Goal: Task Accomplishment & Management: Use online tool/utility

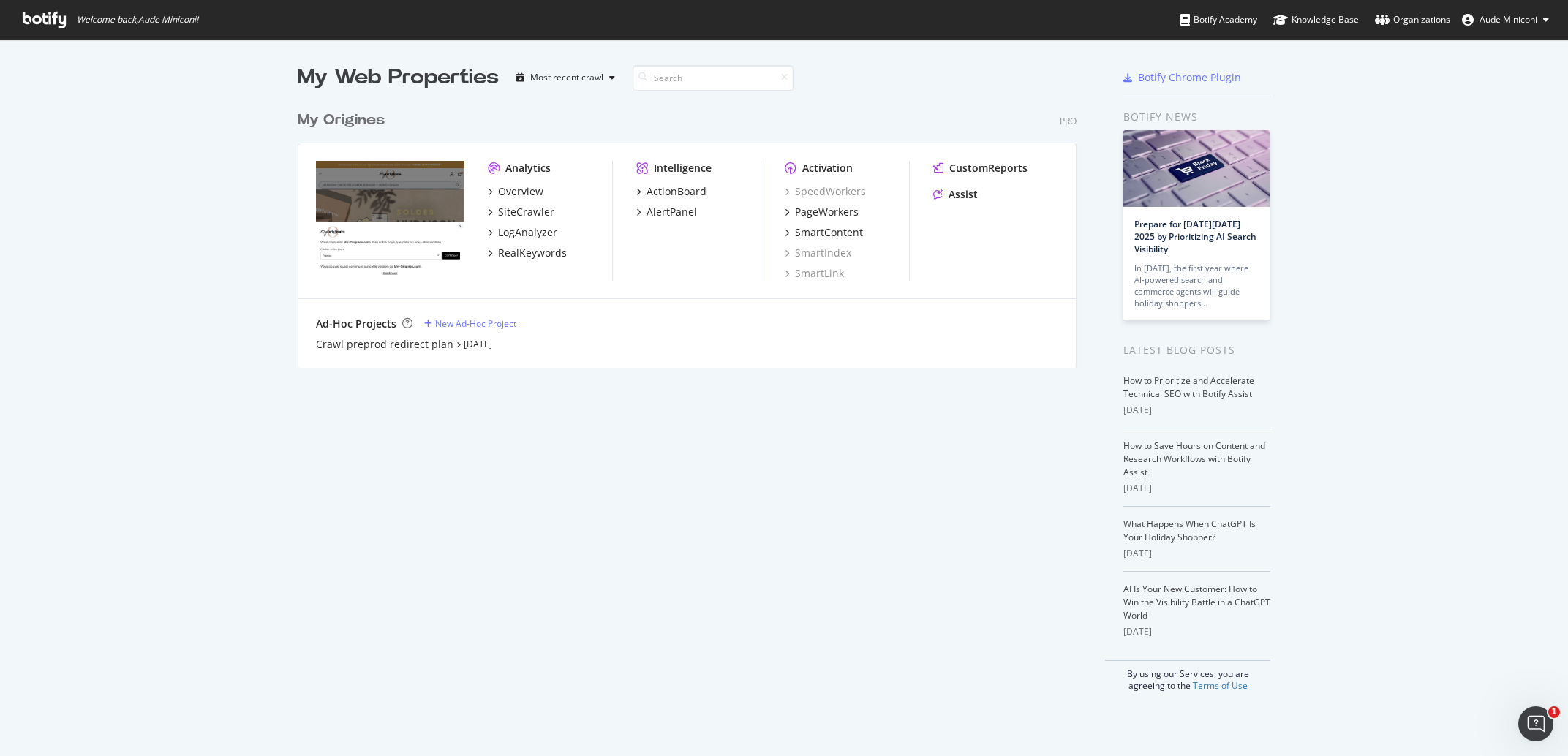
click at [821, 245] on div "SpeedWorkers PageWorkers SmartContent SmartIndex SmartLink" at bounding box center [847, 233] width 125 height 97
click at [822, 230] on div "SmartContent" at bounding box center [829, 232] width 68 height 14
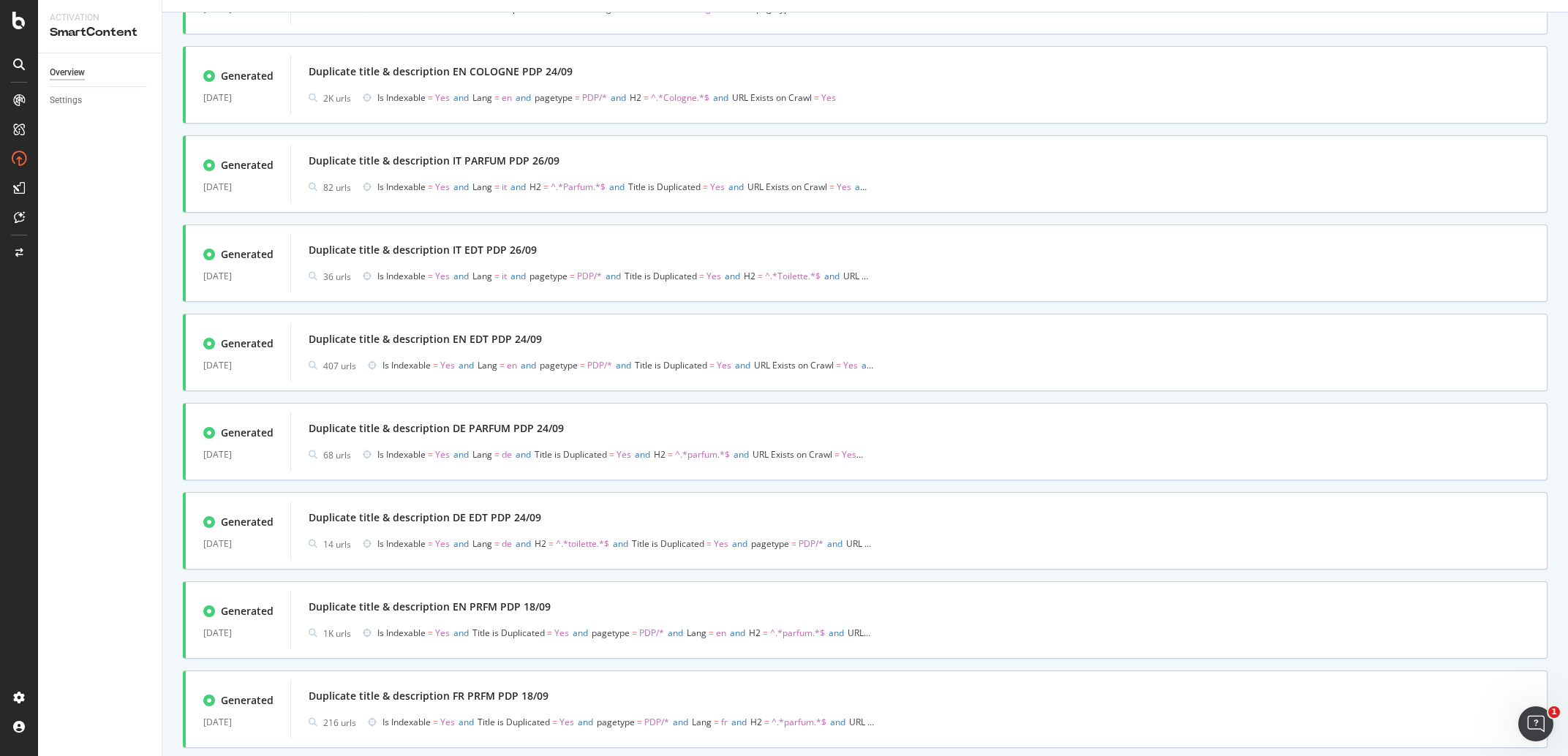
scroll to position [722, 0]
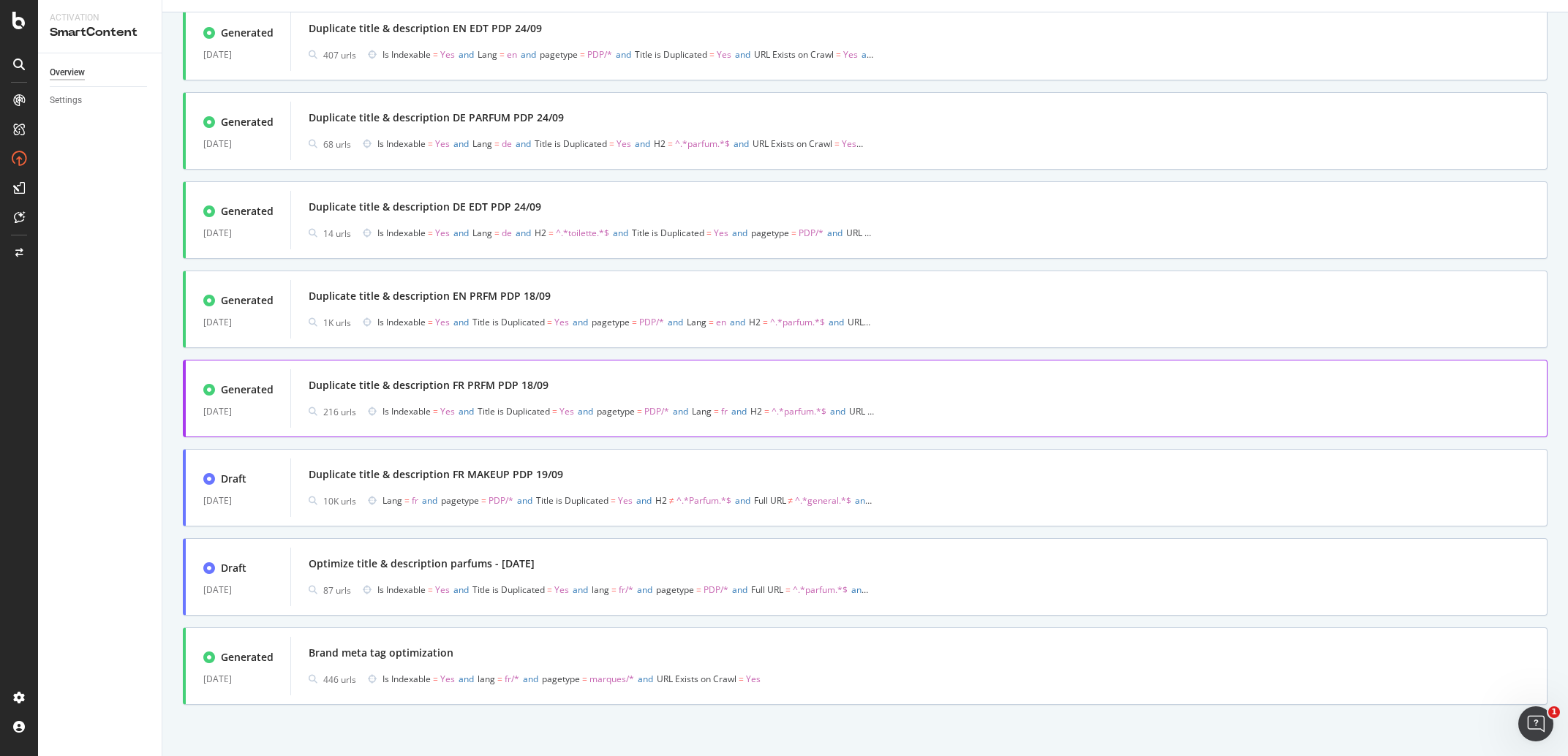
click at [670, 379] on div "Duplicate title & description FR PRFM PDP 18/09" at bounding box center [919, 385] width 1220 height 20
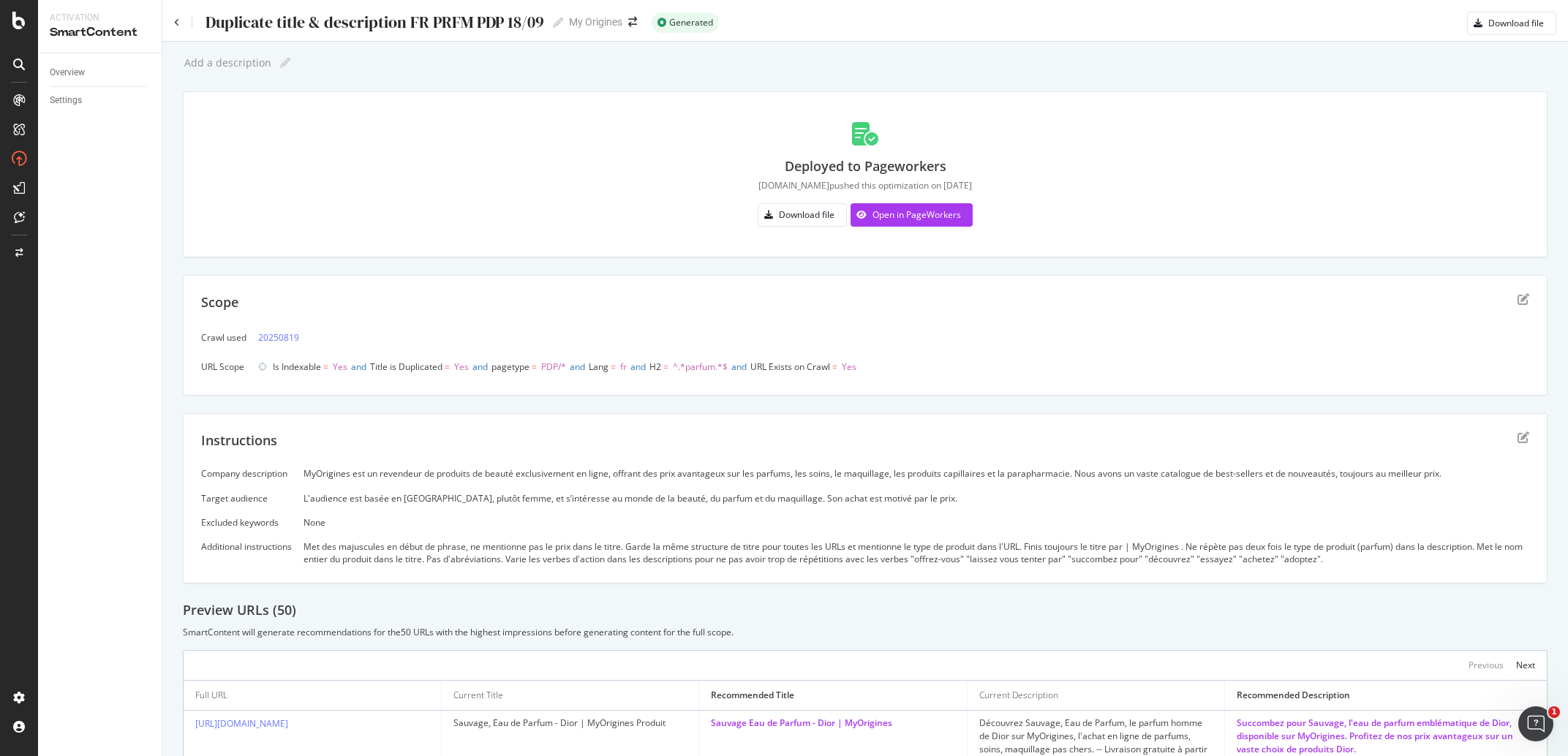
click at [275, 65] on div at bounding box center [280, 62] width 19 height 22
click at [281, 65] on icon at bounding box center [285, 63] width 11 height 11
type input "P"
type input "parfum minuscule"
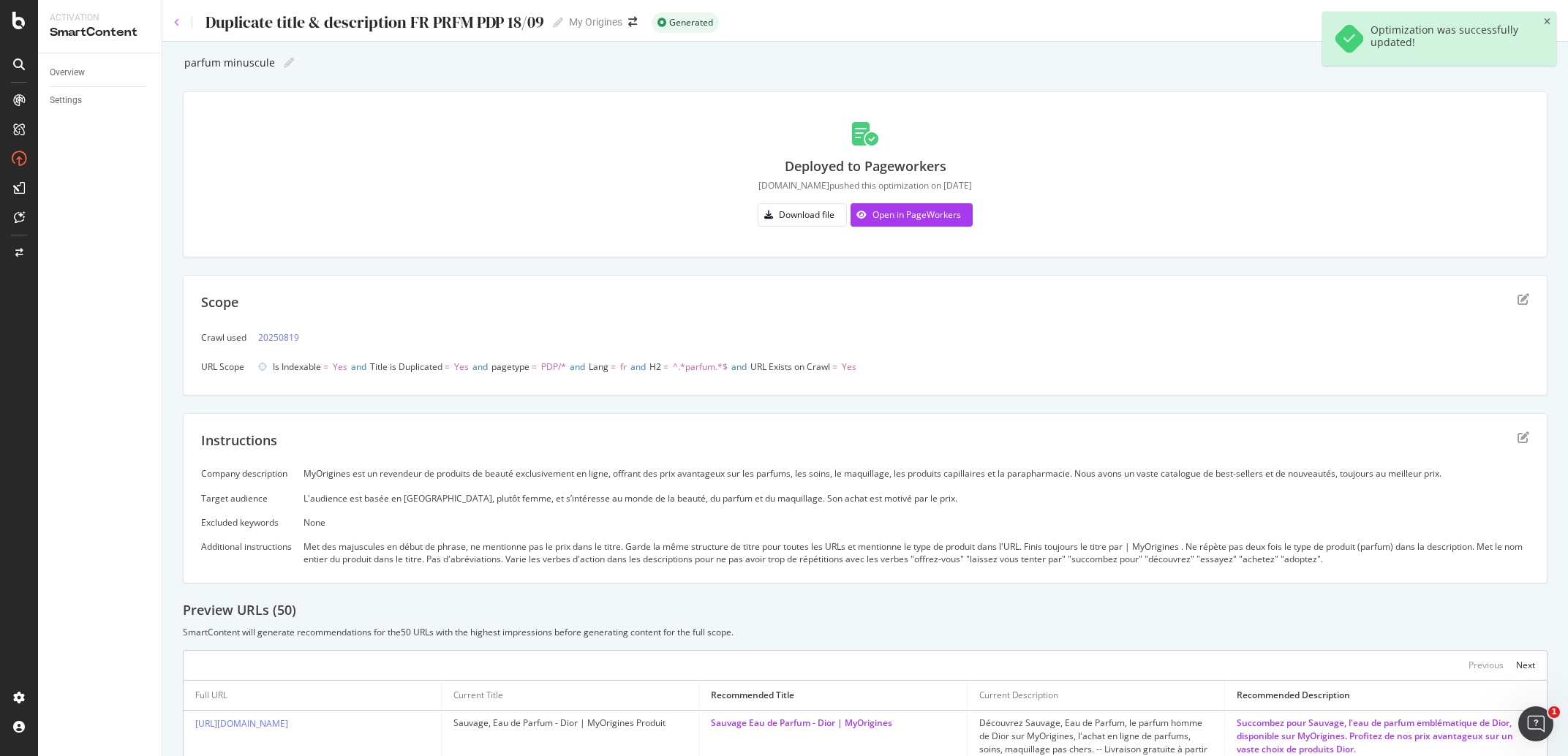
click at [176, 21] on icon at bounding box center [177, 23] width 6 height 9
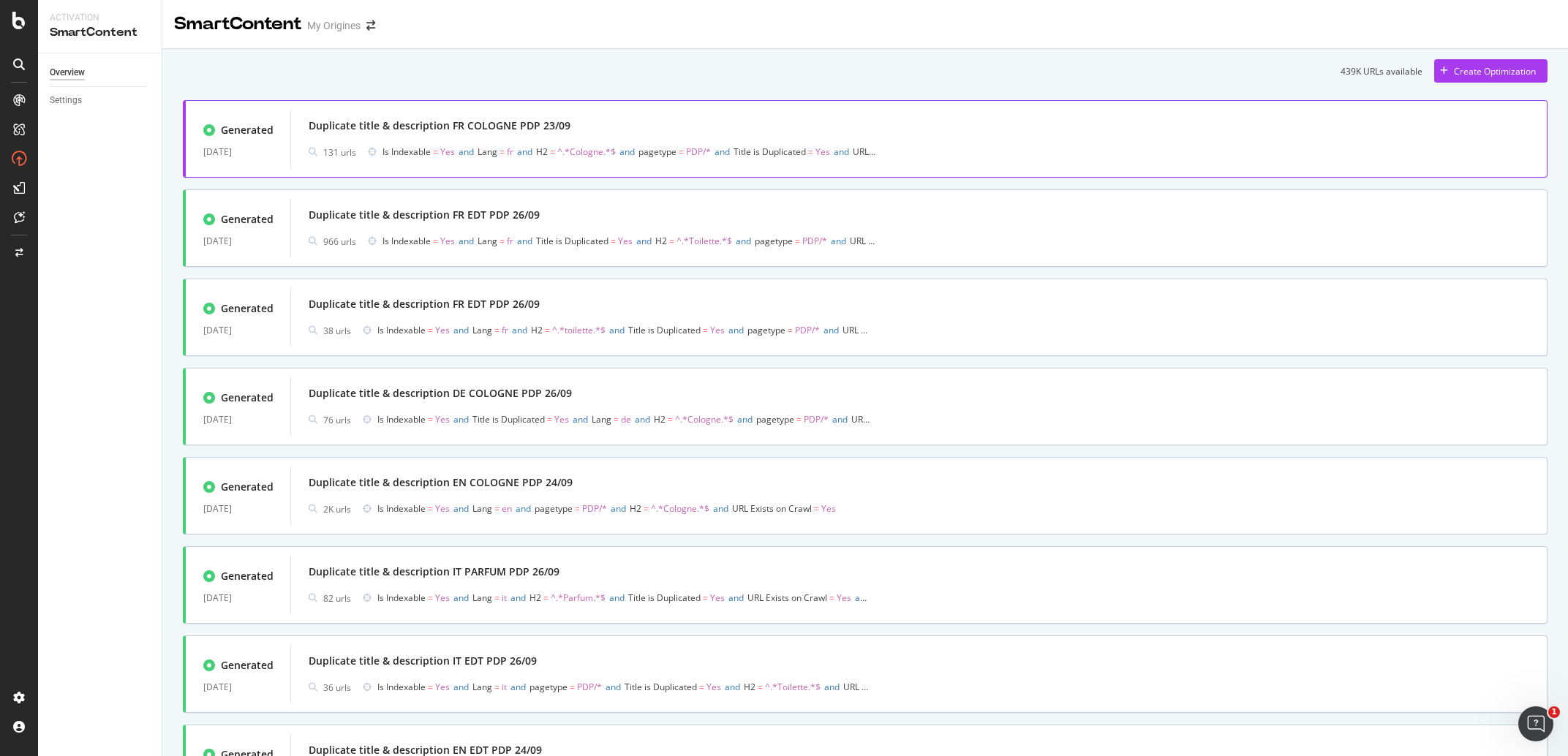
click at [600, 128] on div "Duplicate title & description FR COLOGNE PDP 23/09" at bounding box center [919, 125] width 1220 height 20
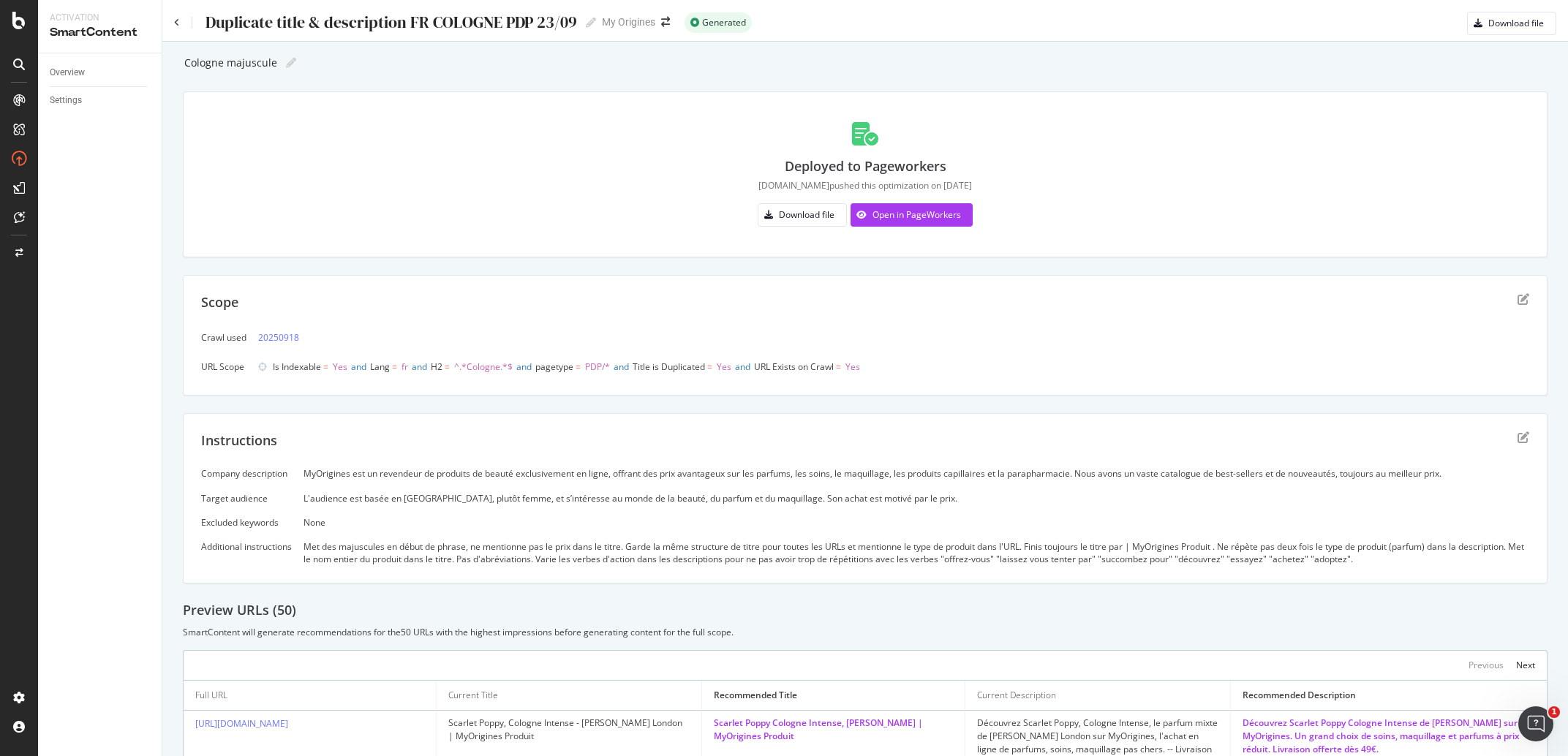
click at [176, 17] on div "Duplicate title & description FR COLOGNE PDP 23/09 Duplicate title & descriptio…" at bounding box center [385, 23] width 422 height 22
click at [176, 22] on icon at bounding box center [177, 23] width 6 height 9
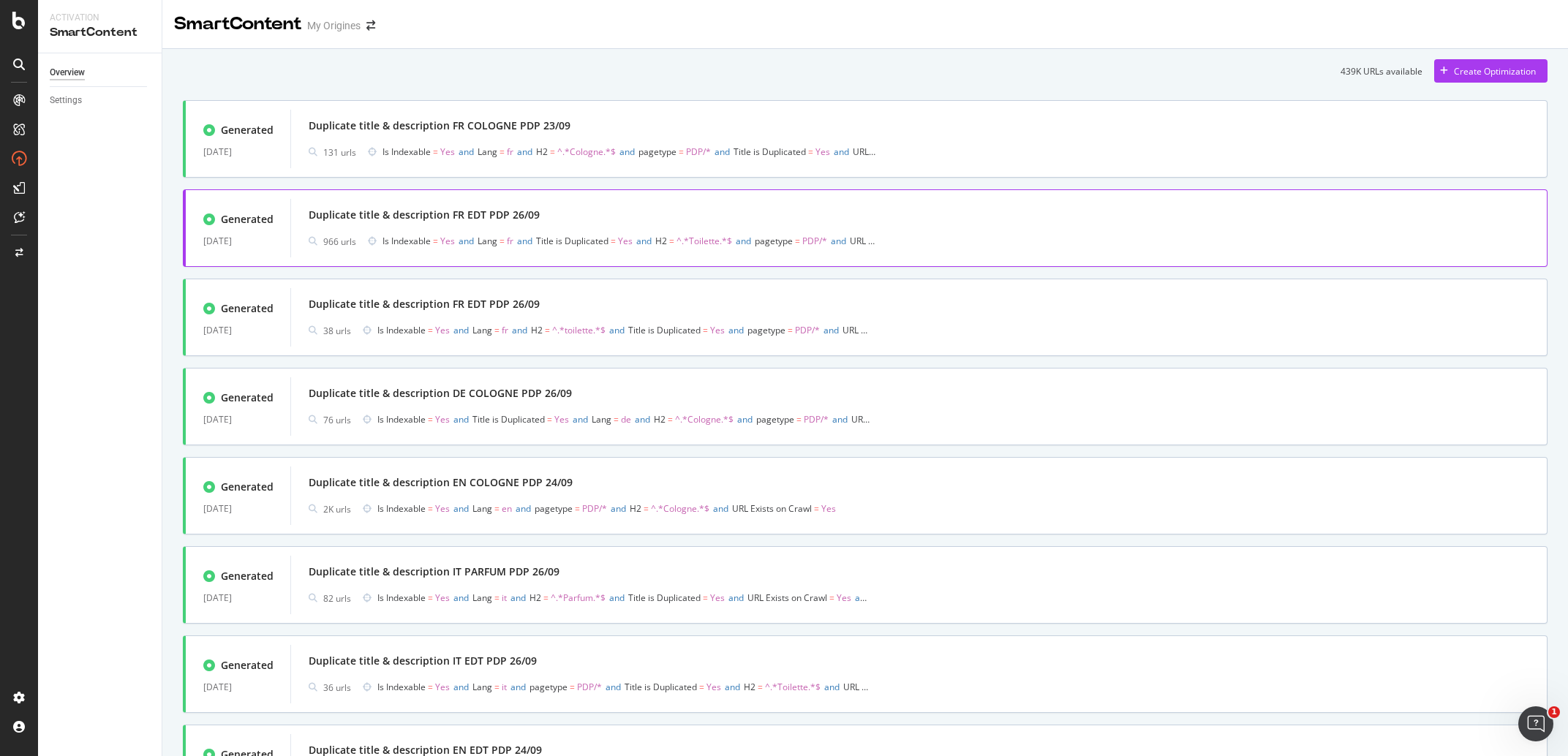
click at [621, 212] on div "Duplicate title & description FR EDT PDP 26/09" at bounding box center [919, 215] width 1220 height 20
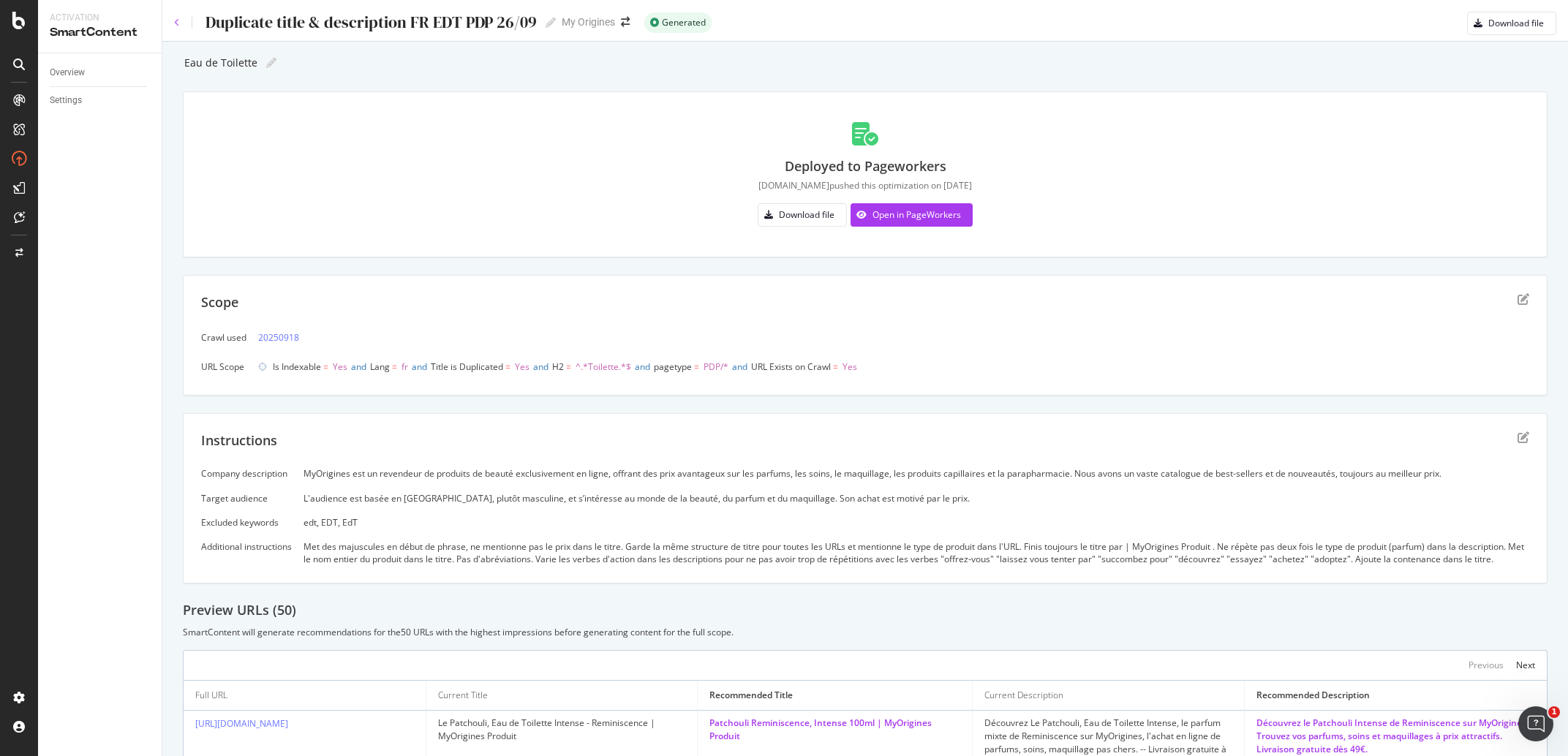
click at [176, 22] on icon at bounding box center [177, 23] width 6 height 9
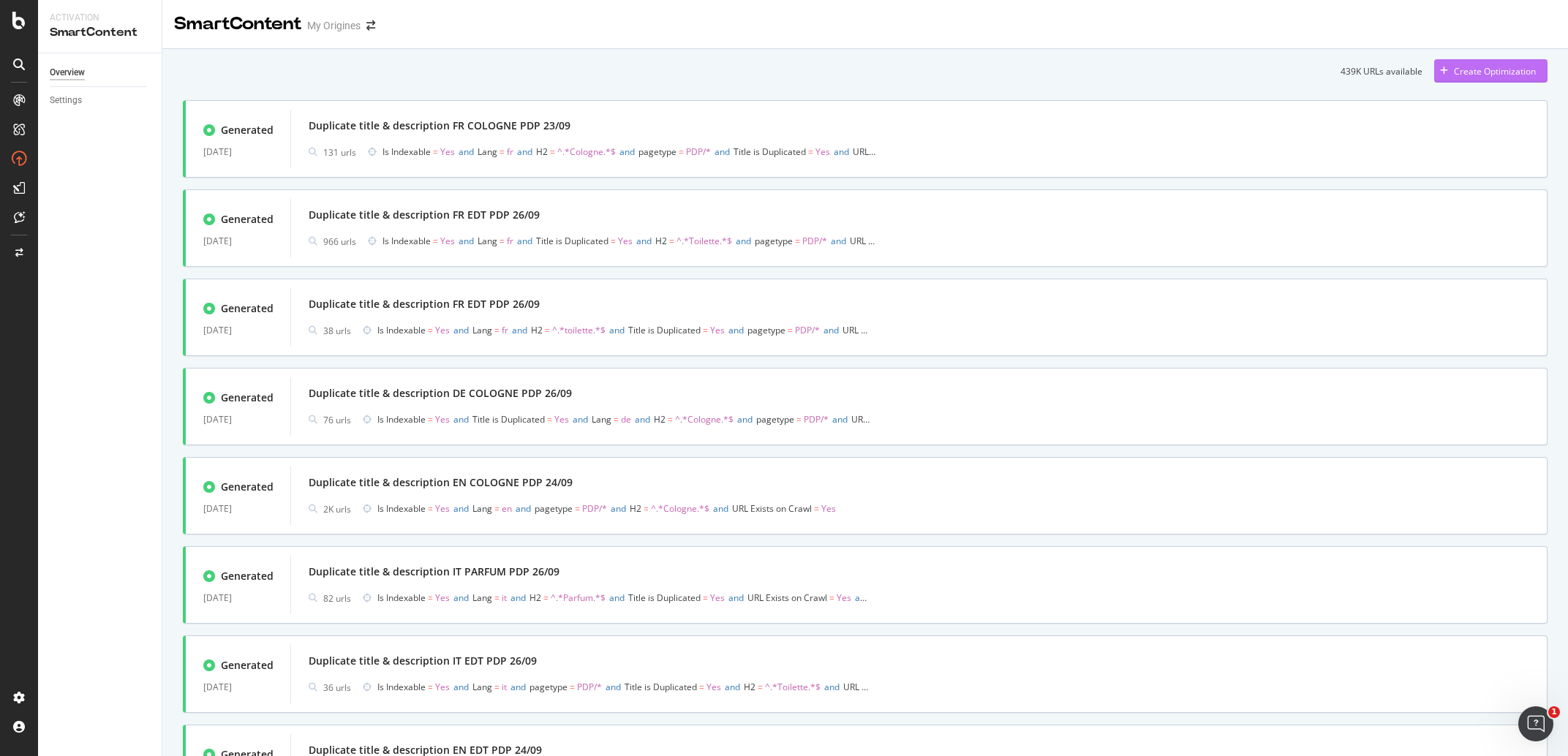
click at [1459, 69] on div "Create Optimization" at bounding box center [1494, 71] width 82 height 13
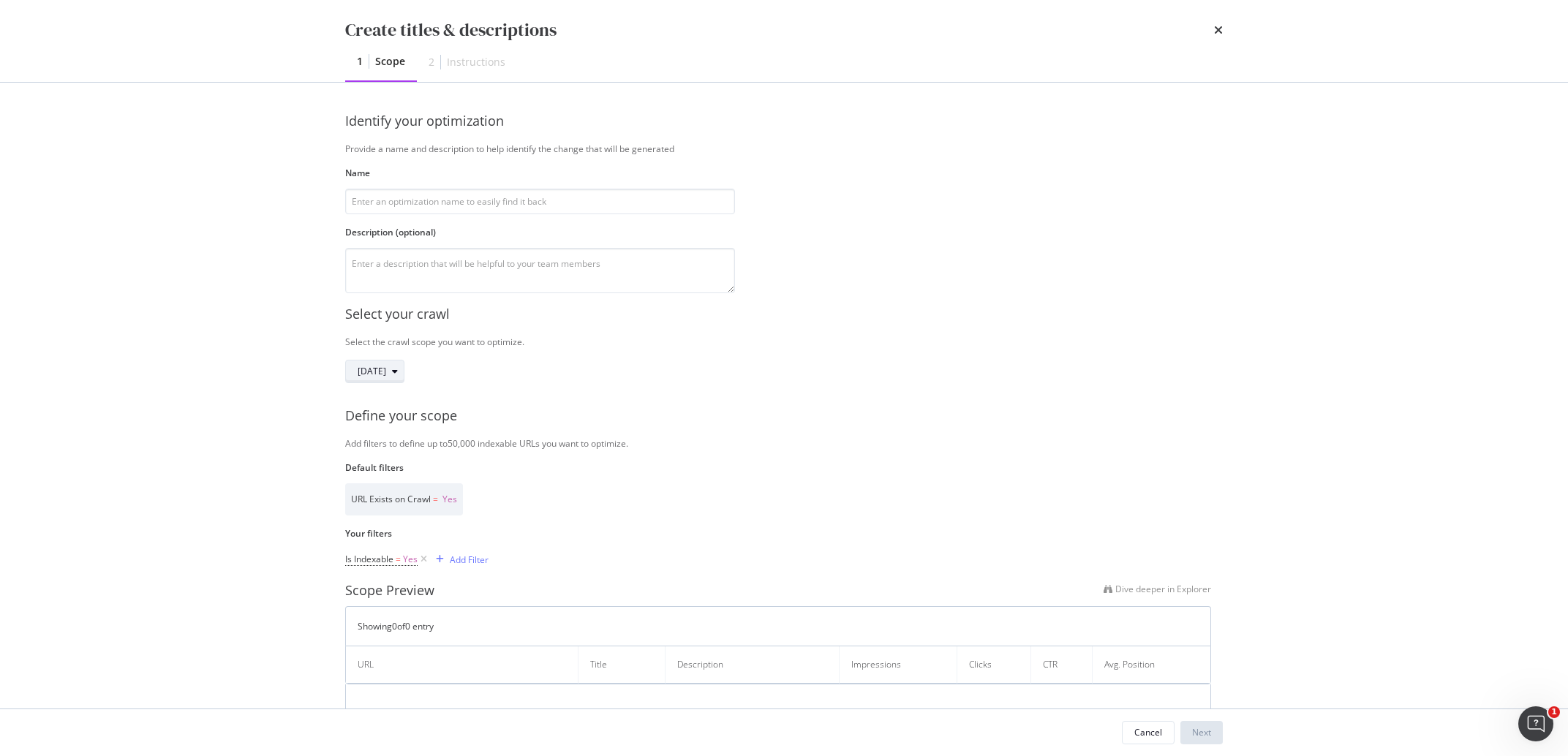
scroll to position [94, 0]
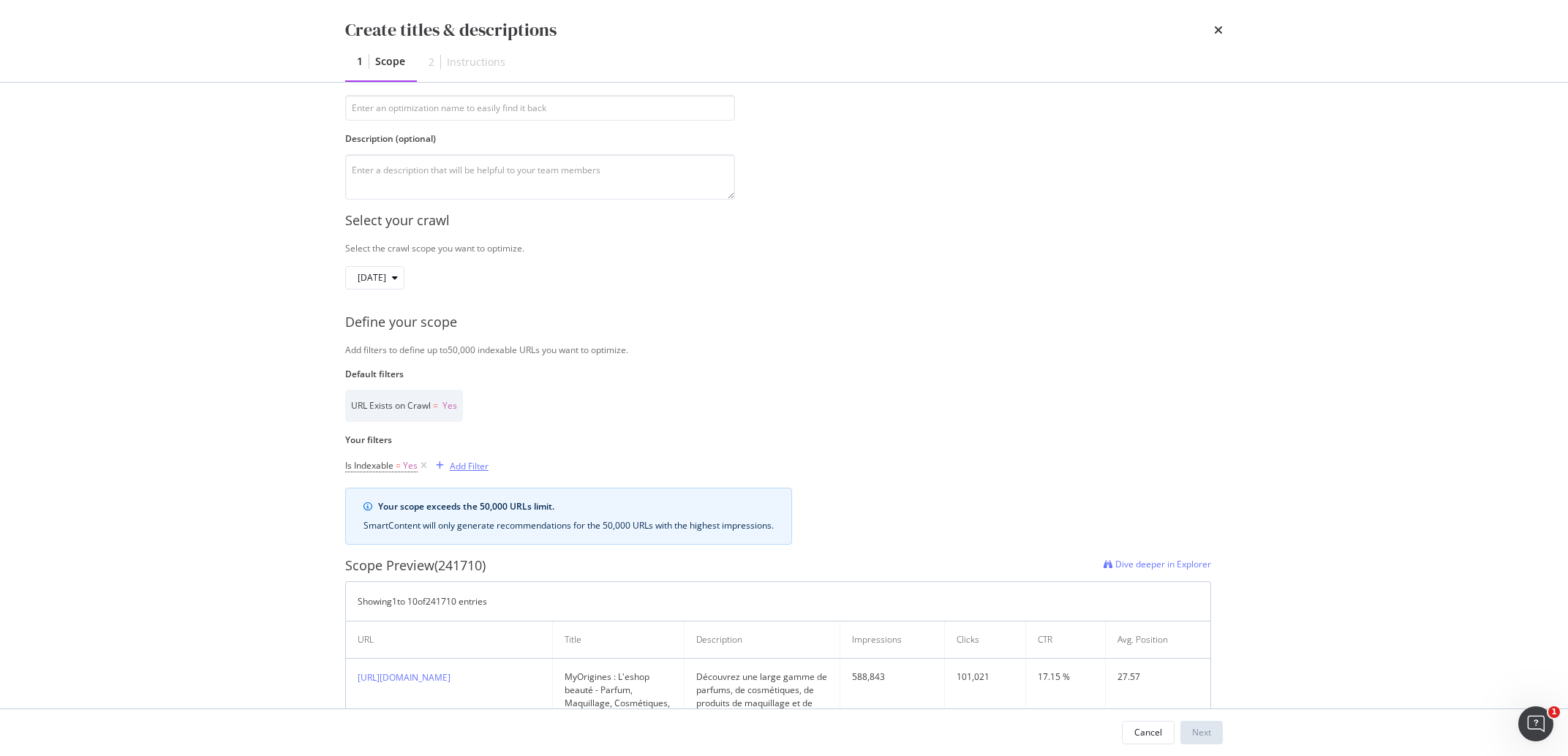
click at [486, 469] on div "Add Filter" at bounding box center [469, 466] width 39 height 13
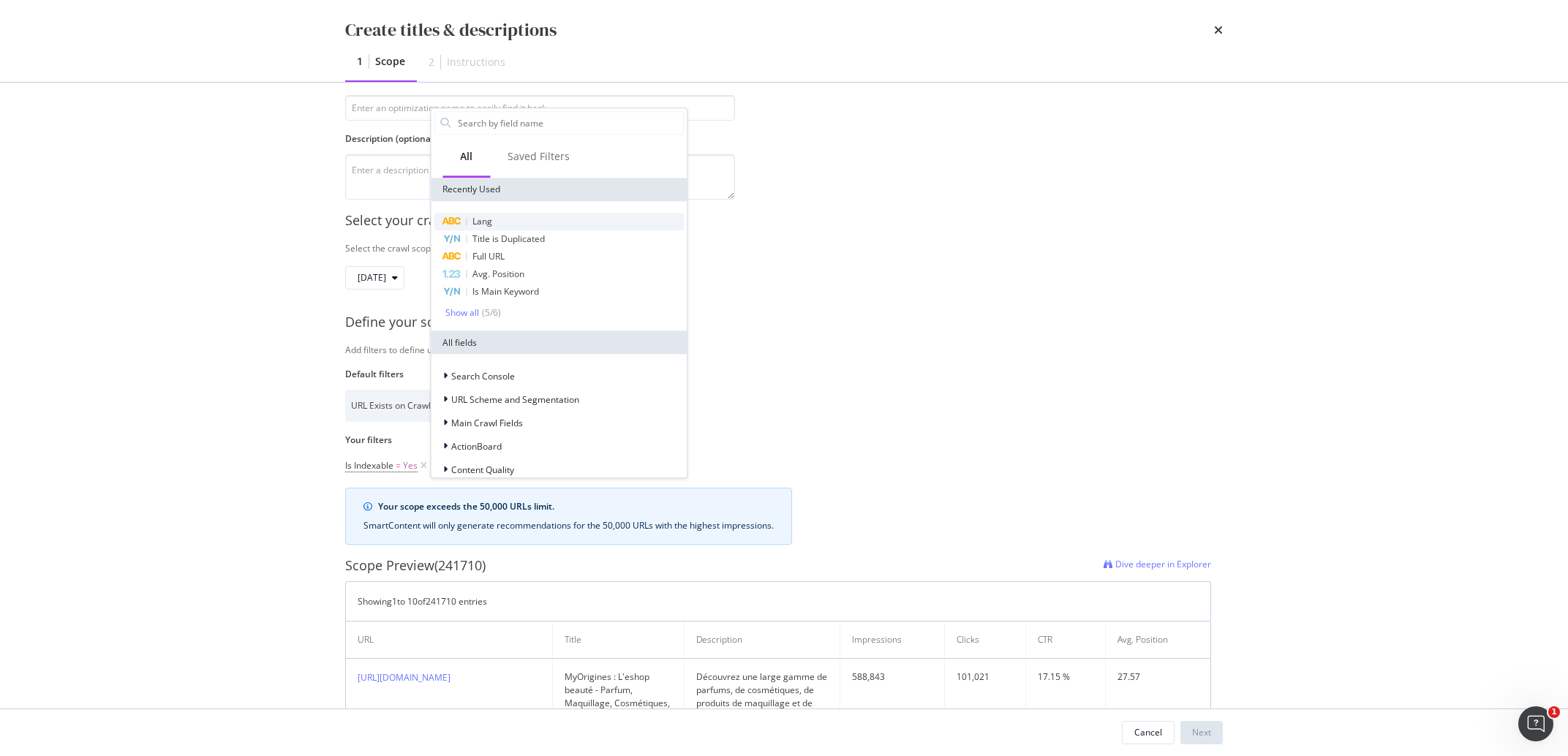
click at [513, 227] on div "Lang" at bounding box center [558, 221] width 250 height 17
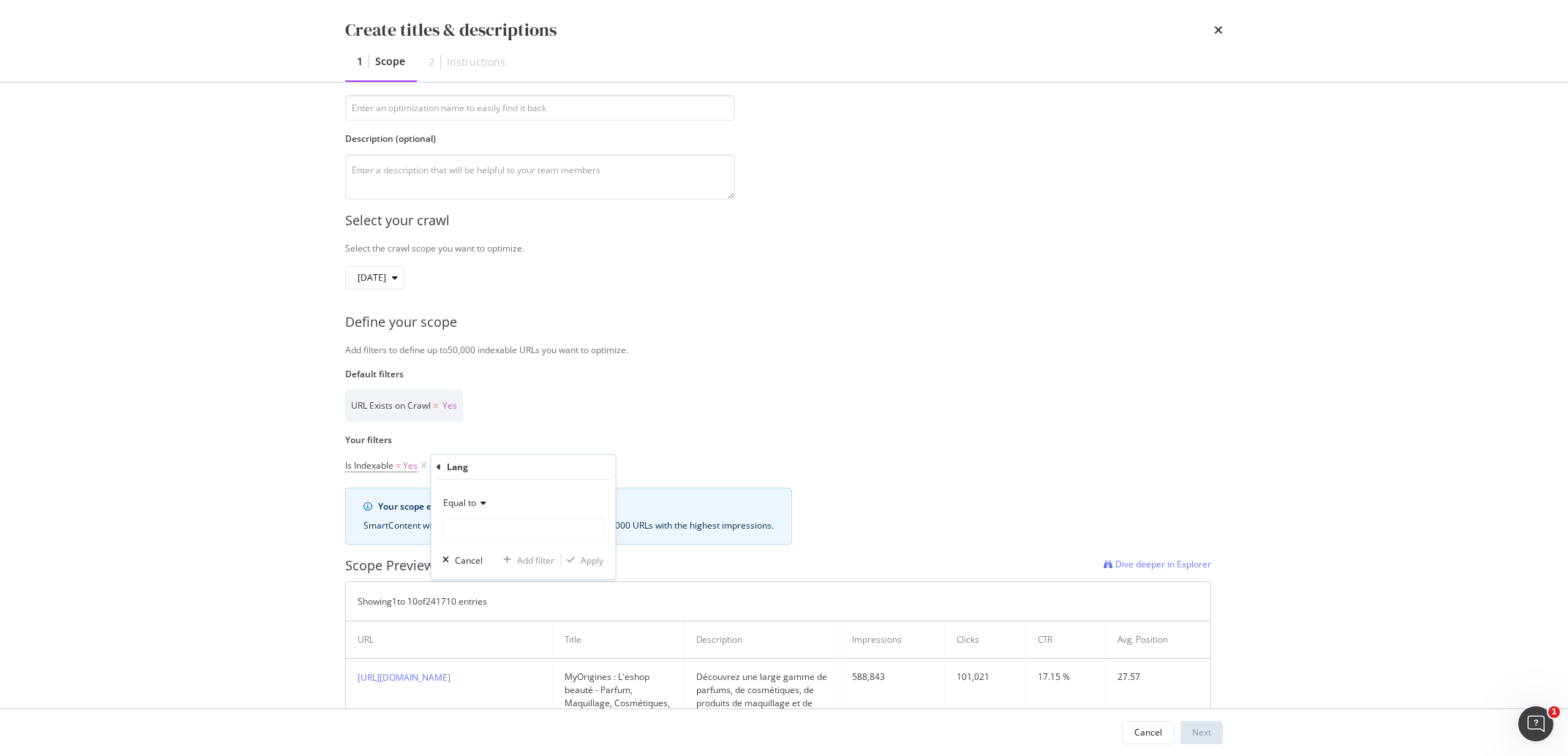
click at [489, 508] on div "Equal to" at bounding box center [522, 503] width 161 height 23
click at [506, 645] on div "Contains" at bounding box center [524, 647] width 157 height 19
click at [492, 535] on input "Name" at bounding box center [522, 529] width 159 height 23
click at [484, 503] on icon "modal" at bounding box center [484, 504] width 11 height 9
click at [490, 535] on div "Equal to" at bounding box center [524, 533] width 157 height 19
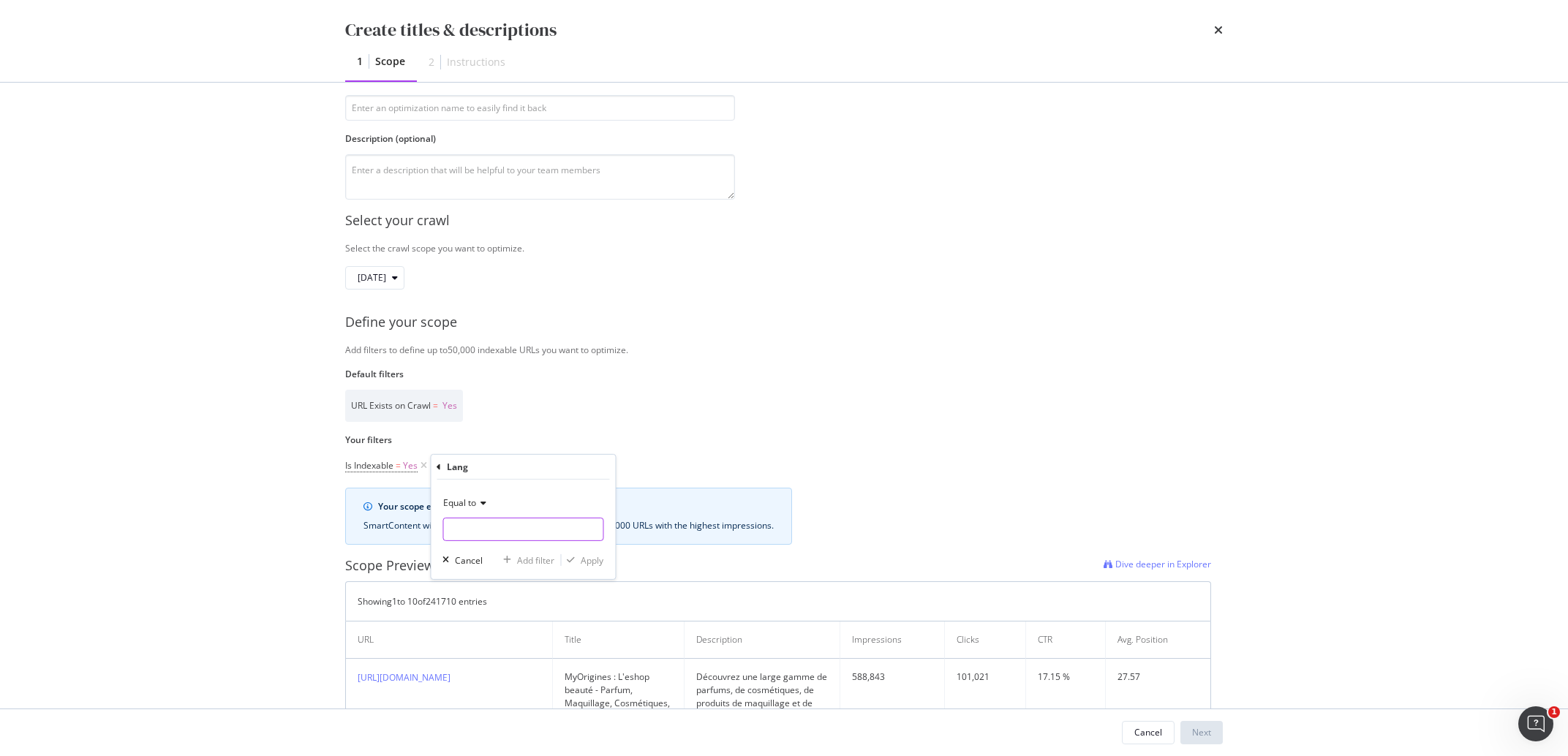
click at [489, 527] on input "Name" at bounding box center [522, 529] width 159 height 23
click at [482, 580] on span "fr" at bounding box center [498, 580] width 102 height 13
type input "fr"
click at [594, 557] on div "Apply" at bounding box center [592, 560] width 23 height 13
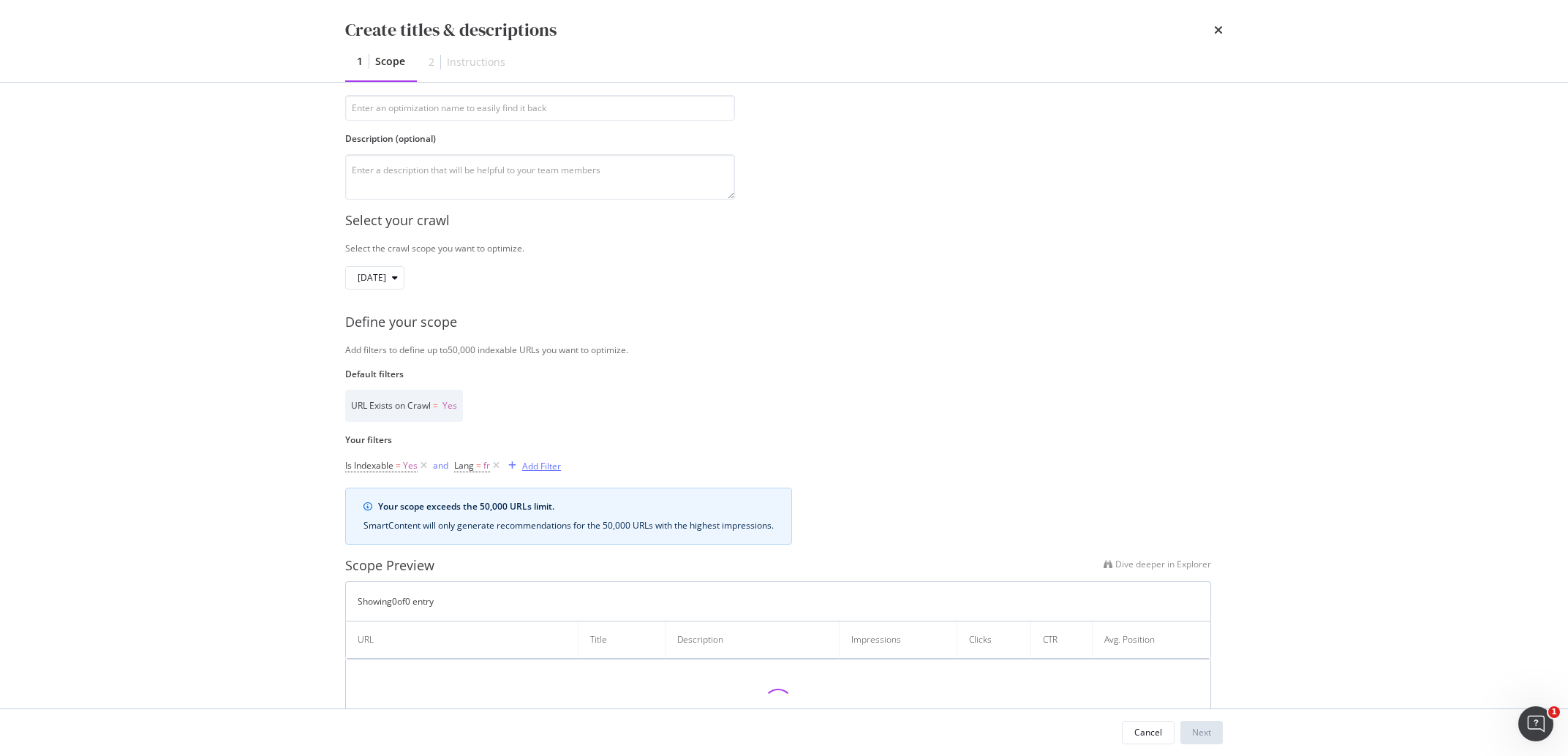
click at [545, 462] on div "Add Filter" at bounding box center [542, 466] width 39 height 13
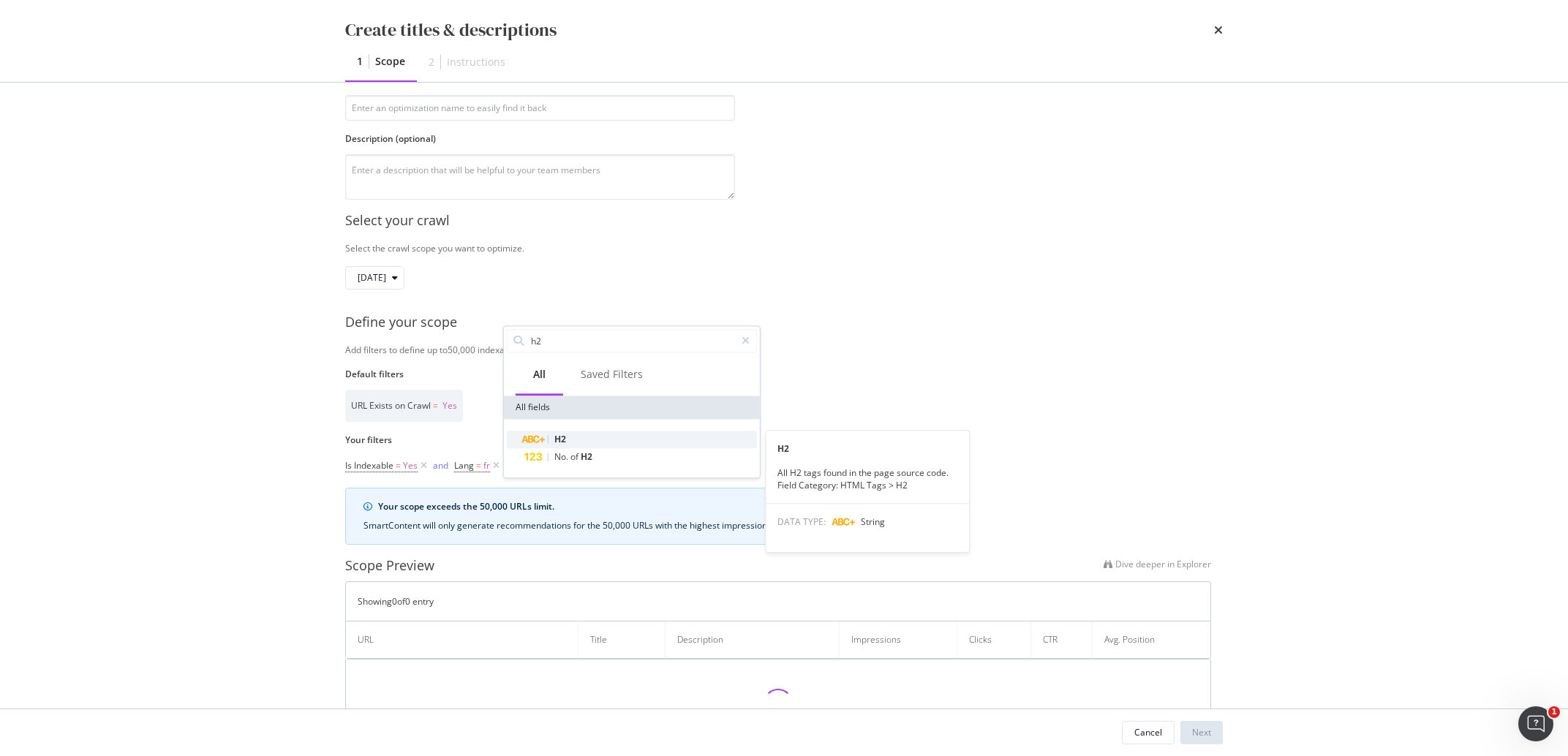
type input "h2"
click at [558, 435] on span "H2" at bounding box center [561, 439] width 12 height 13
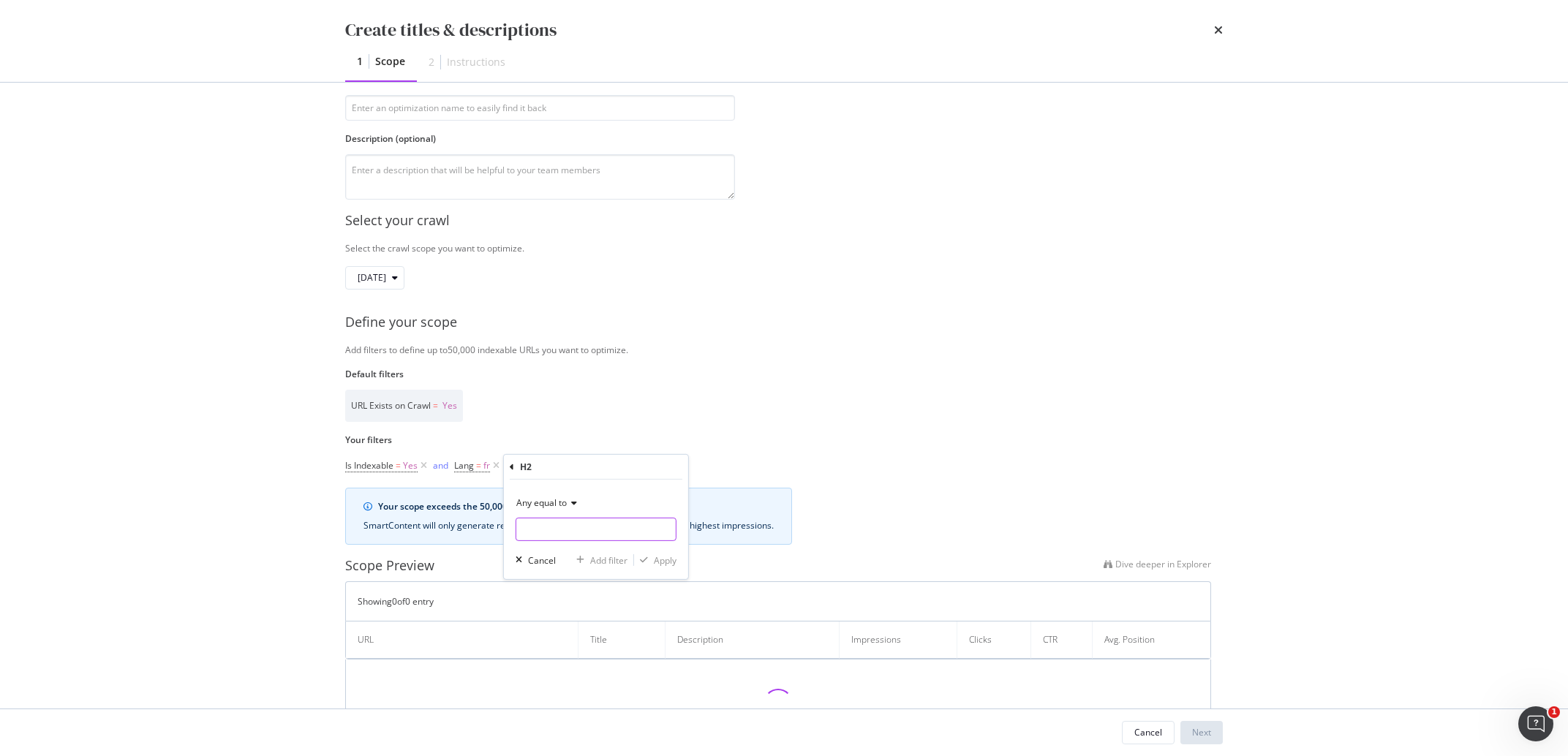
click at [567, 523] on input "Name" at bounding box center [596, 529] width 159 height 23
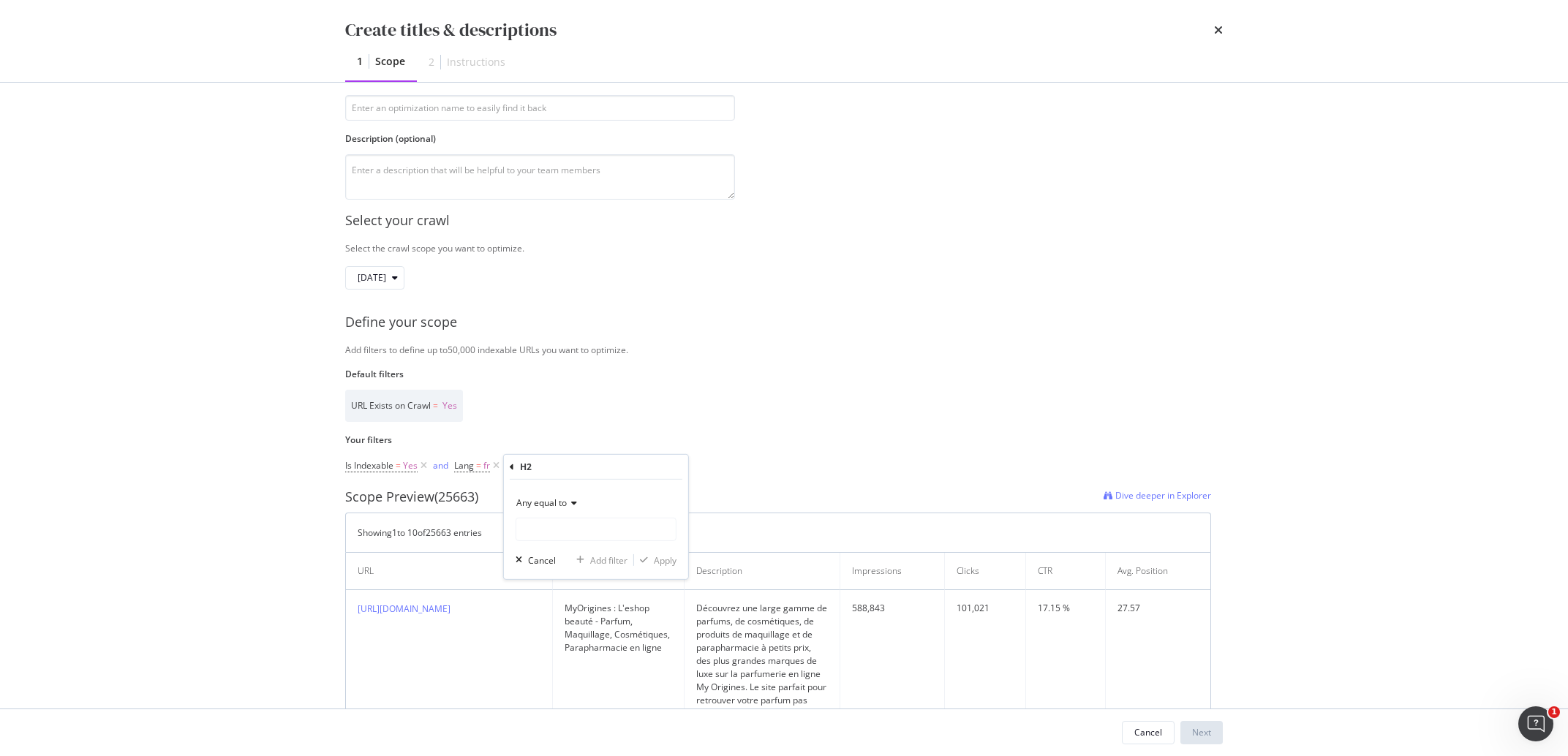
click at [564, 503] on span "Any equal to" at bounding box center [541, 503] width 50 height 13
click at [569, 649] on span "Any contains" at bounding box center [549, 647] width 52 height 13
click at [560, 517] on div "Any contains" at bounding box center [596, 517] width 161 height 50
click at [560, 528] on input "Name" at bounding box center [596, 529] width 159 height 23
type input "parfum"
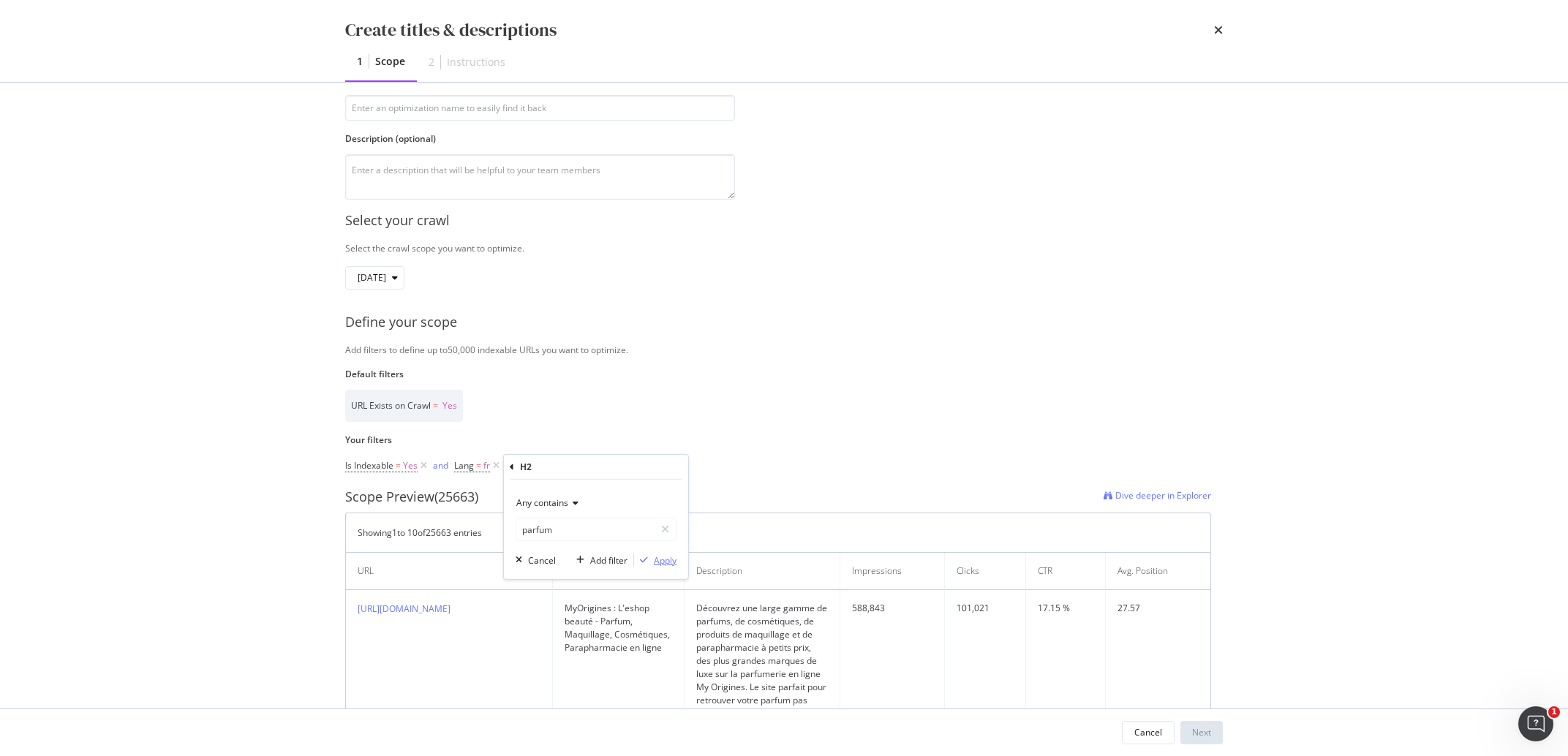
click at [663, 557] on div "Apply" at bounding box center [665, 560] width 23 height 13
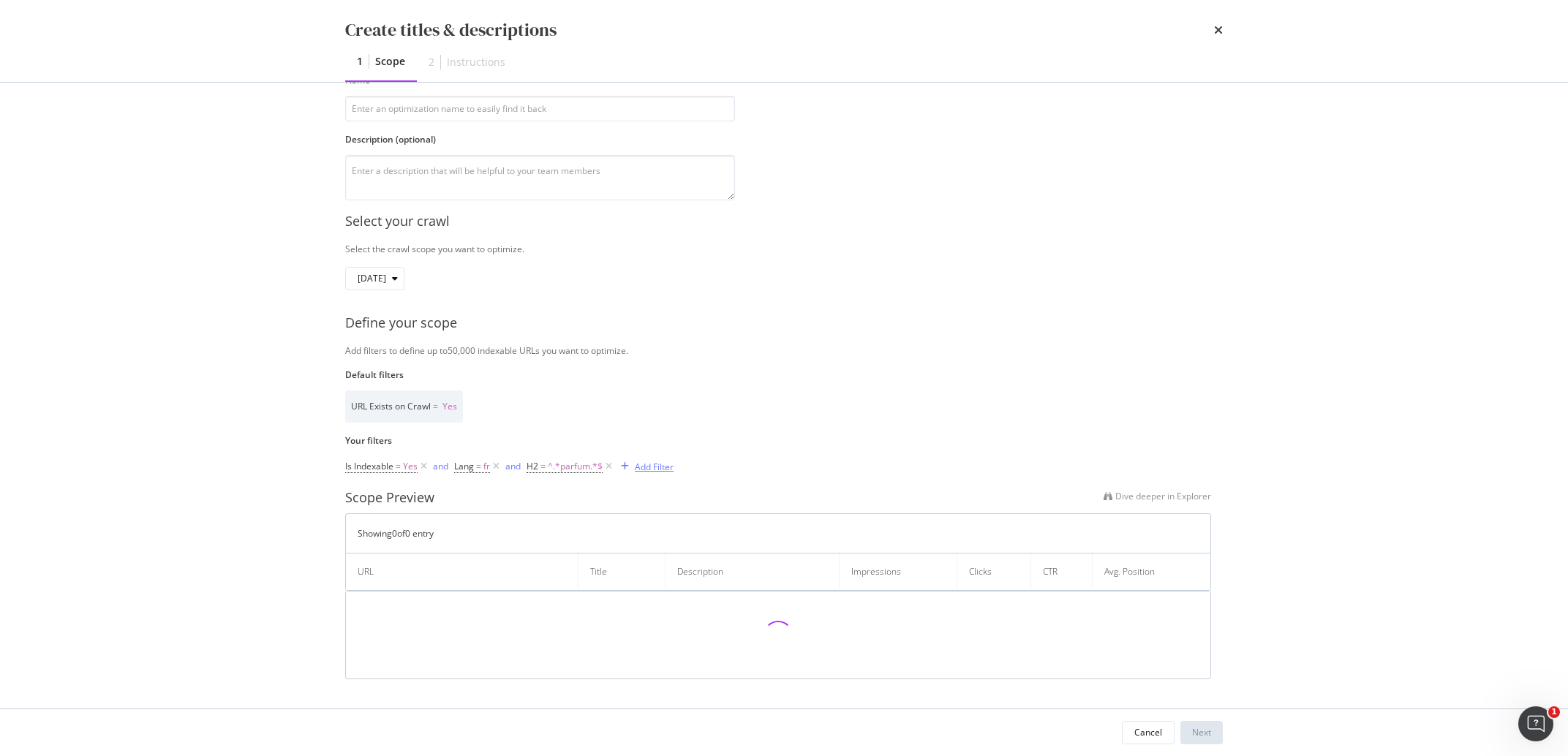
click at [663, 466] on div "Add Filter" at bounding box center [655, 467] width 39 height 13
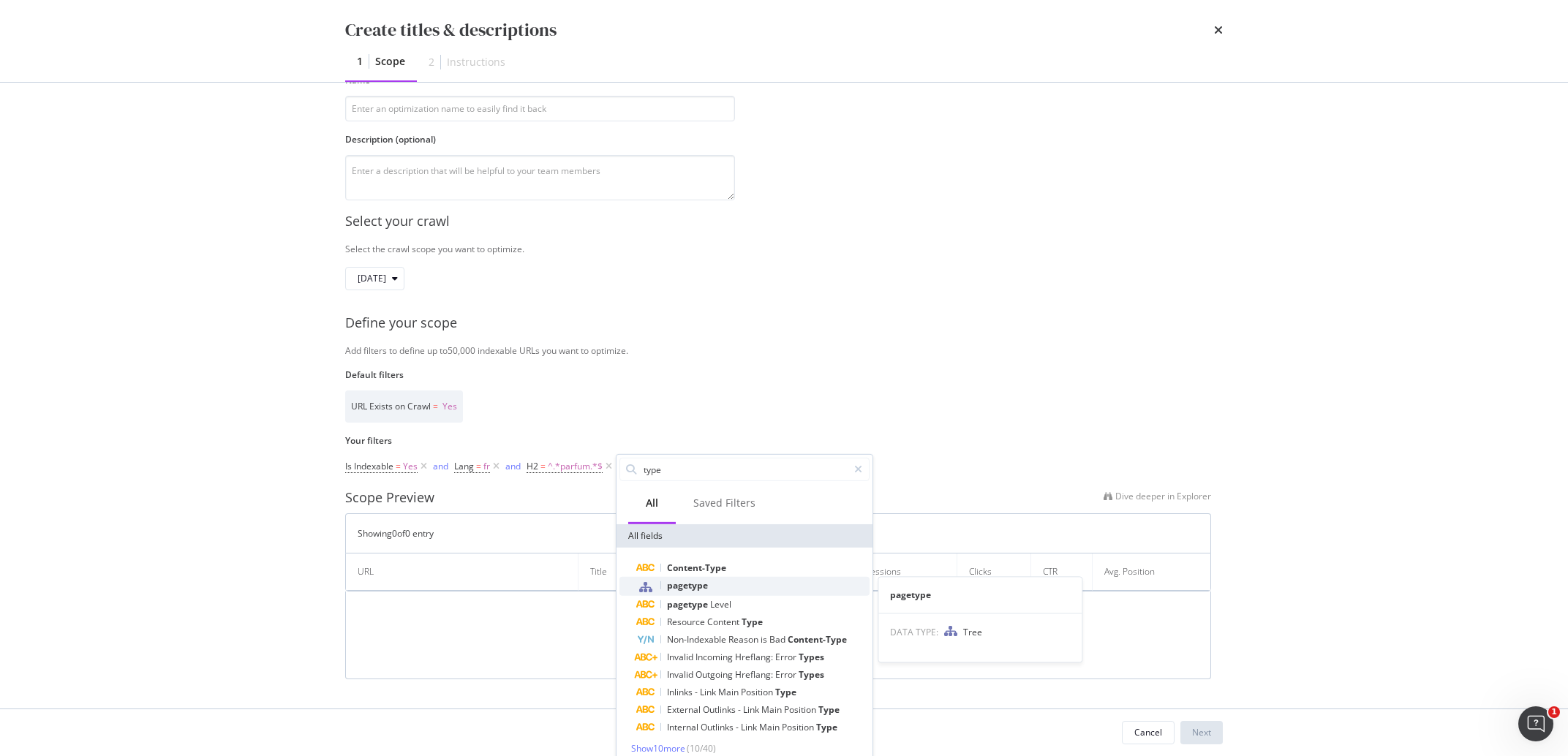
type input "type"
click at [694, 580] on span "pagetype" at bounding box center [688, 586] width 41 height 13
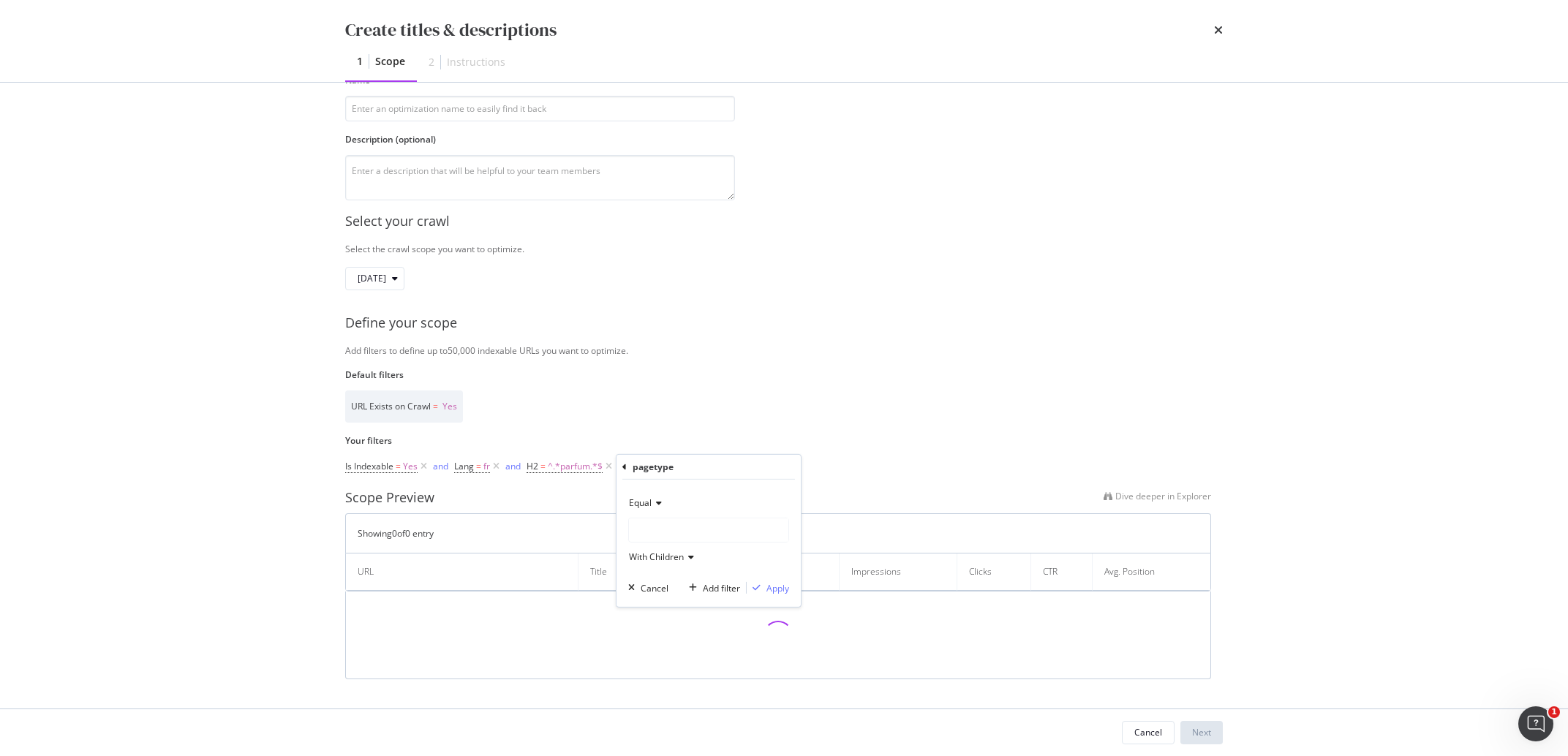
click at [679, 528] on div "modal" at bounding box center [709, 530] width 159 height 23
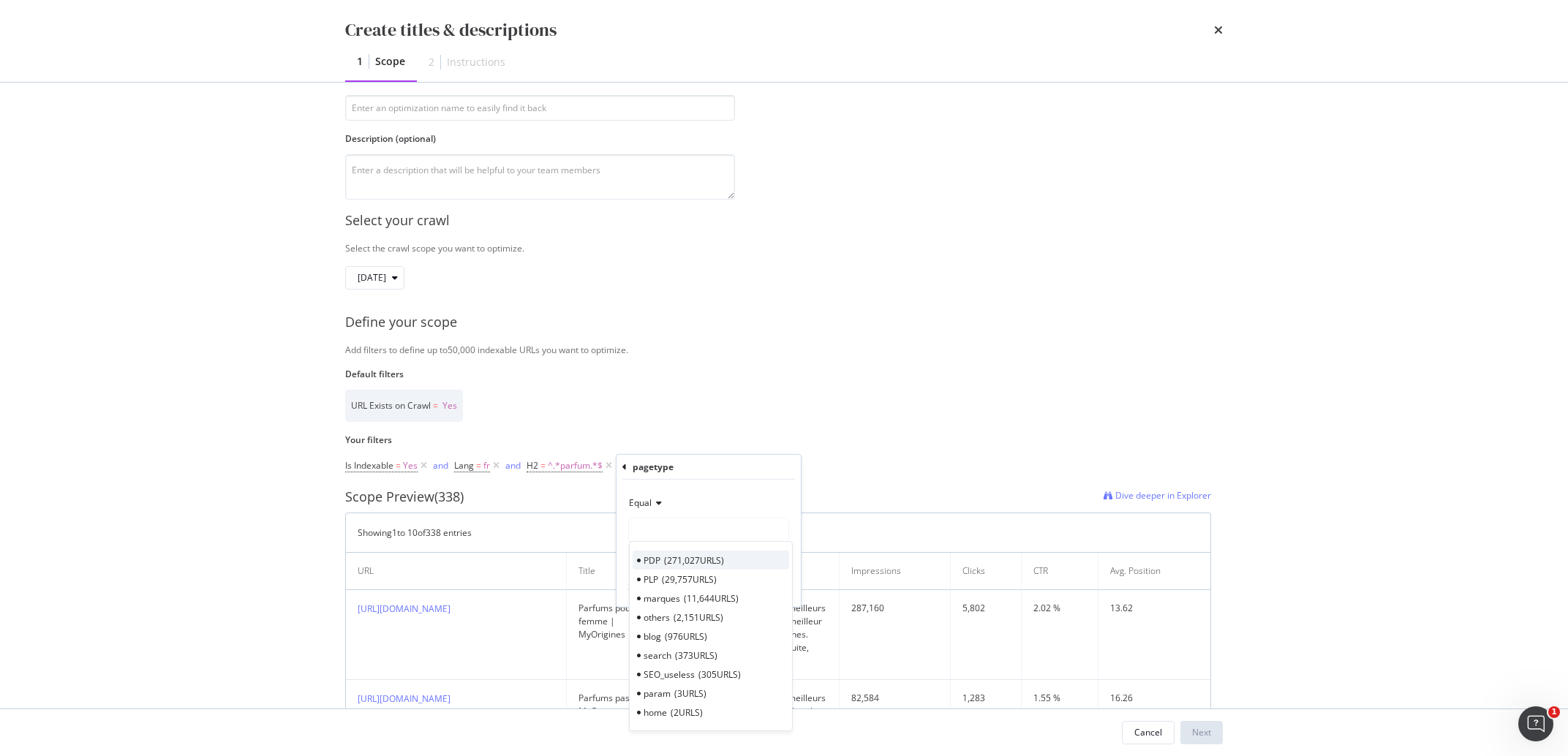
click at [711, 561] on span "271,027 URLS" at bounding box center [694, 560] width 60 height 13
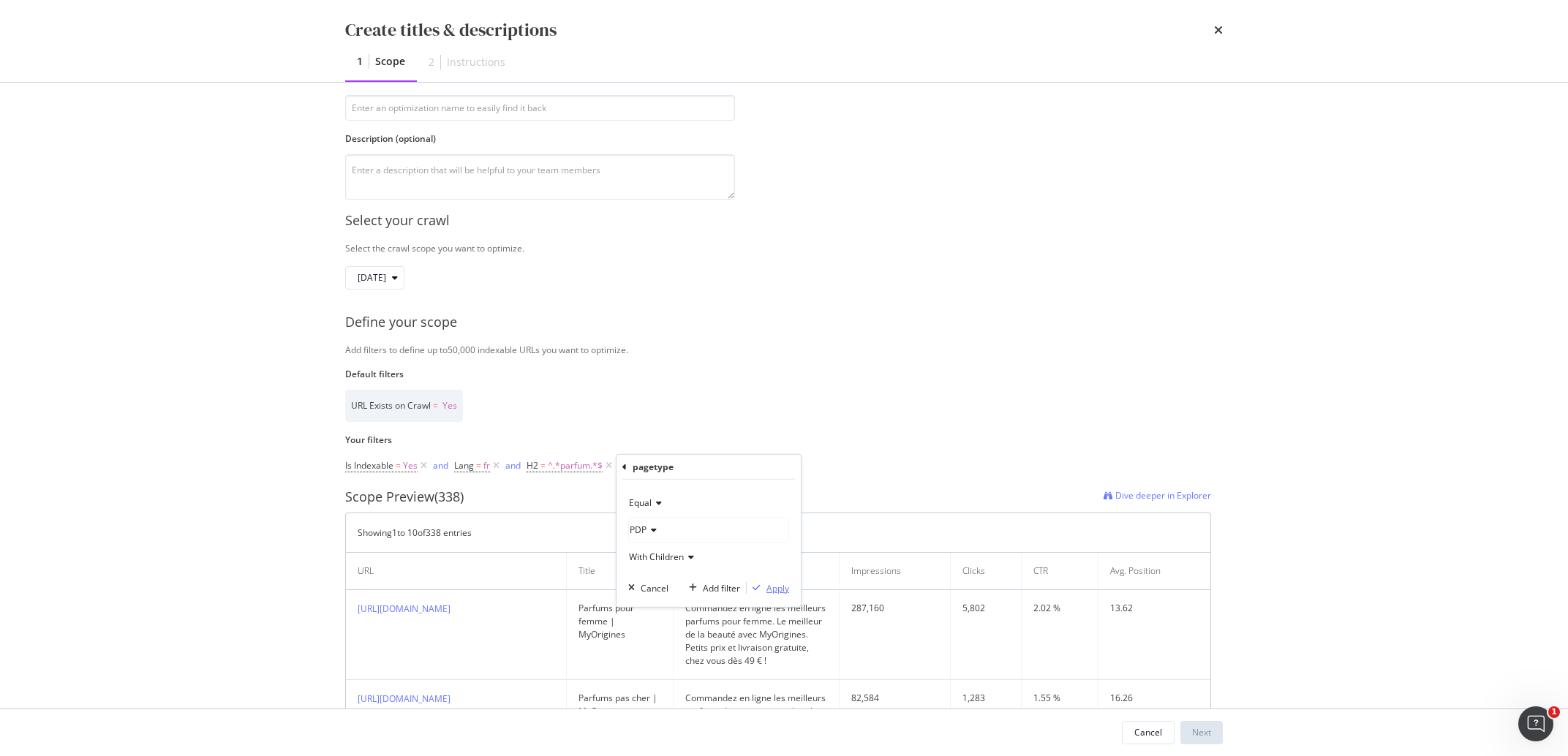
click at [770, 584] on div "Apply" at bounding box center [778, 588] width 23 height 13
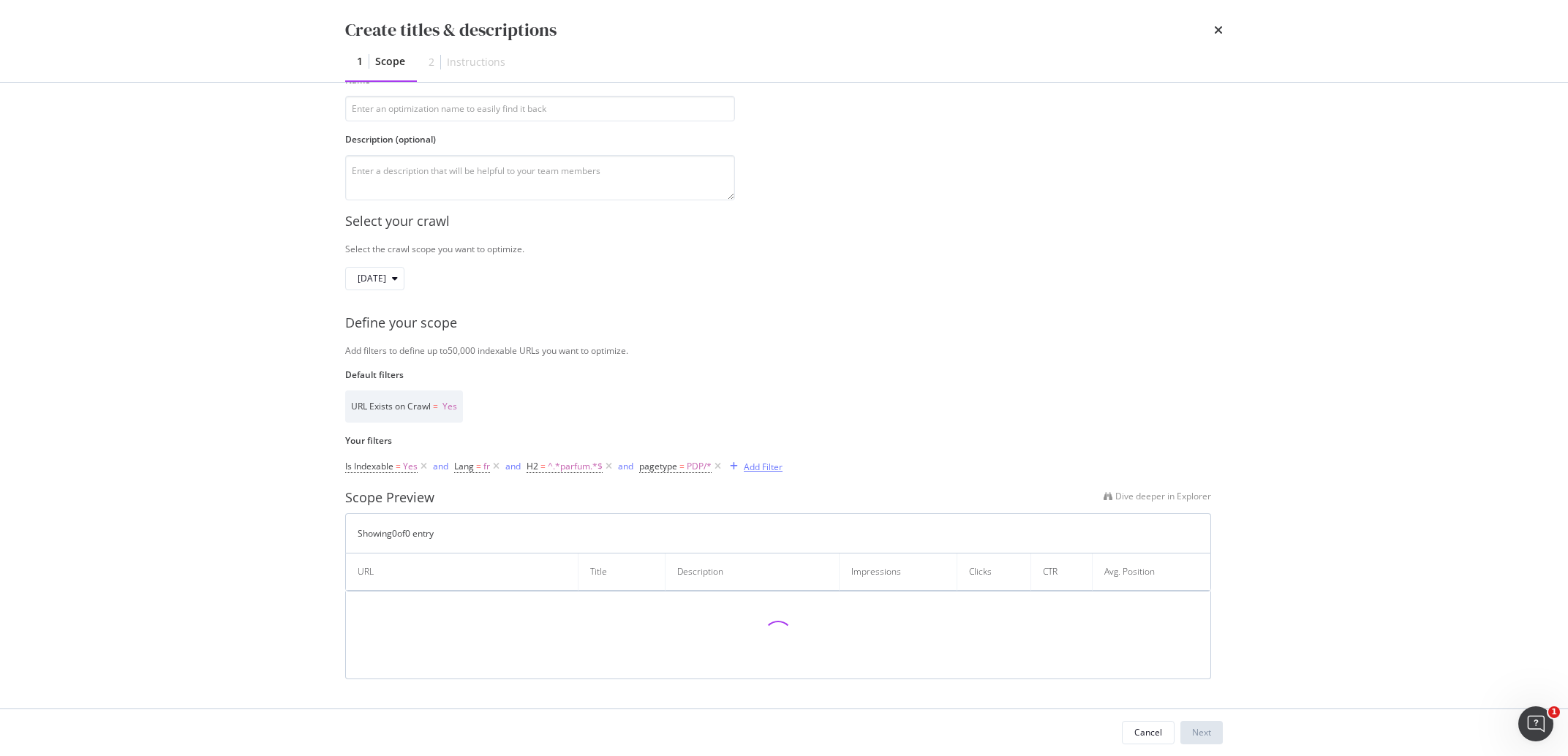
click at [760, 465] on div "Add Filter" at bounding box center [763, 467] width 39 height 13
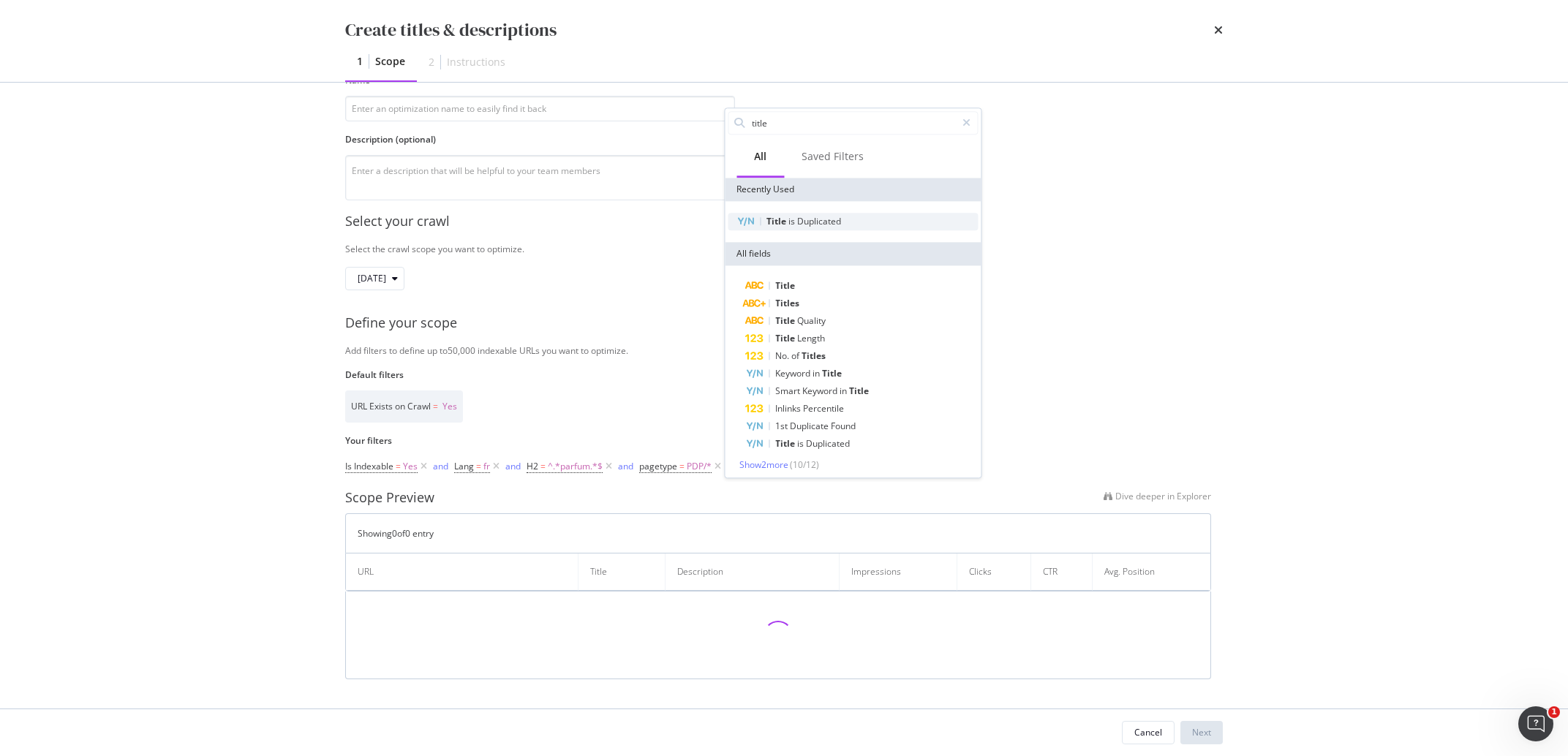
type input "title"
click at [828, 218] on span "Duplicated" at bounding box center [819, 221] width 44 height 13
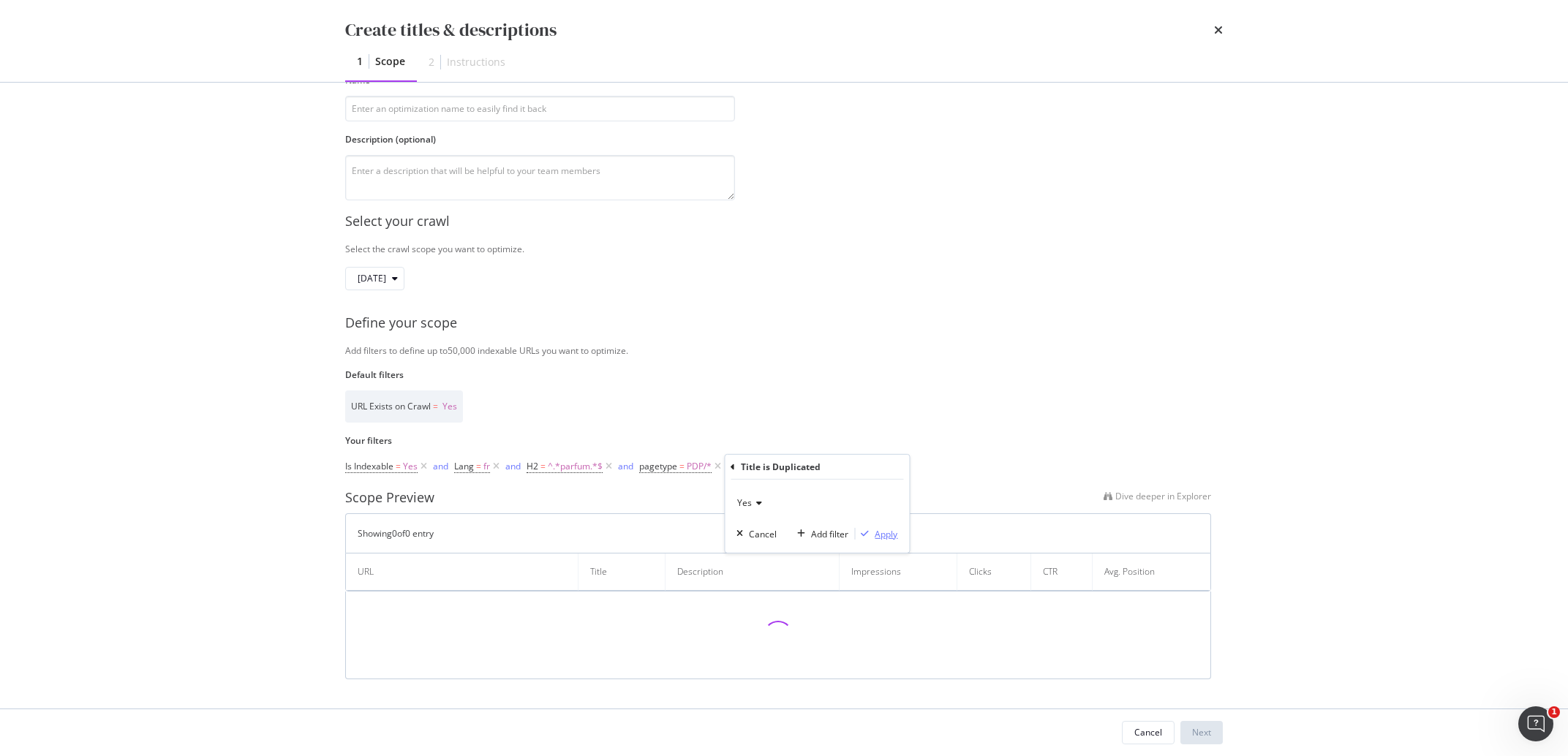
click at [886, 535] on div "Apply" at bounding box center [886, 534] width 23 height 13
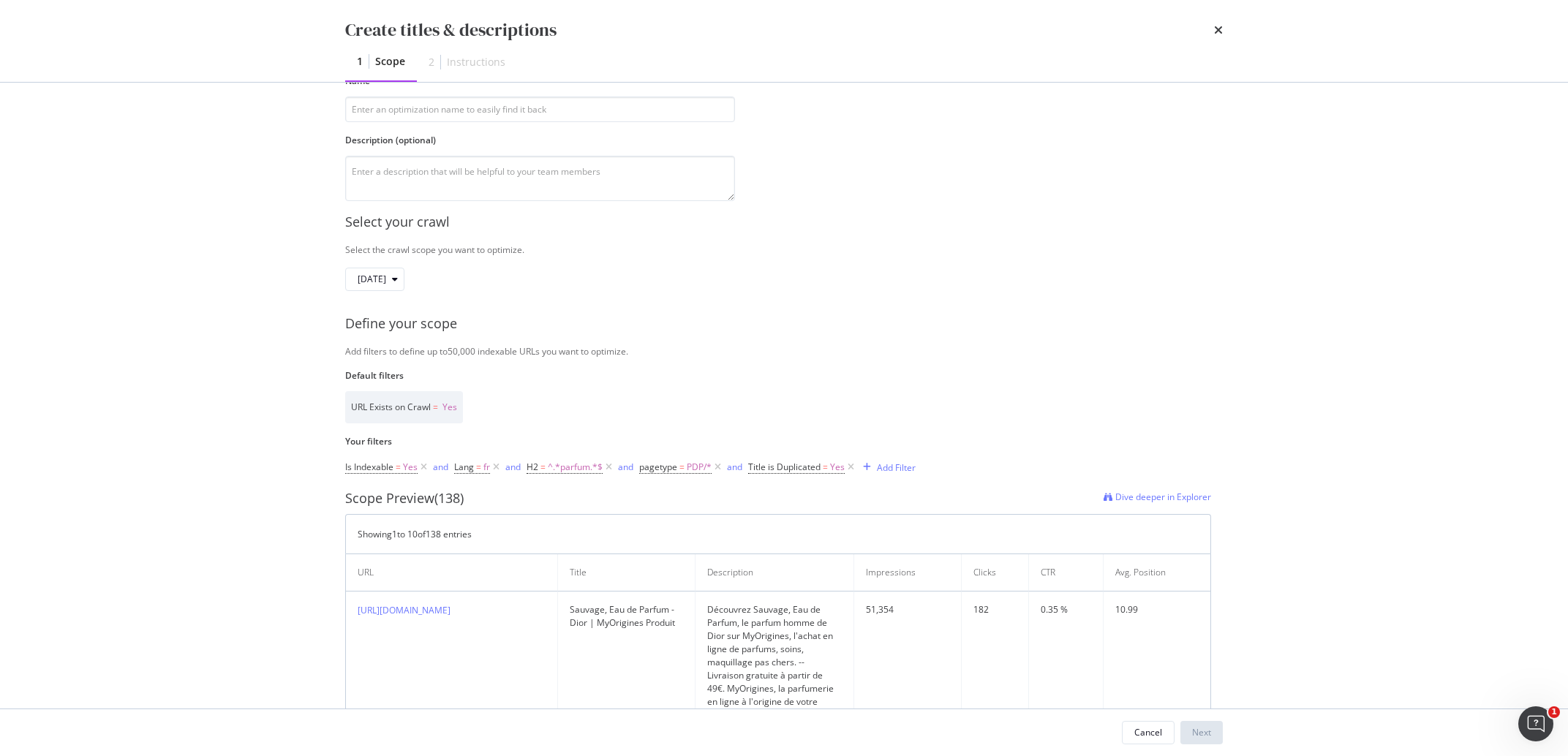
click at [956, 370] on label "Default filters" at bounding box center [778, 375] width 866 height 13
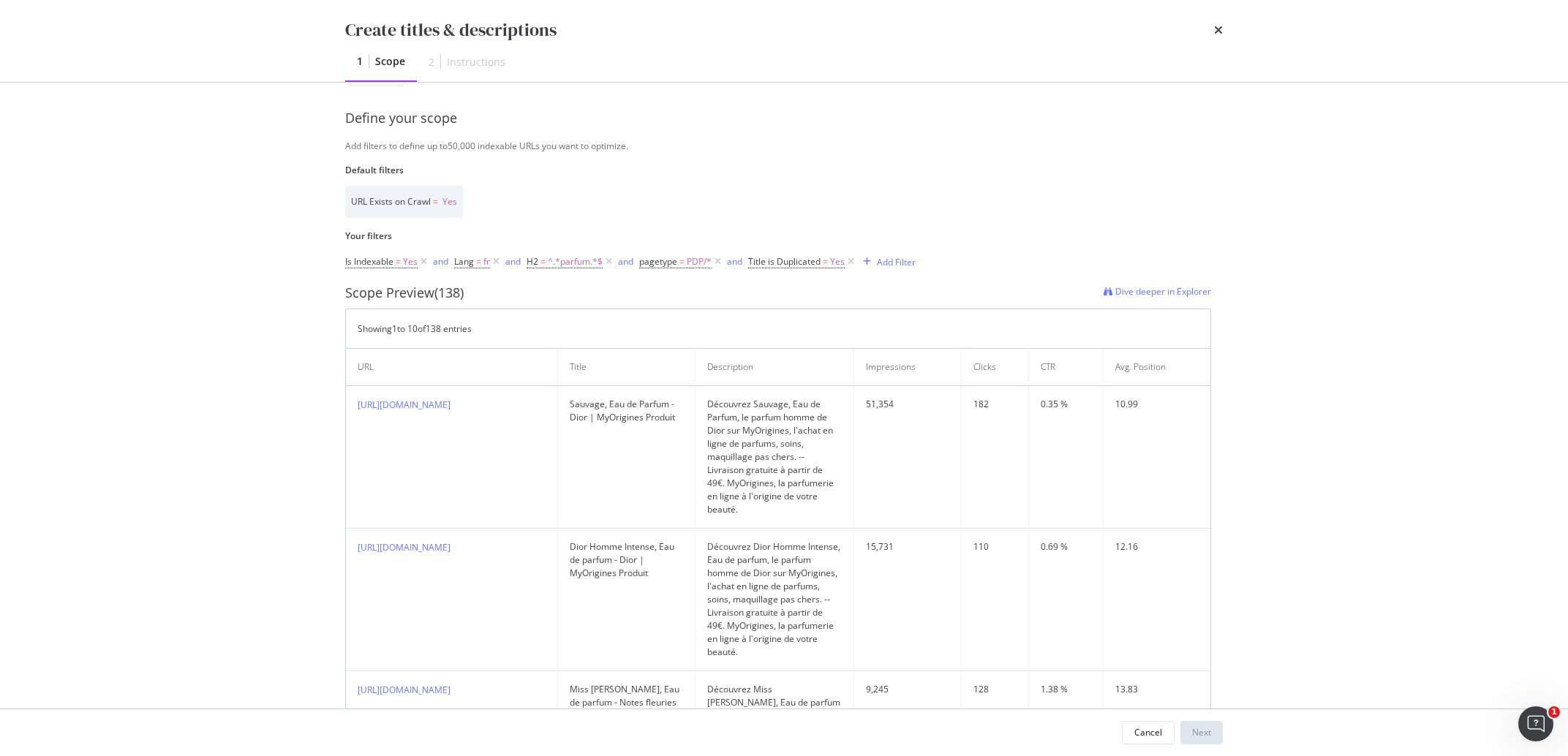
scroll to position [0, 0]
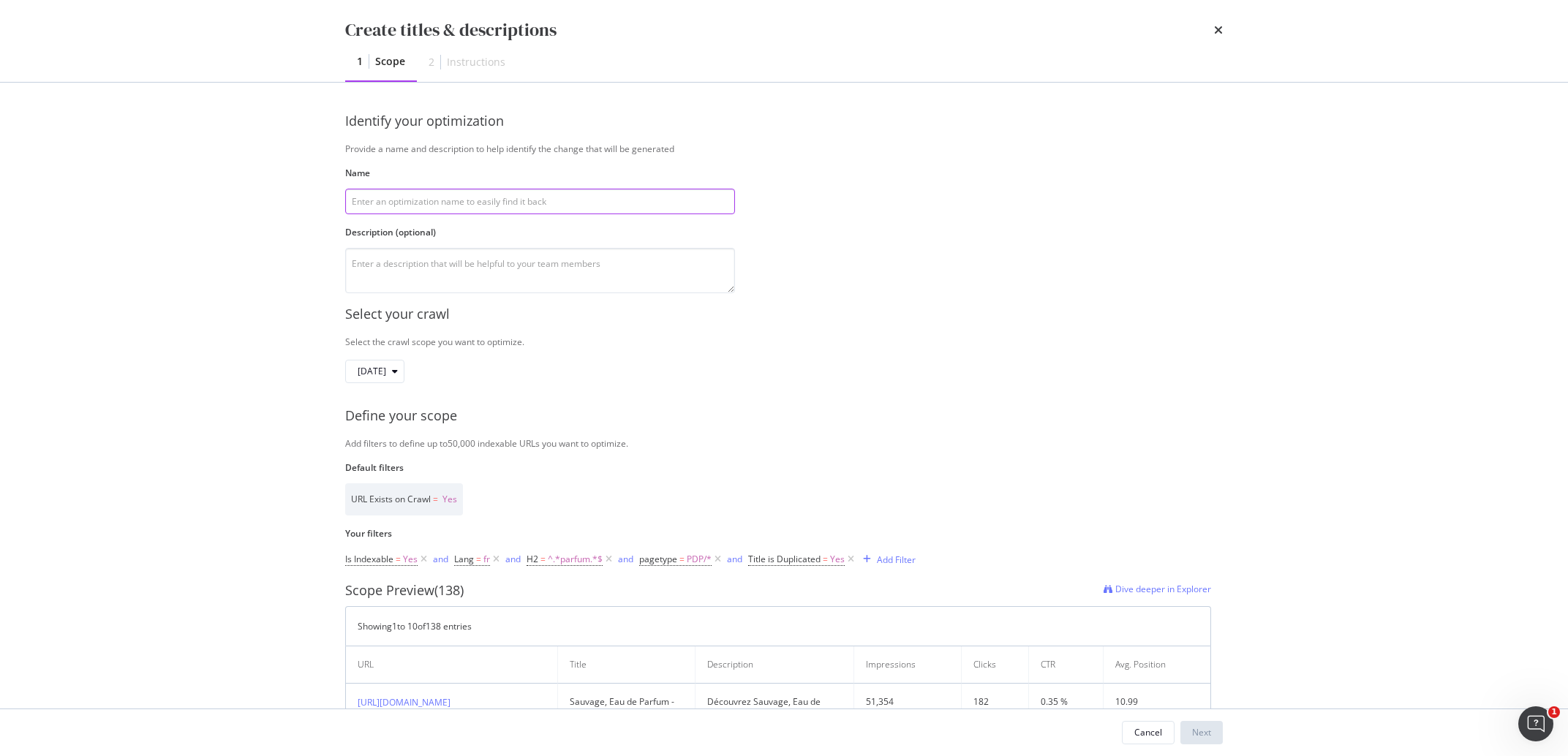
click at [467, 204] on input "modal" at bounding box center [540, 201] width 390 height 26
click at [465, 212] on input "modal" at bounding box center [540, 201] width 390 height 26
paste input "Duplicate title & description FR PRFM PDP 18/09"
click at [489, 195] on input "Duplicate title & description FR PRFM PDP 18/09" at bounding box center [540, 201] width 390 height 26
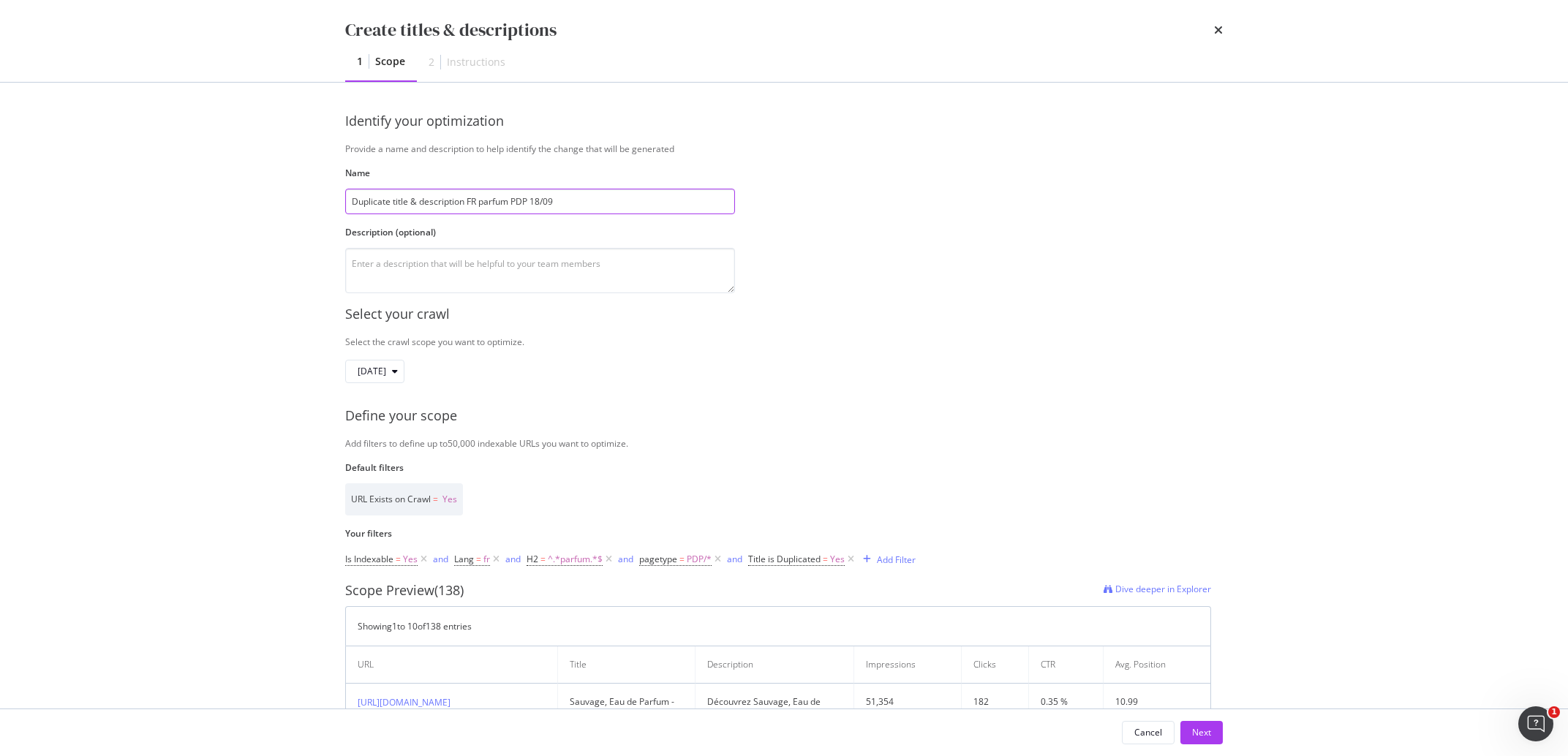
click at [541, 200] on input "Duplicate title & description FR parfum PDP 18/09" at bounding box center [540, 201] width 390 height 26
type input "Duplicate title & description FR parfum PDP 29/09"
click at [524, 264] on textarea "modal" at bounding box center [540, 270] width 390 height 45
click at [417, 269] on textarea "parfum minuscule" at bounding box center [540, 270] width 390 height 45
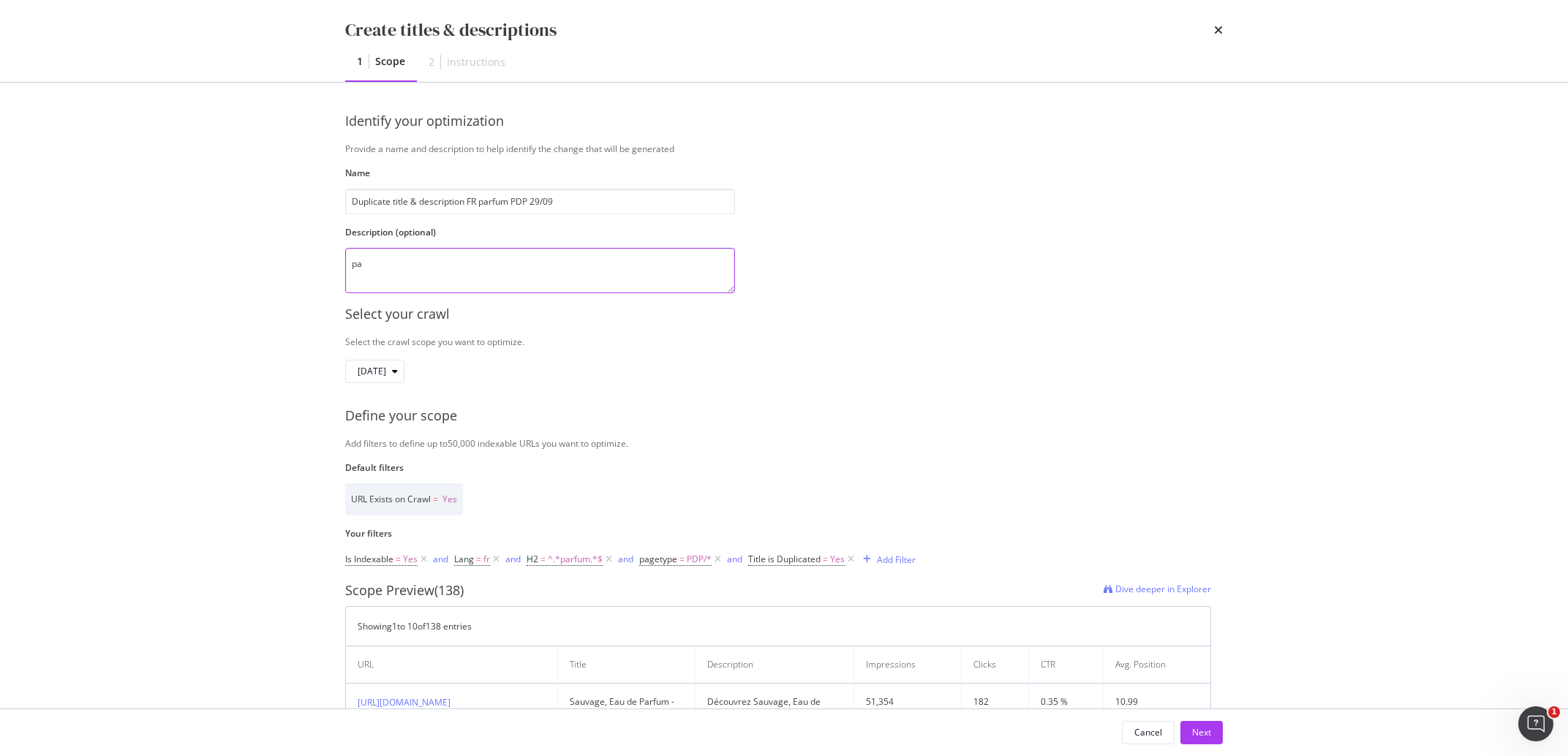
type textarea "p"
type textarea "Parfum Majuscule"
click at [575, 562] on span "^.*parfum.*$" at bounding box center [575, 559] width 55 height 20
click at [571, 620] on input "parfum" at bounding box center [609, 621] width 138 height 23
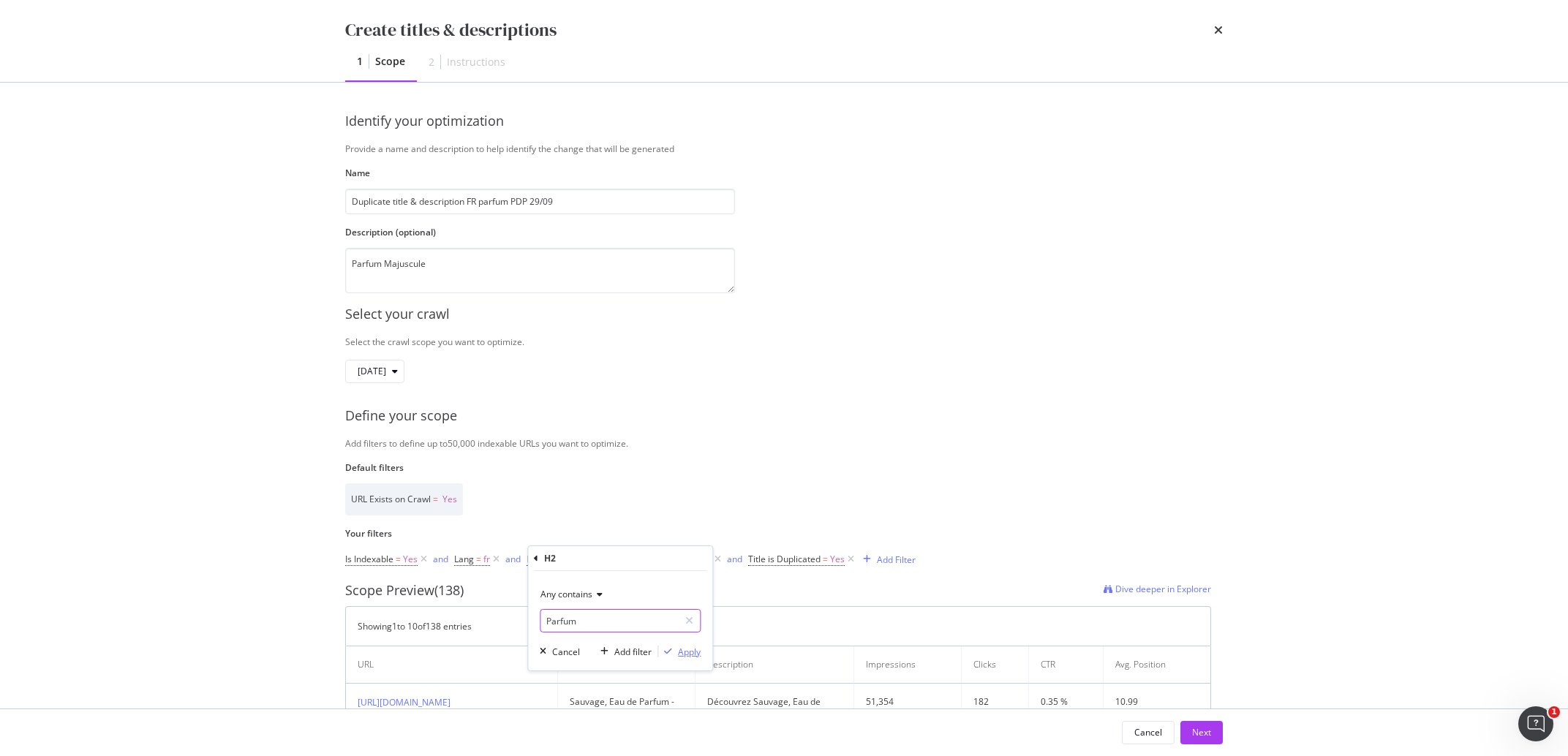
type input "Parfum"
click at [694, 651] on div "Apply" at bounding box center [689, 651] width 23 height 13
click at [877, 417] on div "Define your scope" at bounding box center [784, 416] width 877 height 19
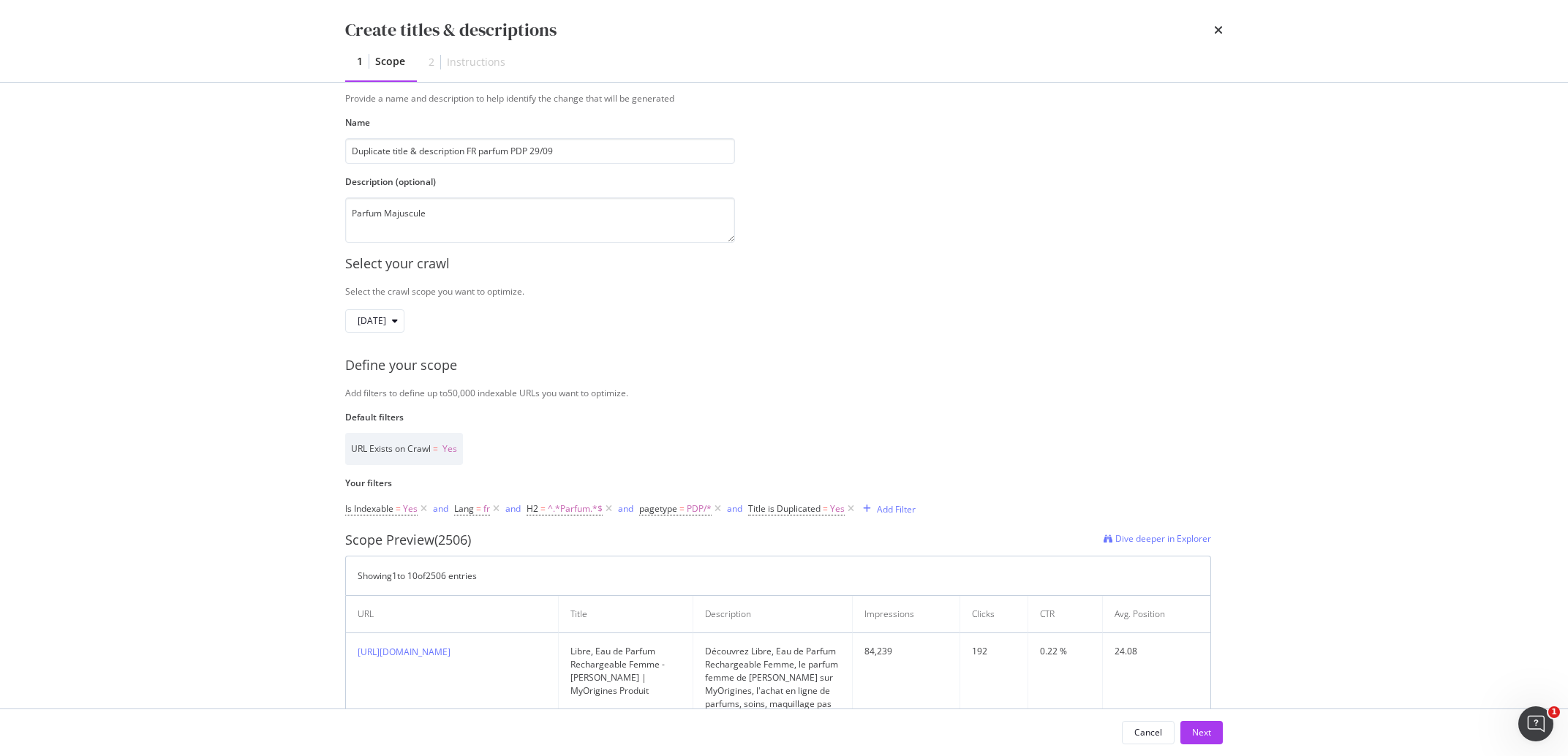
scroll to position [68, 0]
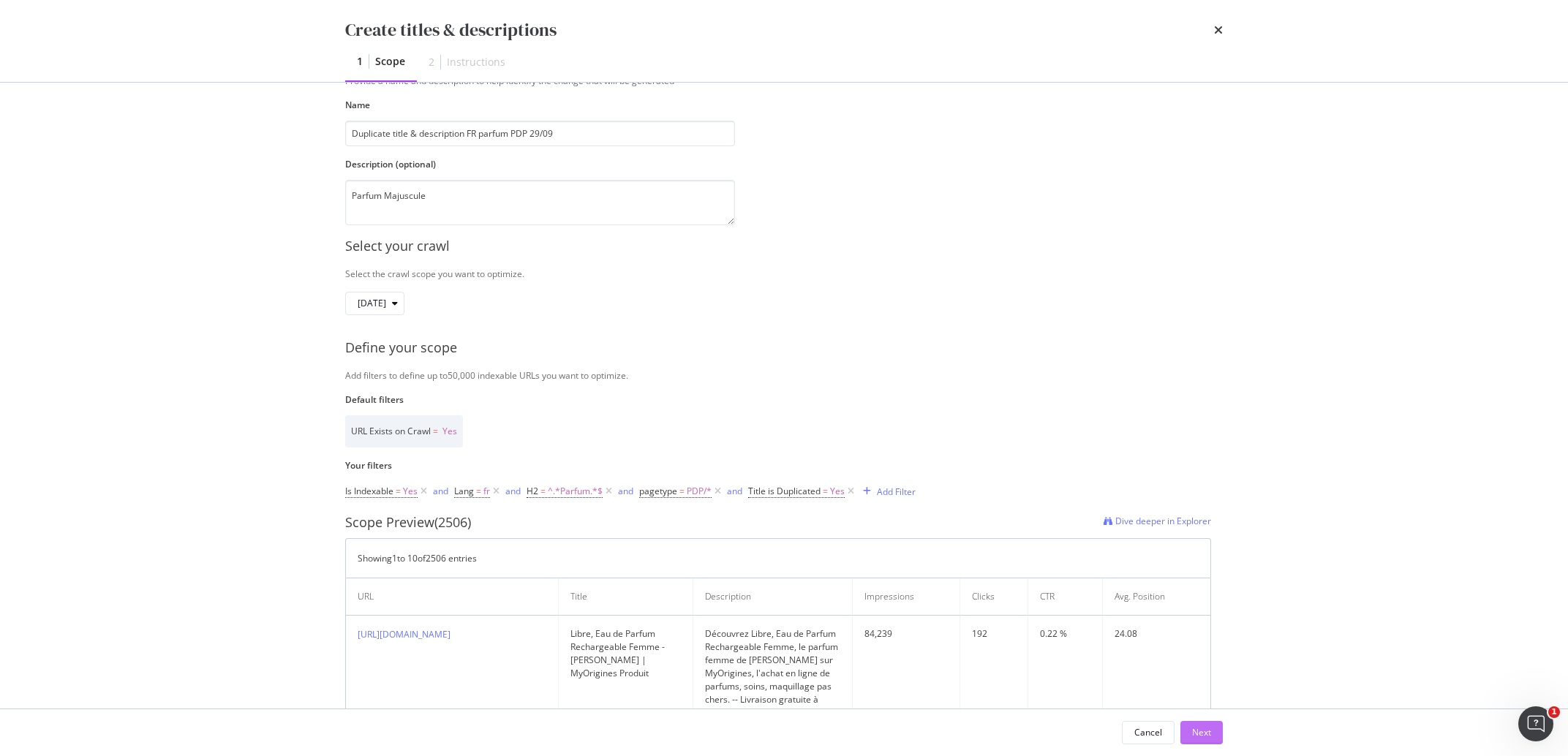
click at [1207, 743] on div "Next" at bounding box center [1201, 733] width 19 height 22
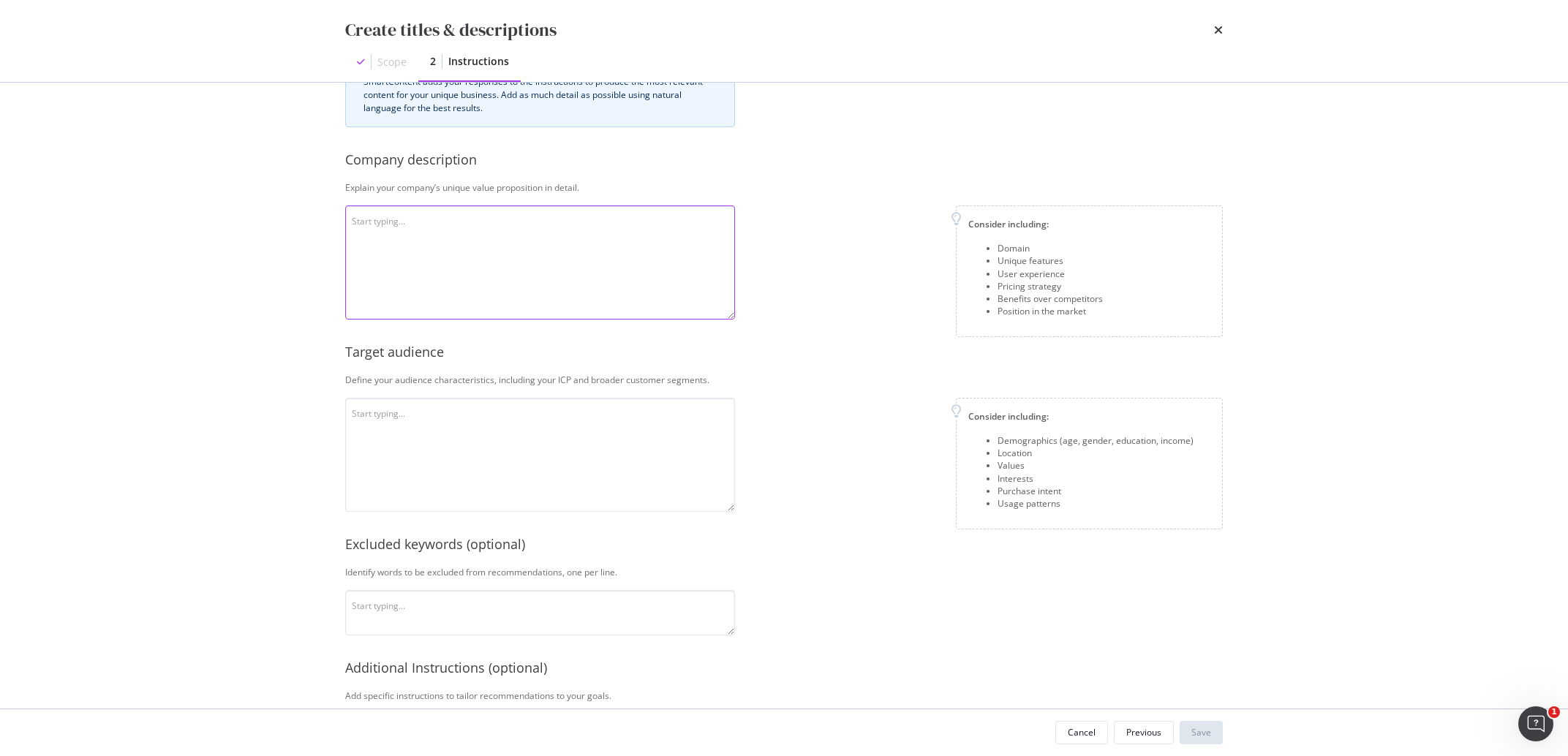
click at [495, 245] on textarea "modal" at bounding box center [540, 263] width 390 height 114
paste textarea "MyOrigines est un revendeur de produits de beauté exclusivement en ligne, offra…"
type textarea "MyOrigines est un revendeur de produits de beauté exclusivement en ligne, offra…"
click at [517, 490] on textarea "modal" at bounding box center [540, 455] width 390 height 114
paste textarea "MyOrigines est un revendeur de produits de beauté exclusivement en ligne, offra…"
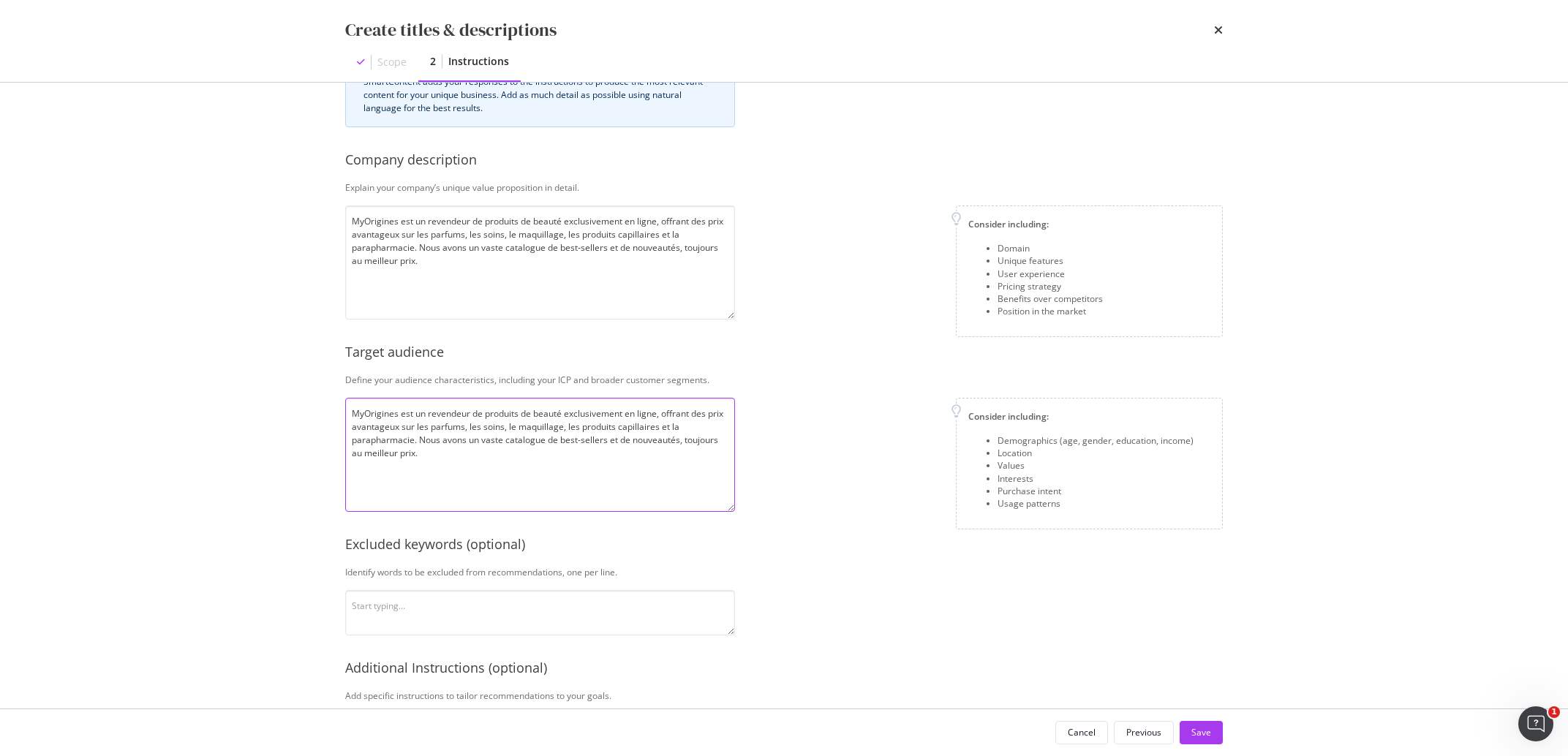
click at [436, 420] on textarea "MyOrigines est un revendeur de produits de beauté exclusivement en ligne, offra…" at bounding box center [540, 455] width 390 height 114
paste textarea "L'audience est basée en [GEOGRAPHIC_DATA], plutôt femme, et s’intéresse au mond…"
type textarea "L'audience est basée en [GEOGRAPHIC_DATA], plutôt femme, et s’intéresse au mond…"
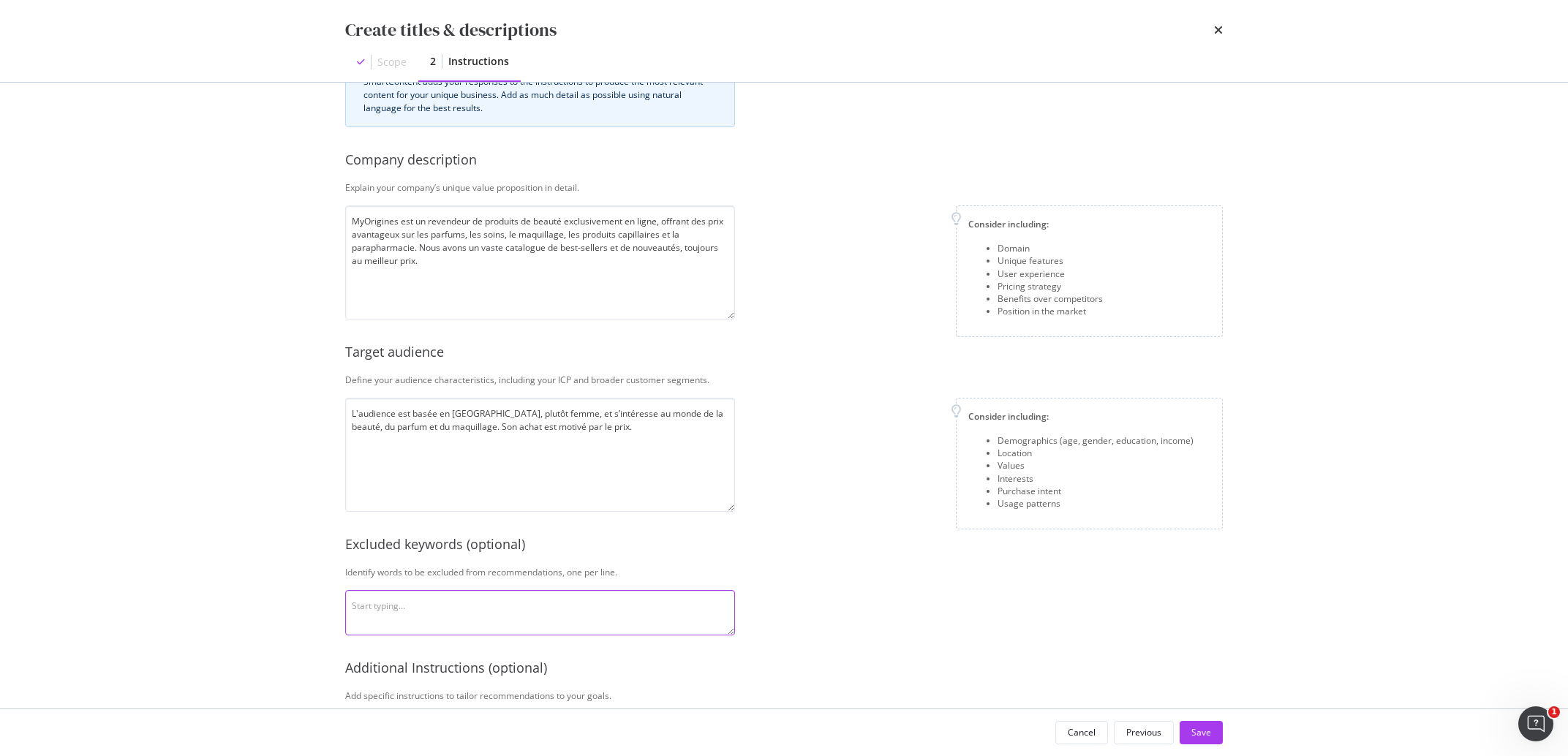
click at [695, 610] on textarea "modal" at bounding box center [540, 613] width 390 height 45
type textarea "EDP EdP"
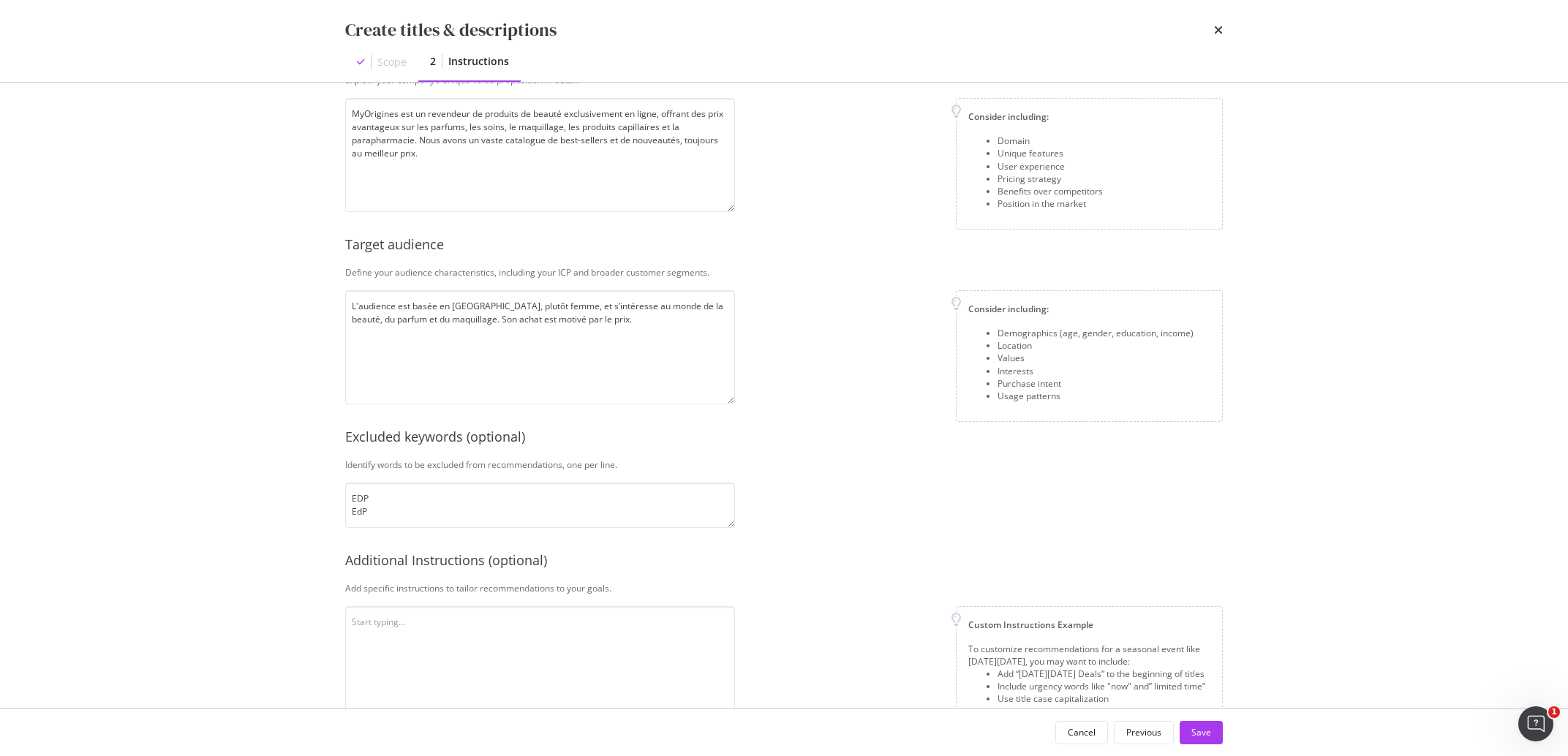
scroll to position [215, 0]
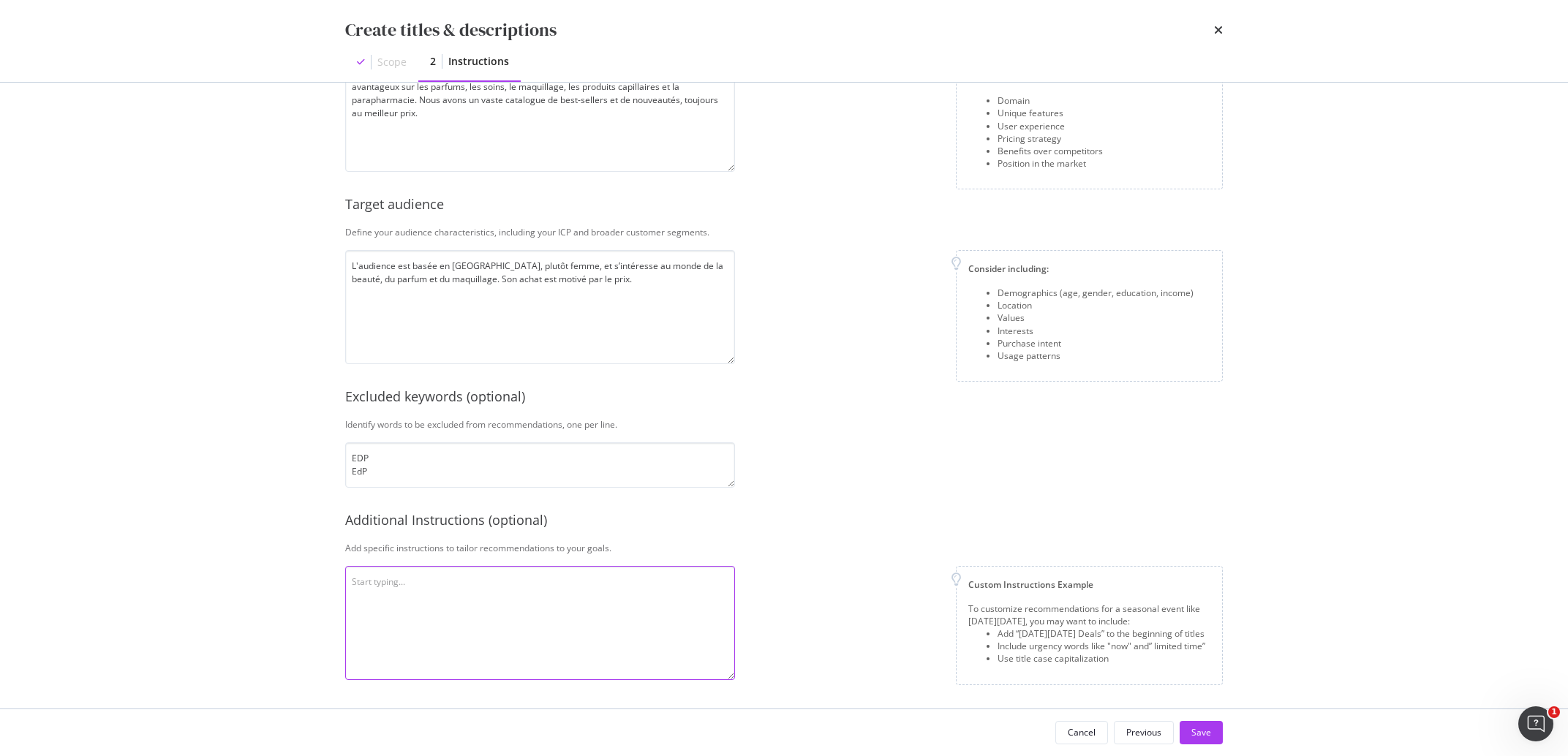
click at [445, 607] on textarea "modal" at bounding box center [540, 623] width 390 height 114
paste textarea "Met des majuscules en début de phrase, ne mentionne pas le prix dans le titre. …"
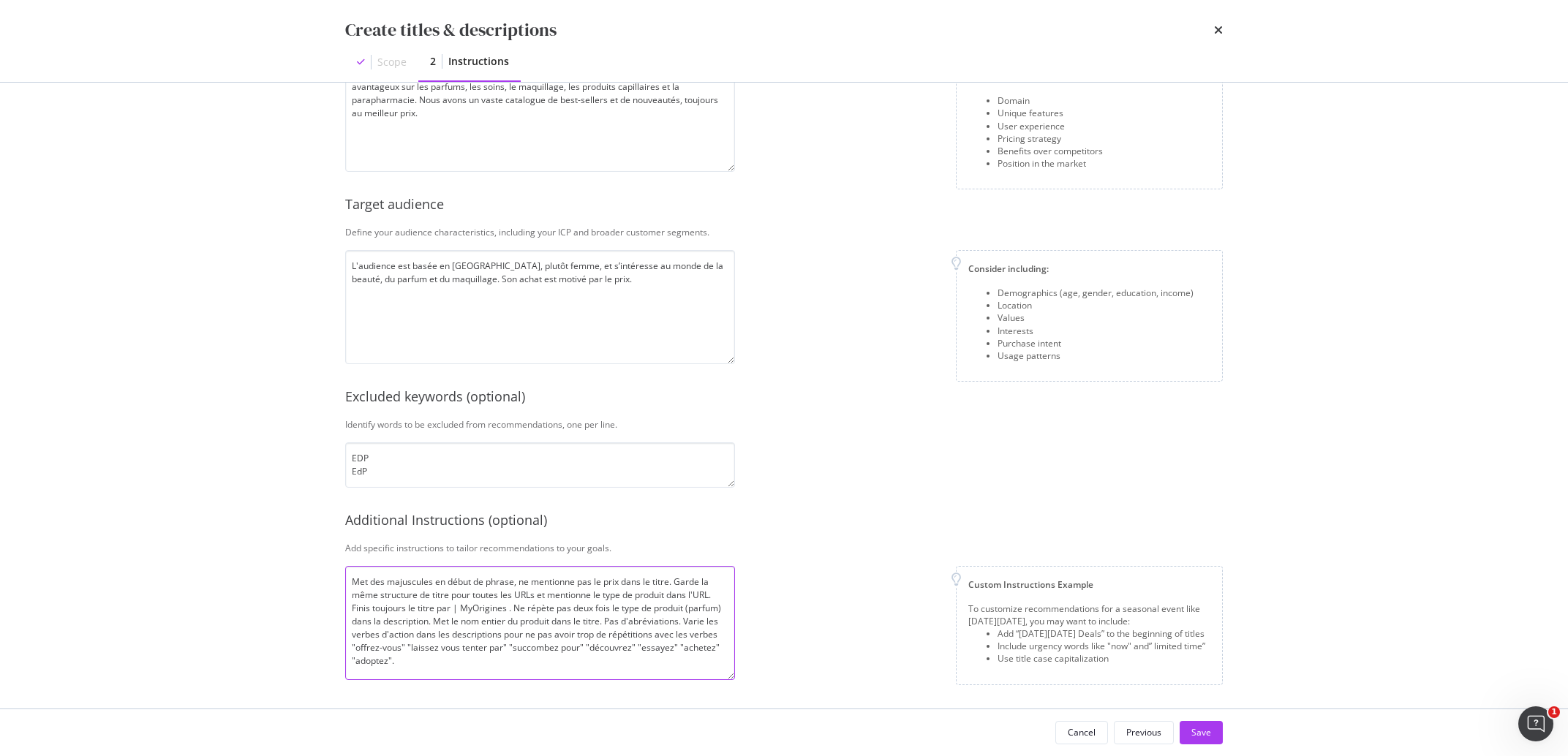
click at [504, 611] on textarea "Met des majuscules en début de phrase, ne mentionne pas le prix dans le titre. …" at bounding box center [540, 623] width 390 height 114
click at [508, 610] on textarea "Met des majuscules en début de phrase, ne mentionne pas le prix dans le titre. …" at bounding box center [540, 623] width 390 height 114
drag, startPoint x: 541, startPoint y: 612, endPoint x: 460, endPoint y: 607, distance: 81.2
click at [460, 607] on textarea "Met des majuscules en début de phrase, ne mentionne pas le prix dans le titre. …" at bounding box center [540, 623] width 390 height 114
type textarea "Met des majuscules en début de phrase, ne mentionne pas le prix dans le titre. …"
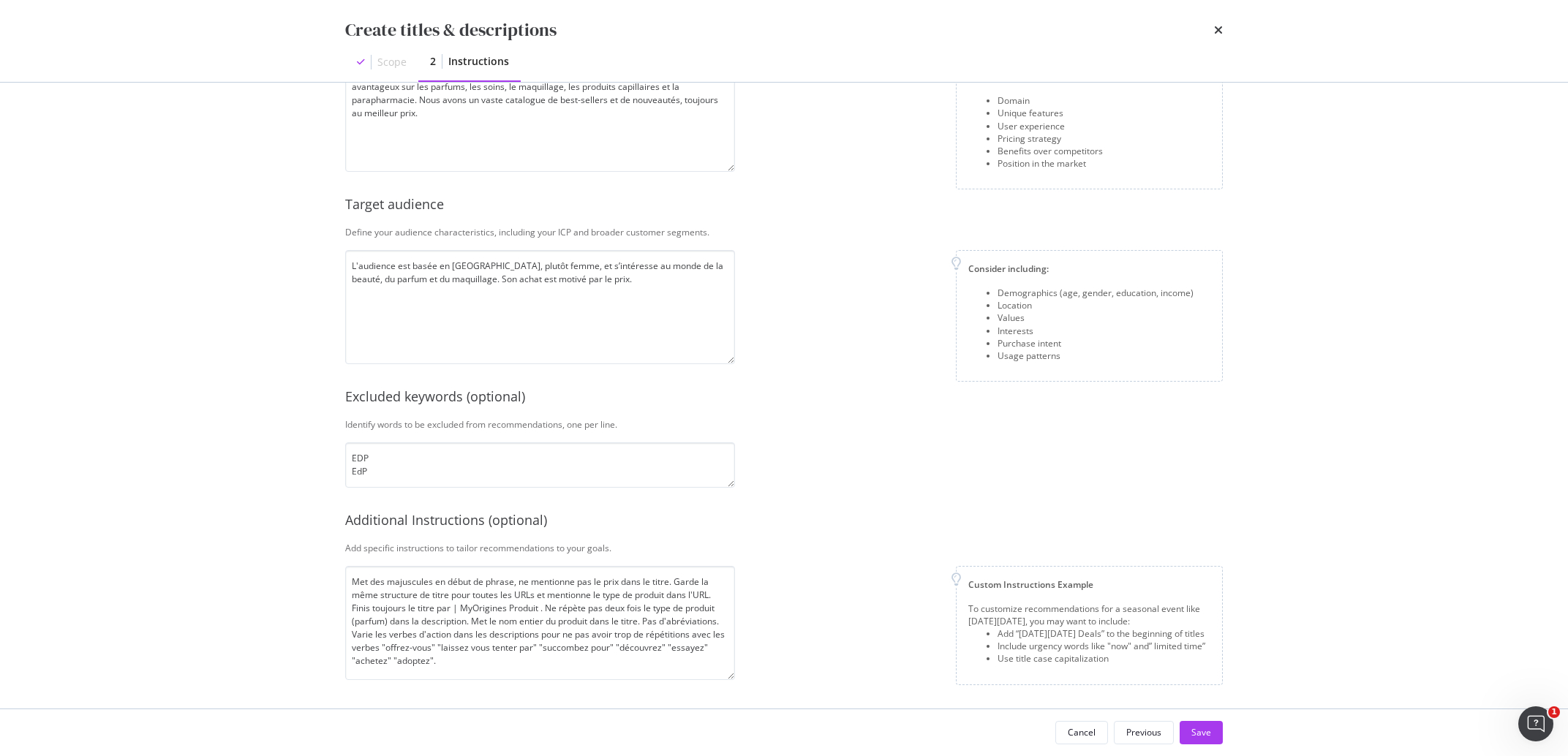
click at [1202, 720] on div "Cancel Previous Save" at bounding box center [784, 733] width 936 height 47
click at [1202, 727] on div "Save" at bounding box center [1201, 733] width 20 height 13
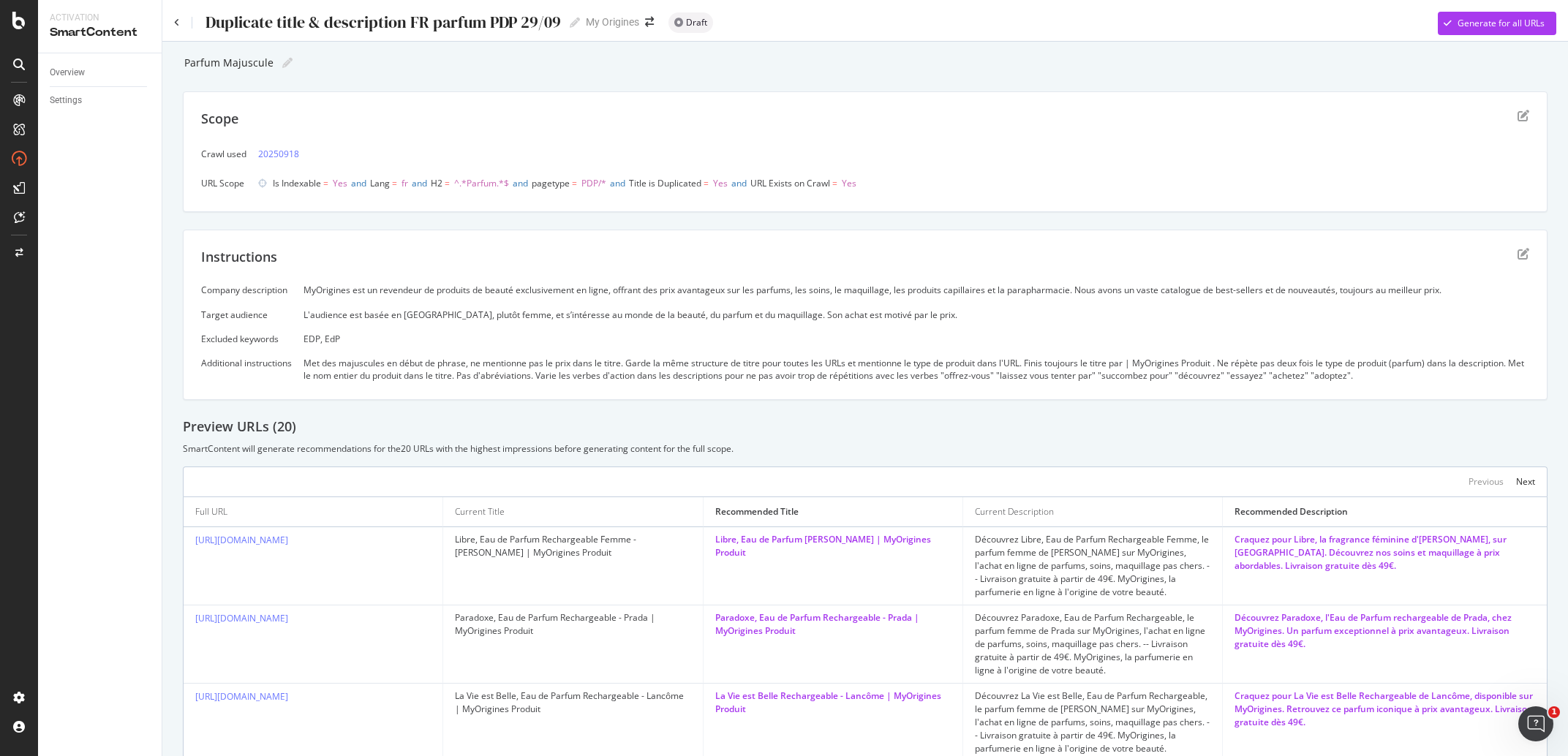
click at [1043, 452] on div "SmartContent will generate recommendations for the 20 URLs with the highest imp…" at bounding box center [865, 448] width 1365 height 13
click at [1518, 251] on icon "edit" at bounding box center [1524, 254] width 12 height 12
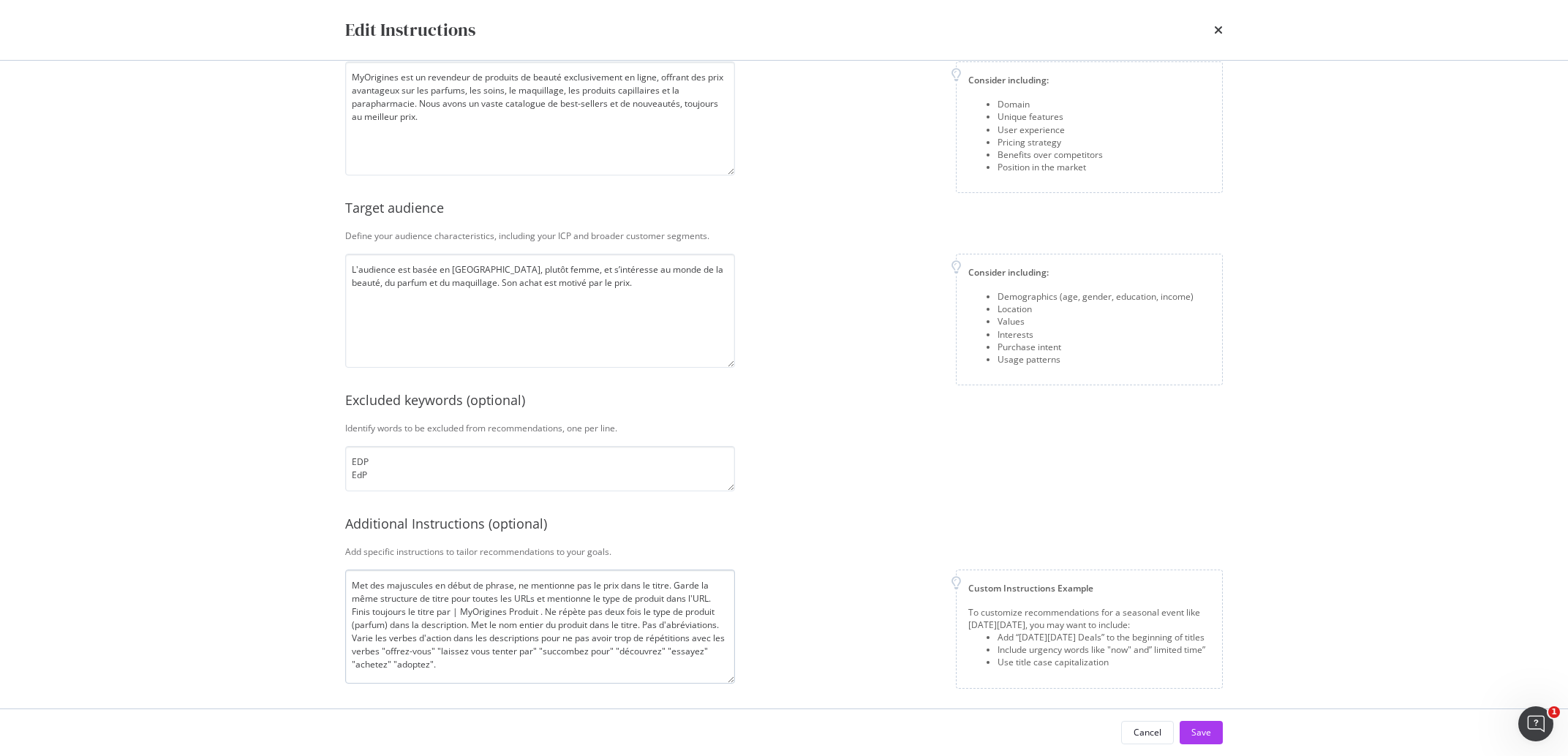
scroll to position [100, 0]
click at [565, 664] on textarea "Met des majuscules en début de phrase, ne mentionne pas le prix dans le titre. …" at bounding box center [540, 623] width 390 height 114
type textarea "Met des majuscules en début de phrase, ne mentionne pas le prix dans le titre. …"
click at [1199, 730] on div "Save" at bounding box center [1201, 733] width 20 height 13
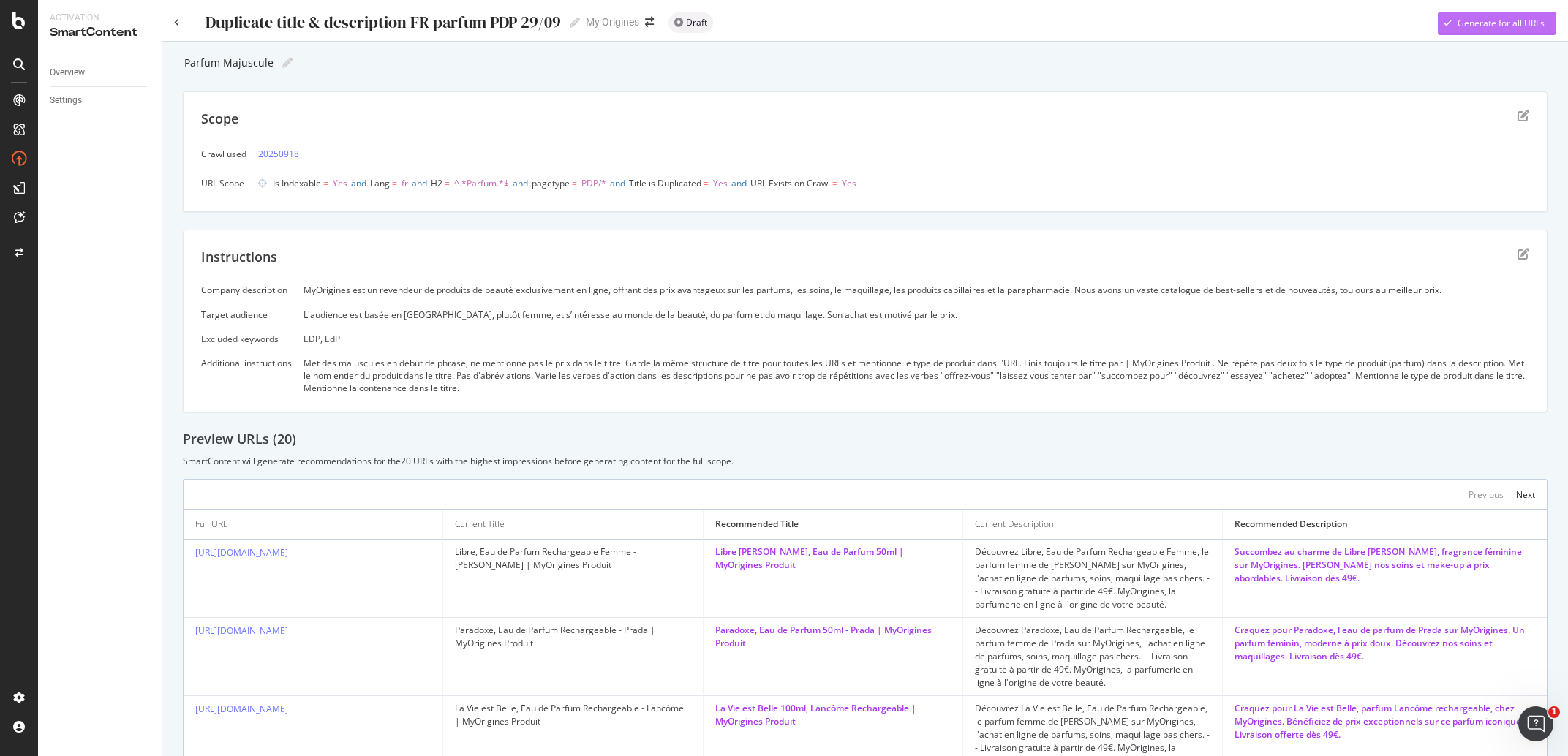
click at [1458, 29] on div "Generate for all URLs" at bounding box center [1501, 23] width 87 height 13
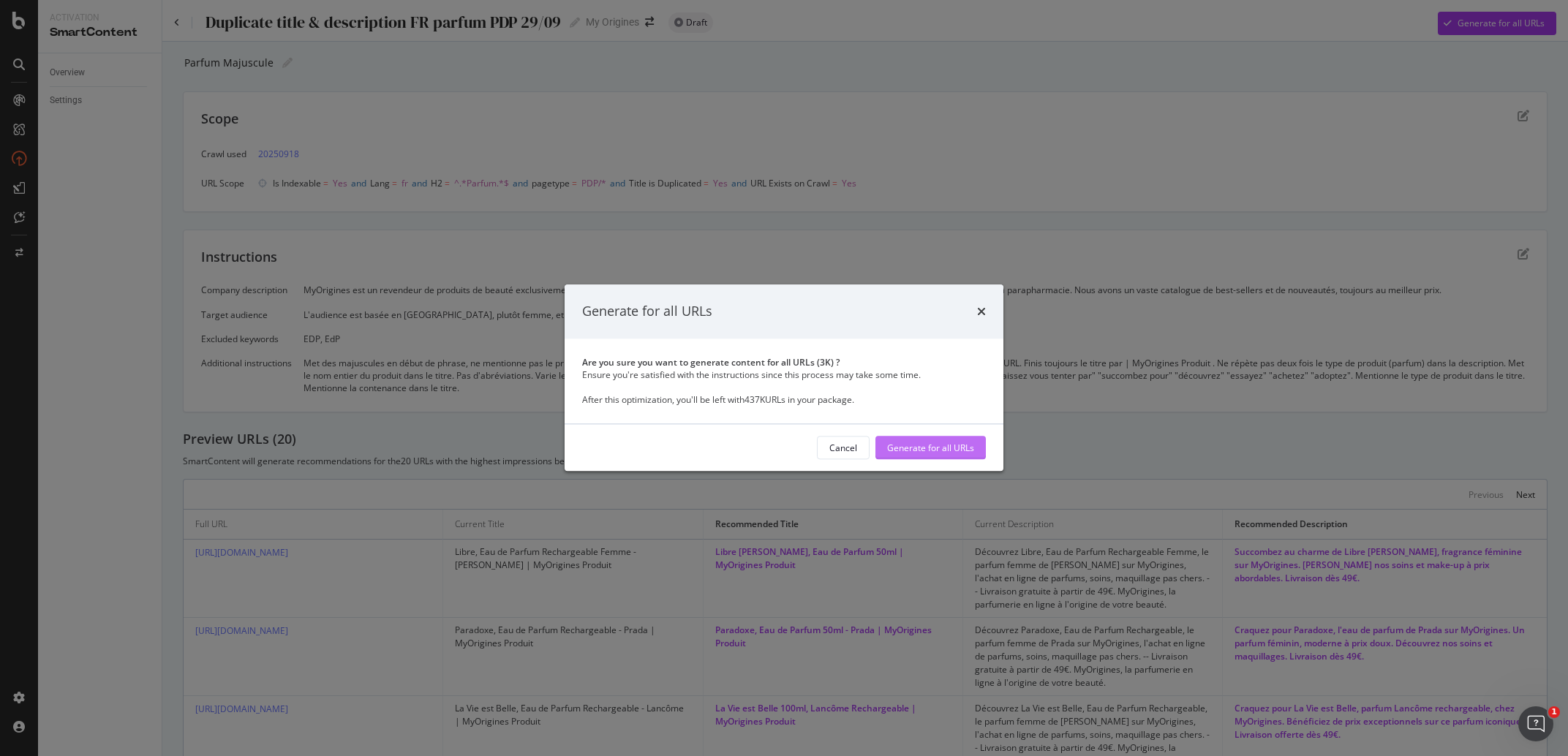
click at [959, 447] on div "Generate for all URLs" at bounding box center [931, 448] width 87 height 13
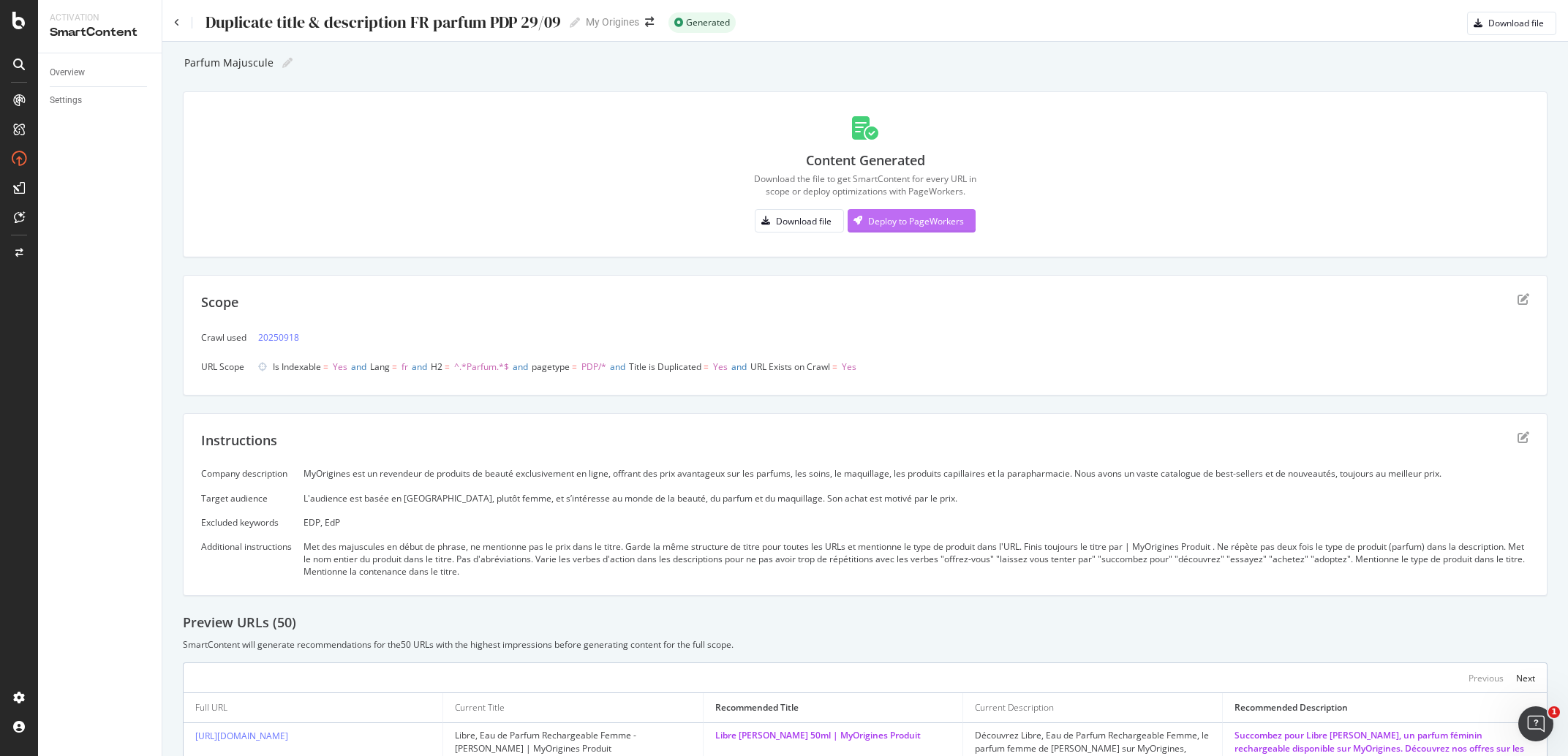
click at [953, 222] on div "Deploy to PageWorkers" at bounding box center [916, 221] width 96 height 13
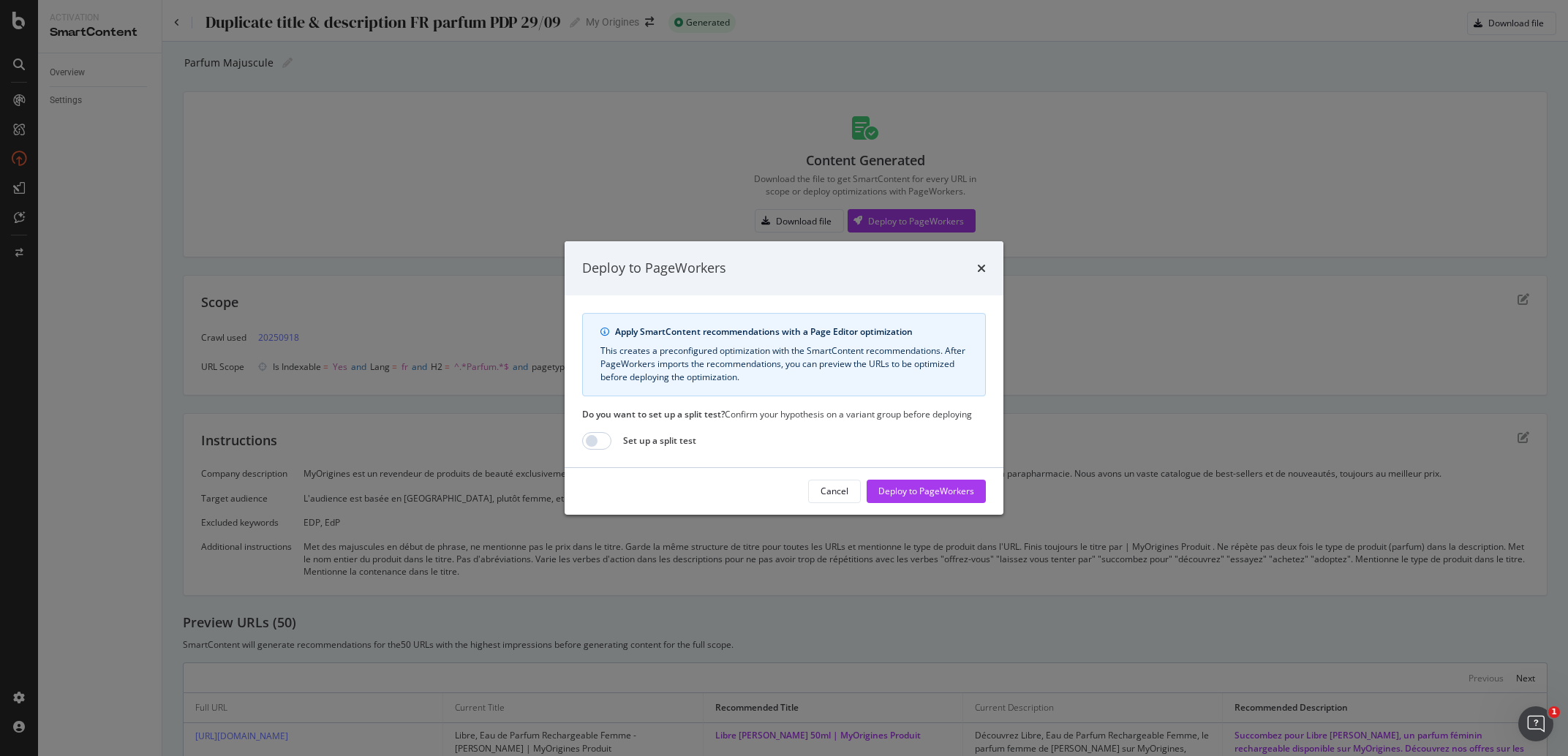
click at [967, 479] on div "Cancel Deploy to PageWorkers" at bounding box center [784, 492] width 439 height 47
click at [965, 487] on div "Deploy to PageWorkers" at bounding box center [926, 491] width 96 height 13
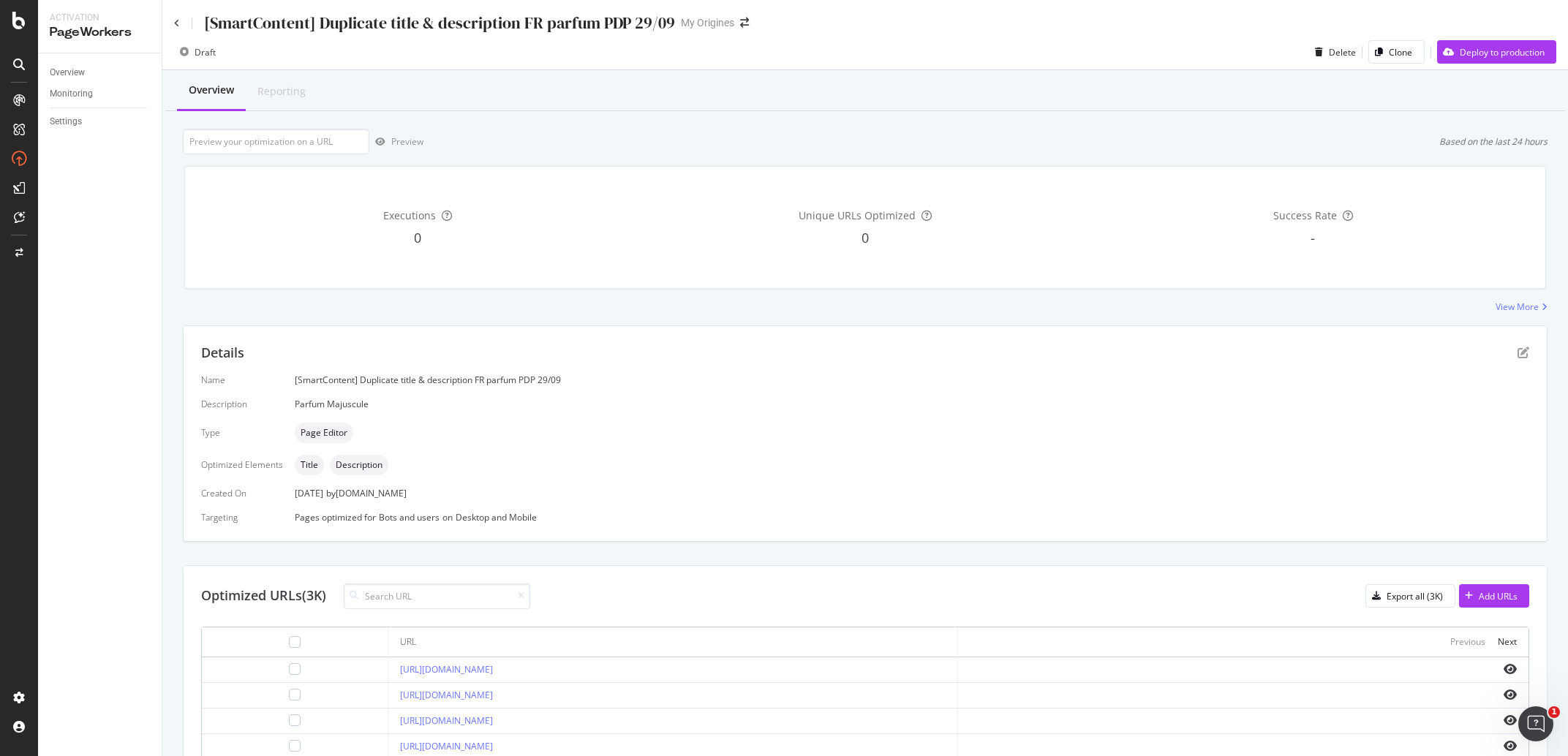
click at [1486, 41] on div "Draft Delete Clone Deploy to production" at bounding box center [865, 53] width 1406 height 36
click at [1488, 51] on div "Deploy to production" at bounding box center [1502, 52] width 85 height 13
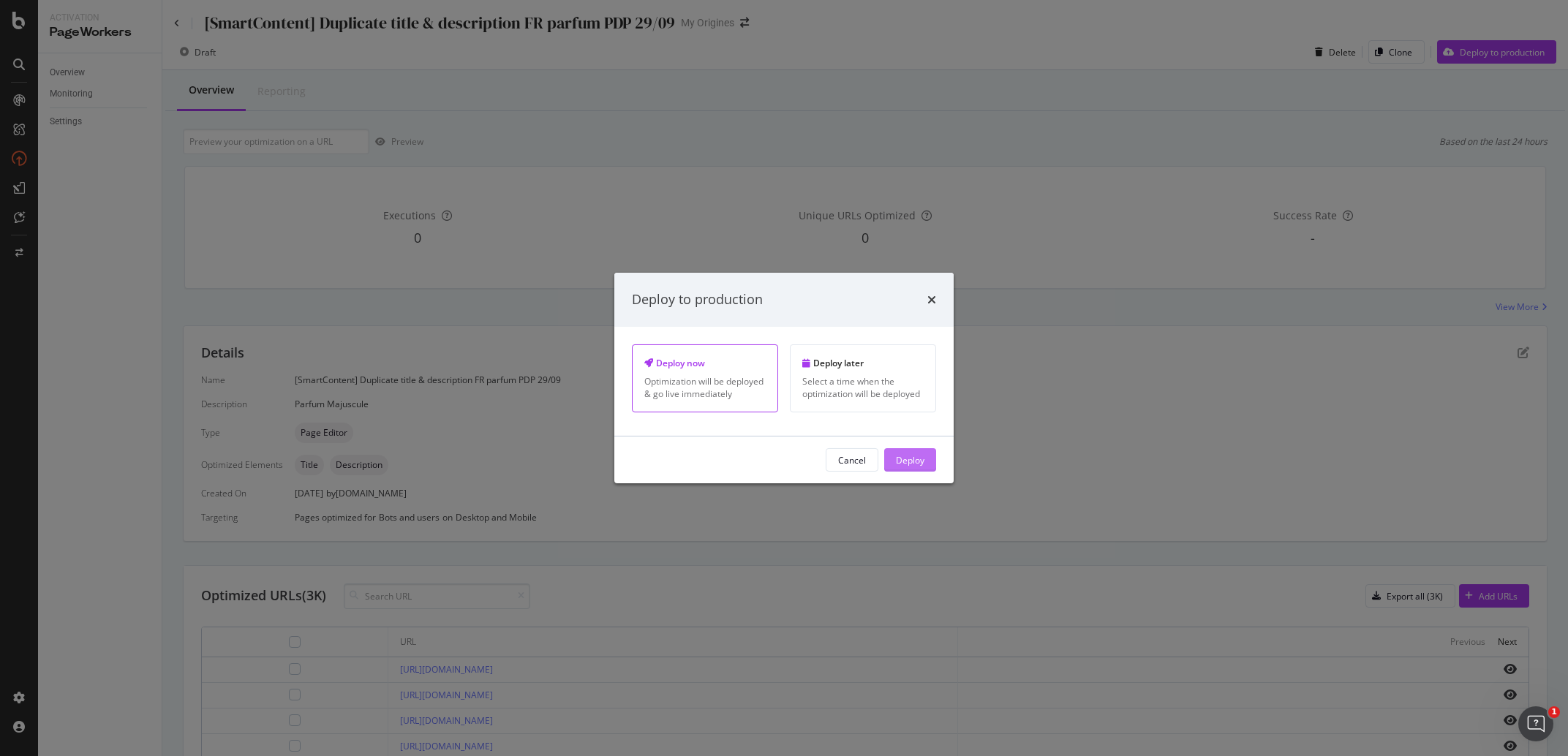
click at [918, 466] on div "Deploy" at bounding box center [910, 459] width 29 height 13
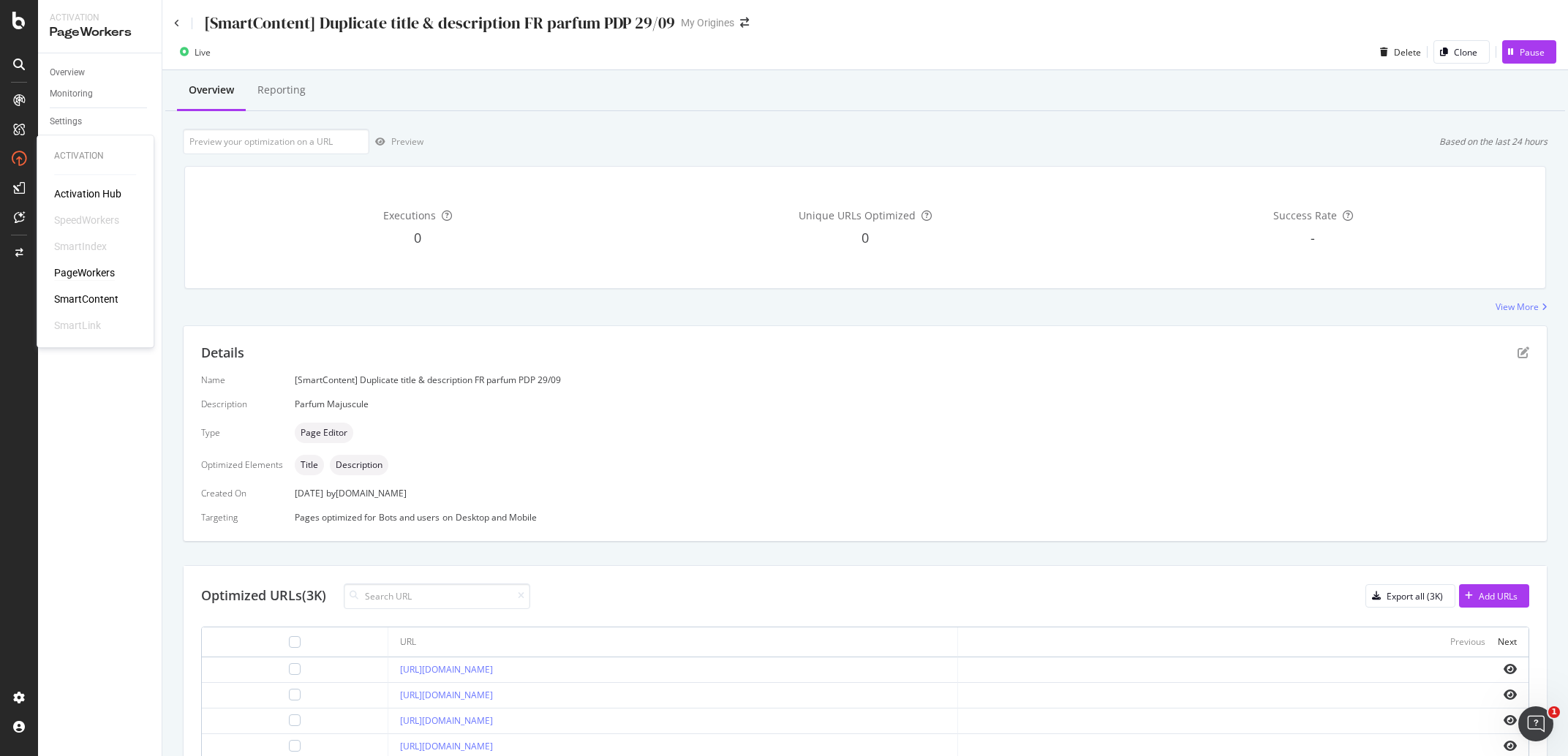
click at [90, 267] on div "PageWorkers" at bounding box center [84, 273] width 61 height 14
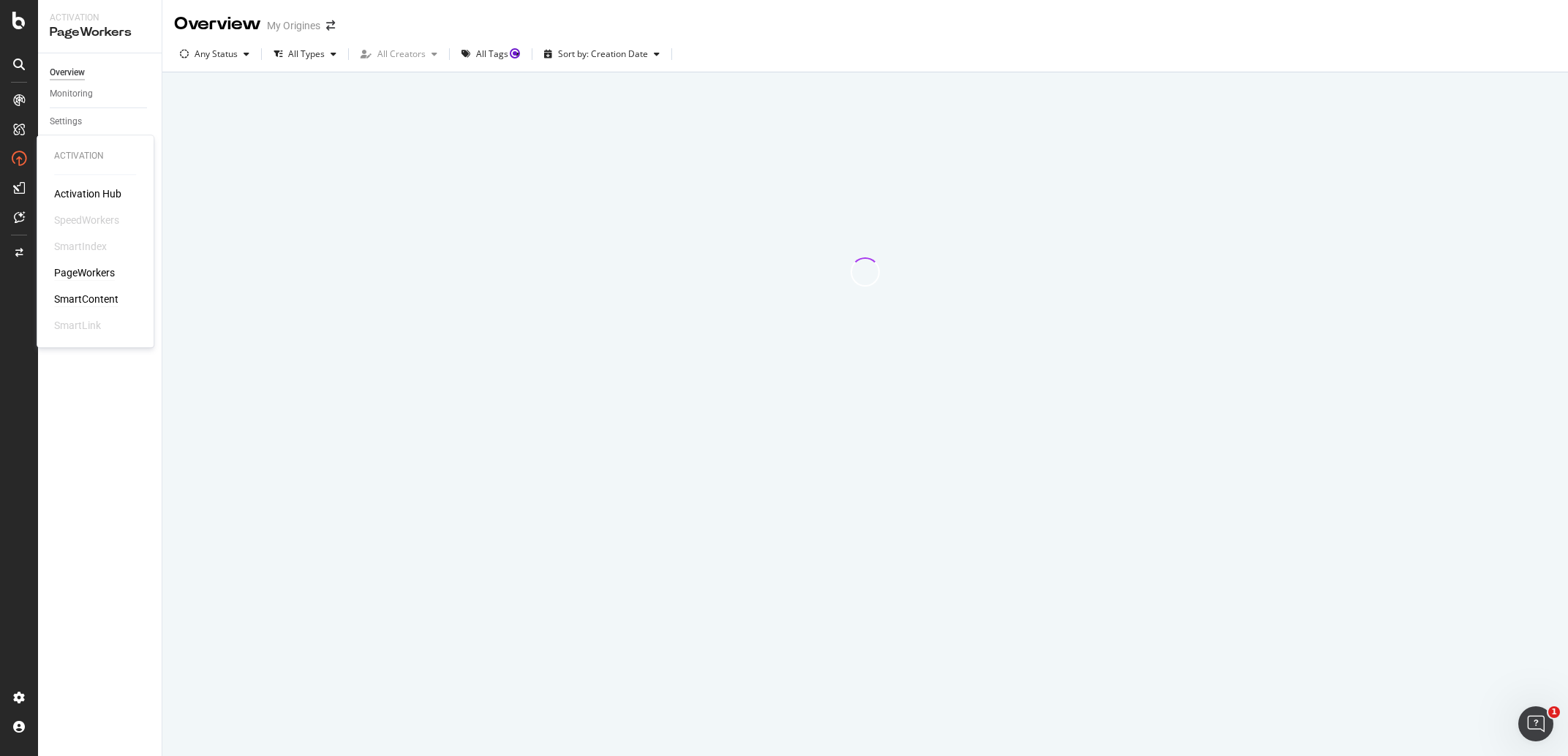
click at [94, 296] on div "SmartContent" at bounding box center [86, 300] width 65 height 14
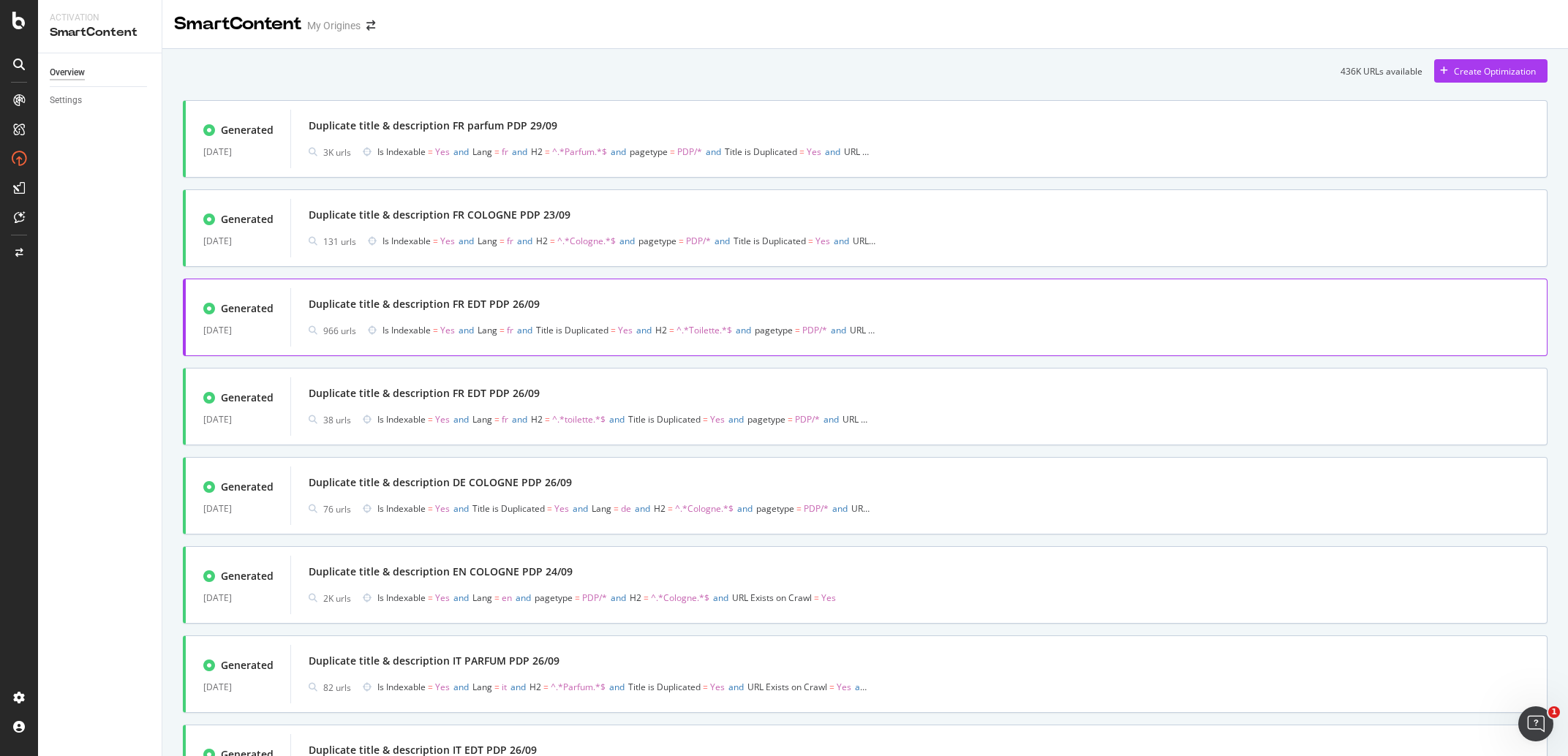
click at [590, 301] on div "Duplicate title & description FR EDT PDP 26/09" at bounding box center [919, 304] width 1220 height 20
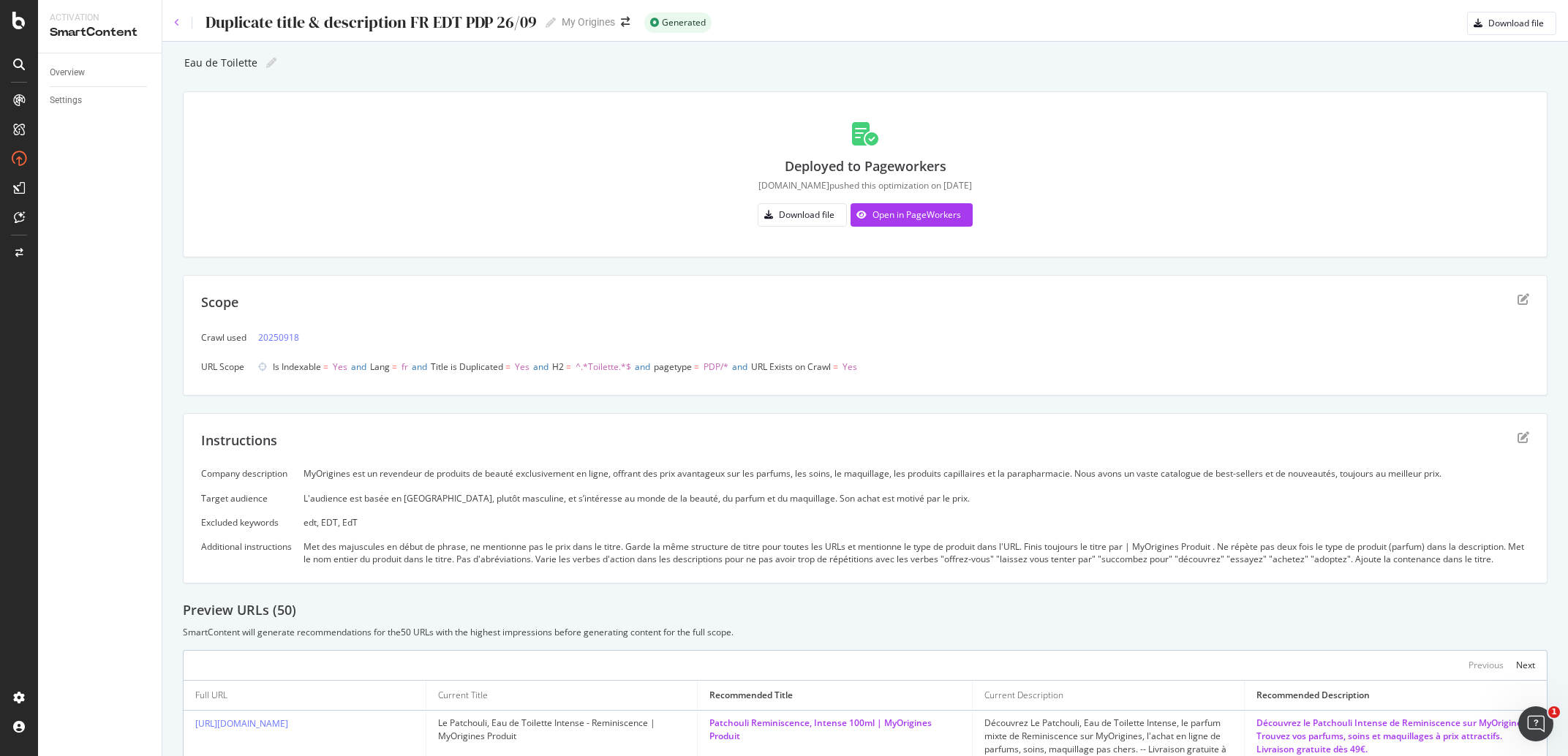
click at [176, 25] on icon at bounding box center [177, 23] width 6 height 9
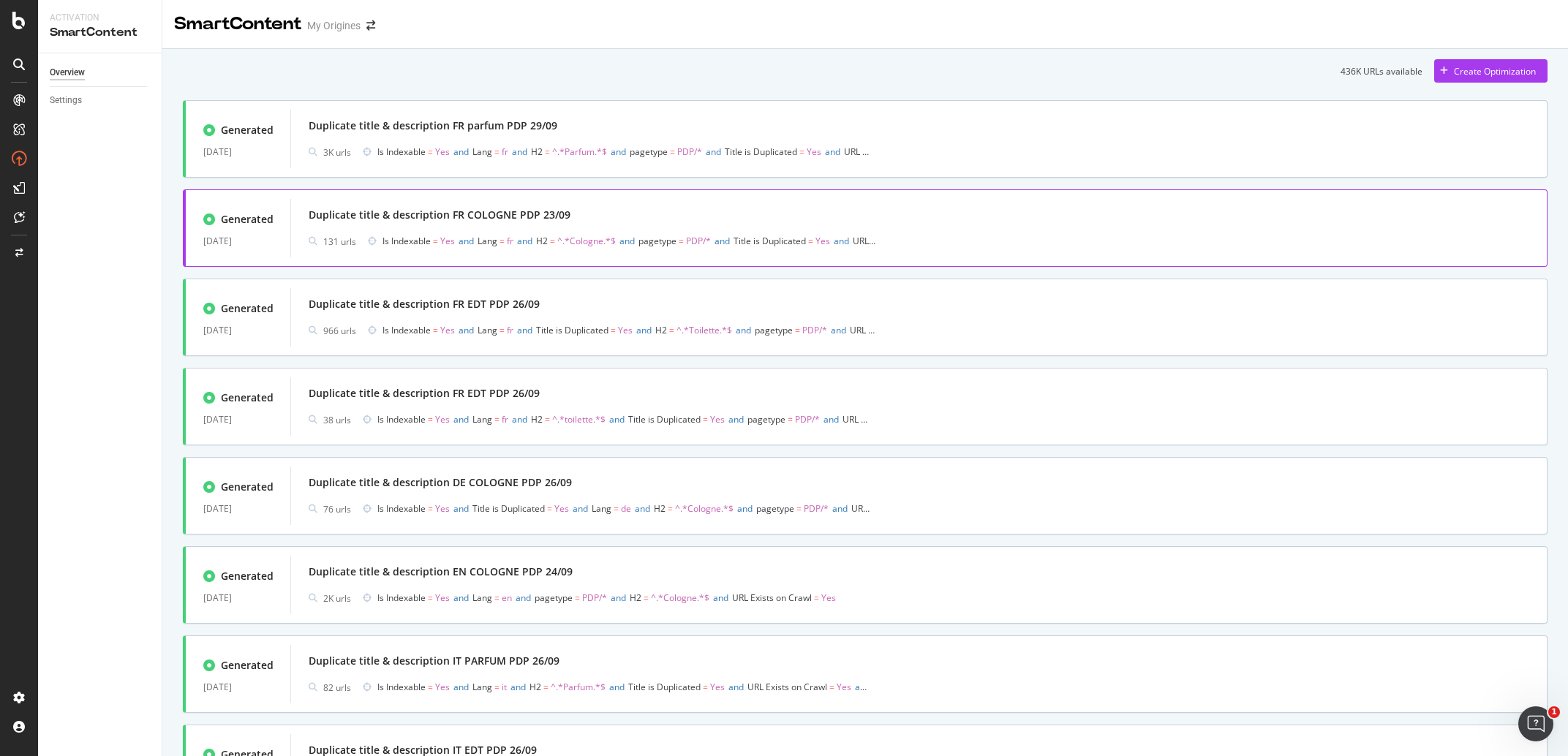
click at [738, 215] on div "Duplicate title & description FR COLOGNE PDP 23/09" at bounding box center [919, 215] width 1220 height 20
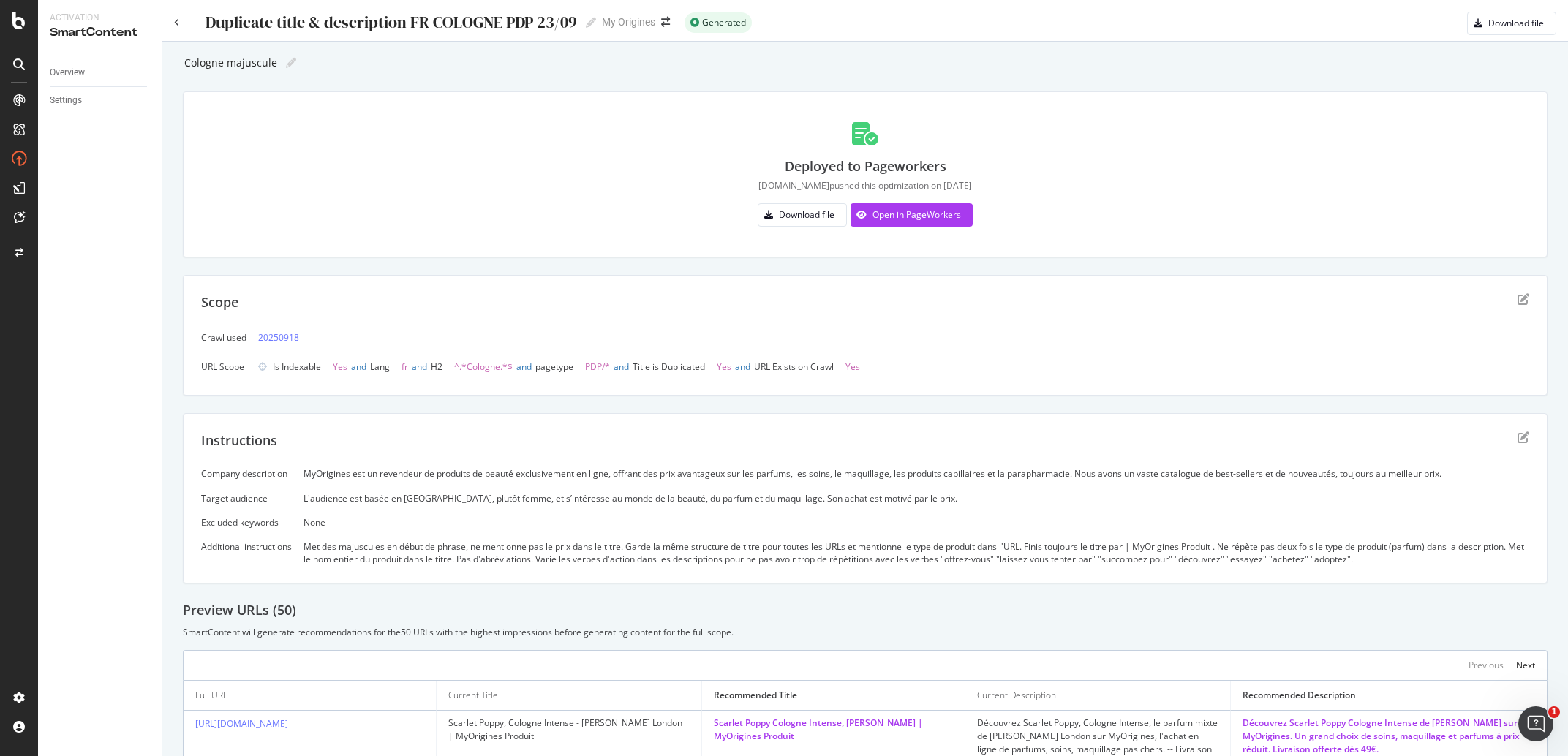
click at [173, 23] on div "Duplicate title & description FR COLOGNE PDP 23/09 Duplicate title & descriptio…" at bounding box center [865, 17] width 1406 height 35
click at [176, 22] on icon at bounding box center [177, 23] width 6 height 9
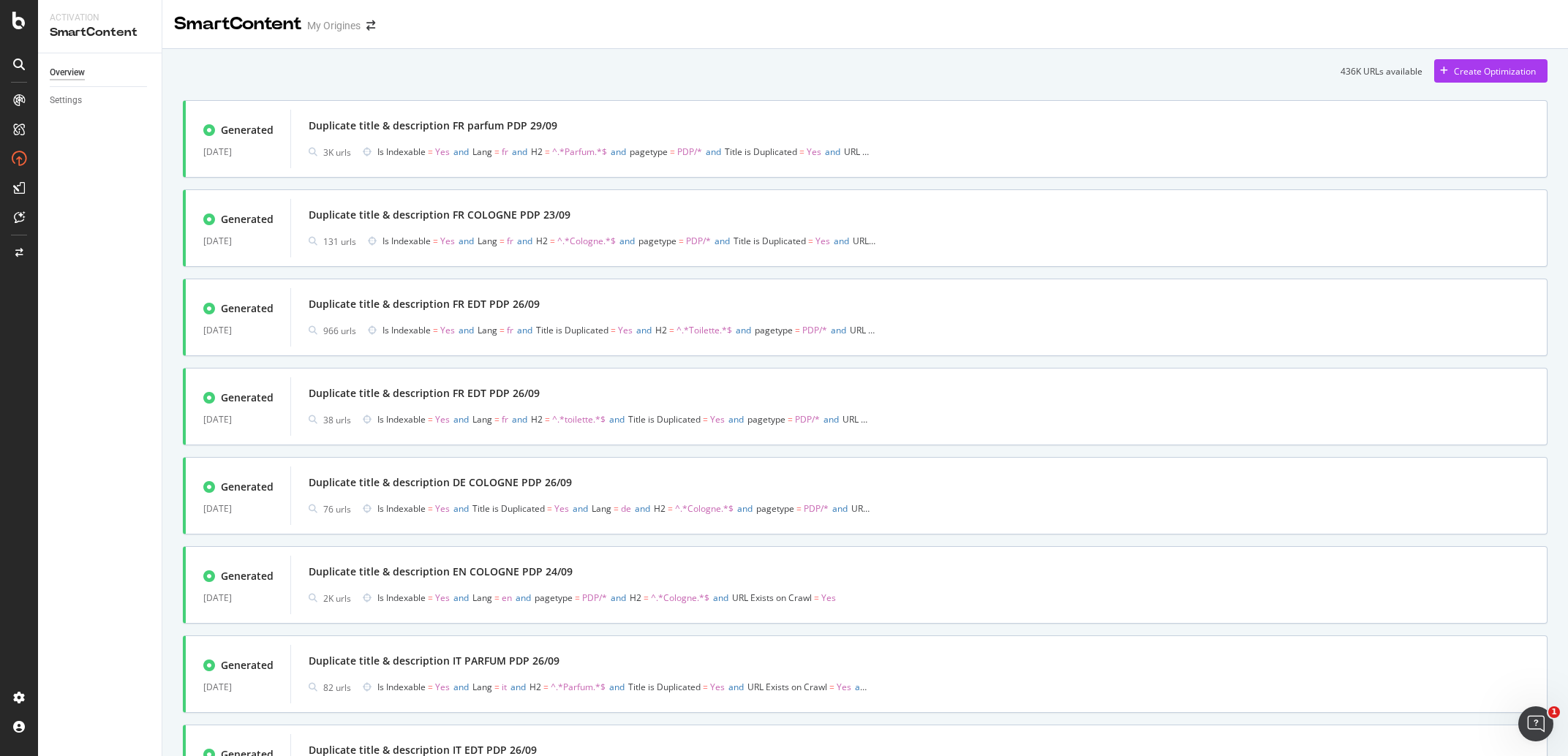
click at [14, 487] on div at bounding box center [19, 387] width 35 height 598
click at [1434, 66] on div "Create Optimization" at bounding box center [1485, 71] width 101 height 22
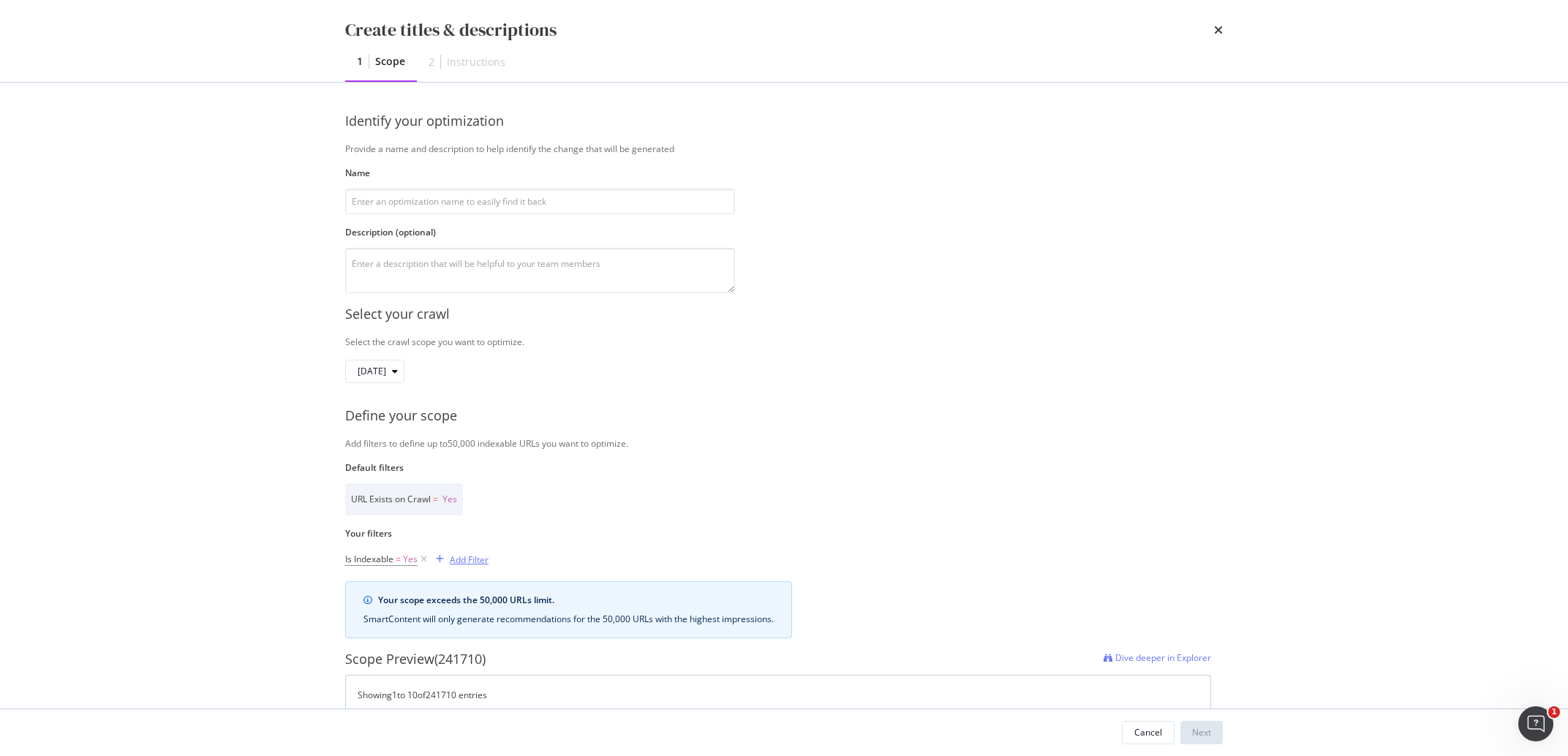
click at [477, 568] on div "Add Filter" at bounding box center [459, 559] width 59 height 16
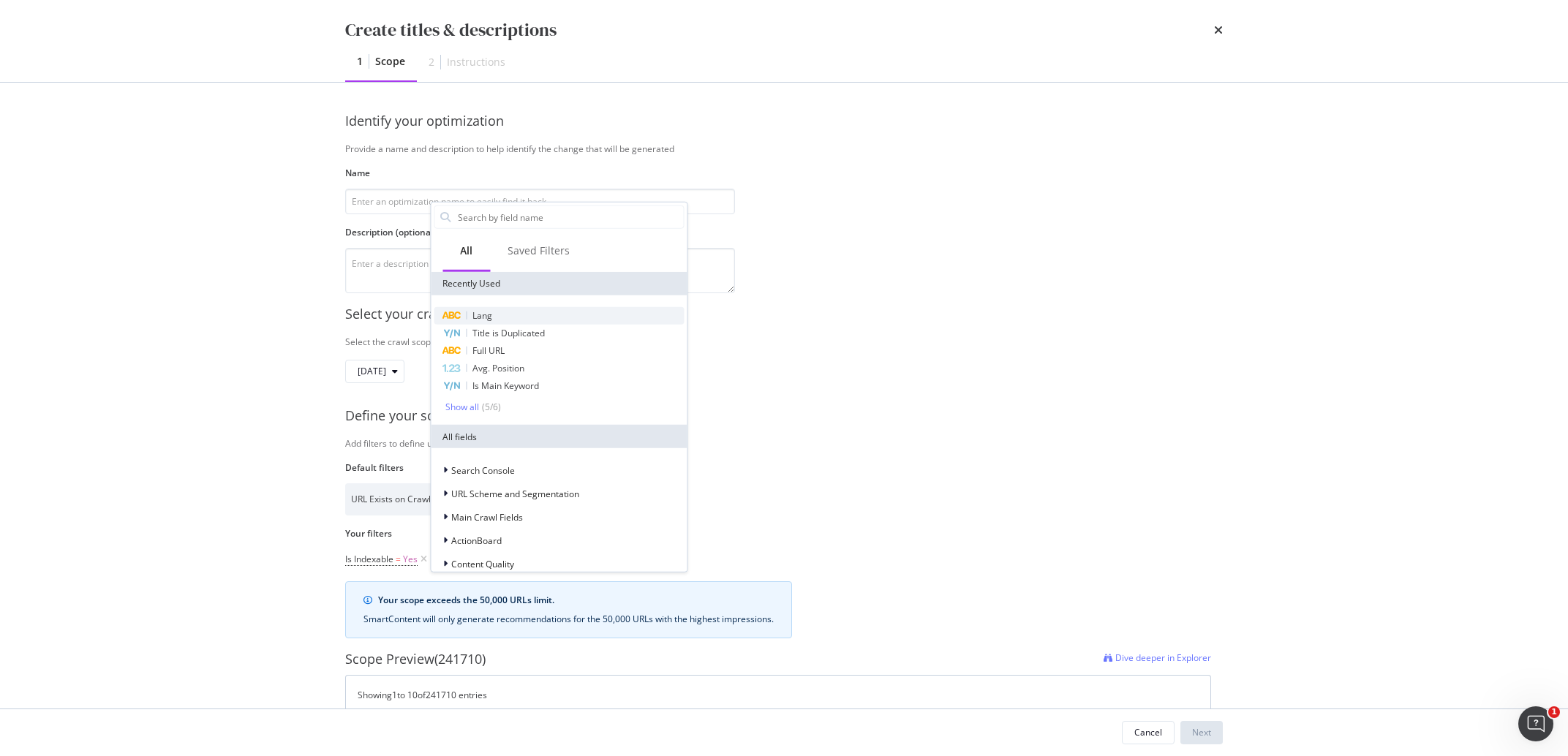
click at [488, 316] on span "Lang" at bounding box center [482, 315] width 20 height 13
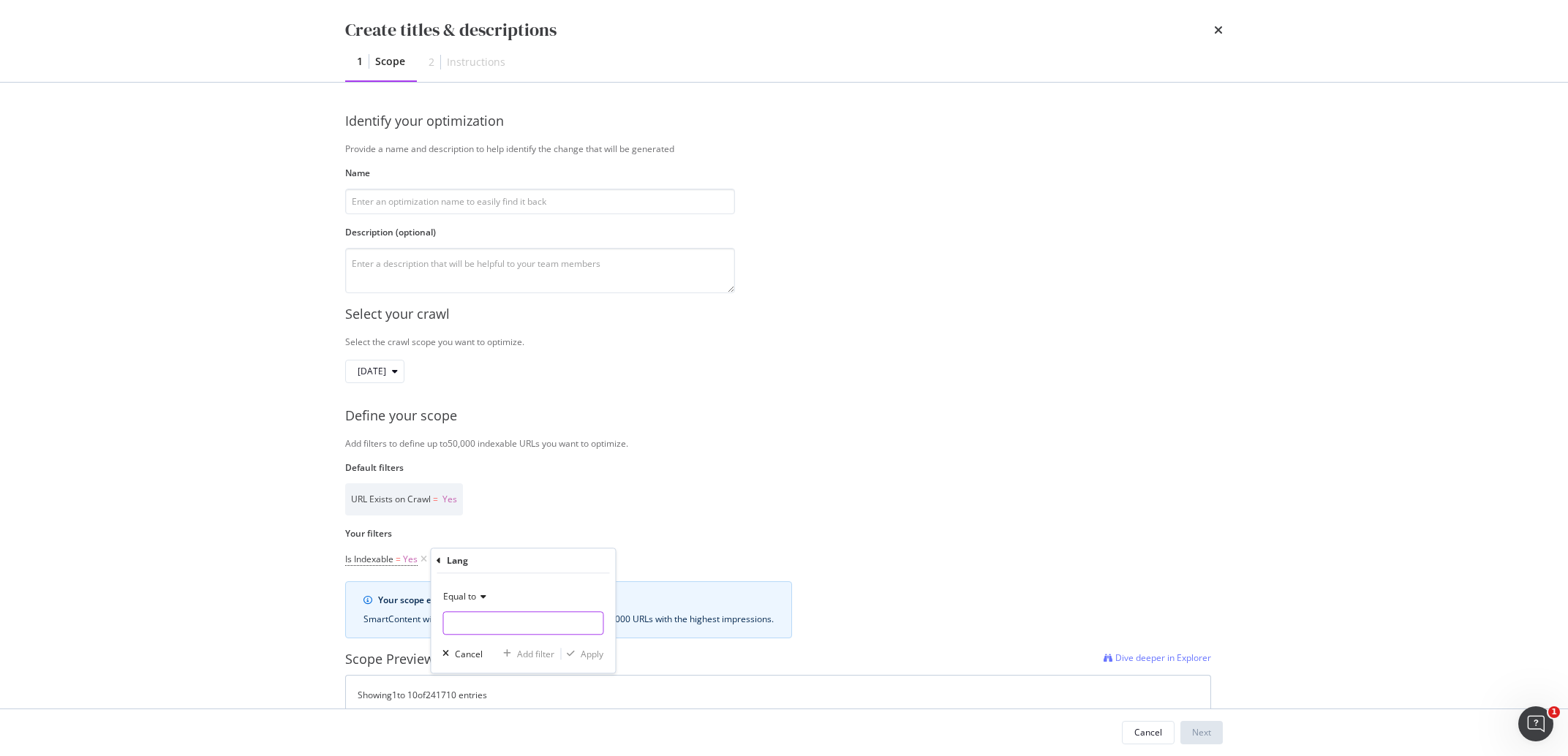
click at [525, 620] on input "Name" at bounding box center [522, 623] width 159 height 23
click at [483, 670] on span "fr" at bounding box center [498, 674] width 102 height 13
type input "fr"
click at [589, 658] on div "Apply" at bounding box center [592, 654] width 23 height 13
click at [552, 557] on div "Add Filter" at bounding box center [542, 560] width 39 height 13
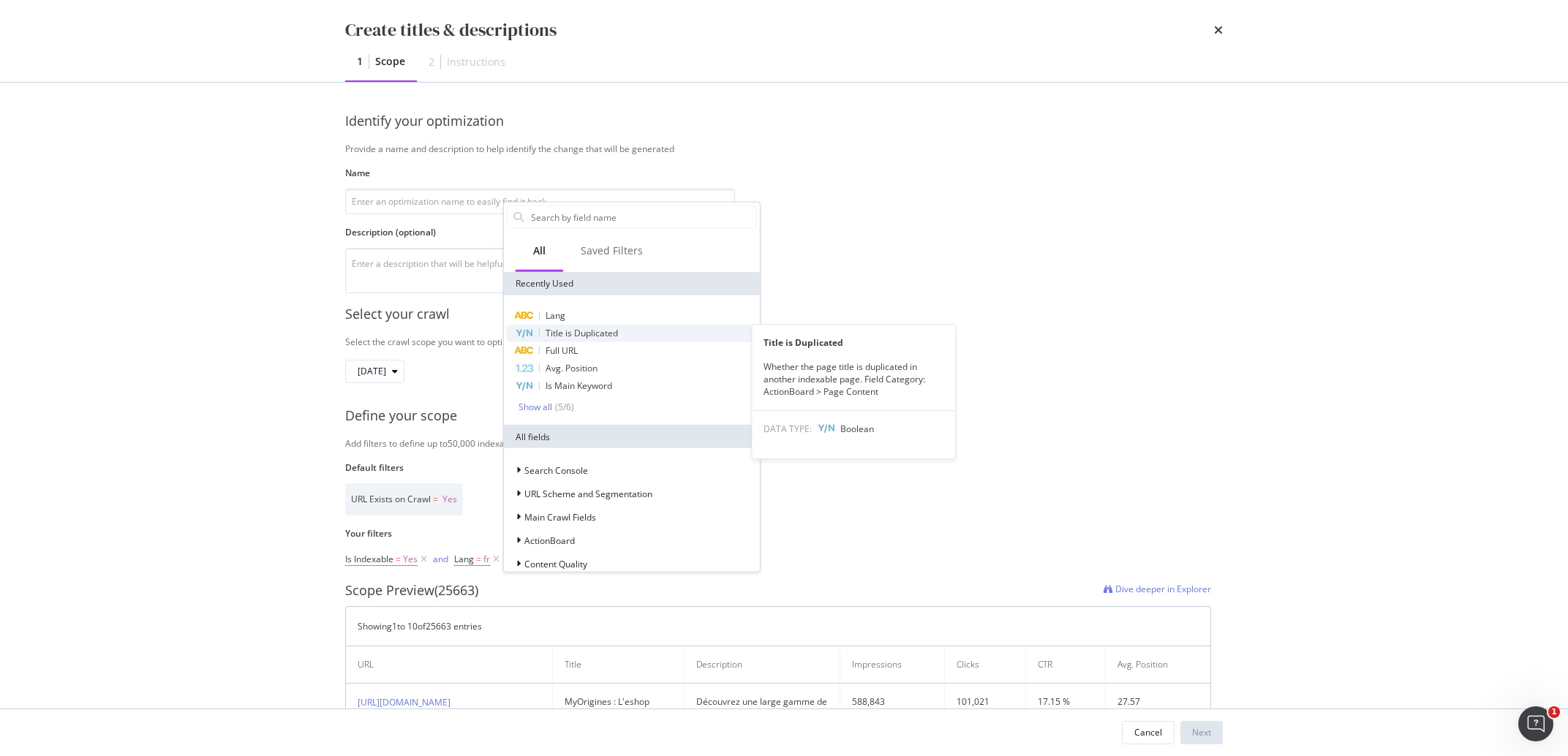
click at [589, 333] on span "Title is Duplicated" at bounding box center [582, 333] width 72 height 13
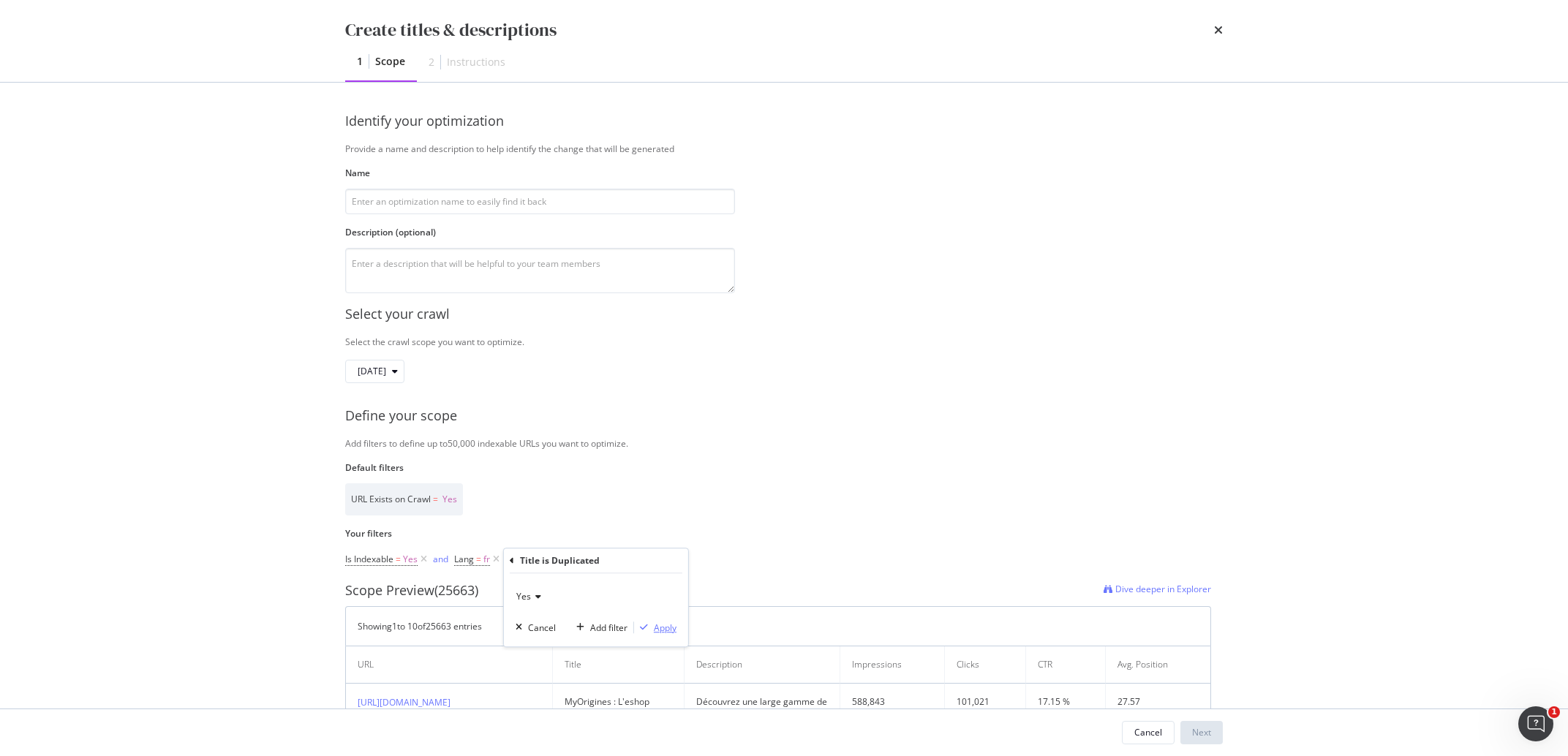
click at [676, 632] on div "Apply" at bounding box center [665, 628] width 23 height 13
click at [681, 559] on div "Add Filter" at bounding box center [675, 560] width 39 height 13
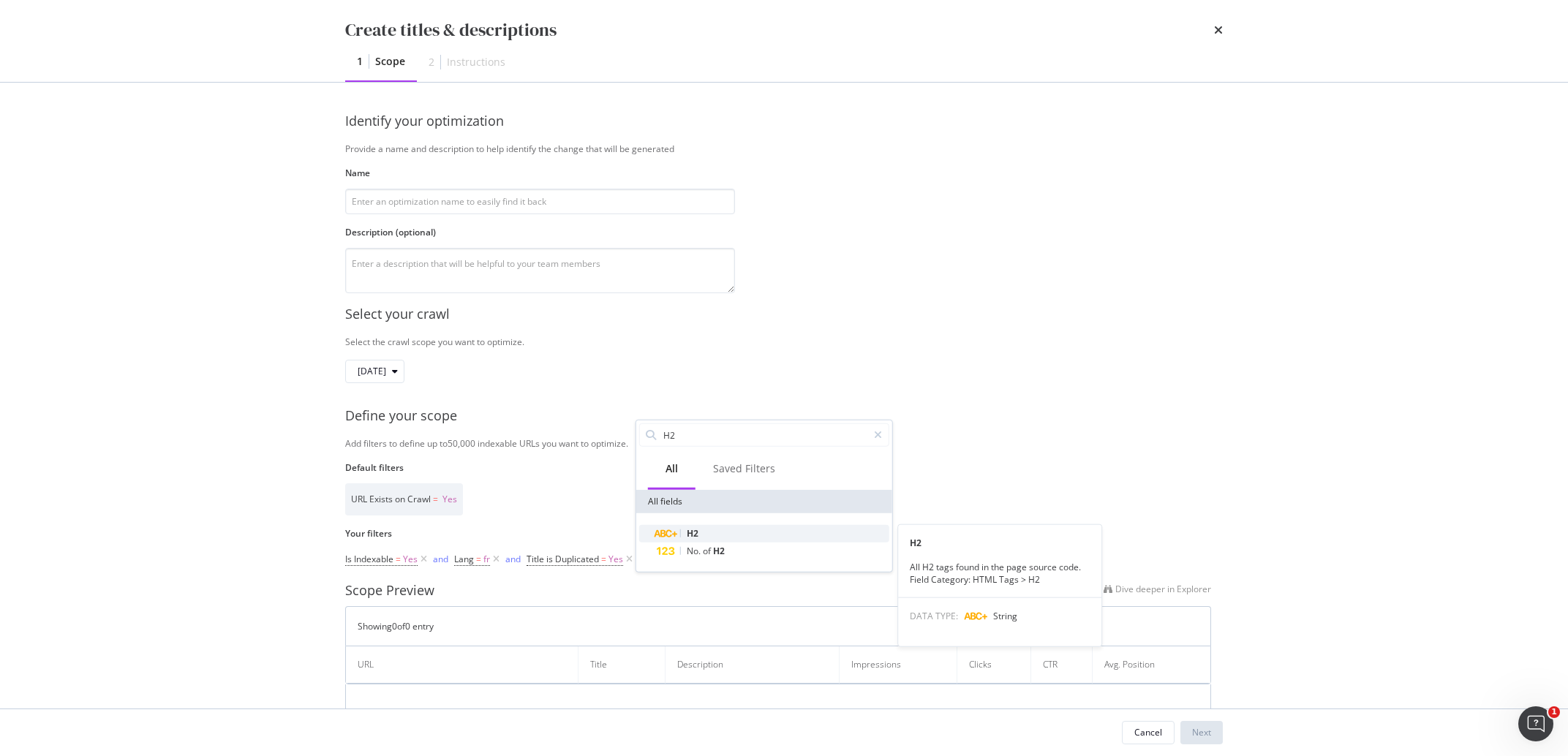
type input "H2"
click at [696, 533] on span "H2" at bounding box center [693, 534] width 12 height 13
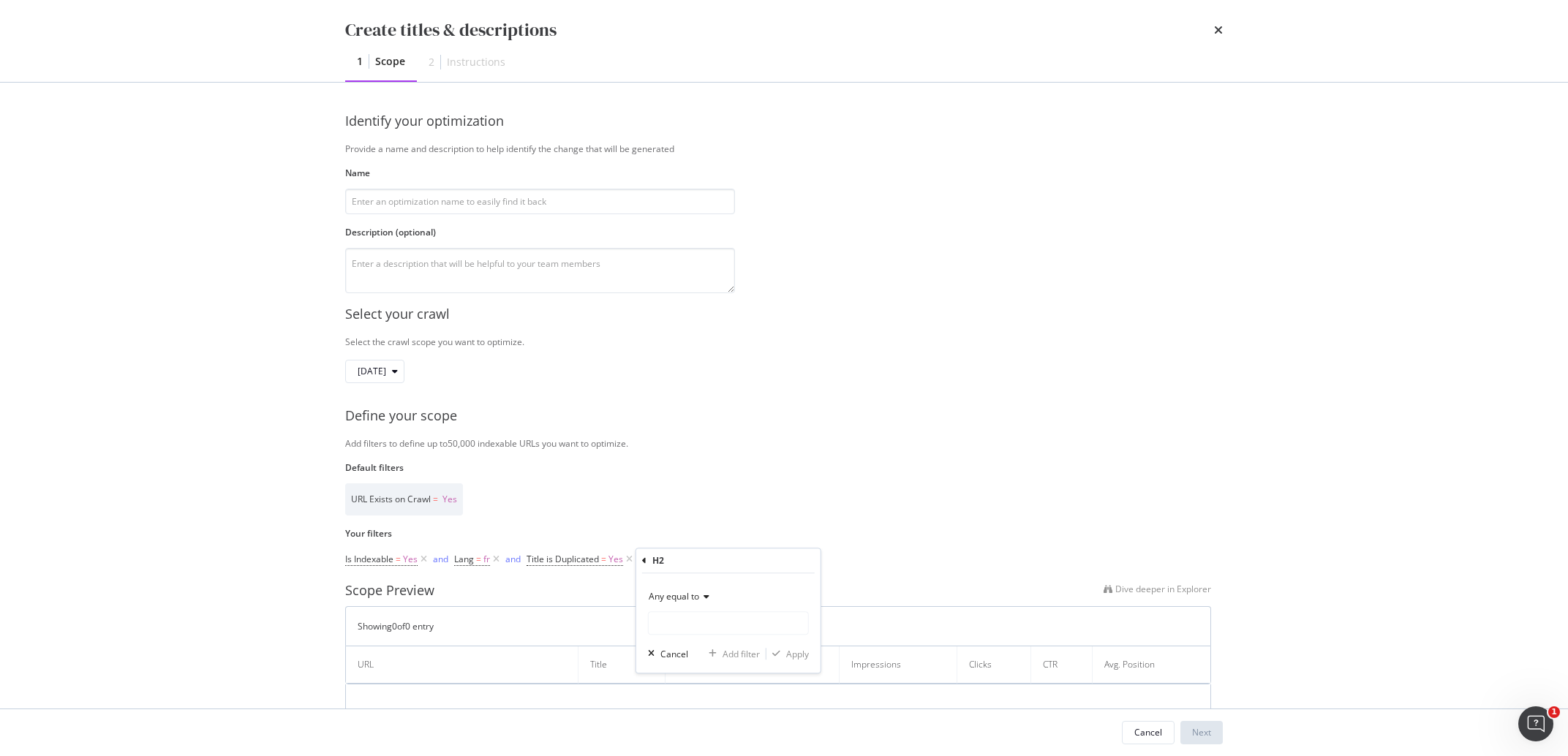
click at [691, 601] on span "Any equal to" at bounding box center [673, 596] width 50 height 13
click at [698, 739] on span "Any contains" at bounding box center [681, 741] width 52 height 13
click at [672, 622] on input "Name" at bounding box center [728, 623] width 159 height 23
type input "C"
type input "[GEOGRAPHIC_DATA]"
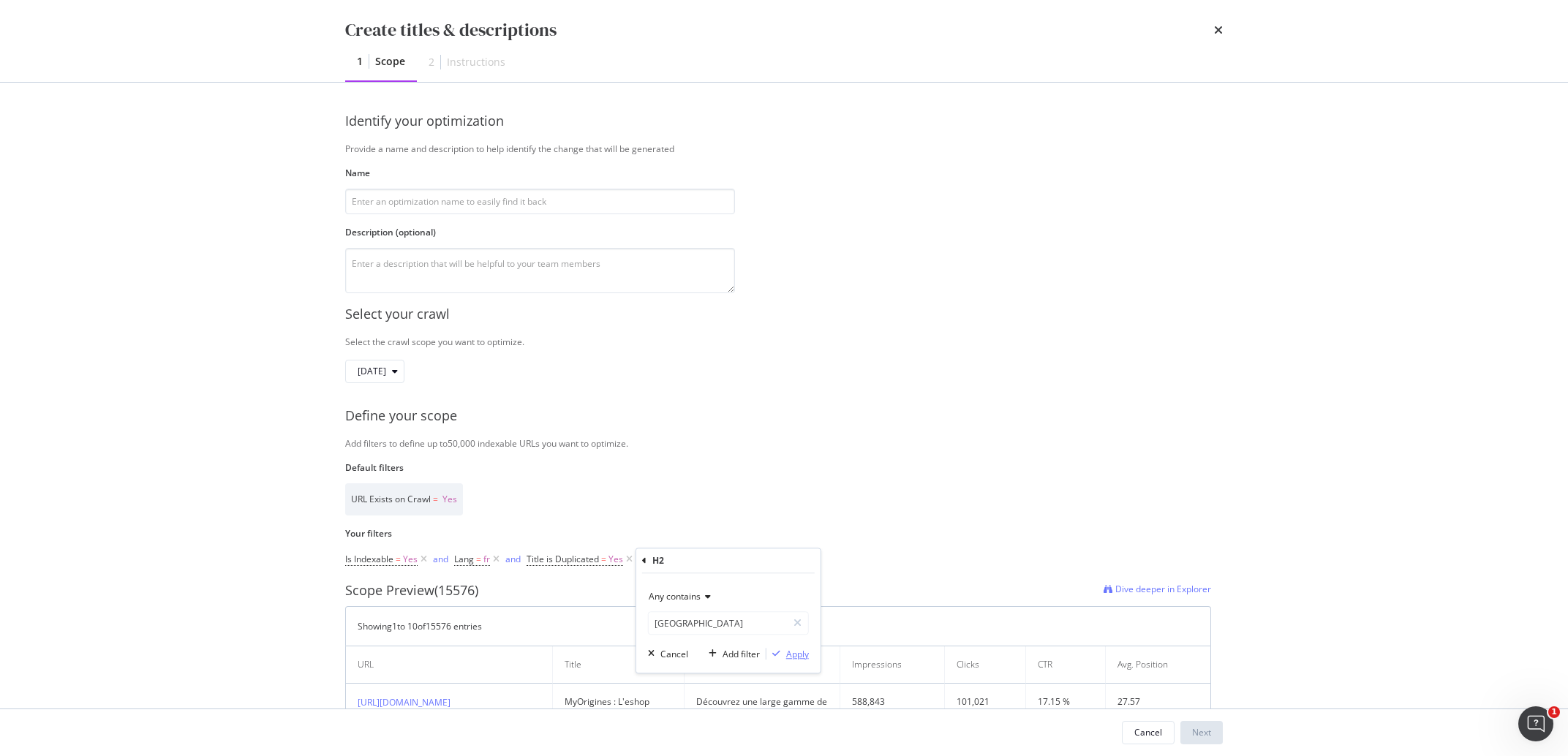
click at [787, 649] on div "Apply" at bounding box center [797, 654] width 23 height 13
click at [824, 564] on div "Add Filter" at bounding box center [844, 560] width 39 height 13
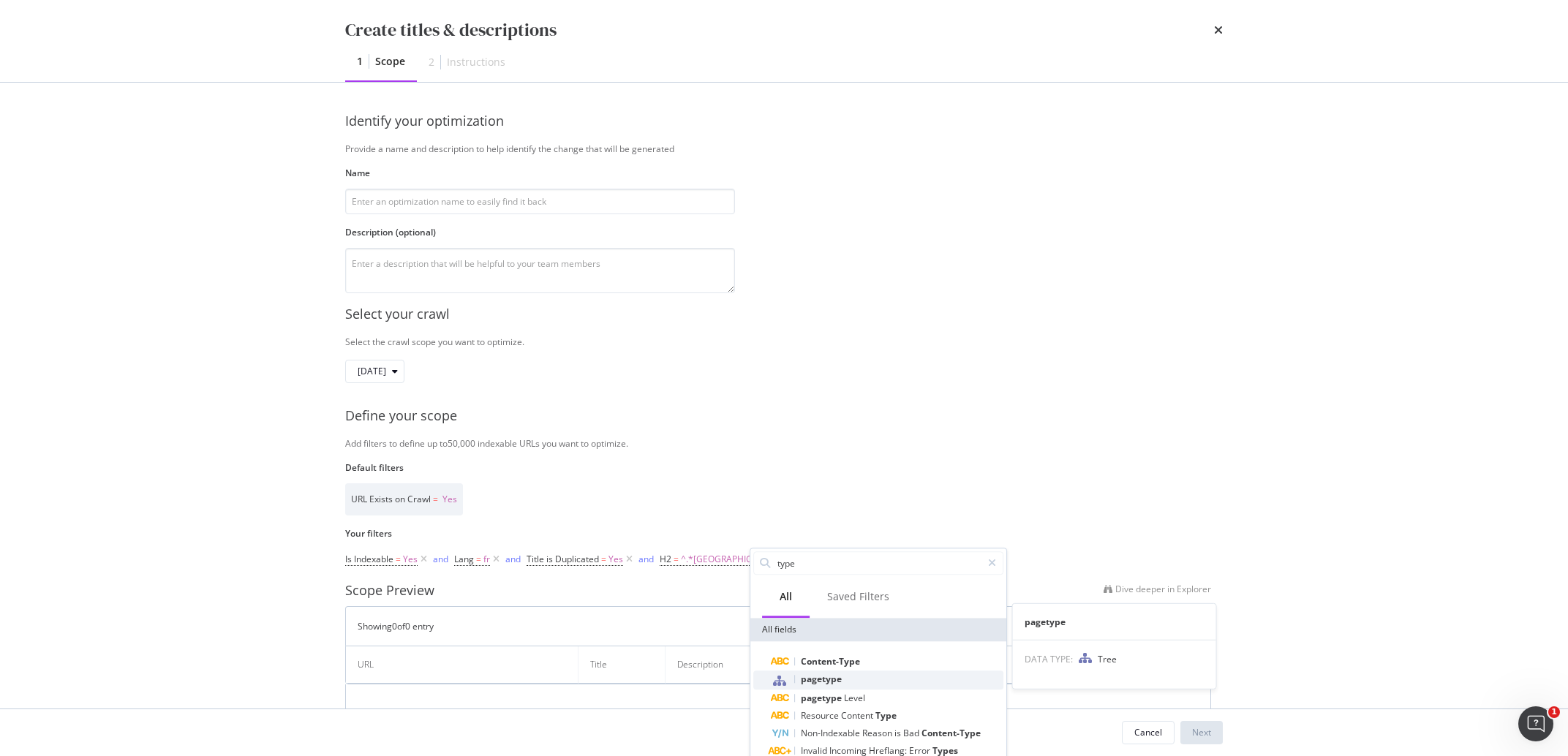
type input "type"
click at [830, 682] on span "pagetype" at bounding box center [821, 679] width 41 height 13
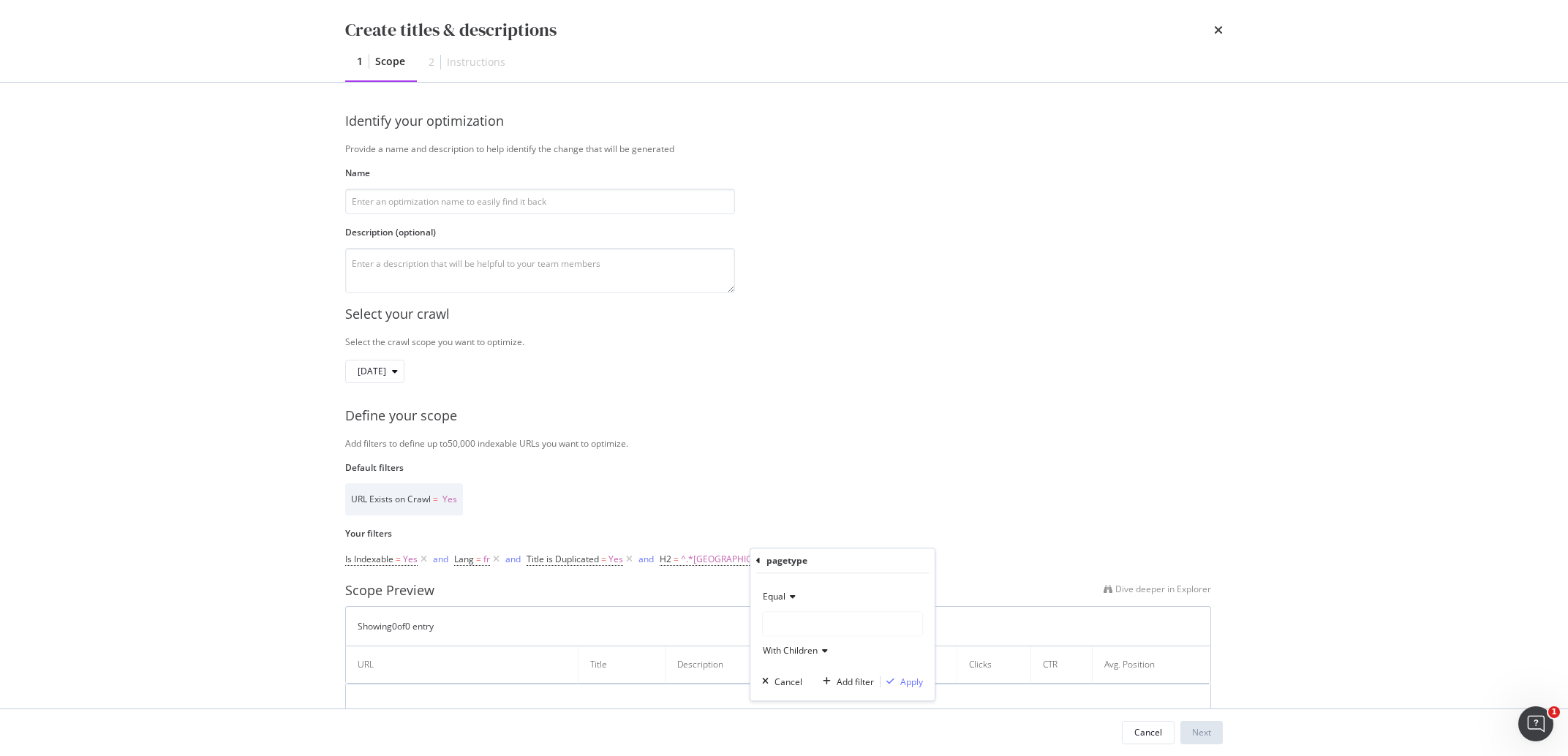
click at [790, 626] on div "modal" at bounding box center [842, 624] width 159 height 23
click at [805, 659] on span "271,027 URLS" at bounding box center [828, 654] width 60 height 13
click at [922, 694] on div "Equal PDP With Children Cancel Add filter Apply" at bounding box center [843, 637] width 185 height 128
click at [916, 689] on button "Apply" at bounding box center [901, 681] width 43 height 14
click at [992, 499] on div "URL Exists on Crawl = Yes" at bounding box center [778, 499] width 866 height 32
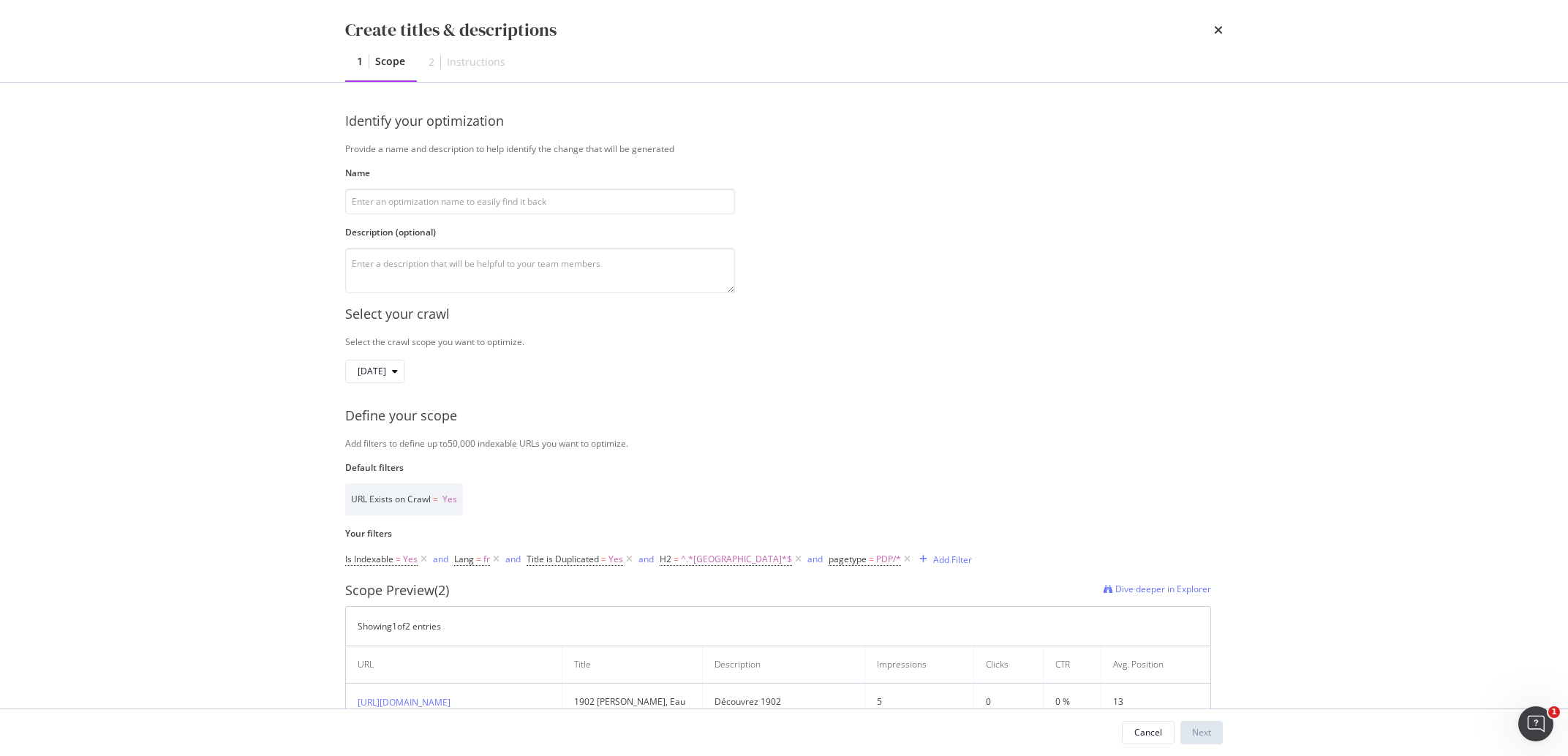
scroll to position [264, 0]
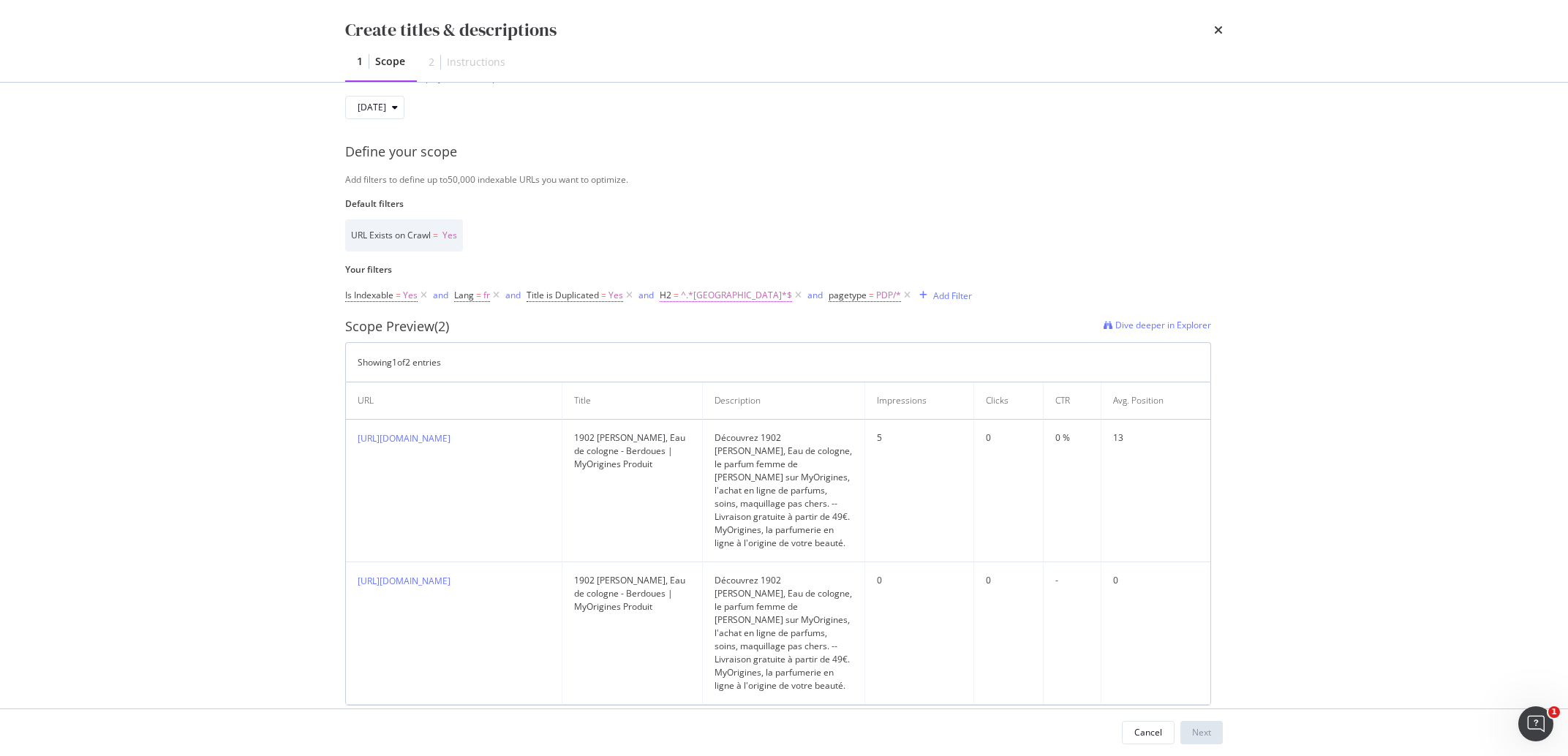
click at [707, 294] on span "^.*[GEOGRAPHIC_DATA]*$" at bounding box center [736, 295] width 111 height 20
click at [711, 359] on input "[GEOGRAPHIC_DATA]" at bounding box center [742, 356] width 138 height 23
type input "toilette"
click at [817, 385] on div "Apply" at bounding box center [822, 387] width 23 height 13
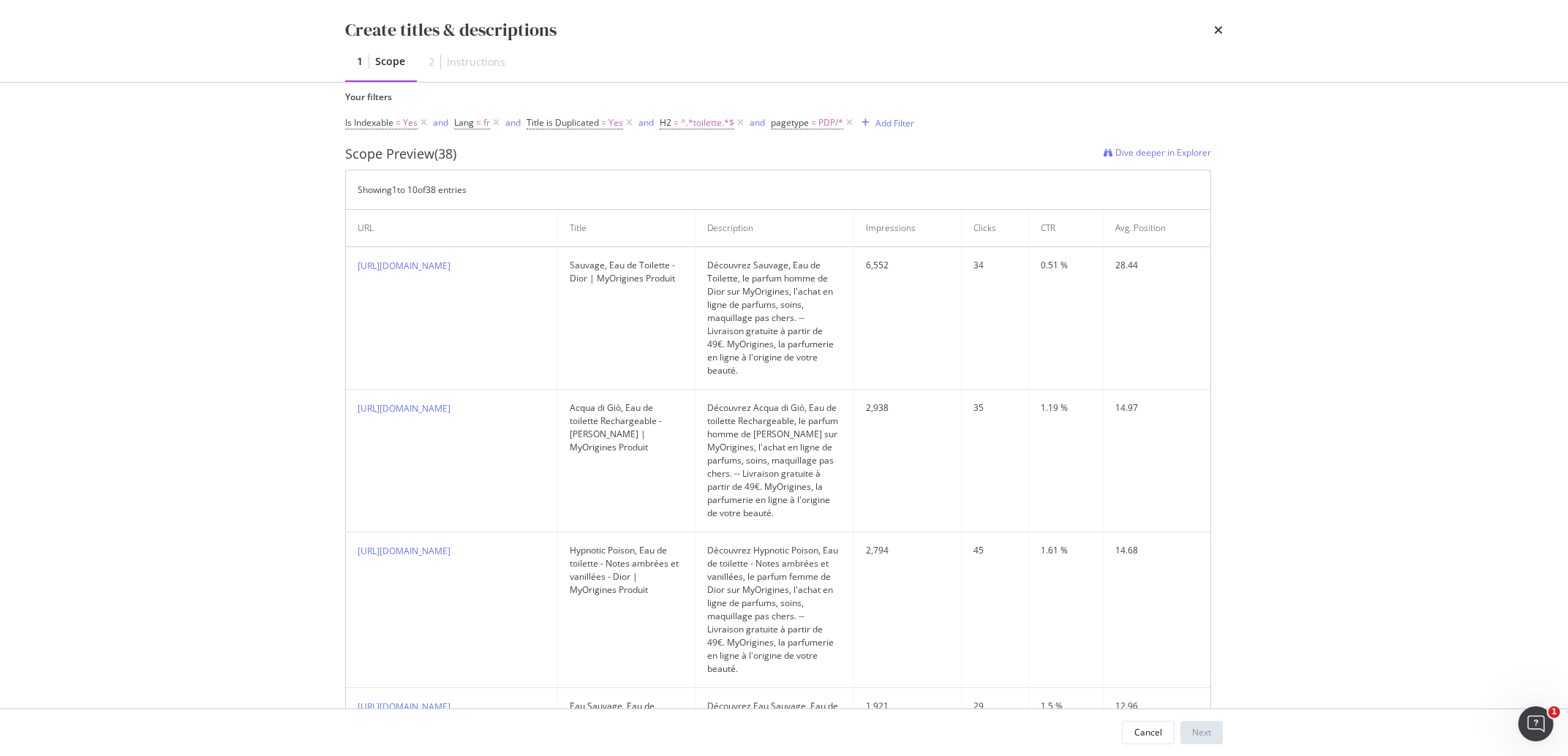
scroll to position [25, 0]
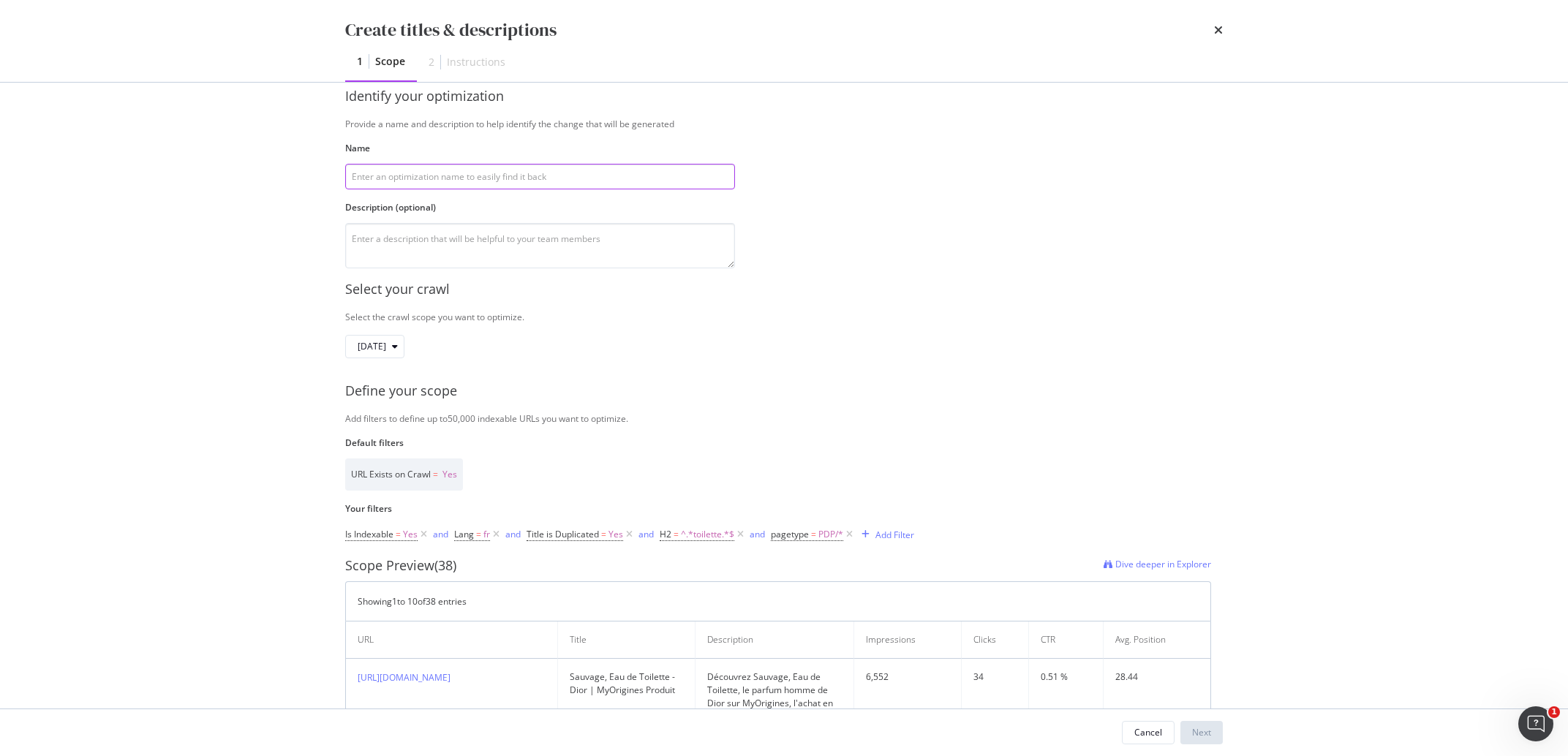
click at [462, 173] on input "modal" at bounding box center [540, 176] width 390 height 26
paste input "Duplicate title & description FR EDT PDP 26/09"
click at [488, 176] on input "Duplicate title & description FR EDT PDP 26/09" at bounding box center [540, 176] width 390 height 26
type input "Duplicate title & description FR edt PDP 26/09"
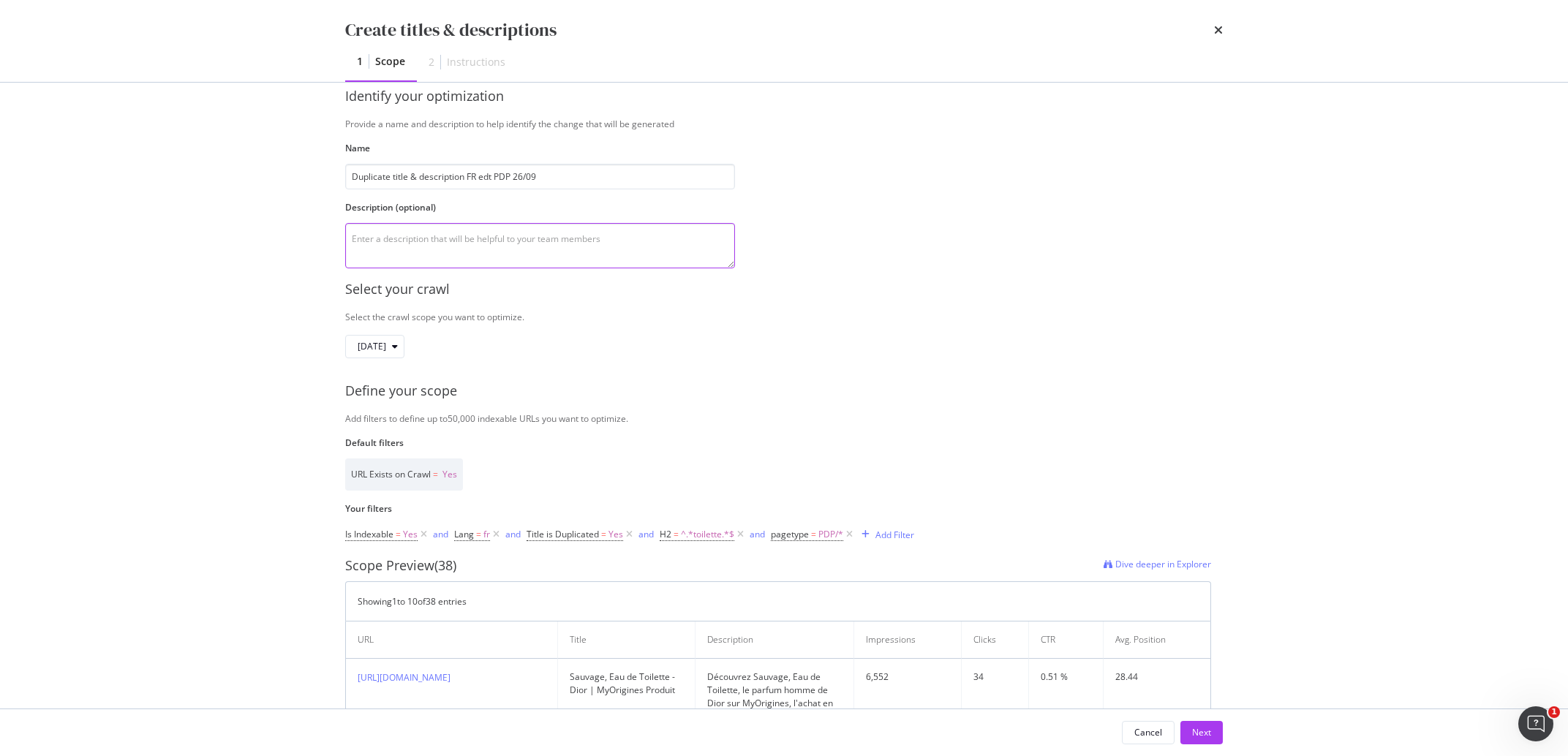
click at [473, 232] on textarea "modal" at bounding box center [540, 245] width 390 height 45
click at [357, 238] on textarea "eau de toilette" at bounding box center [540, 245] width 390 height 45
type textarea "Eau de toilette"
click at [188, 309] on div "Create titles & descriptions 1 Scope 2 Instructions Identify your optimization …" at bounding box center [784, 378] width 1568 height 756
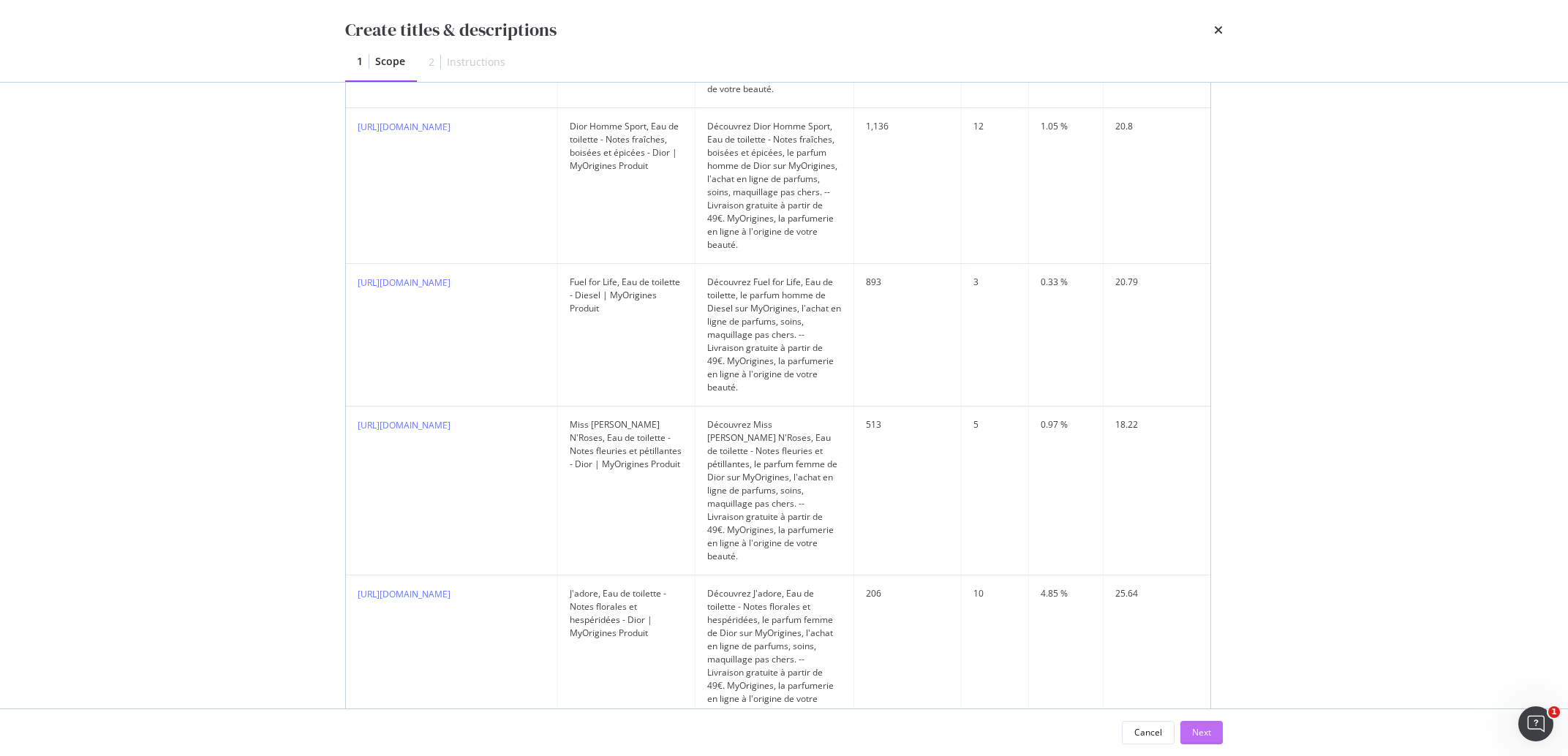
click at [1196, 736] on div "Next" at bounding box center [1201, 733] width 19 height 13
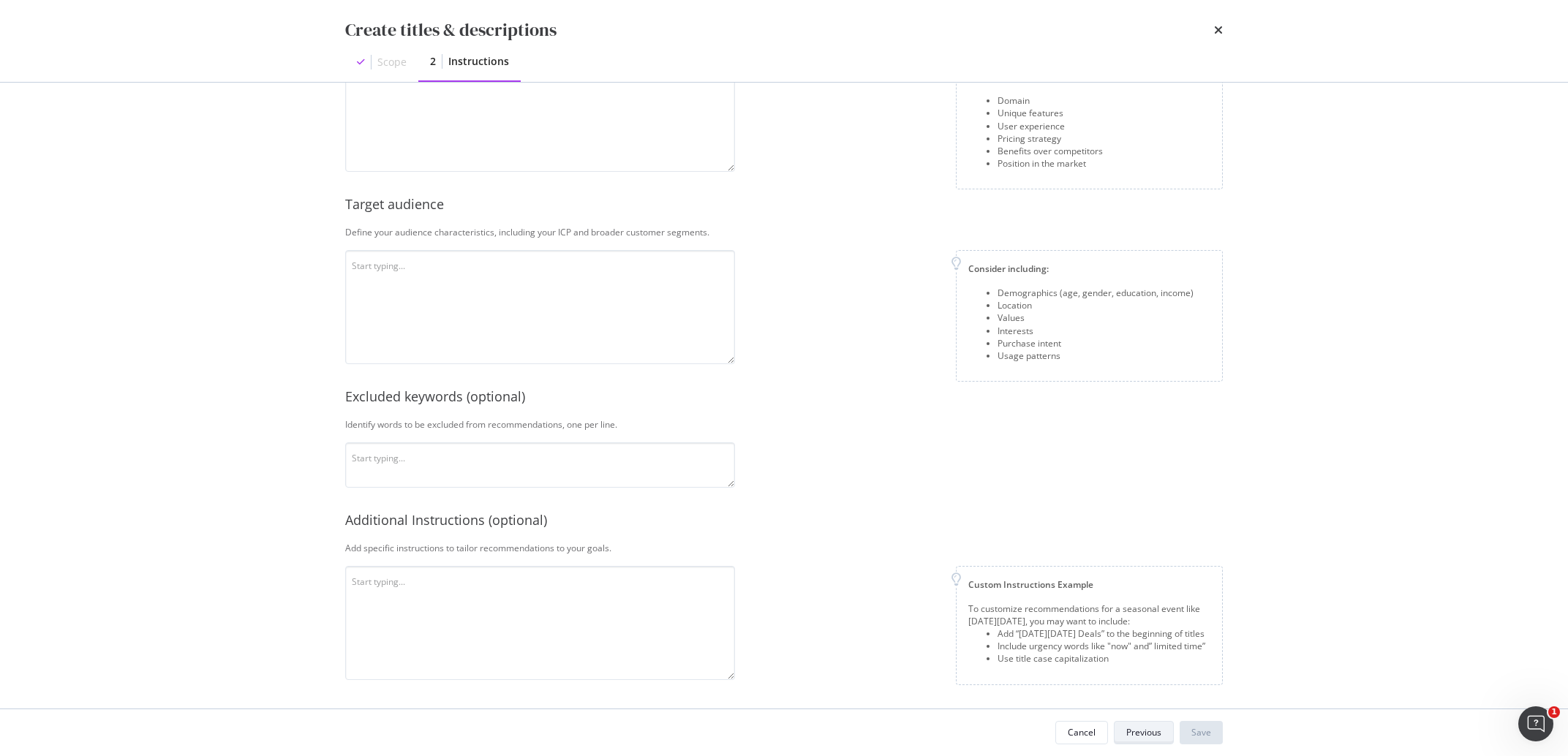
scroll to position [215, 0]
click at [528, 125] on textarea "modal" at bounding box center [540, 115] width 390 height 114
paste textarea "MyOrigines est un revendeur de produits de beauté exclusivement en ligne, offra…"
type textarea "MyOrigines est un revendeur de produits de beauté exclusivement en ligne, offra…"
click at [613, 297] on textarea "modal" at bounding box center [540, 307] width 390 height 114
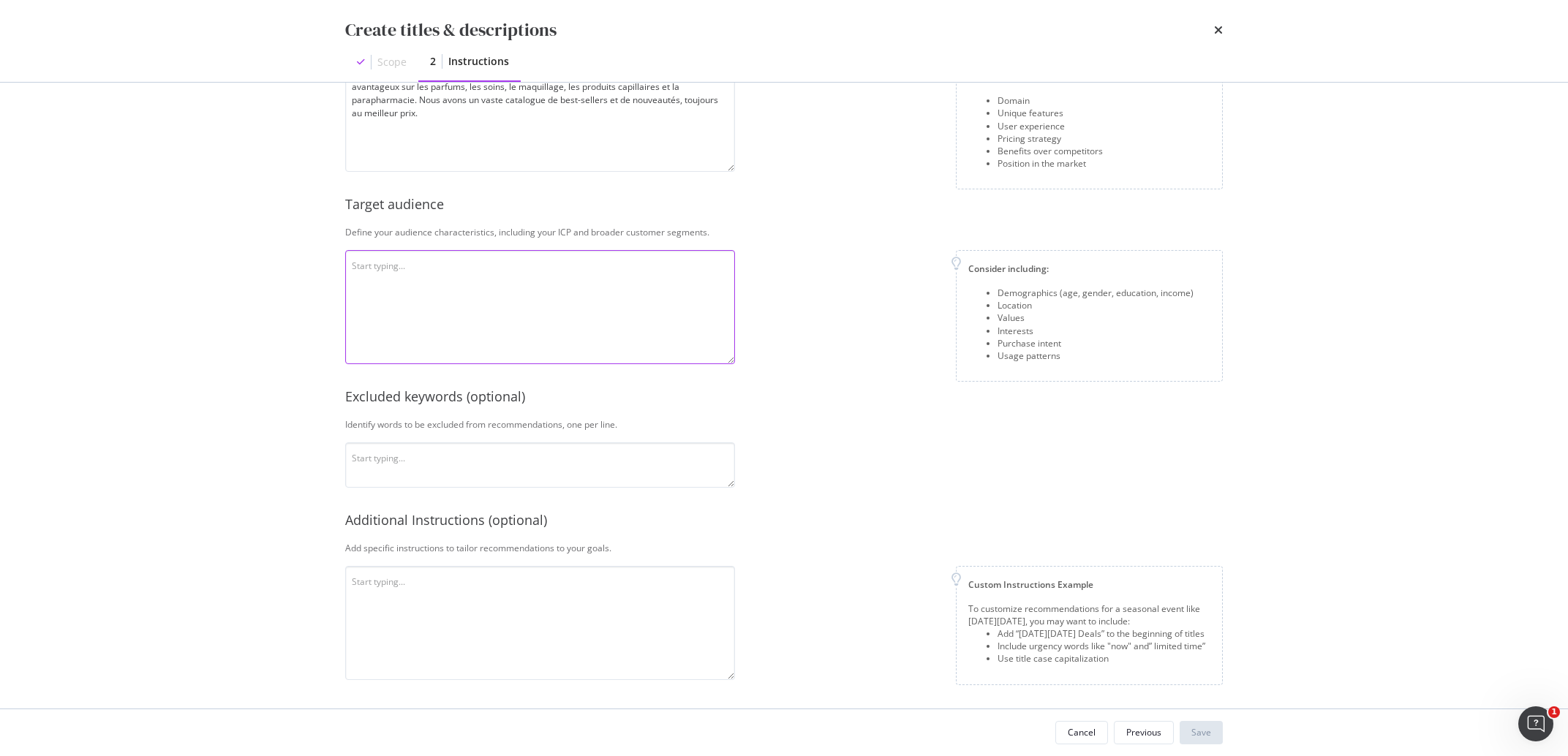
paste textarea "L'audience est basée en [GEOGRAPHIC_DATA], plutôt masculine, et s’intéresse au …"
type textarea "L'audience est basée en [GEOGRAPHIC_DATA], plutôt masculine, et s’intéresse au …"
click at [529, 458] on textarea "modal" at bounding box center [540, 465] width 390 height 45
paste textarea "edt, EDT, EdT"
type textarea "edt, EDT, EdT"
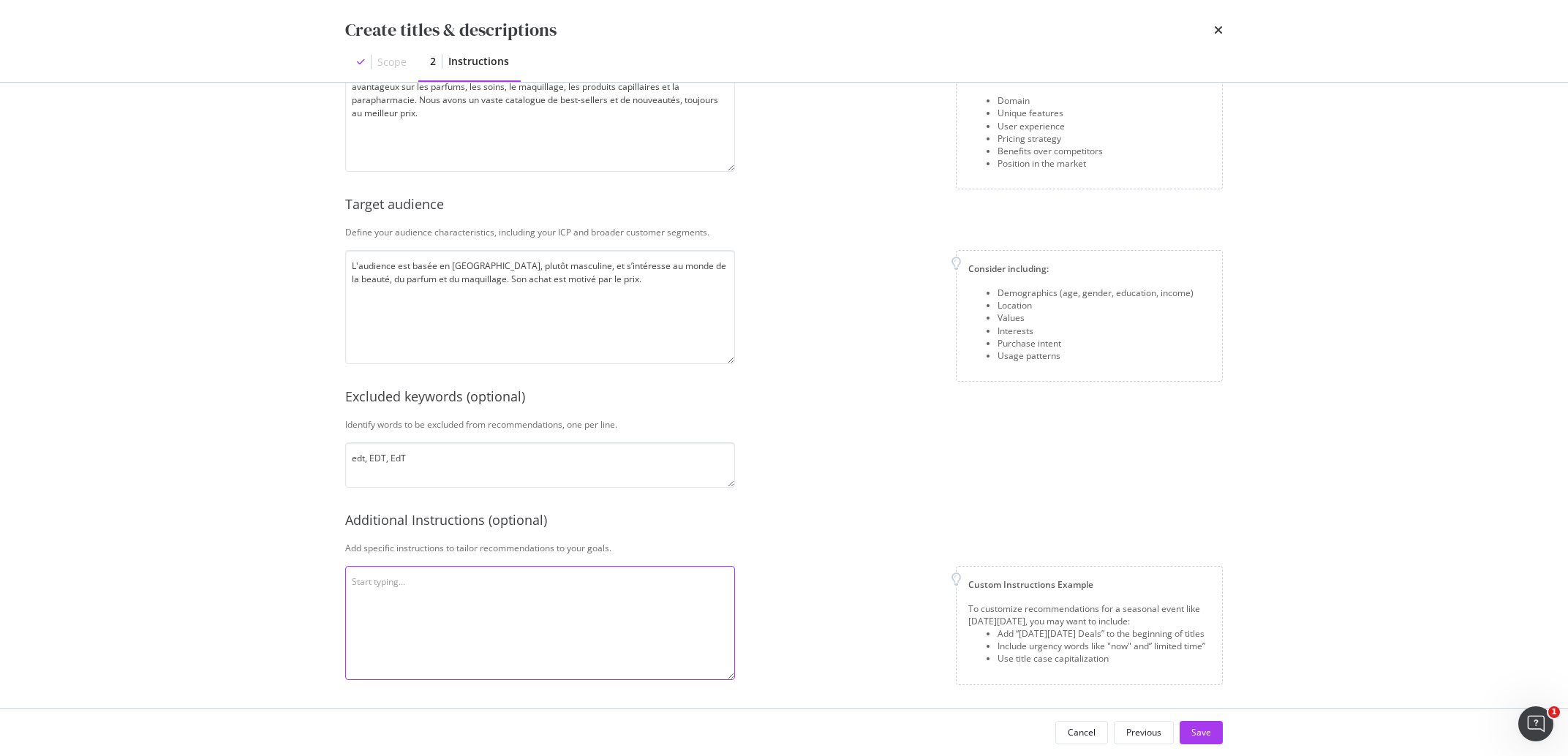
click at [573, 591] on textarea "modal" at bounding box center [540, 623] width 390 height 114
paste textarea "Met des majuscules en début de phrase, ne mentionne pas le prix dans le titre. …"
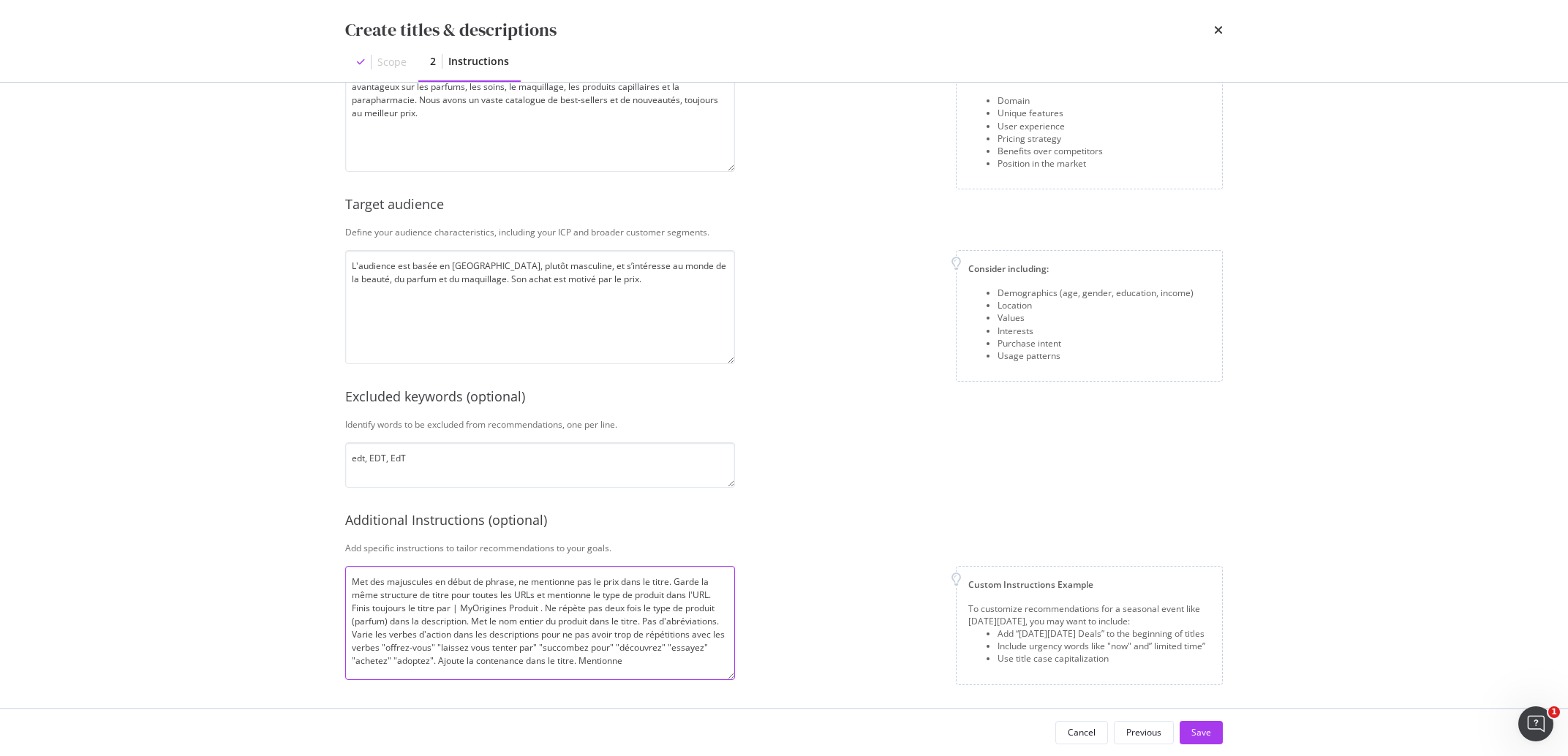
click at [704, 598] on textarea "Met des majuscules en début de phrase, ne mentionne pas le prix dans le titre. …" at bounding box center [540, 623] width 390 height 114
click at [610, 658] on textarea "Met des majuscules en début de phrase, ne mentionne pas le prix dans le titre. …" at bounding box center [540, 623] width 390 height 114
type textarea "Met des majuscules en début de phrase, ne mentionne pas le prix dans le titre. …"
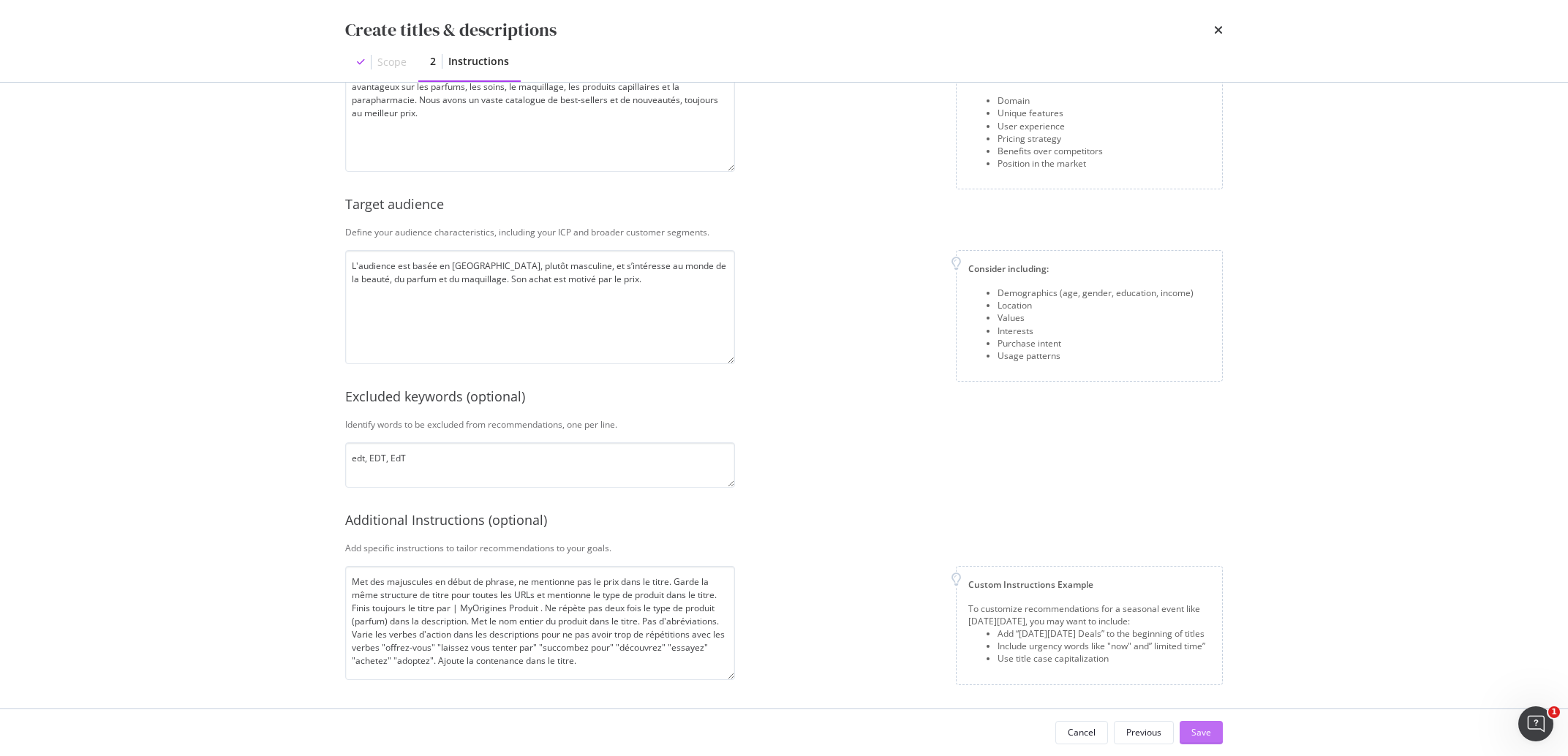
click at [1222, 742] on button "Save" at bounding box center [1201, 733] width 43 height 23
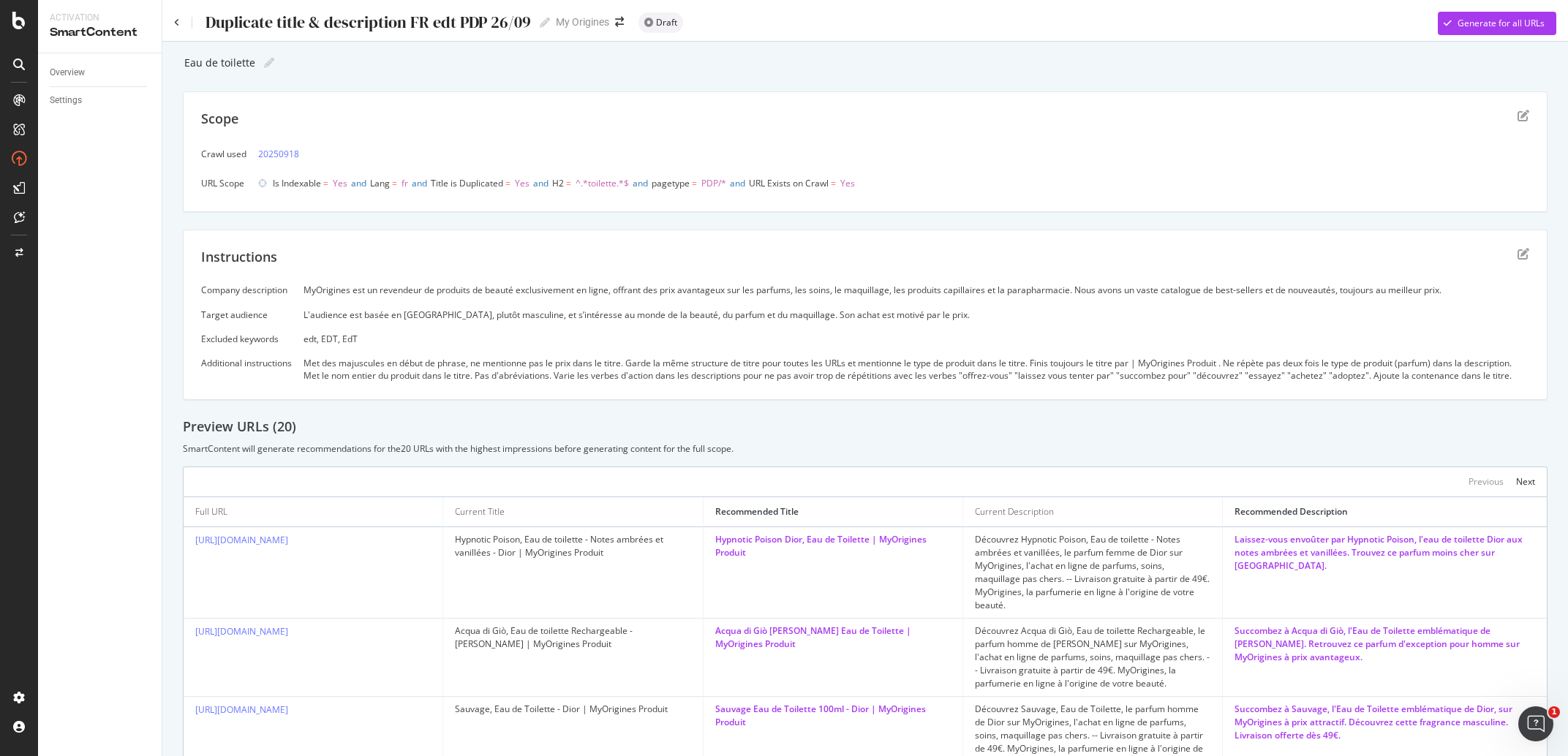
click at [520, 217] on div "Eau de toilette Eau de toilette Scope Crawl used 20250918 URL Scope Is Indexabl…" at bounding box center [865, 714] width 1365 height 1325
click at [1504, 29] on div "Generate for all URLs" at bounding box center [1501, 23] width 87 height 13
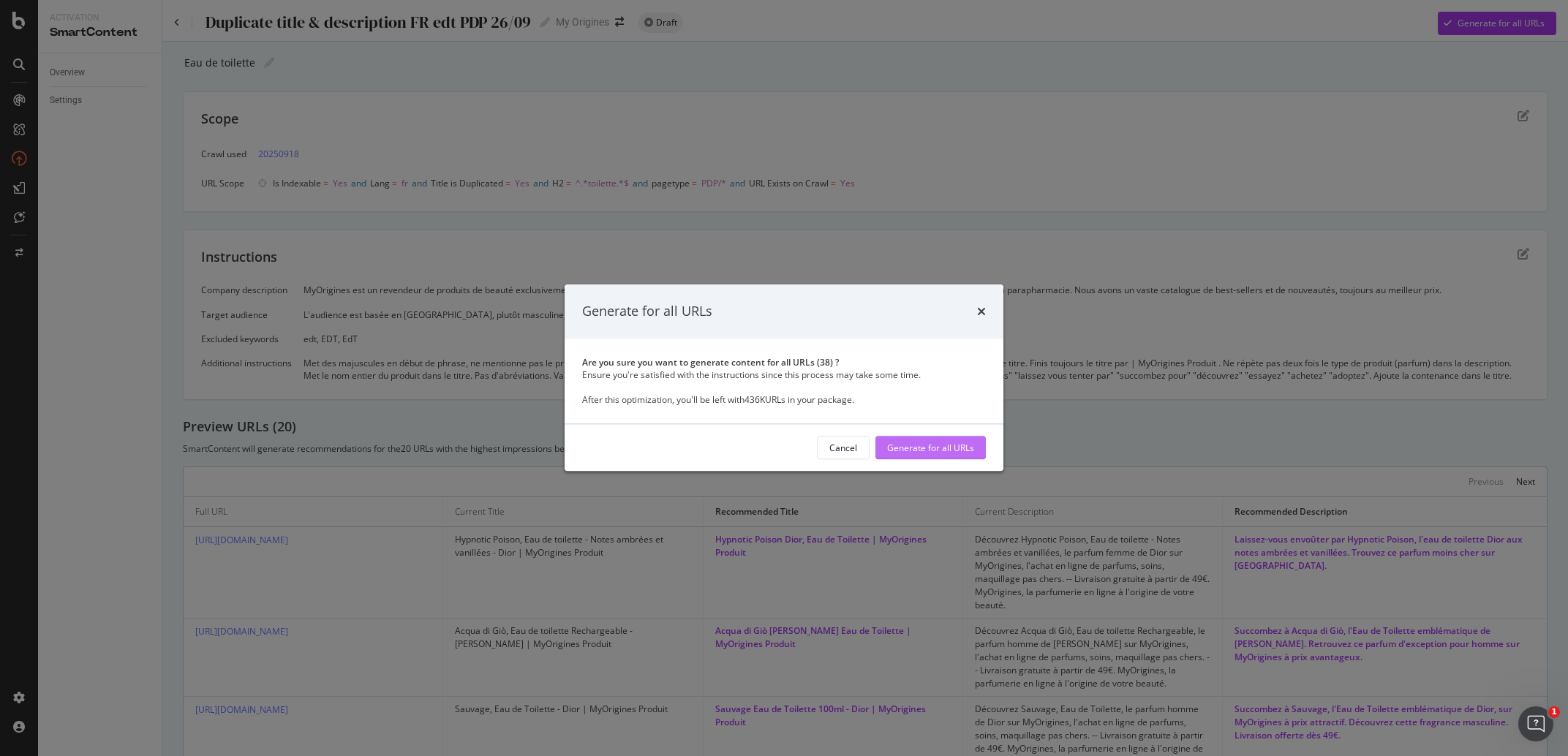
click at [959, 449] on div "Generate for all URLs" at bounding box center [931, 448] width 87 height 13
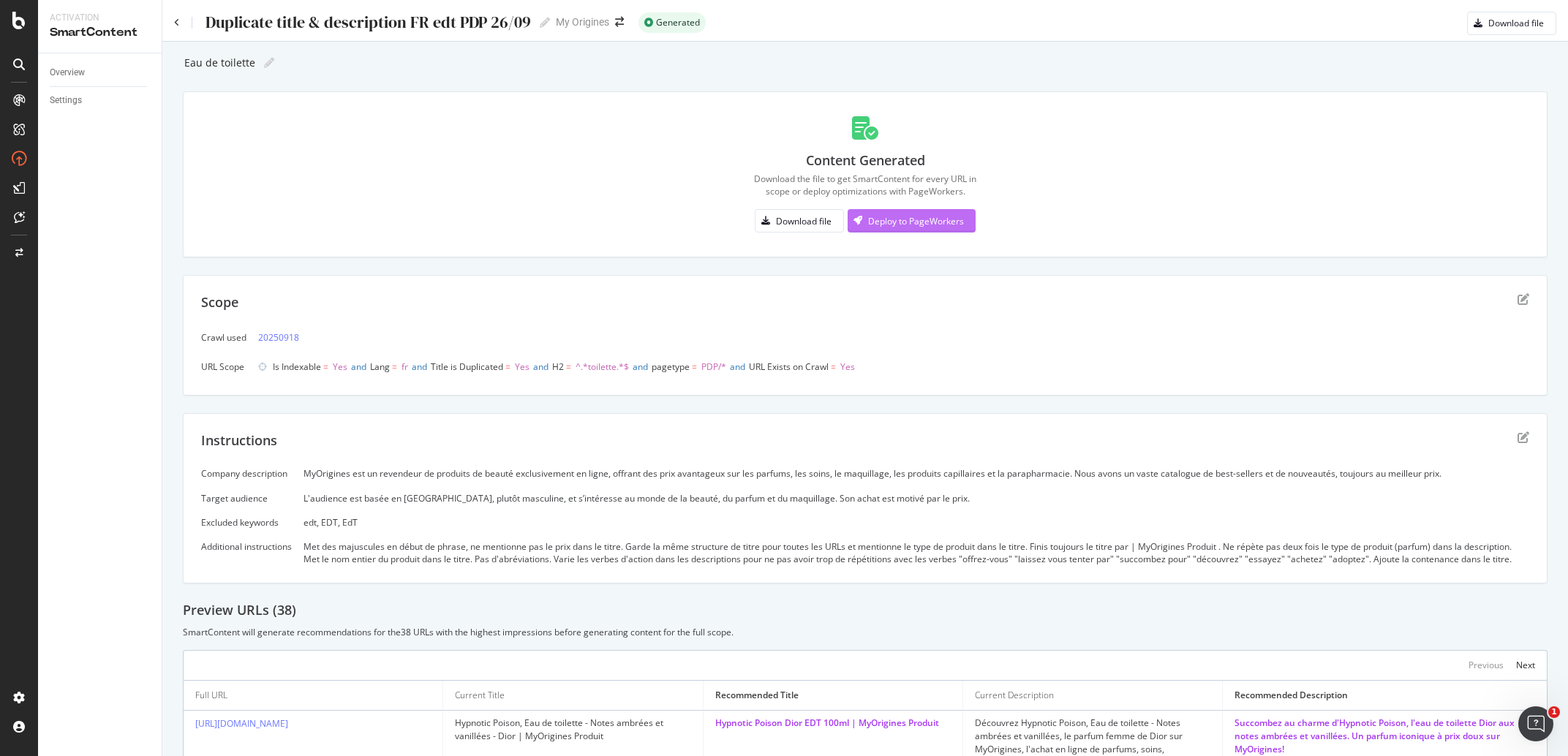
click at [931, 229] on div "Deploy to PageWorkers" at bounding box center [905, 221] width 116 height 22
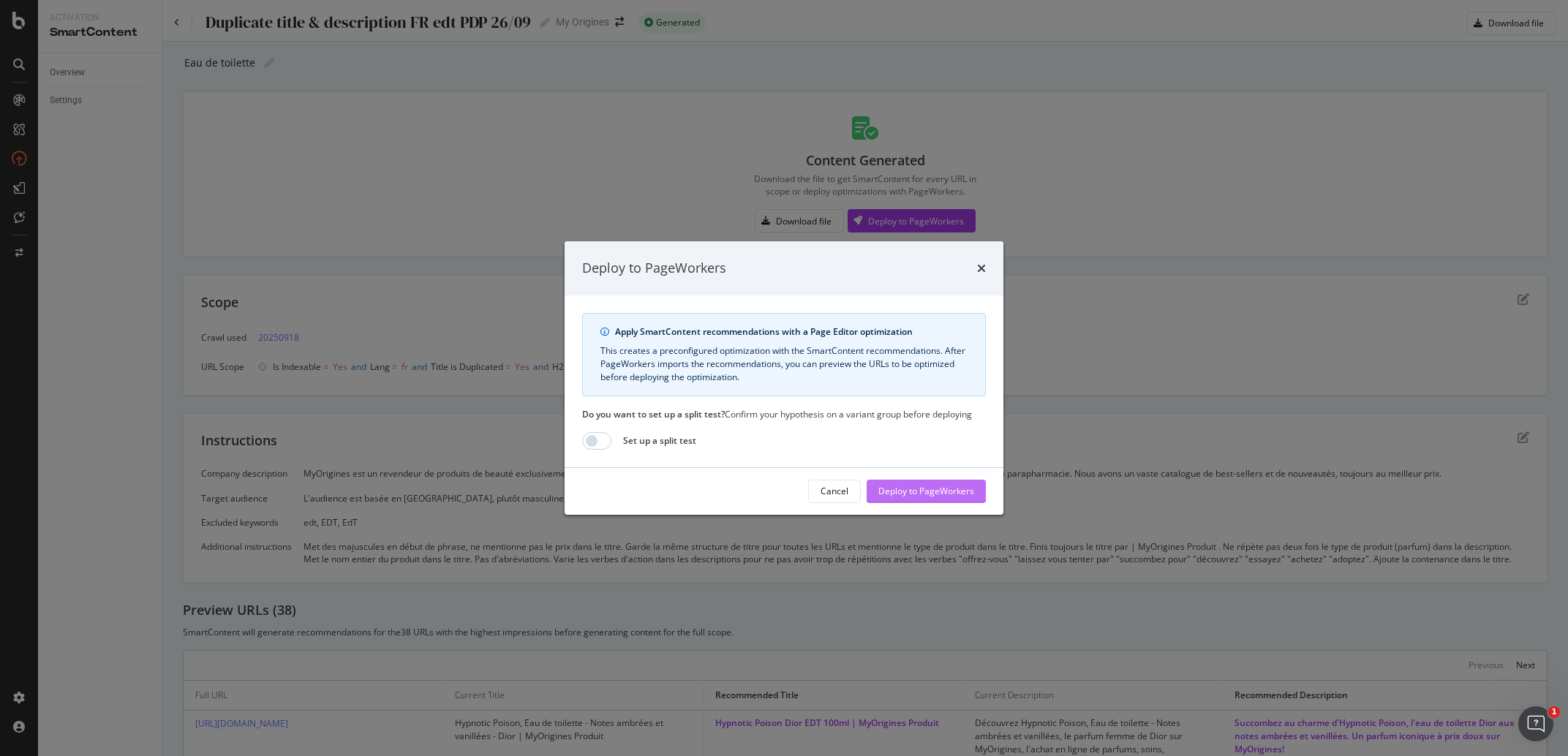
click at [946, 493] on div "Deploy to PageWorkers" at bounding box center [926, 491] width 96 height 13
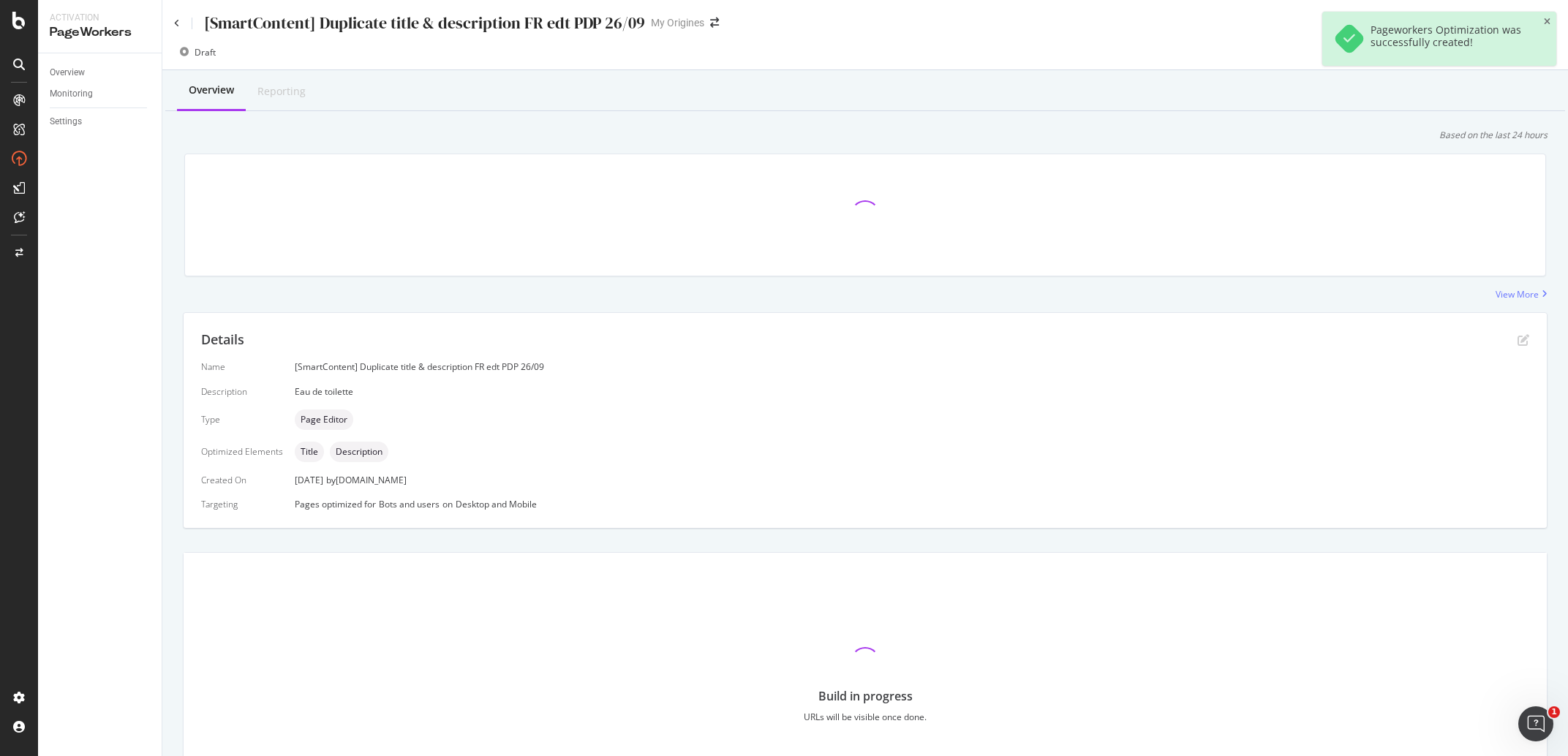
click at [636, 20] on div "[SmartContent] Duplicate title & description FR edt PDP 26/09" at bounding box center [425, 23] width 441 height 23
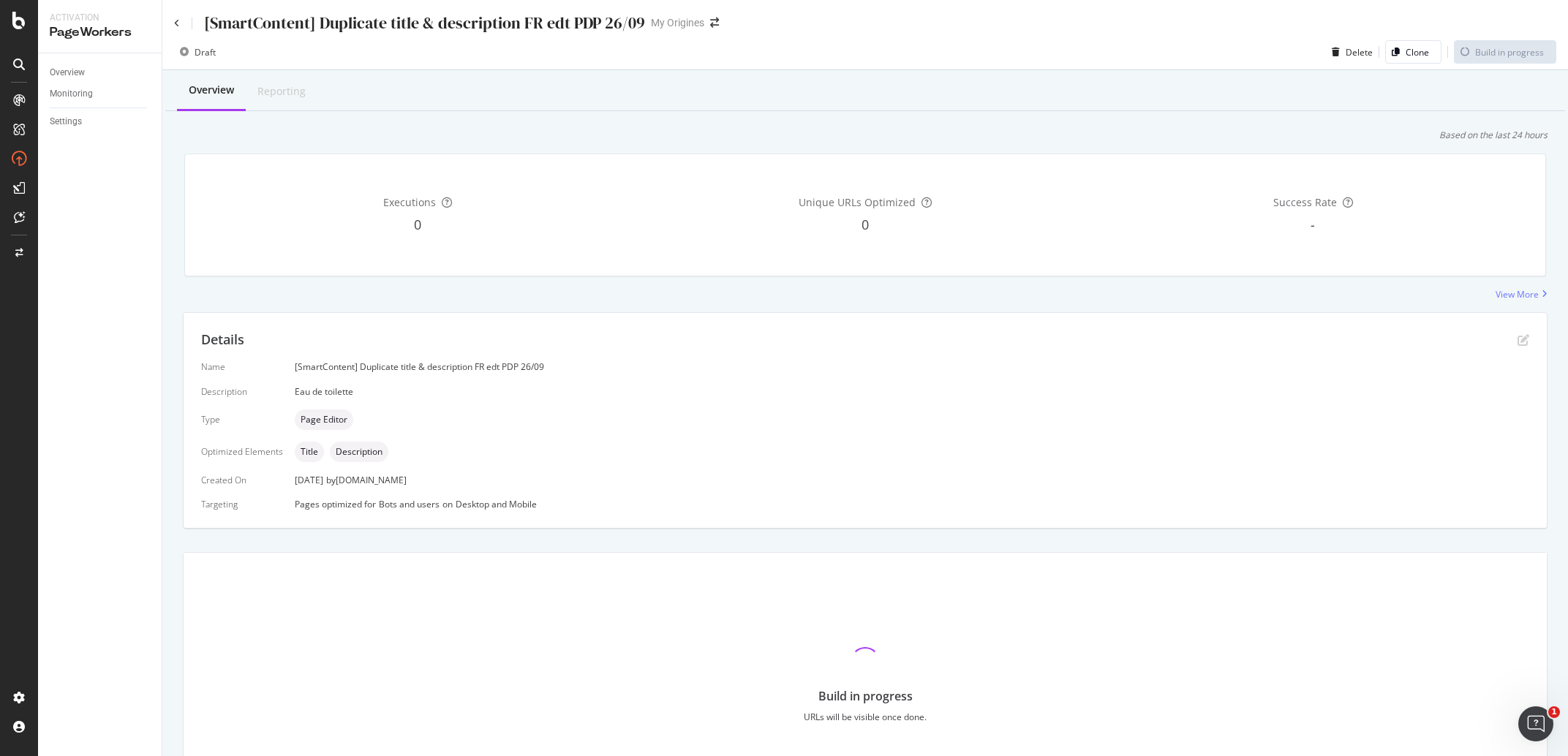
click at [626, 30] on div "[SmartContent] Duplicate title & description FR edt PDP 26/09" at bounding box center [425, 23] width 441 height 23
click at [613, 25] on div "[SmartContent] Duplicate title & description FR edt PDP 26/09" at bounding box center [425, 23] width 441 height 23
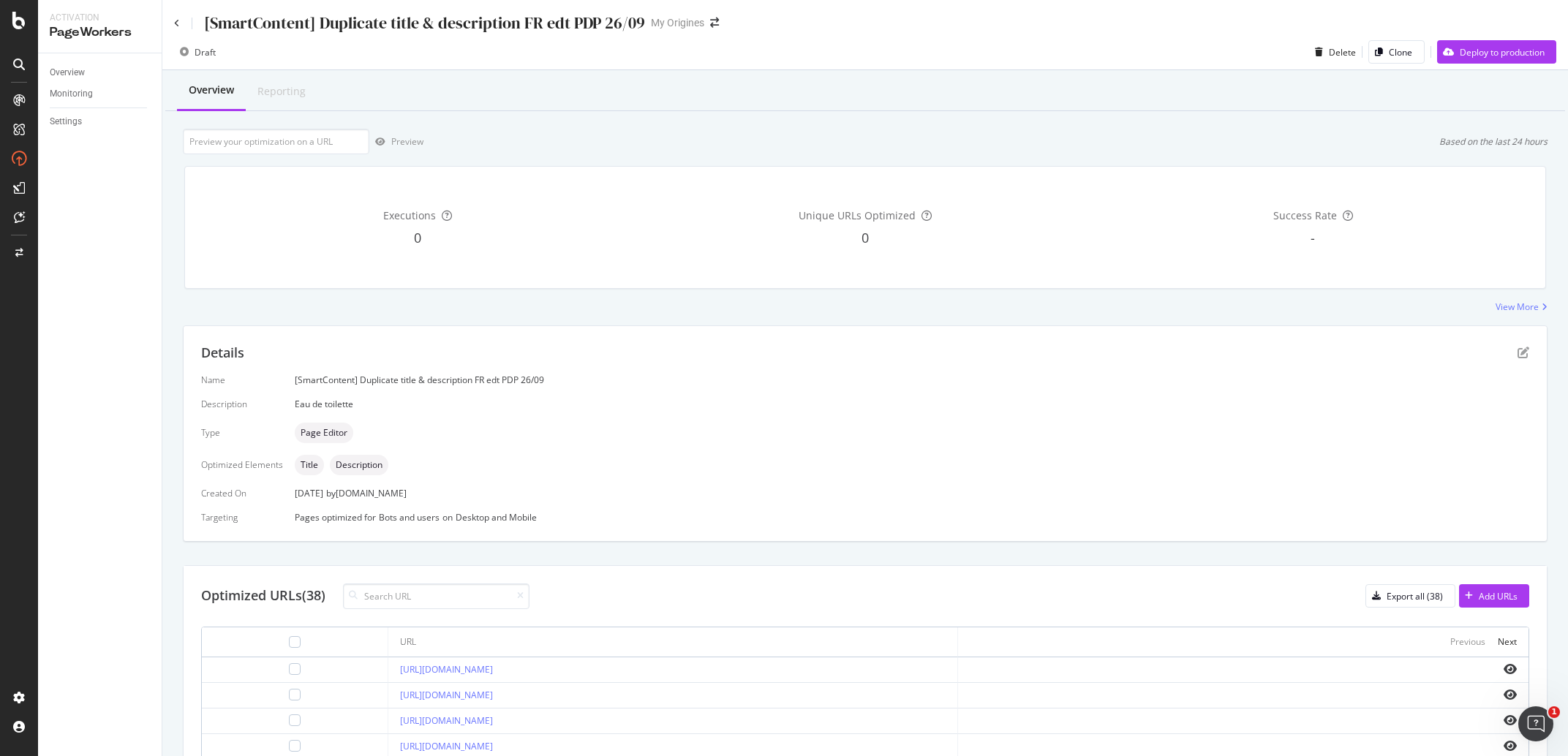
click at [626, 25] on div "[SmartContent] Duplicate title & description FR edt PDP 26/09" at bounding box center [425, 23] width 441 height 23
click at [615, 23] on div "[SmartContent] Duplicate title & description FR edt PDP 26/09" at bounding box center [425, 23] width 441 height 23
click at [1079, 120] on div "Overview Reporting Preview Based on the last 24 hours Executions 0 Unique URLs …" at bounding box center [865, 591] width 1406 height 1041
click at [575, 20] on div "[SmartContent] Duplicate title & description FR edt PDP 26/09" at bounding box center [425, 23] width 441 height 23
click at [537, 26] on div "[SmartContent] Duplicate title & description FR edt PDP 26/09" at bounding box center [425, 23] width 441 height 23
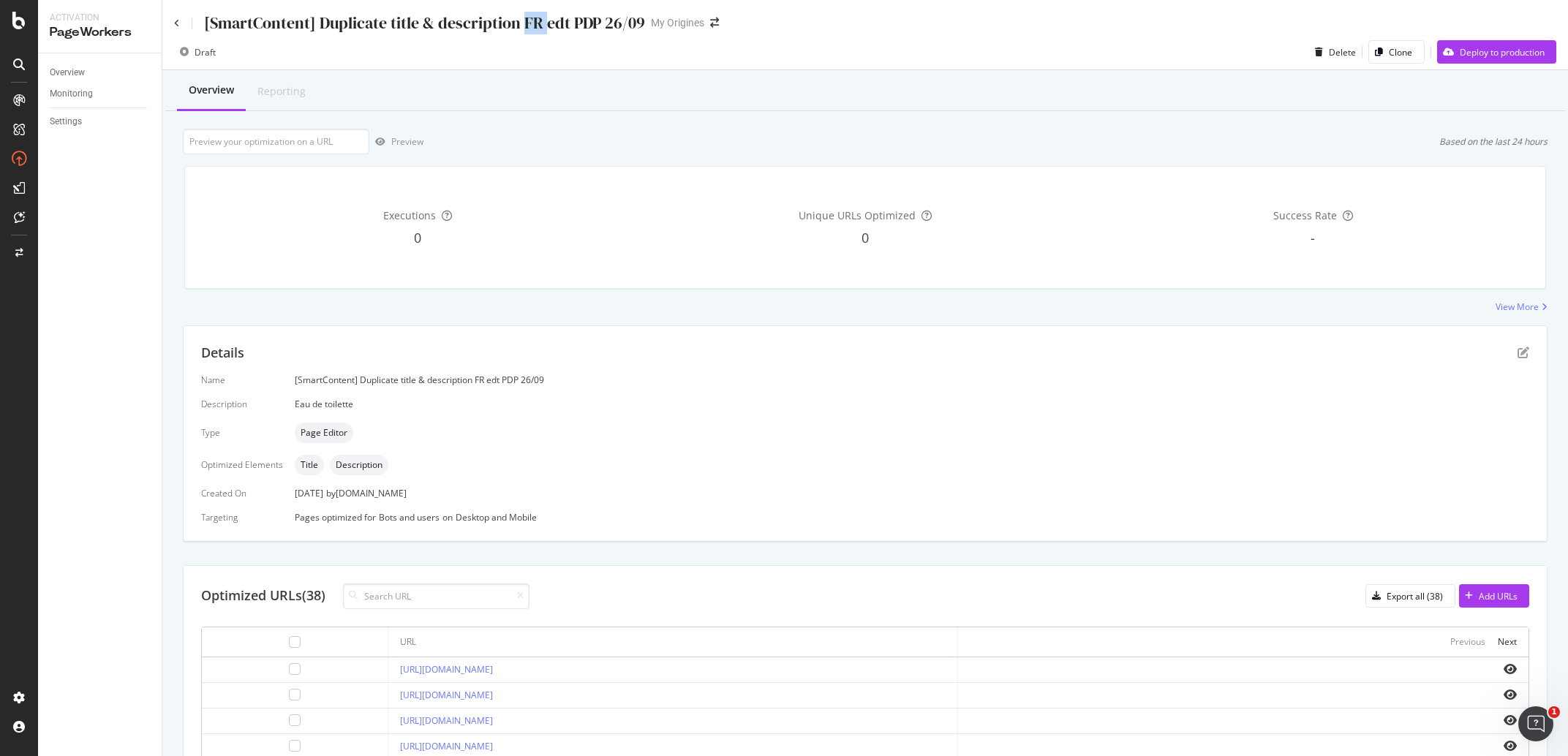
click at [537, 26] on div "[SmartContent] Duplicate title & description FR edt PDP 26/09" at bounding box center [425, 23] width 441 height 23
click at [507, 41] on div "Draft Delete Clone Deploy to production" at bounding box center [865, 55] width 1406 height 29
click at [179, 23] on icon at bounding box center [177, 23] width 6 height 9
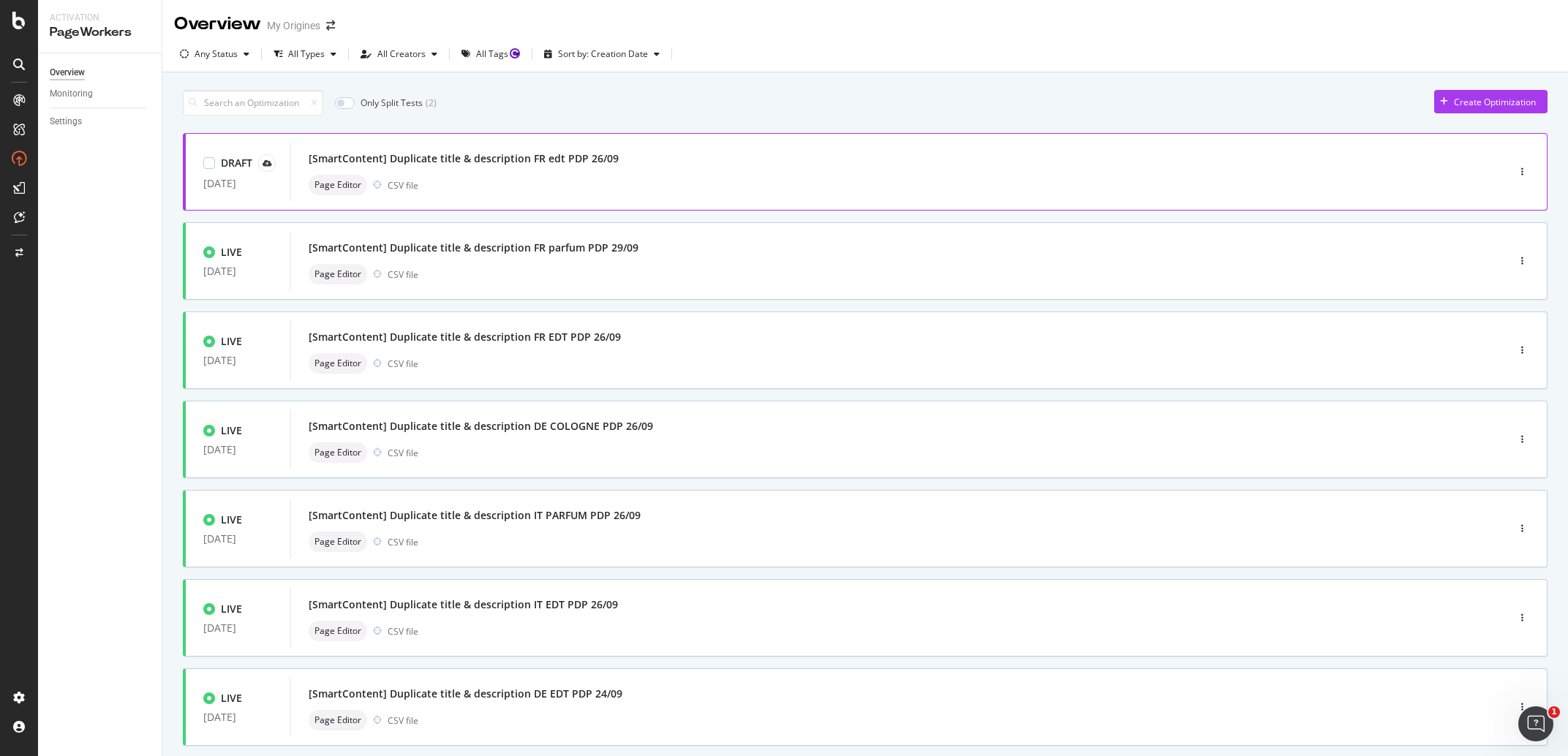
click at [789, 175] on div "[SmartContent] Duplicate title & description FR edt PDP 26/09 Page Editor CSV f…" at bounding box center [877, 172] width 1136 height 47
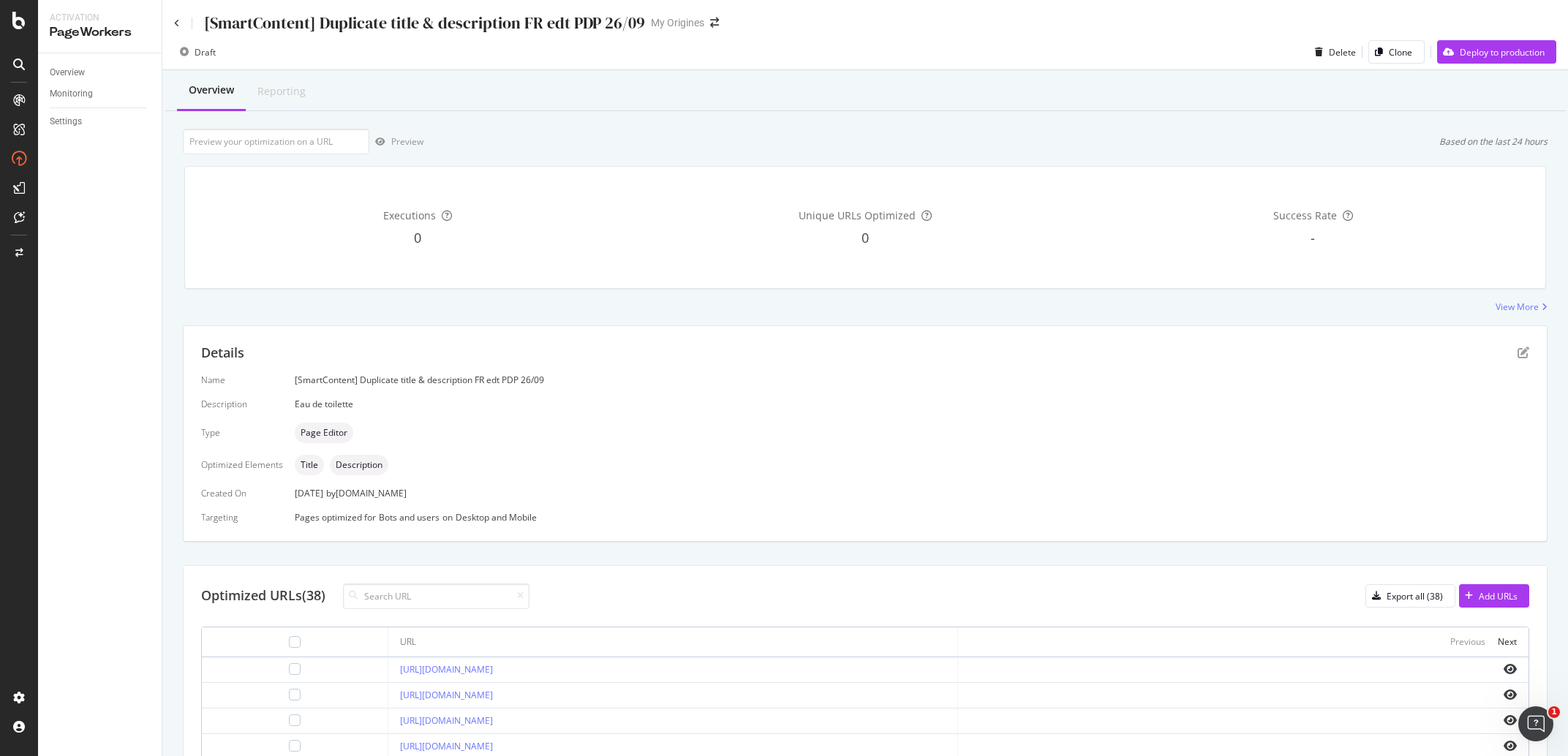
click at [614, 23] on div "[SmartContent] Duplicate title & description FR edt PDP 26/09" at bounding box center [425, 23] width 441 height 23
click at [620, 23] on div "[SmartContent] Duplicate title & description FR edt PDP 26/09" at bounding box center [425, 23] width 441 height 23
click at [564, 18] on div "[SmartContent] Duplicate title & description FR edt PDP 26/09" at bounding box center [425, 23] width 441 height 23
drag, startPoint x: 587, startPoint y: 21, endPoint x: 623, endPoint y: 14, distance: 36.7
click at [623, 14] on div "[SmartContent] Duplicate title & description FR edt PDP 26/09" at bounding box center [425, 23] width 441 height 23
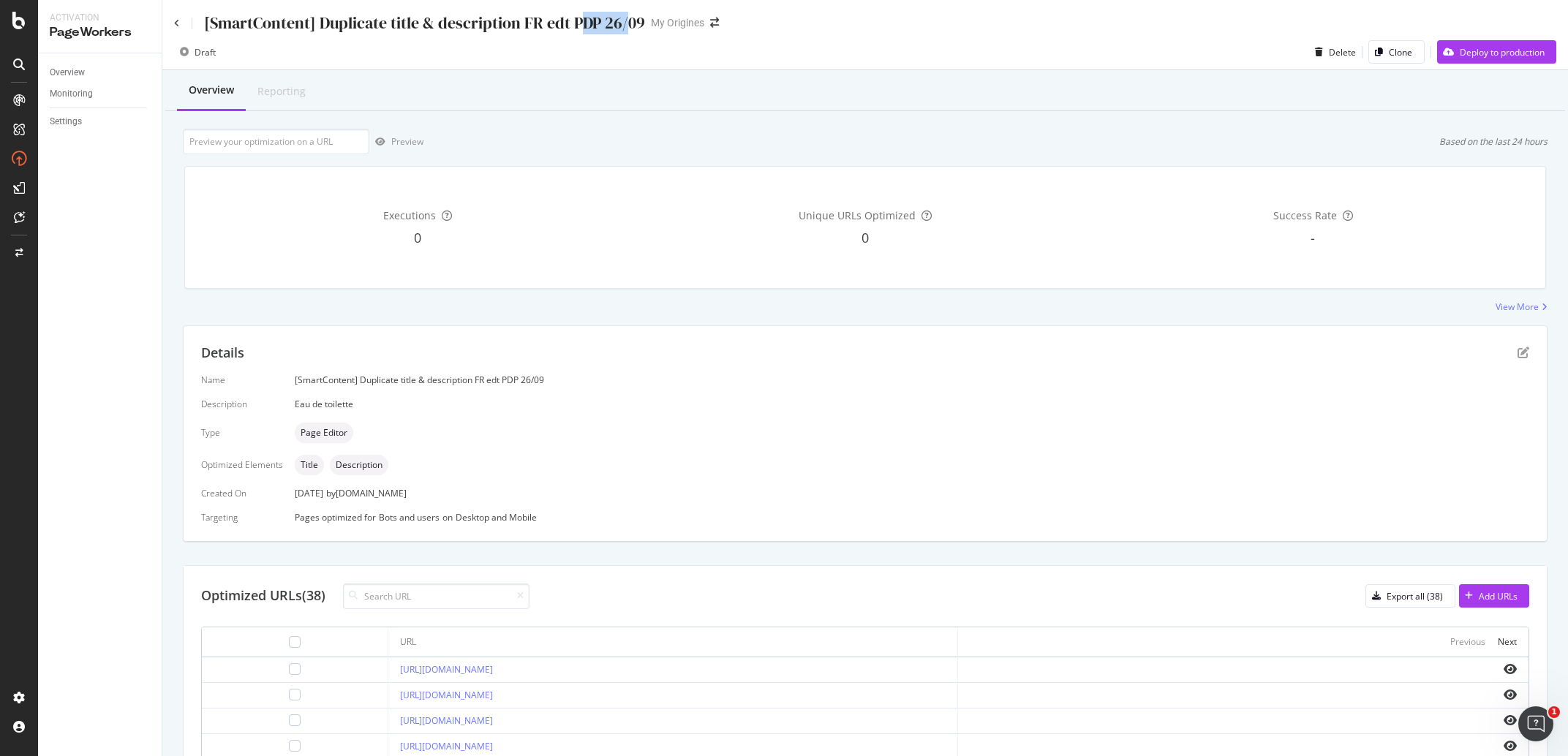
click at [626, 14] on div "[SmartContent] Duplicate title & description FR edt PDP 26/09" at bounding box center [425, 23] width 441 height 23
click at [1471, 50] on div "Deploy to production" at bounding box center [1502, 52] width 85 height 13
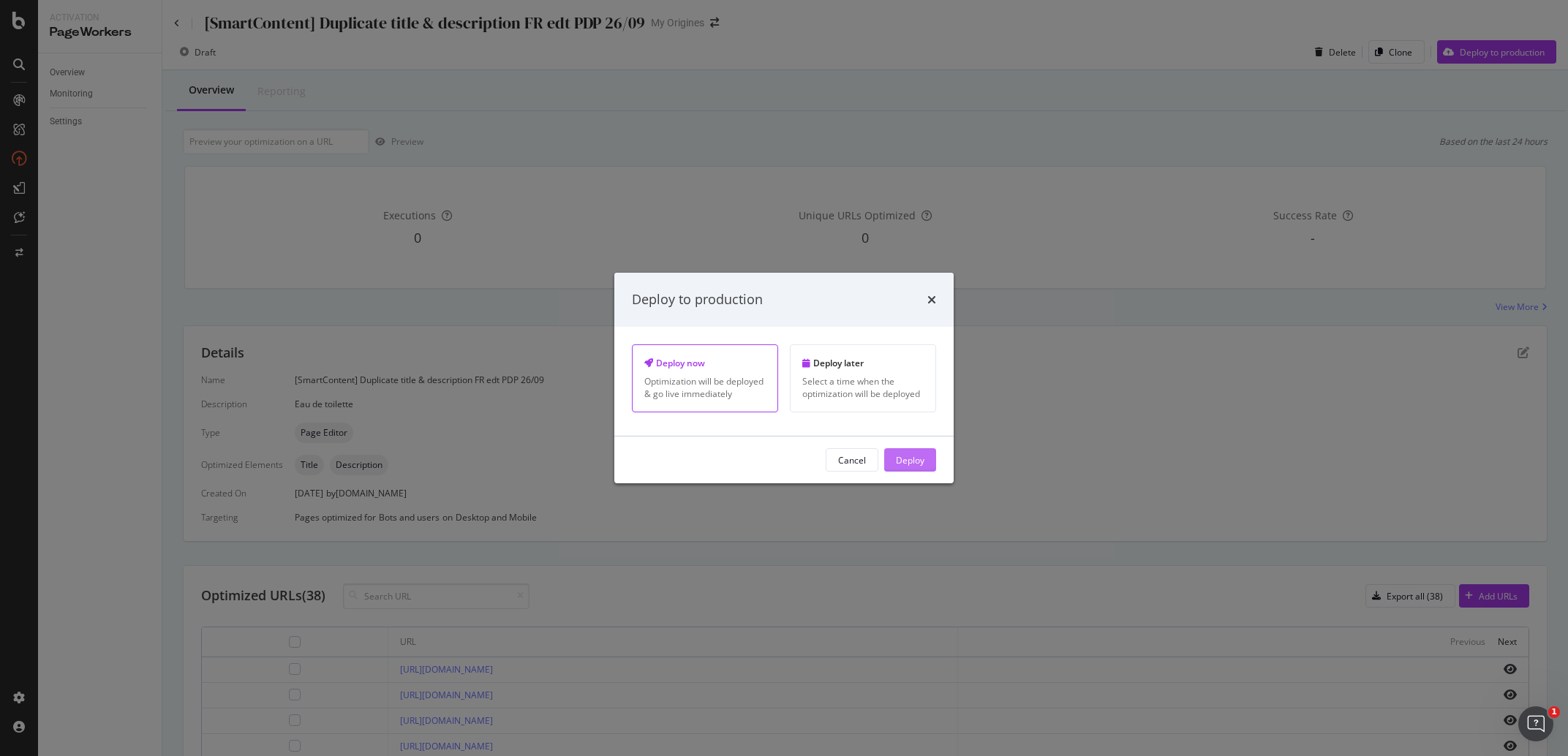
click at [915, 466] on div "Deploy" at bounding box center [910, 459] width 29 height 13
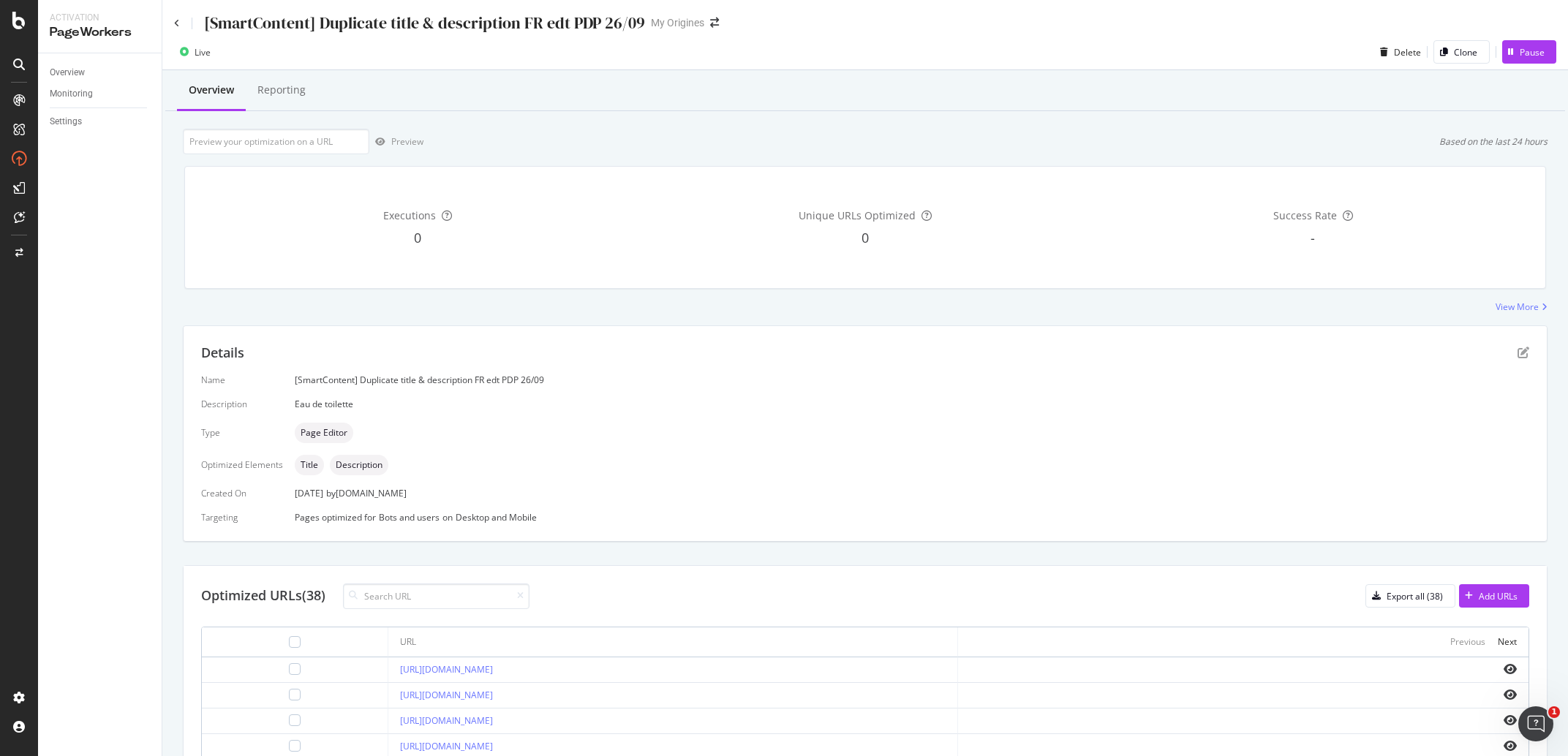
click at [621, 23] on div "[SmartContent] Duplicate title & description FR edt PDP 26/09" at bounding box center [425, 23] width 441 height 23
click at [592, 21] on div "[SmartContent] Duplicate title & description FR edt PDP 26/09" at bounding box center [425, 23] width 441 height 23
click at [89, 299] on div "SmartContent" at bounding box center [86, 300] width 65 height 14
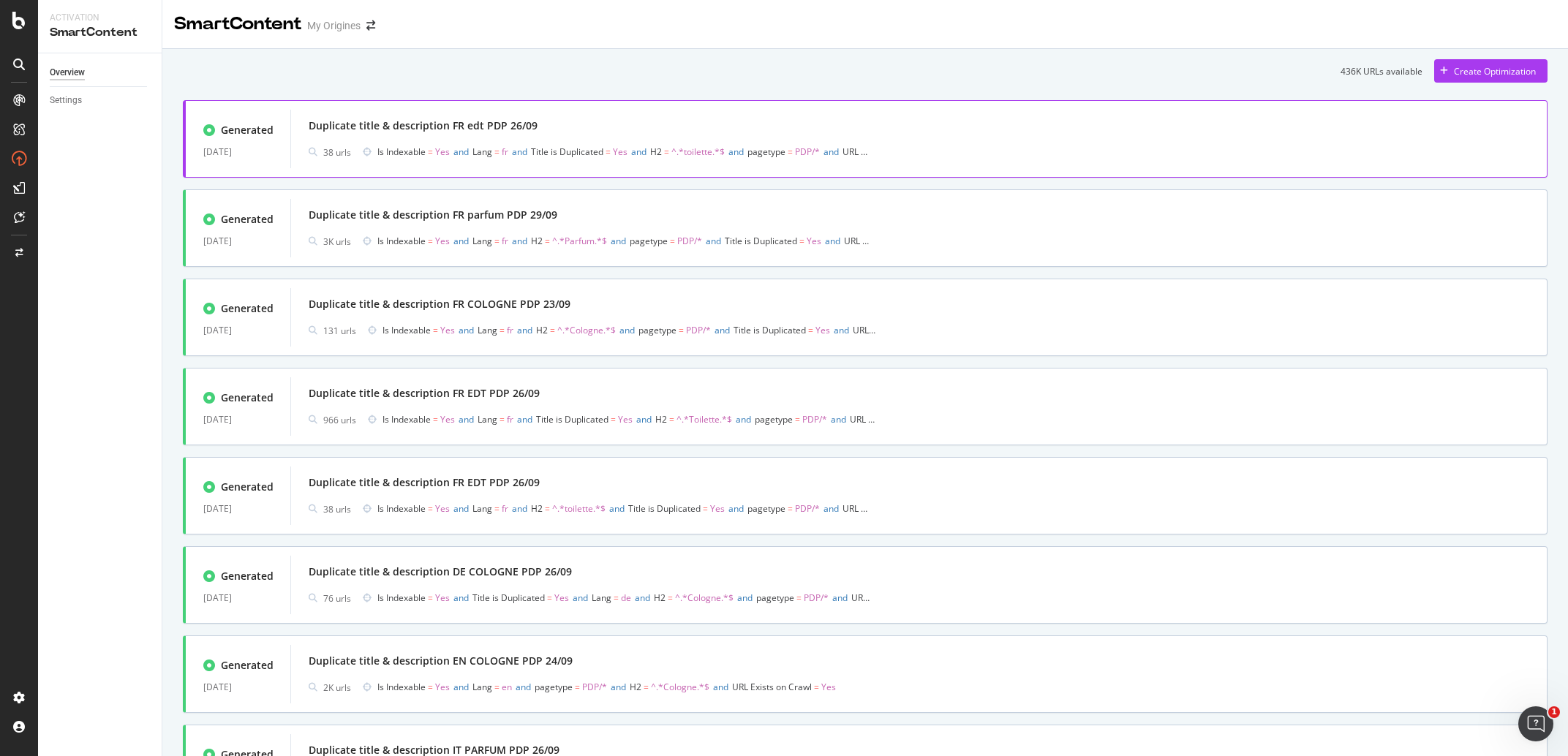
click at [631, 134] on div "Duplicate title & description FR edt PDP 26/09" at bounding box center [919, 125] width 1220 height 20
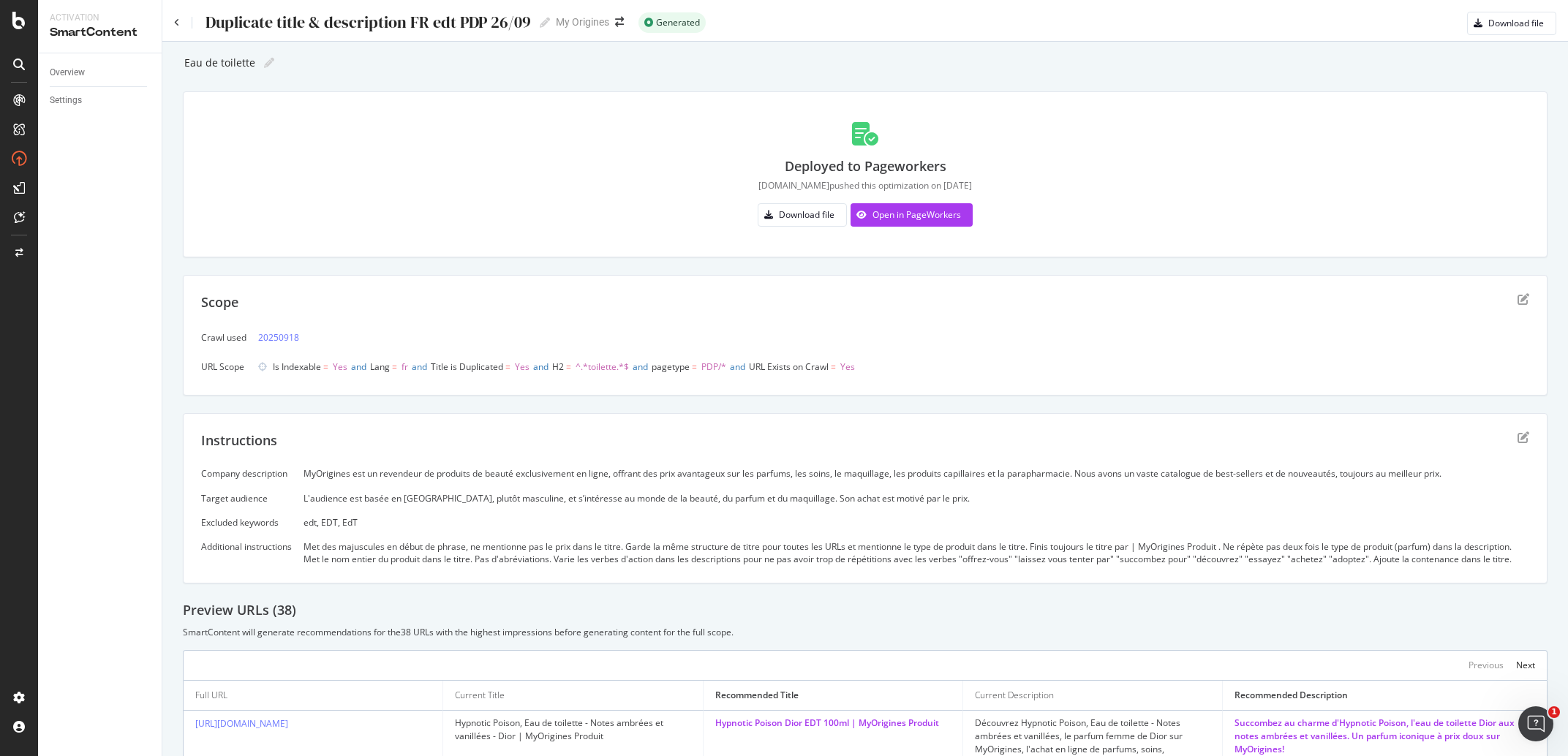
click at [516, 13] on div "Duplicate title & description FR edt PDP 26/09 Duplicate title & description FR…" at bounding box center [377, 23] width 346 height 22
click at [537, 26] on div at bounding box center [540, 23] width 19 height 11
click at [545, 22] on icon at bounding box center [545, 23] width 11 height 11
click at [499, 21] on input "Duplicate title & description FR edt PDP 26/09" at bounding box center [368, 23] width 328 height 20
click at [503, 21] on input "Duplicate title & description FR edt PDP 26/09" at bounding box center [368, 23] width 328 height 20
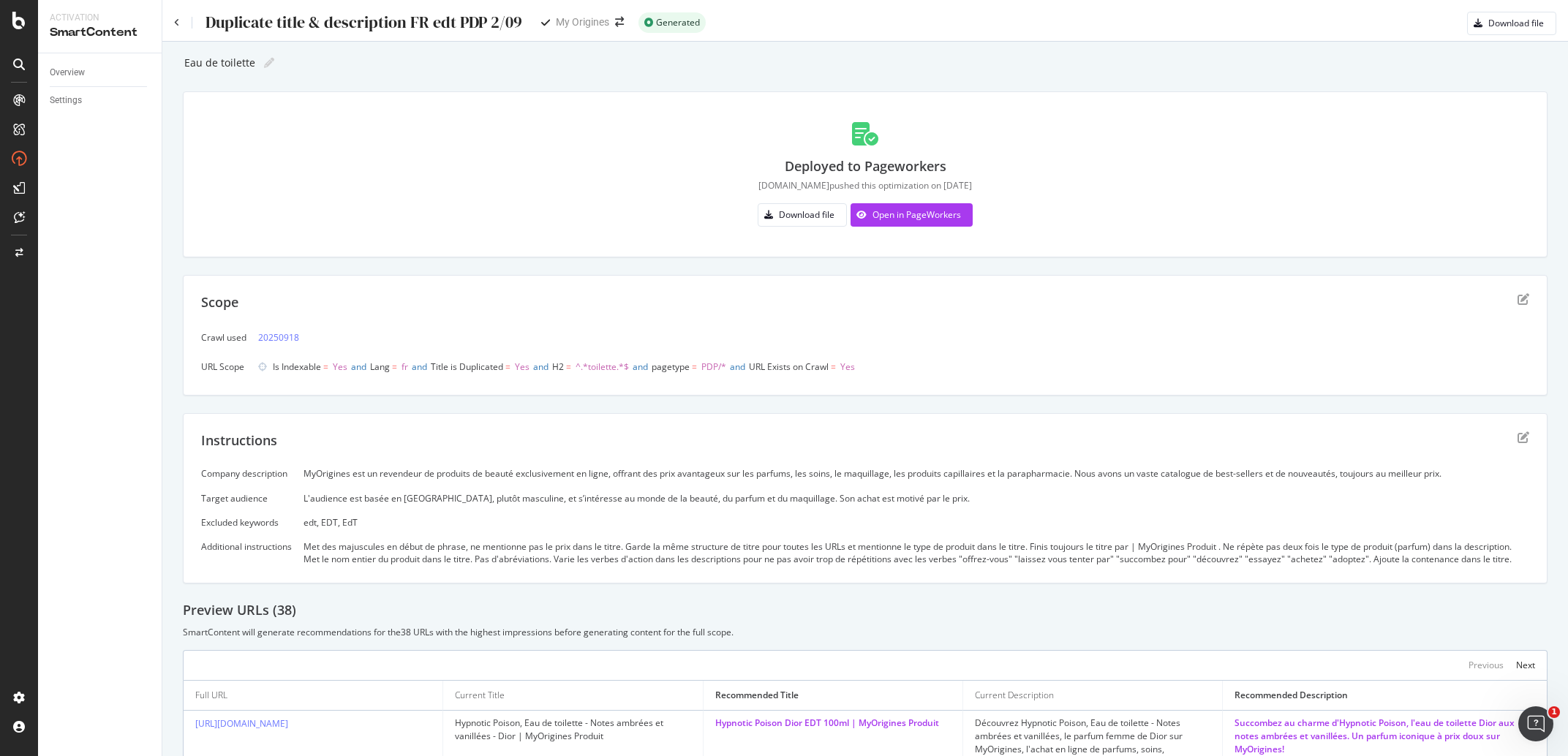
type input "Duplicate title & description FR edt PDP 29/09"
click at [612, 58] on div "Eau de toilette Eau de toilette" at bounding box center [865, 62] width 1365 height 22
click at [178, 20] on icon at bounding box center [177, 23] width 6 height 9
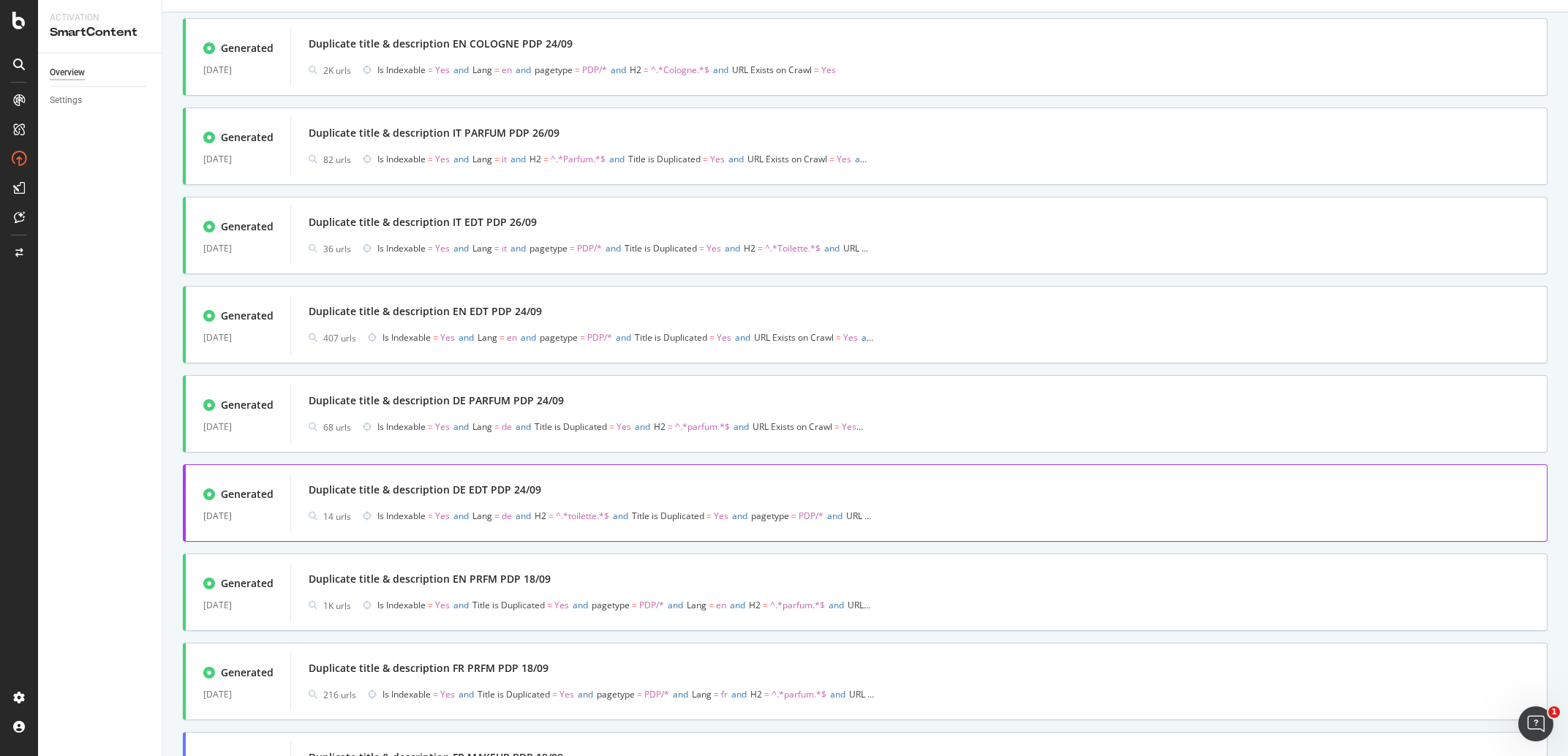
scroll to position [686, 0]
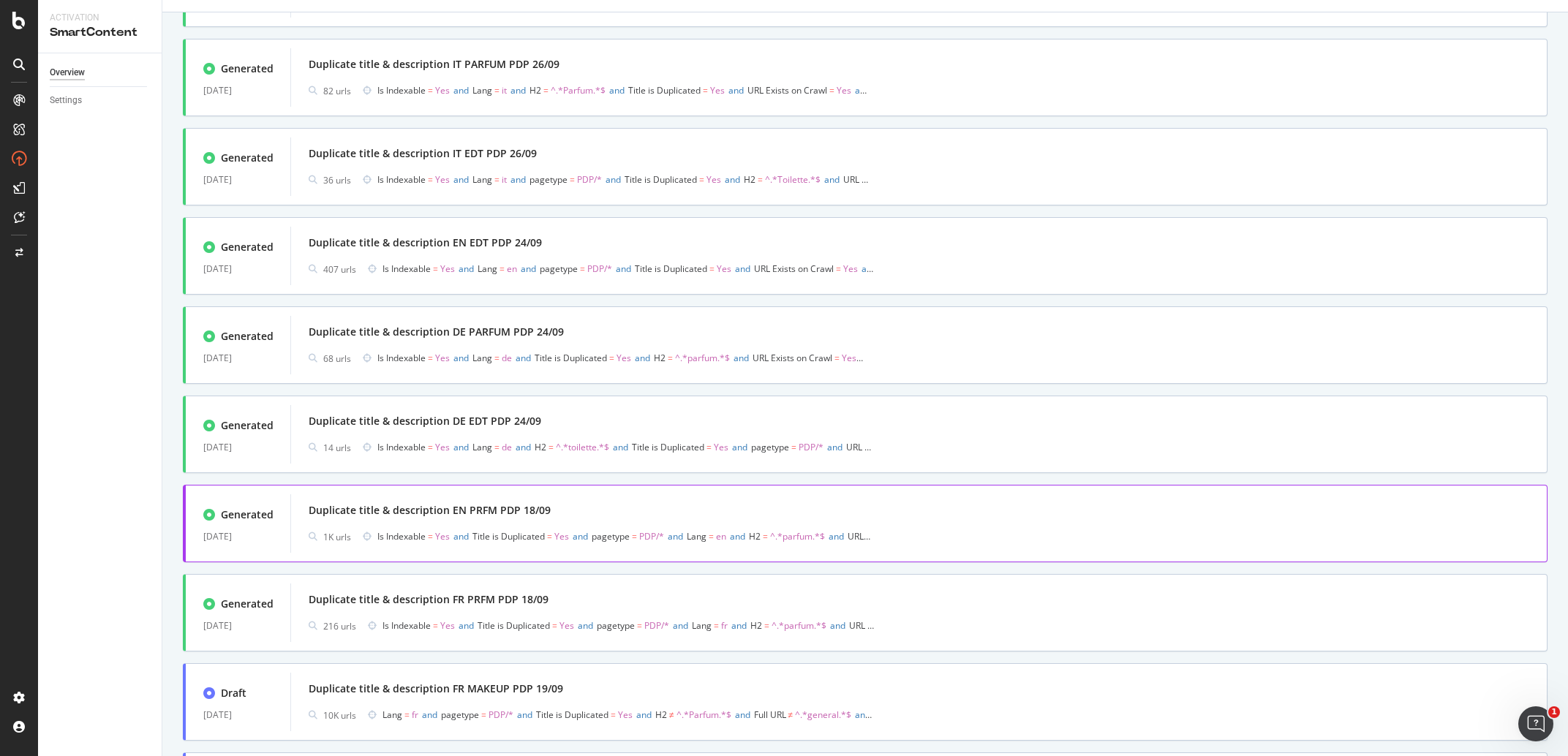
click at [495, 502] on div "Duplicate title & description EN PRFM PDP 18/09" at bounding box center [919, 510] width 1220 height 20
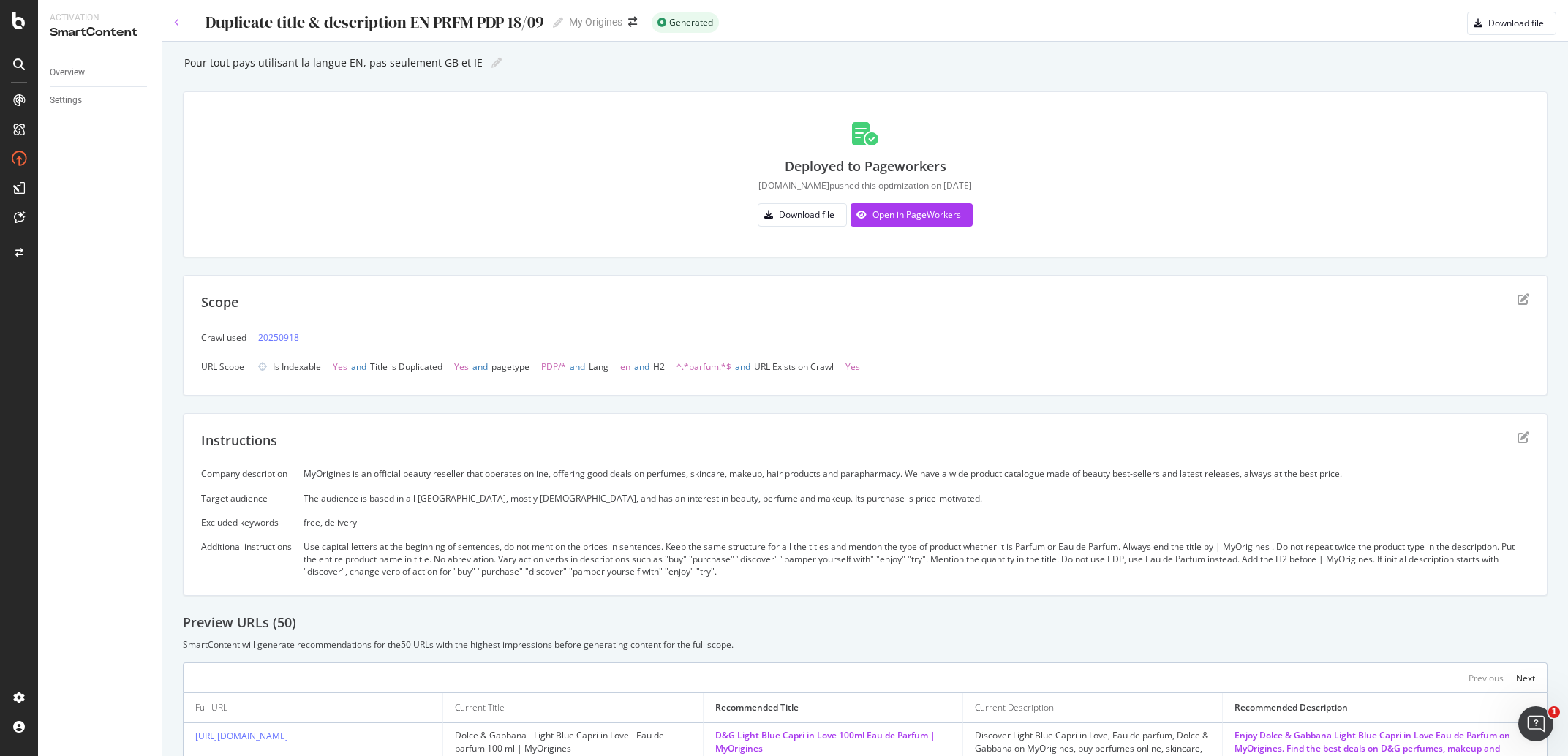
click at [177, 20] on icon at bounding box center [177, 23] width 6 height 9
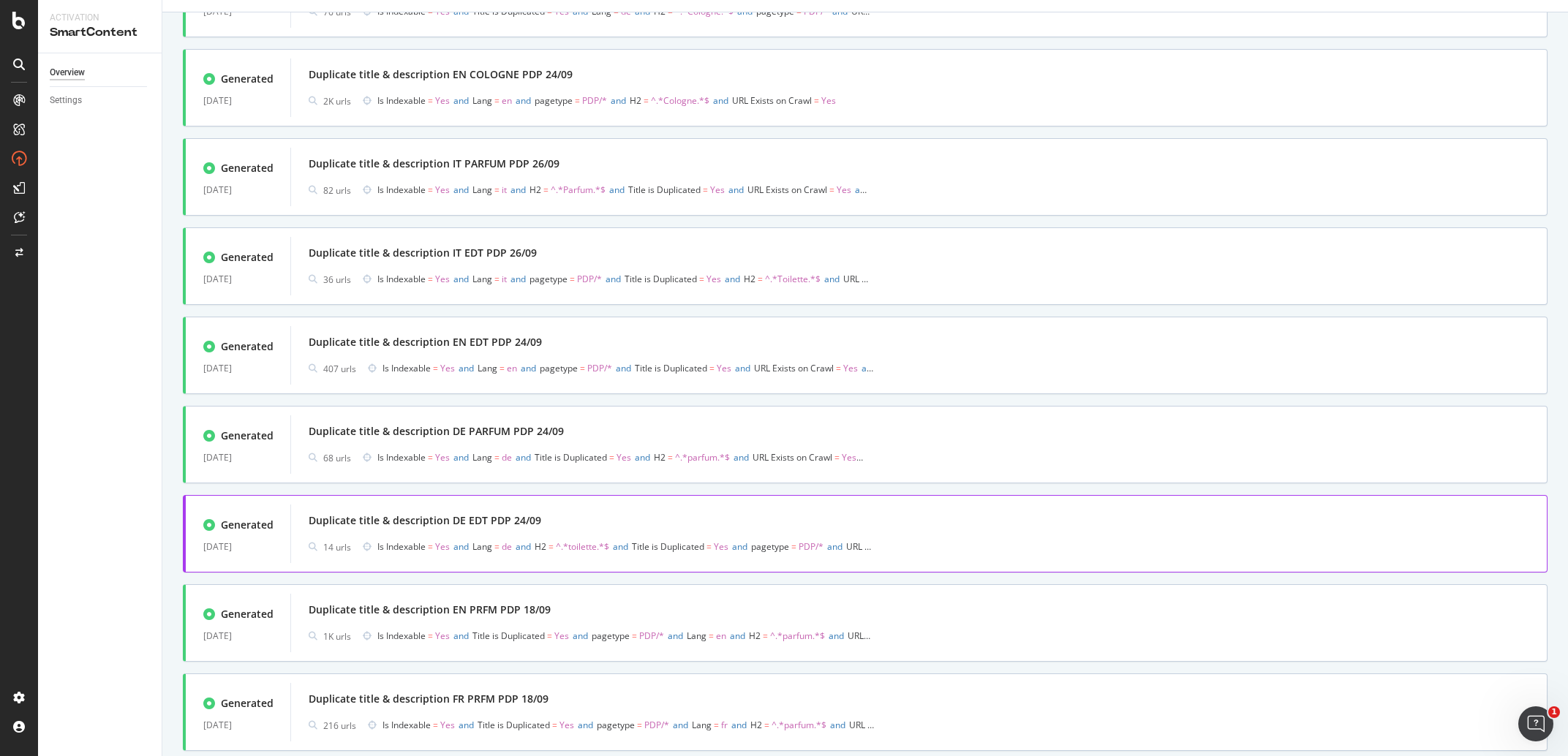
scroll to position [617, 0]
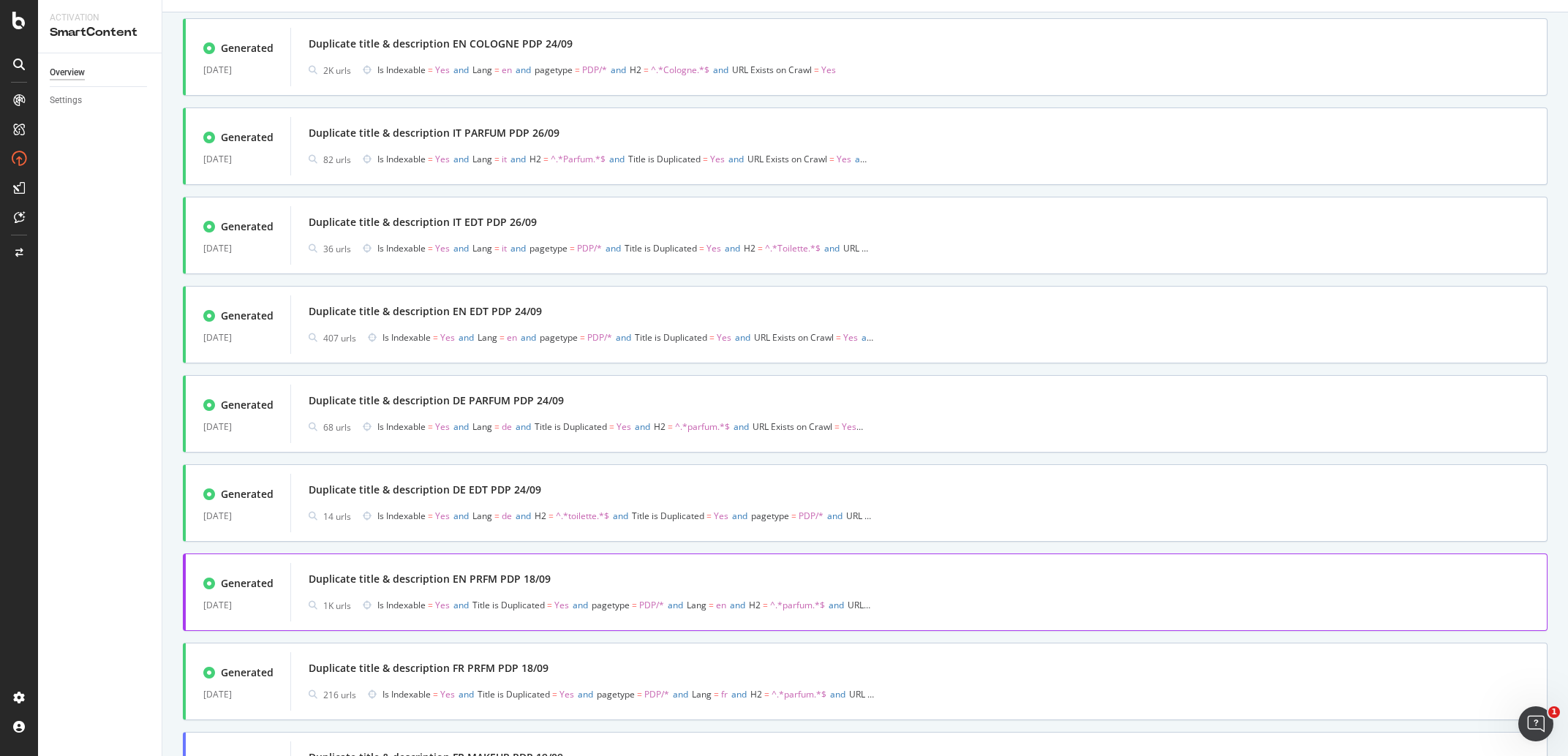
click at [546, 580] on div "Duplicate title & description EN PRFM PDP 18/09" at bounding box center [429, 579] width 242 height 14
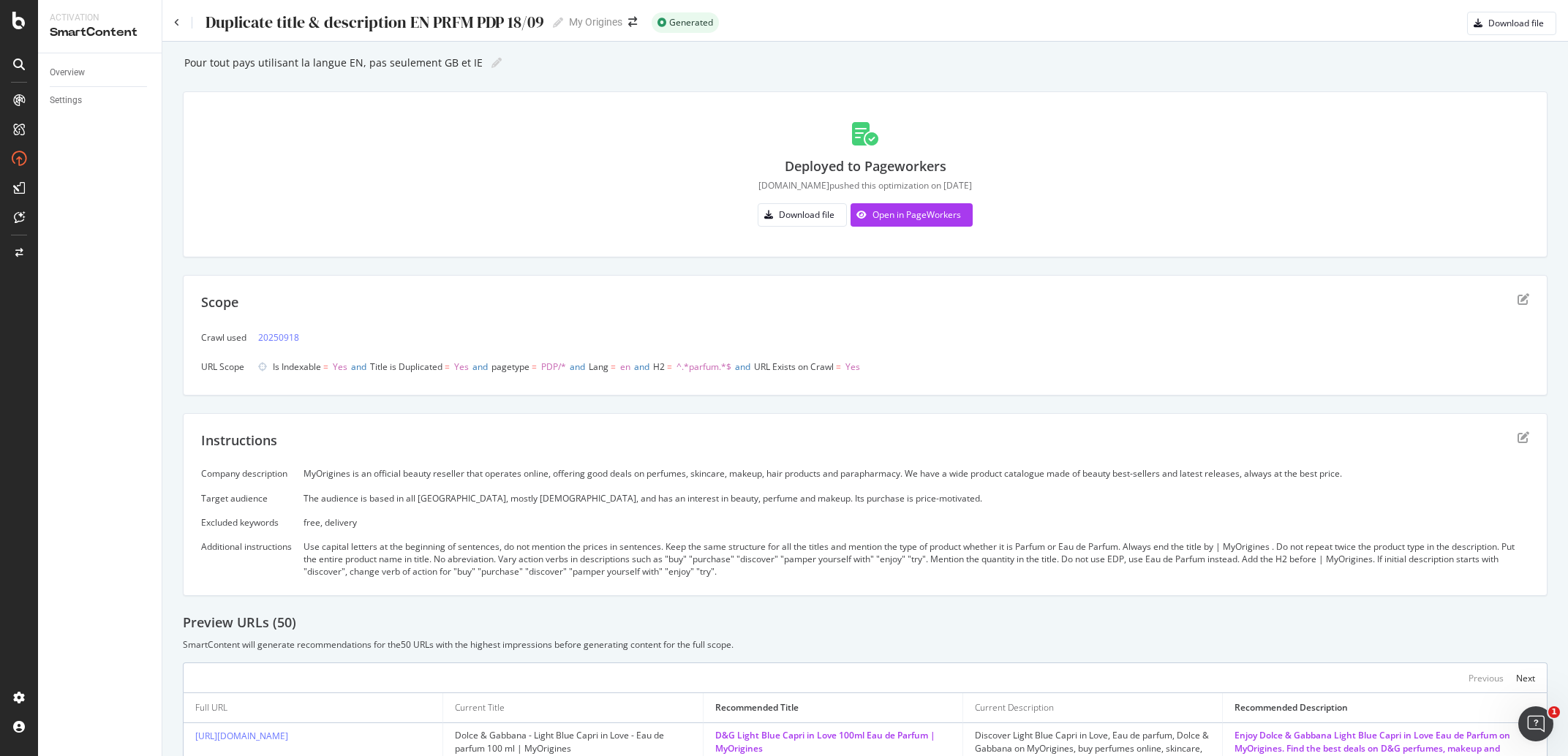
click at [349, 22] on div "Duplicate title & description EN PRFM PDP 18/09" at bounding box center [374, 23] width 340 height 18
click at [349, 22] on input "Duplicate title & description EN PRFM PDP 18/09" at bounding box center [375, 23] width 342 height 20
click at [176, 16] on div "Duplicate title & description EN PRFM PDP 18/09 Duplicate title & description E…" at bounding box center [369, 23] width 390 height 22
click at [180, 20] on div "Duplicate title & description EN PRFM PDP 18/09 Duplicate title & description E…" at bounding box center [369, 23] width 389 height 22
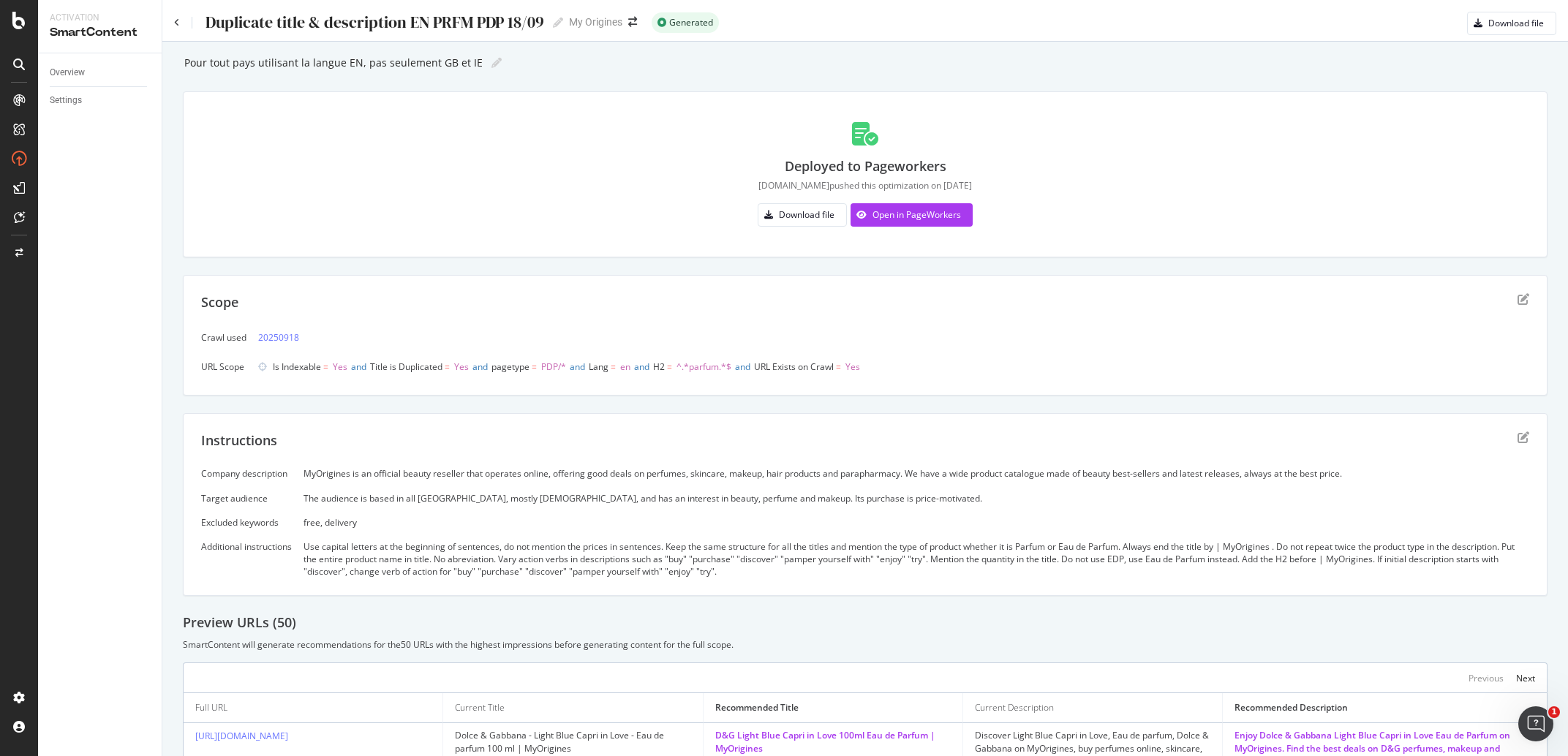
click at [174, 23] on div "Duplicate title & description EN PRFM PDP 18/09 Duplicate title & description E…" at bounding box center [865, 17] width 1406 height 35
click at [176, 22] on icon at bounding box center [177, 23] width 6 height 9
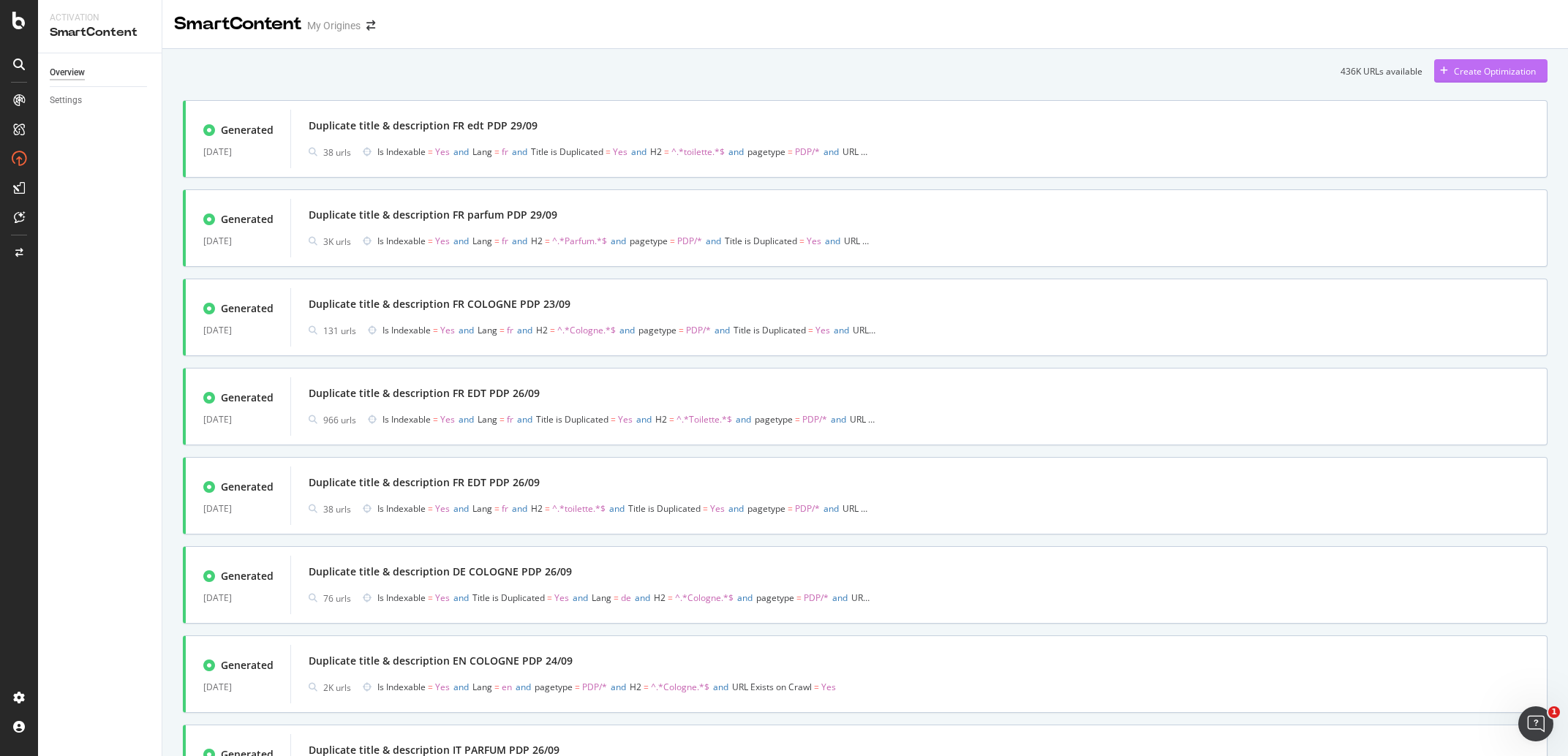
click at [1506, 74] on div "Create Optimization" at bounding box center [1494, 71] width 82 height 13
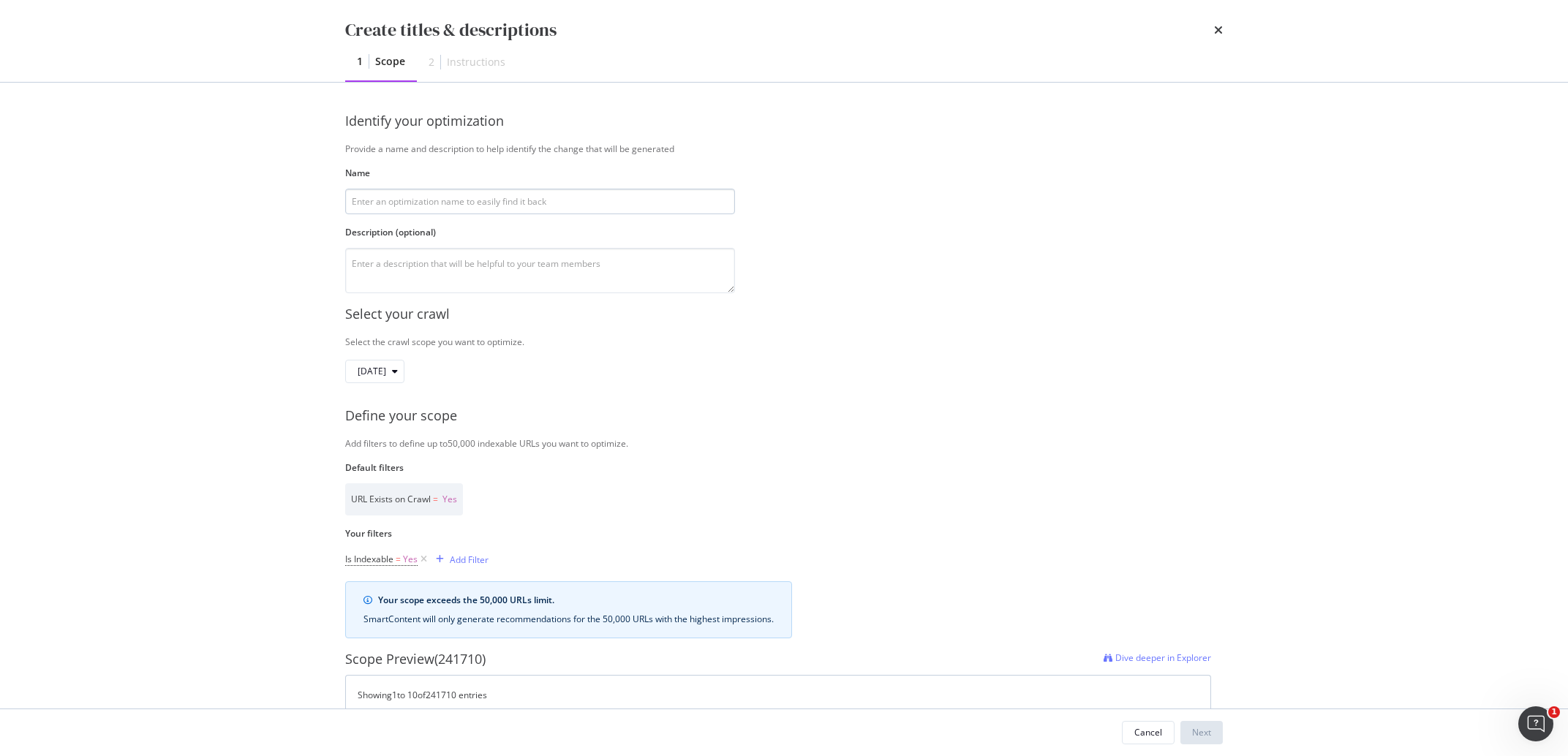
click at [439, 203] on input "modal" at bounding box center [540, 201] width 390 height 26
click at [486, 209] on input "Duplicate title & description EN PRFM PDP 18/09" at bounding box center [540, 201] width 390 height 26
type input "Duplicate title & description EN PRFM PDP 18/09"
click at [1149, 739] on div "Cancel" at bounding box center [1148, 733] width 28 height 13
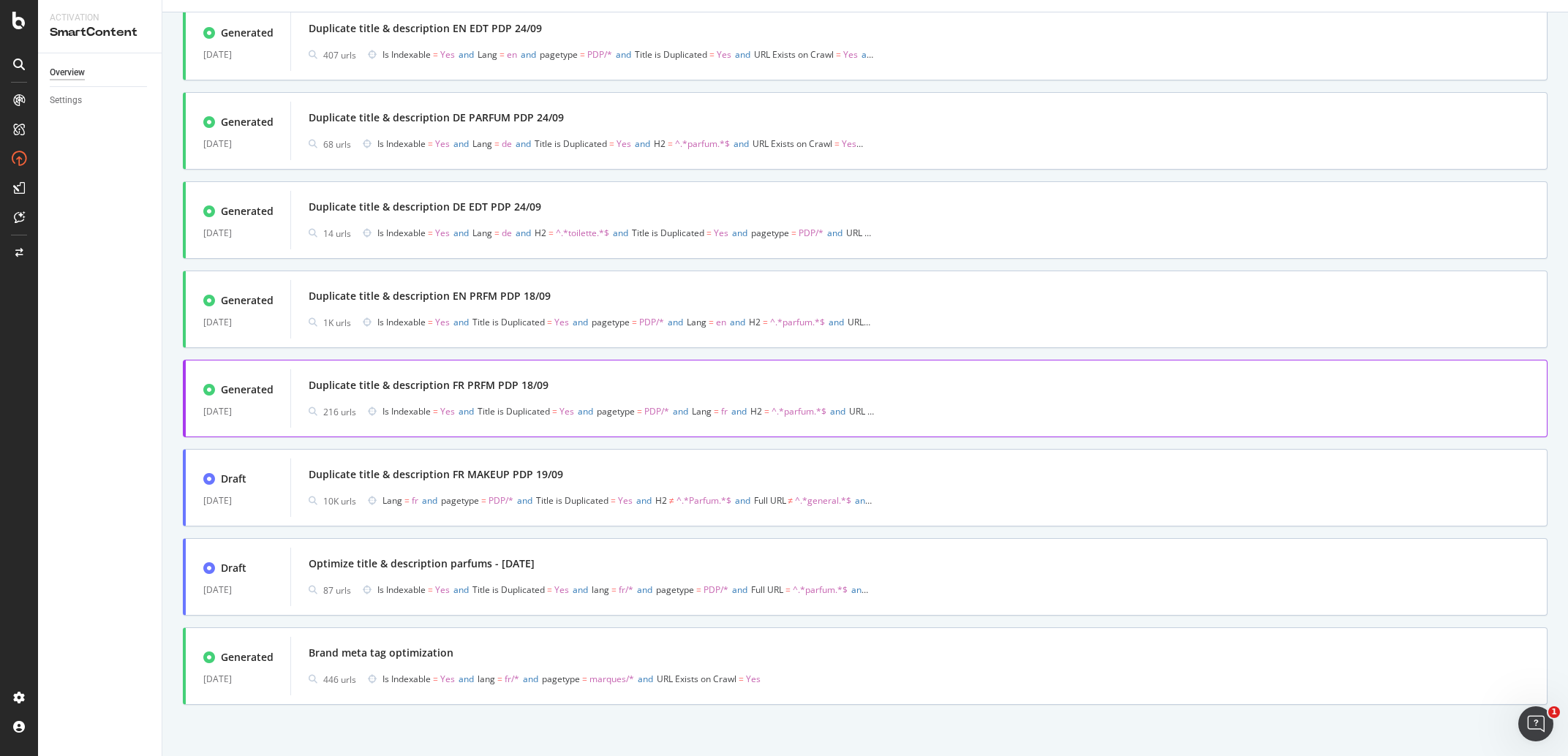
scroll to position [832, 0]
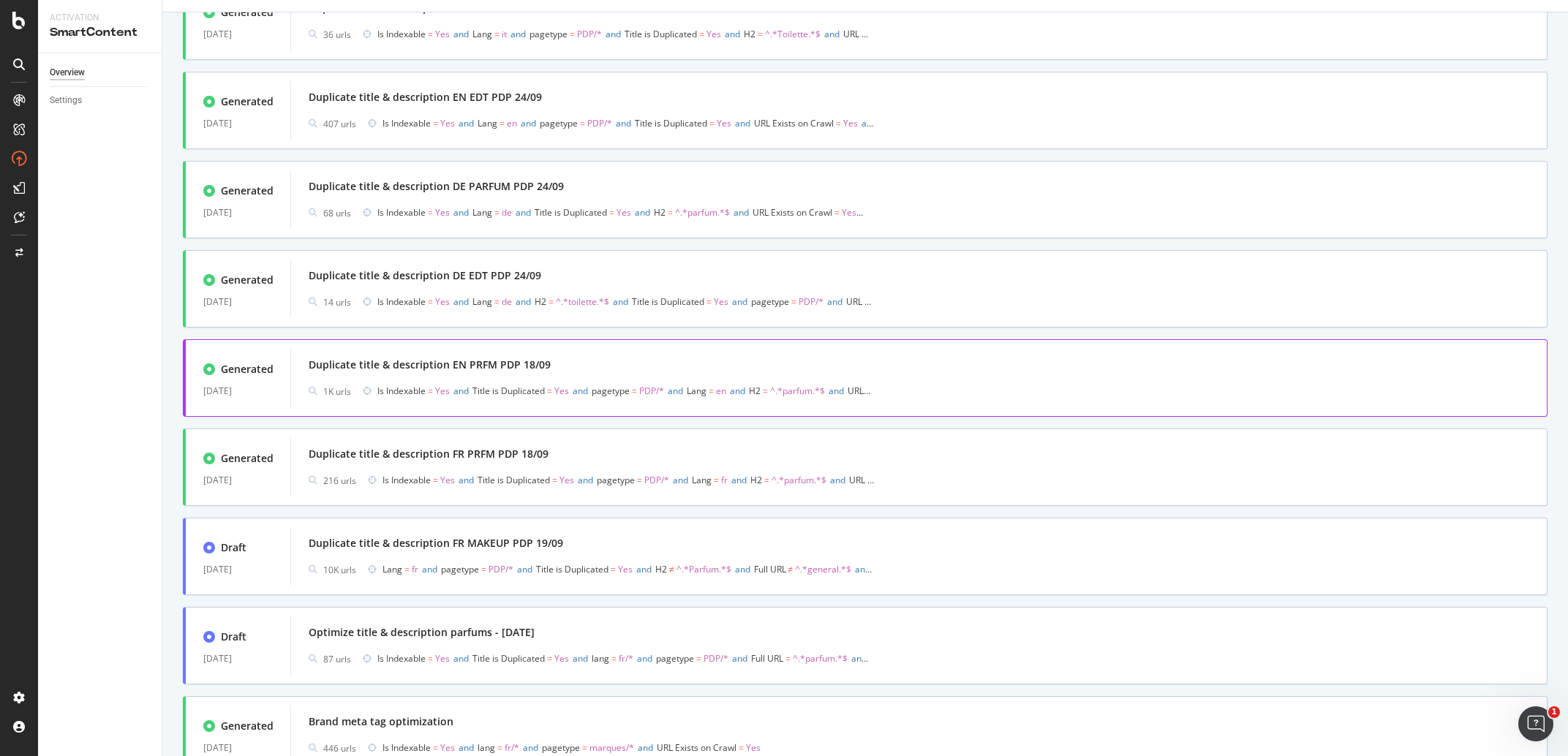
click at [546, 368] on div "Duplicate title & description EN PRFM PDP 18/09" at bounding box center [919, 365] width 1220 height 20
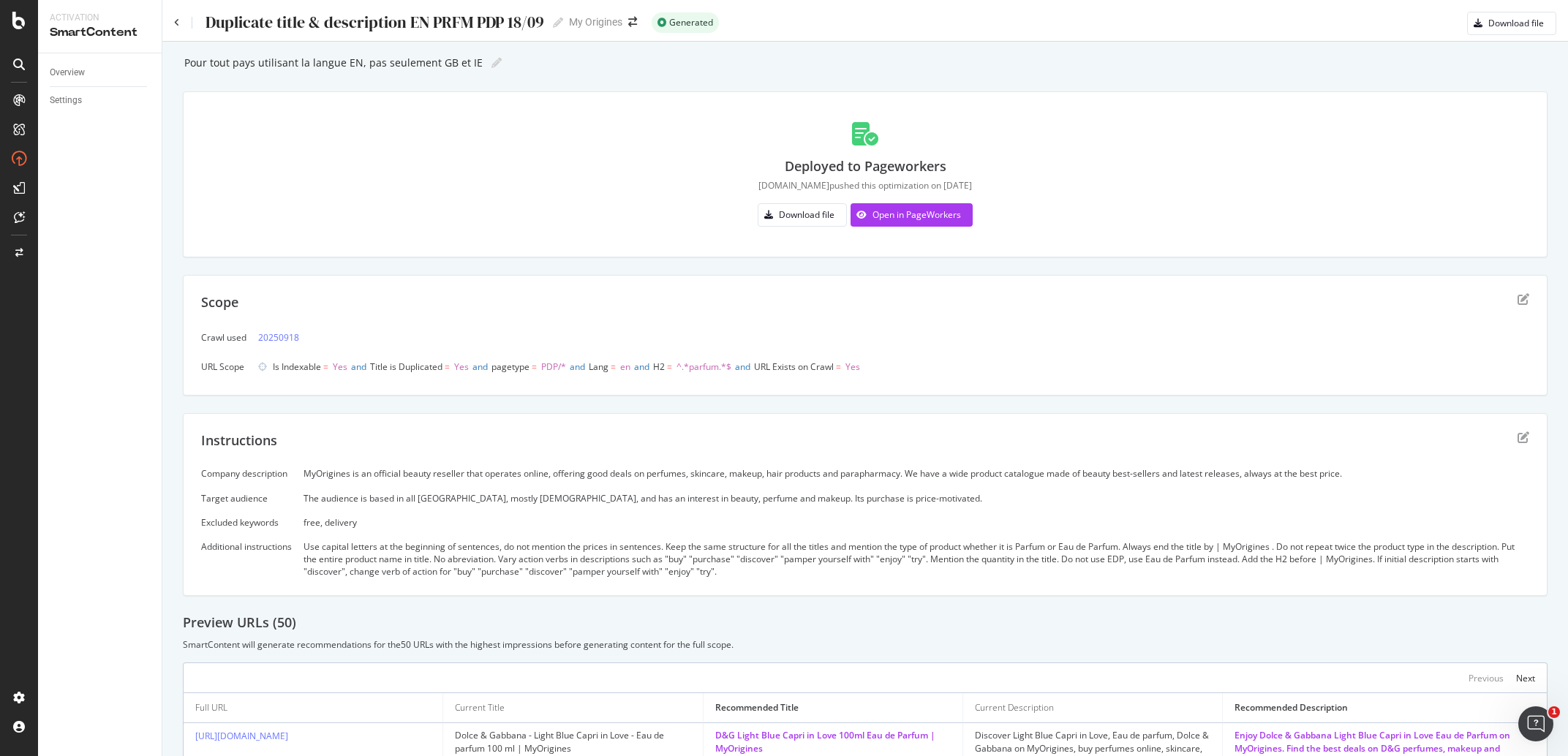
click at [520, 28] on div "Duplicate title & description EN PRFM PDP 18/09" at bounding box center [374, 23] width 340 height 18
click at [462, 21] on input "Duplicate title & description EN PRFM PDP 18/09" at bounding box center [375, 23] width 342 height 20
type input "Duplicate title & description EN parfum PDP 18/09"
click at [492, 65] on icon at bounding box center [497, 63] width 11 height 11
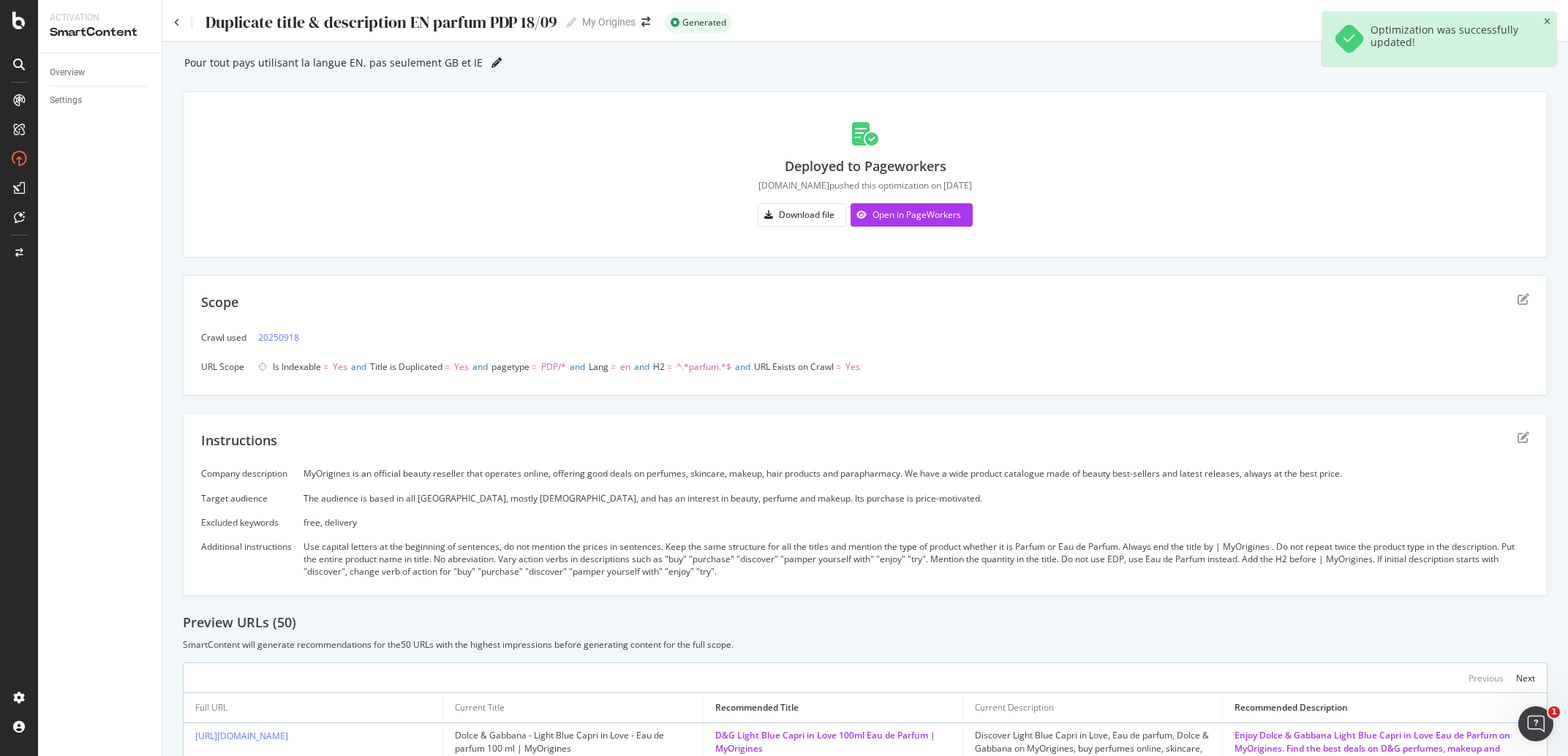
click at [492, 64] on icon at bounding box center [497, 63] width 11 height 11
type input "Pour tout pays utilisant la langue EN, pas seulement GB et IE, parfum minuscule"
click at [521, 186] on div "Deployed to Pageworkers [DOMAIN_NAME] pushed this optimization on [DATE] Downlo…" at bounding box center [865, 174] width 1328 height 129
click at [181, 23] on div "Duplicate title & description EN parfum PDP 18/09 Duplicate title & description…" at bounding box center [375, 23] width 402 height 22
click at [176, 22] on icon at bounding box center [177, 23] width 6 height 9
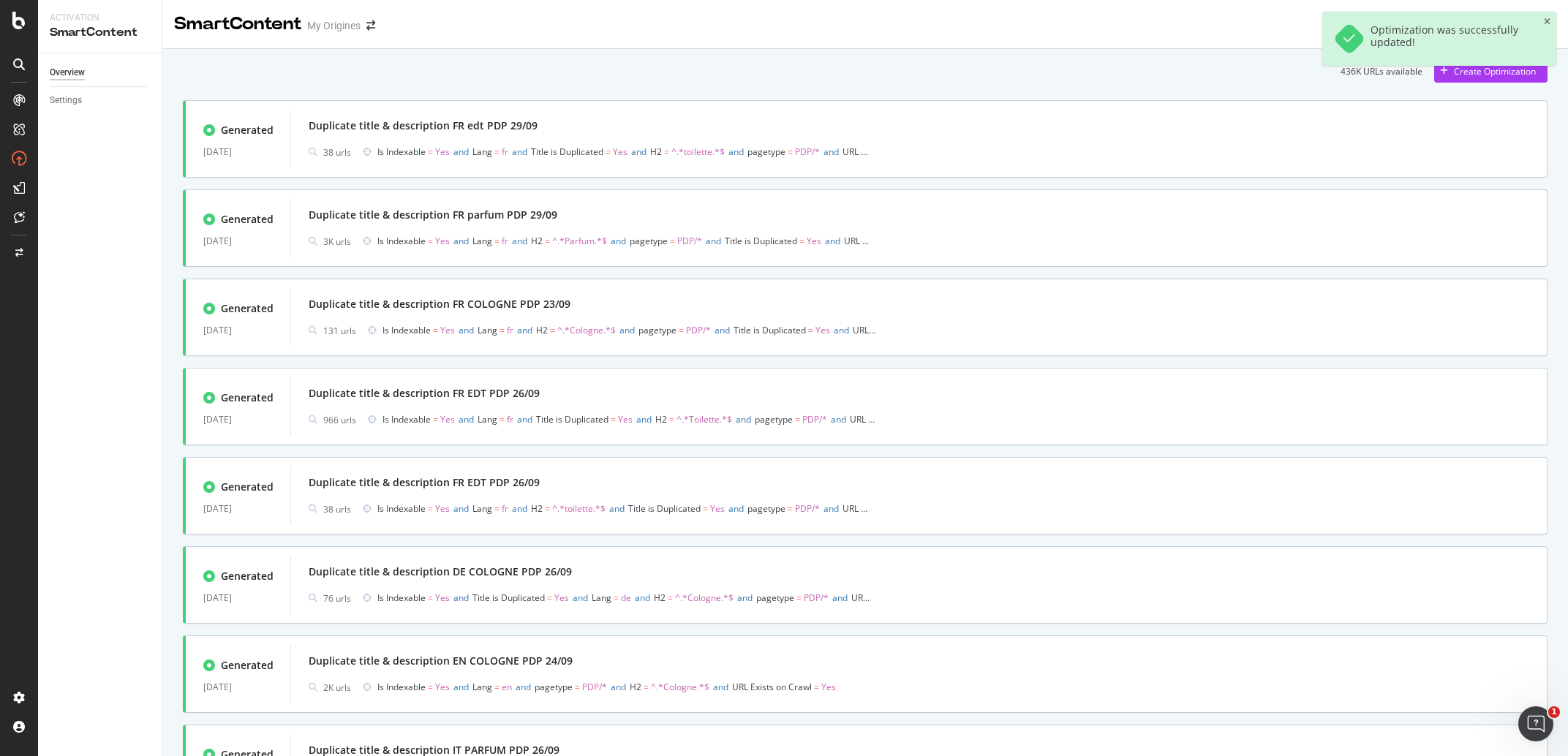
click at [1450, 71] on div "Optimization was successfully updated!" at bounding box center [1440, 45] width 234 height 66
click at [1434, 80] on div "Create Optimization" at bounding box center [1485, 71] width 101 height 22
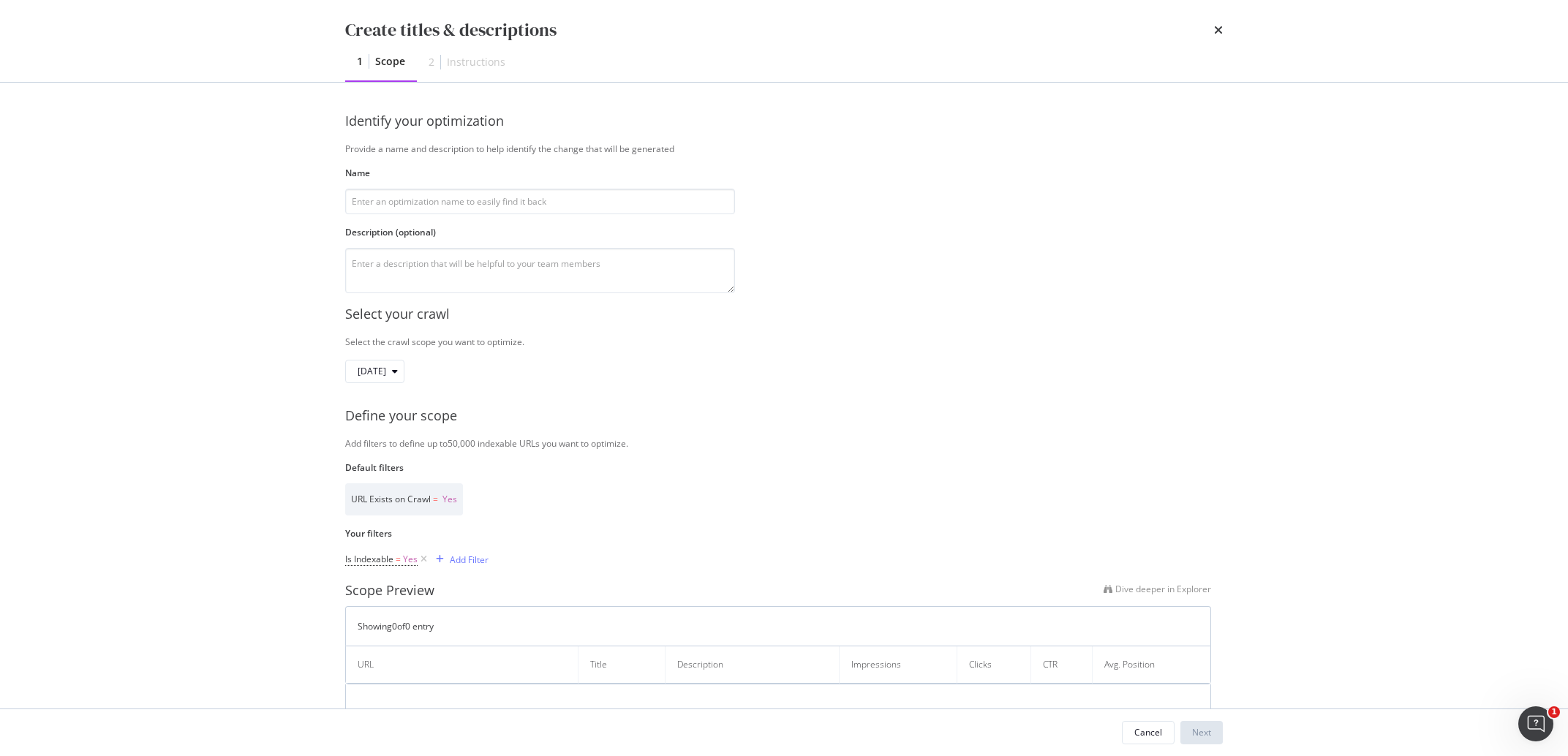
click at [397, 188] on div "Name" at bounding box center [540, 190] width 390 height 47
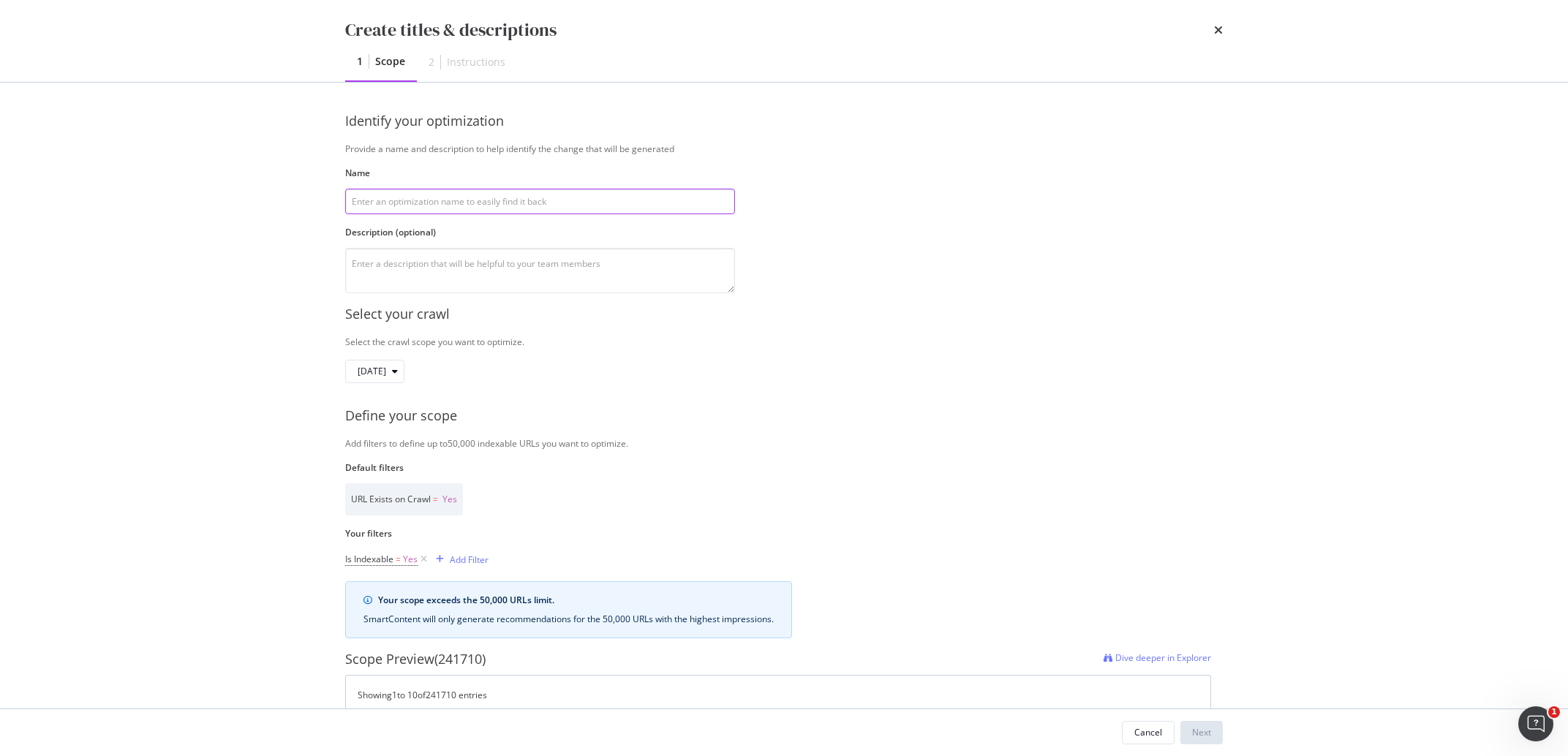
click at [413, 210] on input "modal" at bounding box center [540, 201] width 390 height 26
paste input "Duplicate title & description EN PRFM PDP 18/09"
type input "Duplicate title & description EN PRFM PDP 18/09"
click at [443, 253] on textarea "modal" at bounding box center [540, 270] width 390 height 45
type textarea "Parfum majuscule"
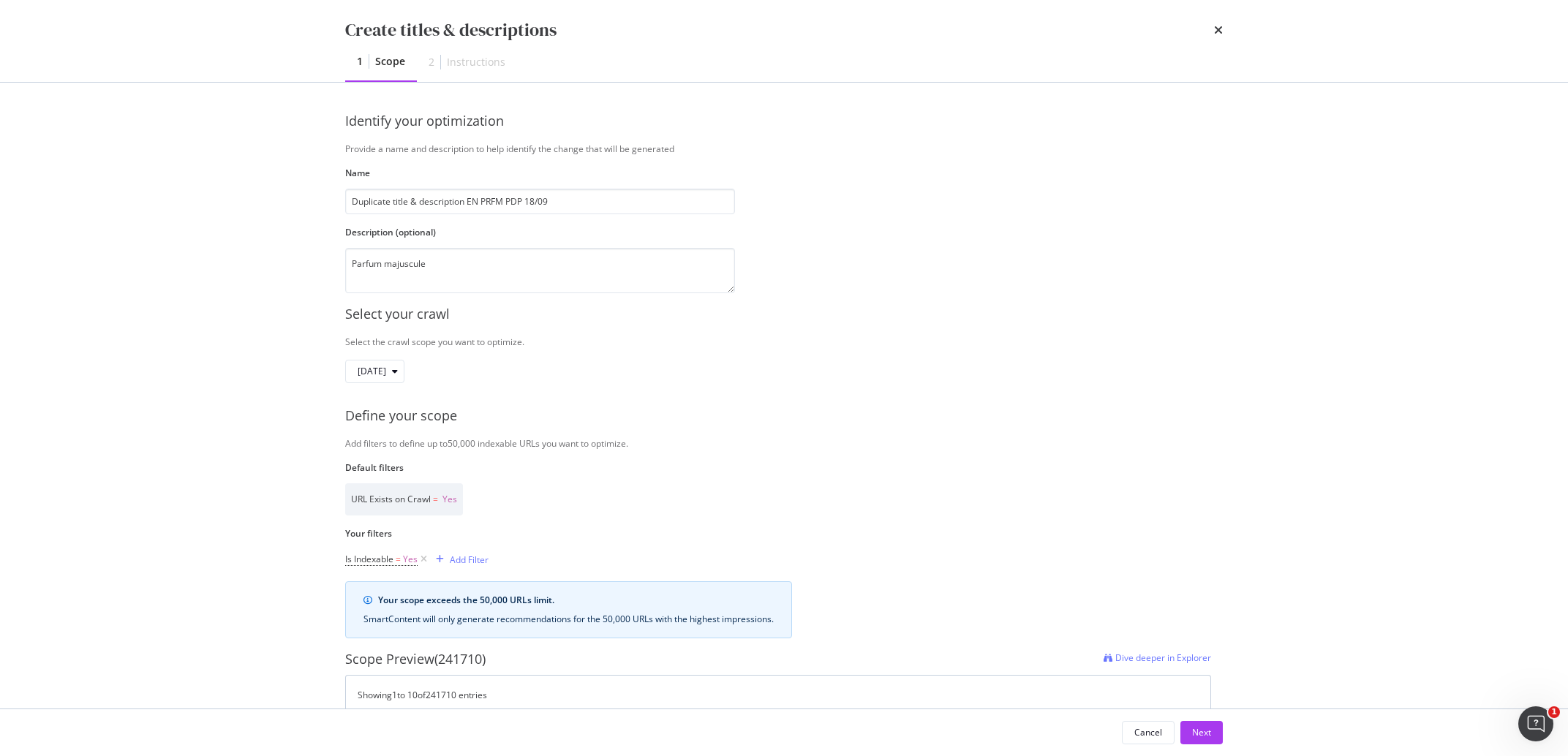
click at [274, 399] on div "Create titles & descriptions 1 Scope 2 Instructions Identify your optimization …" at bounding box center [784, 378] width 1568 height 756
click at [459, 565] on div "Add Filter" at bounding box center [469, 560] width 39 height 13
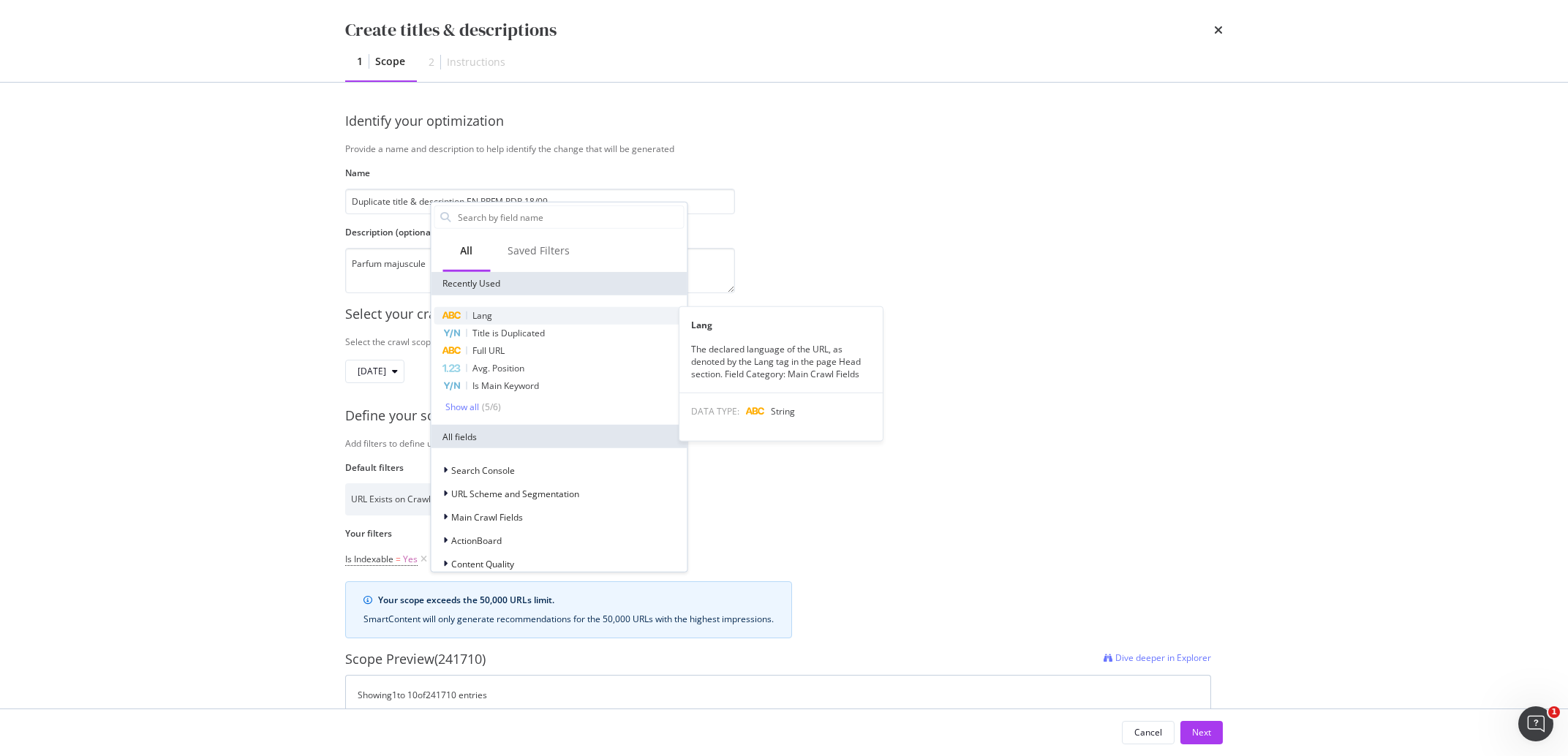
click at [515, 321] on div "Lang" at bounding box center [558, 315] width 250 height 17
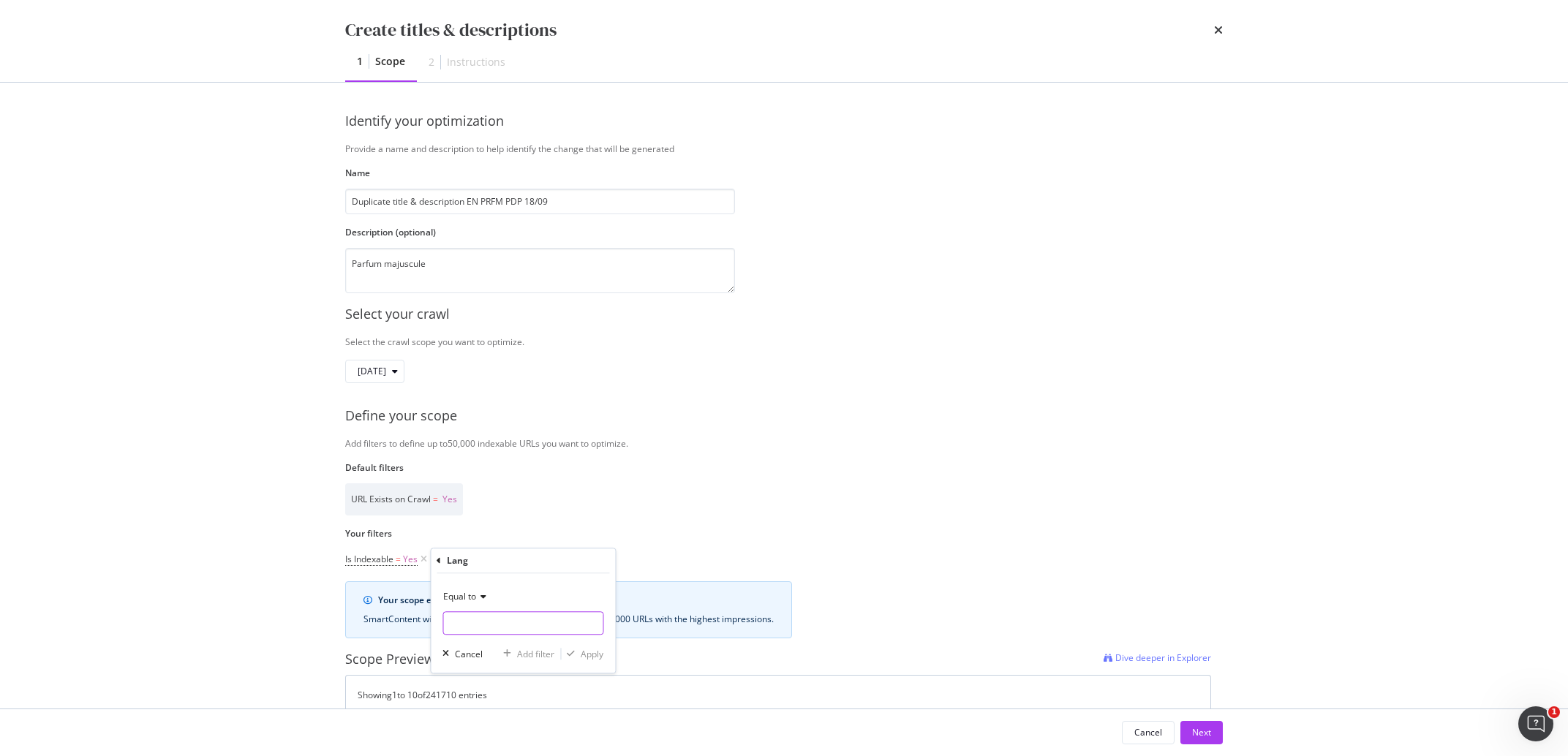
click at [505, 615] on input "Name" at bounding box center [522, 623] width 159 height 23
click at [492, 643] on span "en" at bounding box center [495, 643] width 98 height 13
type input "en"
click at [588, 660] on div "Apply" at bounding box center [592, 654] width 23 height 13
click at [559, 557] on div "Add Filter" at bounding box center [546, 560] width 39 height 13
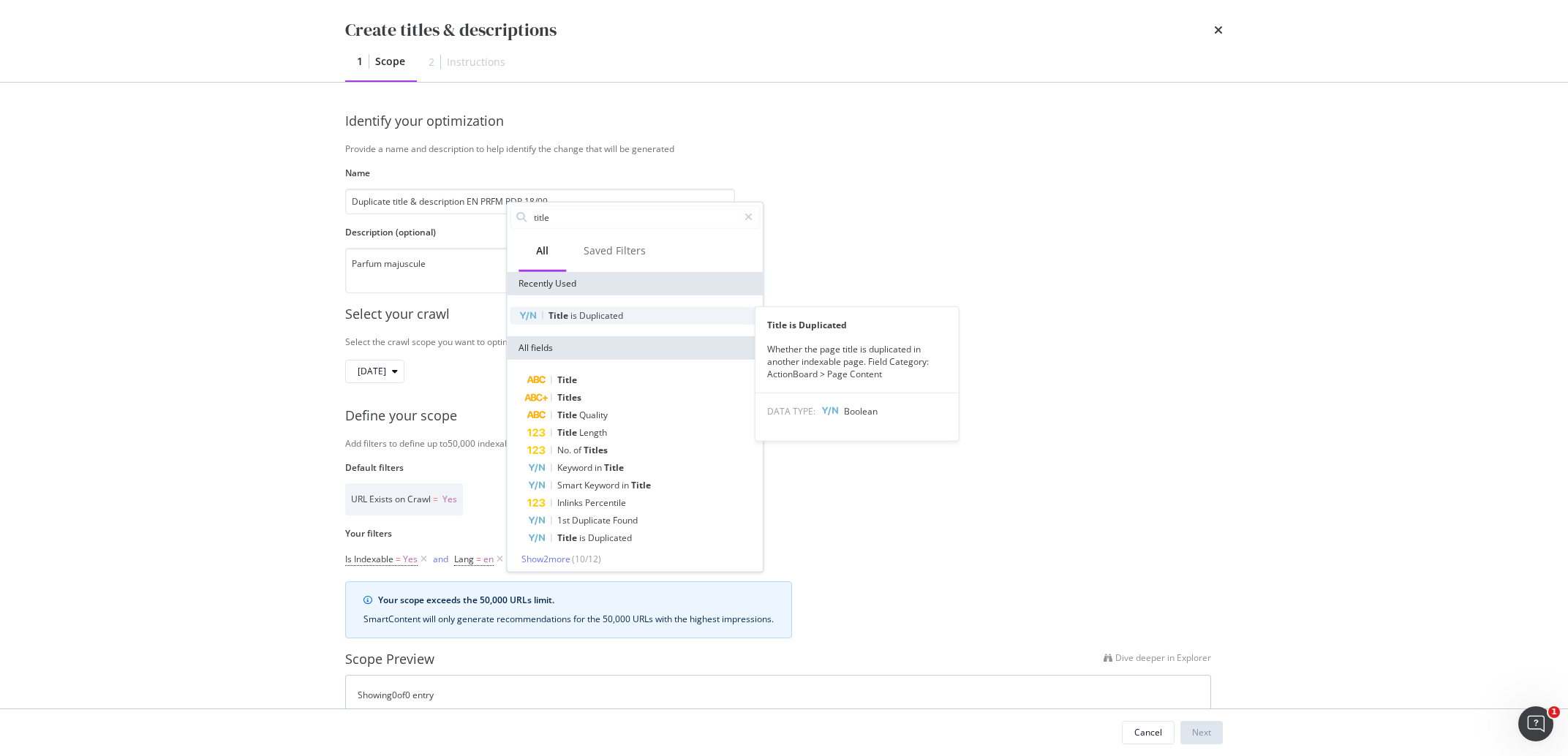
type input "title"
click at [588, 310] on div "Title is Duplicated" at bounding box center [585, 316] width 74 height 12
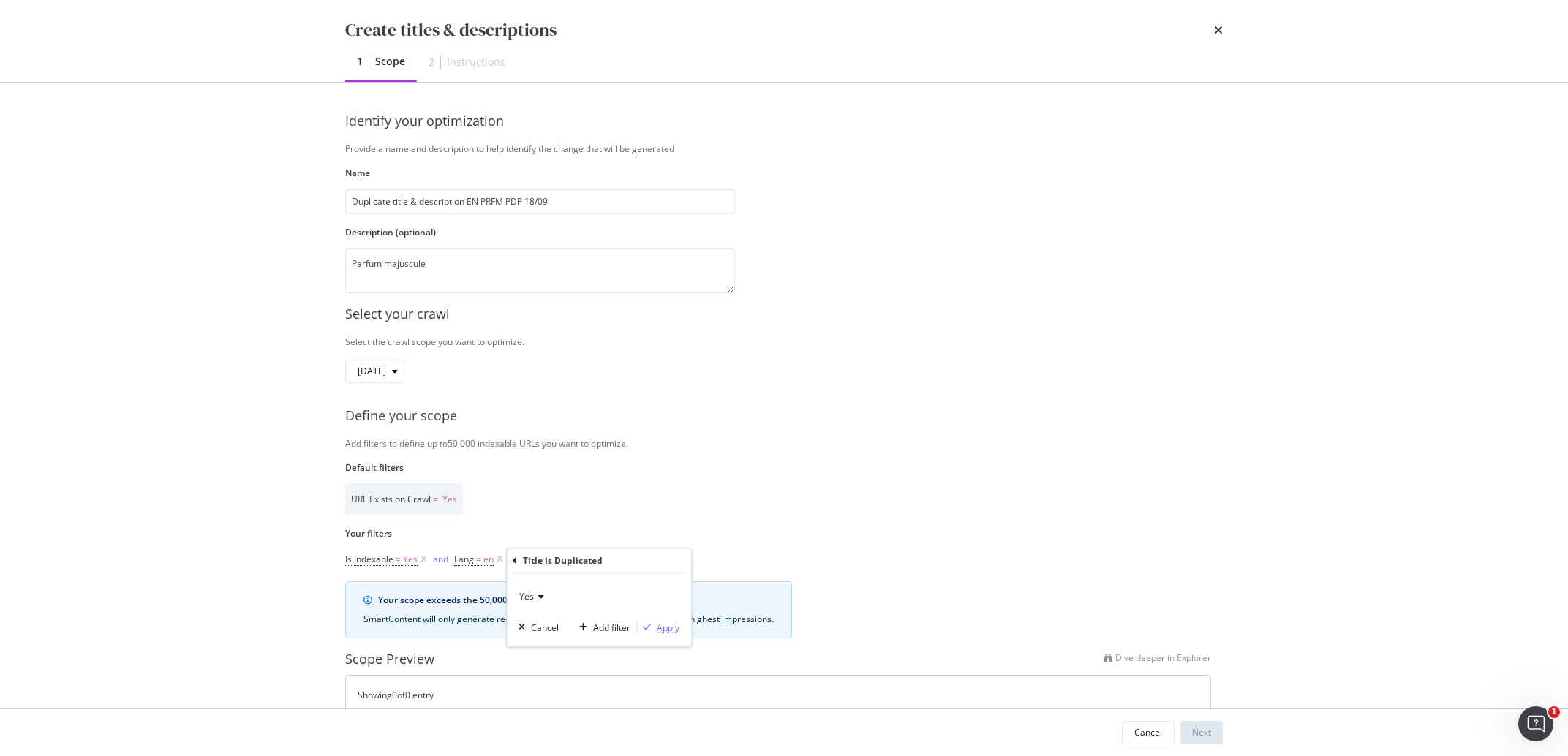
click at [674, 633] on div "Apply" at bounding box center [668, 628] width 23 height 13
click at [665, 557] on div "Add Filter" at bounding box center [679, 560] width 39 height 13
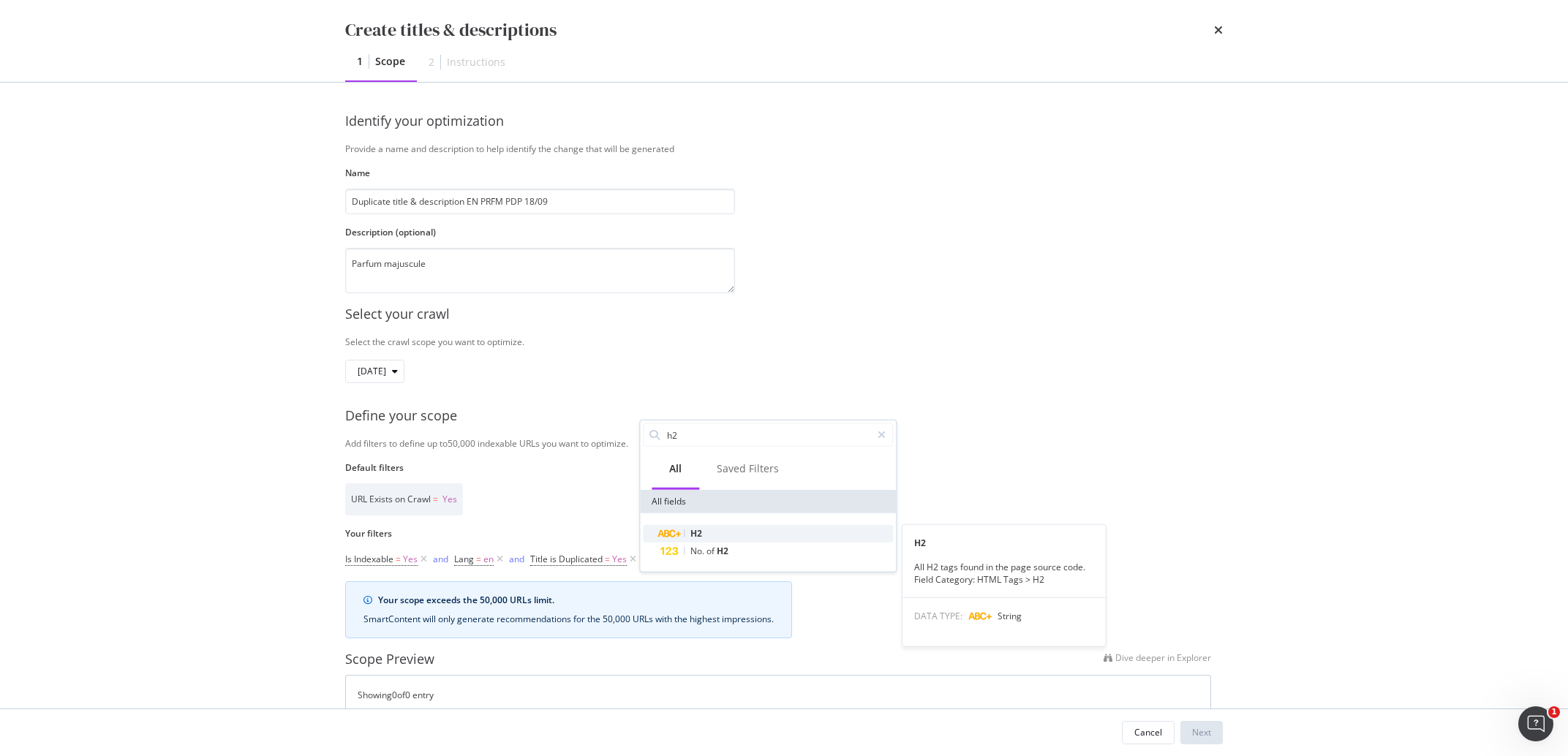
type input "h2"
click at [699, 527] on div "H2" at bounding box center [777, 534] width 233 height 17
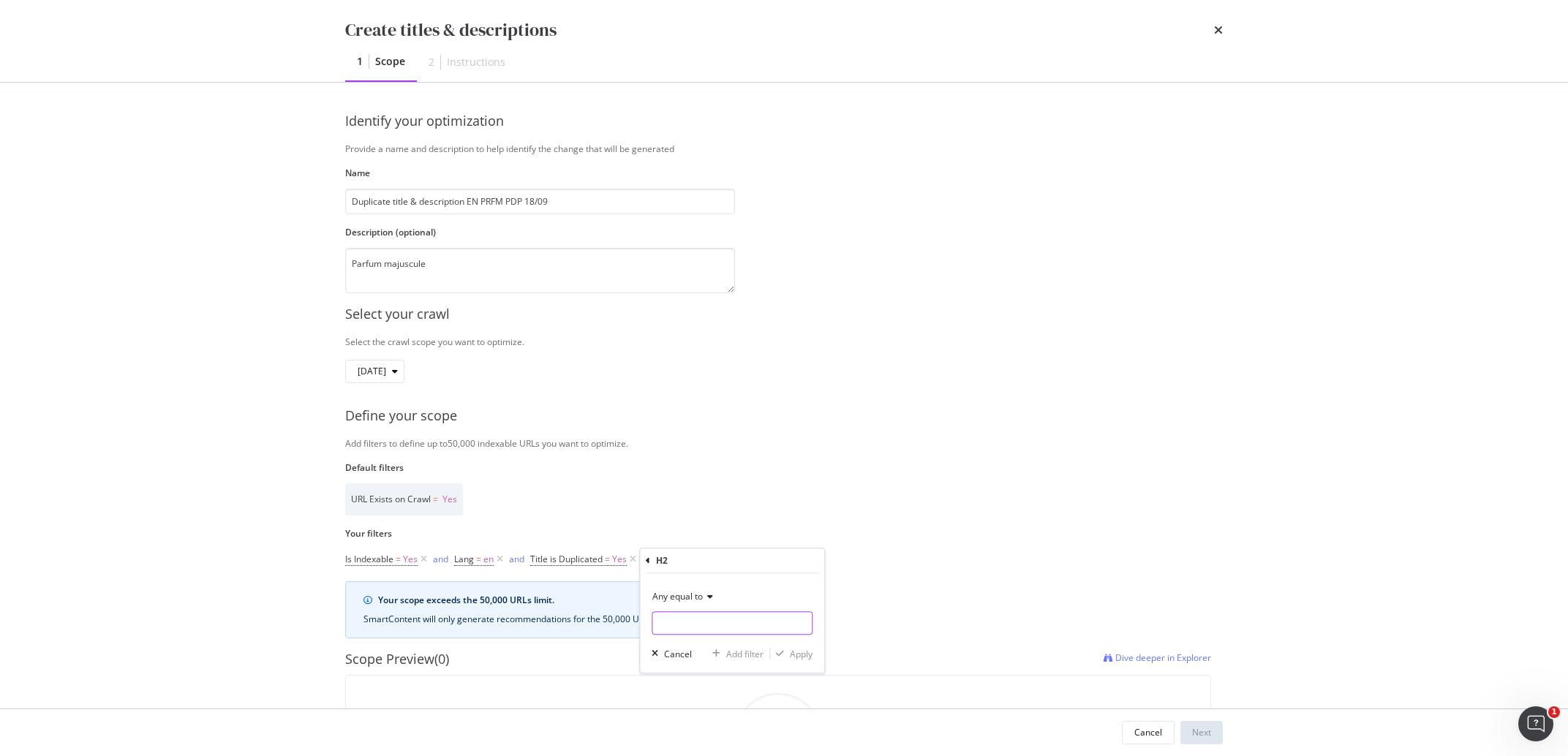
click at [702, 617] on input "Name" at bounding box center [732, 623] width 159 height 23
click at [708, 520] on div "Select your crawl Select the crawl scope you want to optimize. [DATE] Define yo…" at bounding box center [784, 567] width 877 height 547
click at [758, 564] on icon "modal" at bounding box center [758, 559] width 13 height 14
click at [691, 560] on div "Add Filter" at bounding box center [679, 560] width 39 height 13
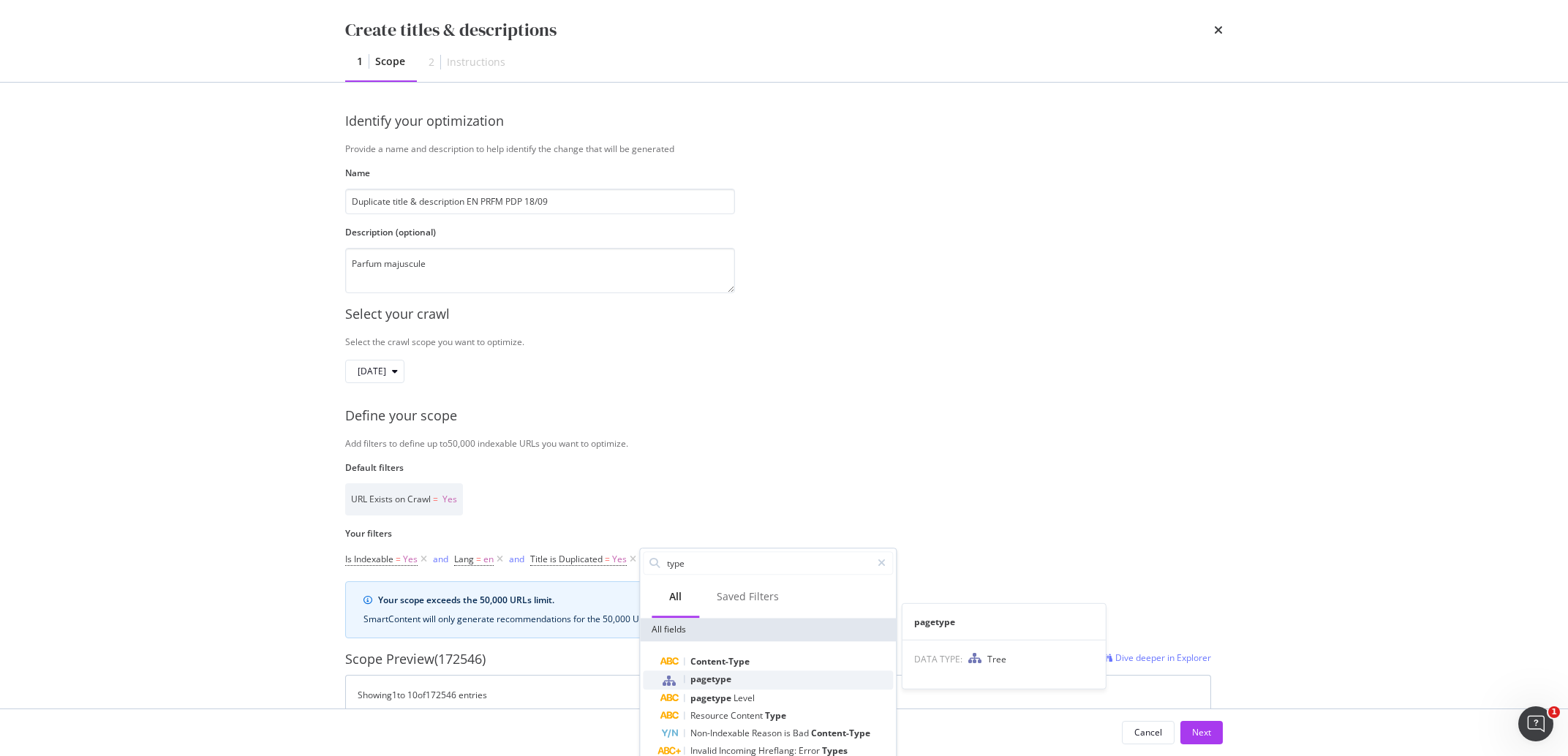
type input "type"
click at [722, 677] on span "pagetype" at bounding box center [711, 679] width 41 height 13
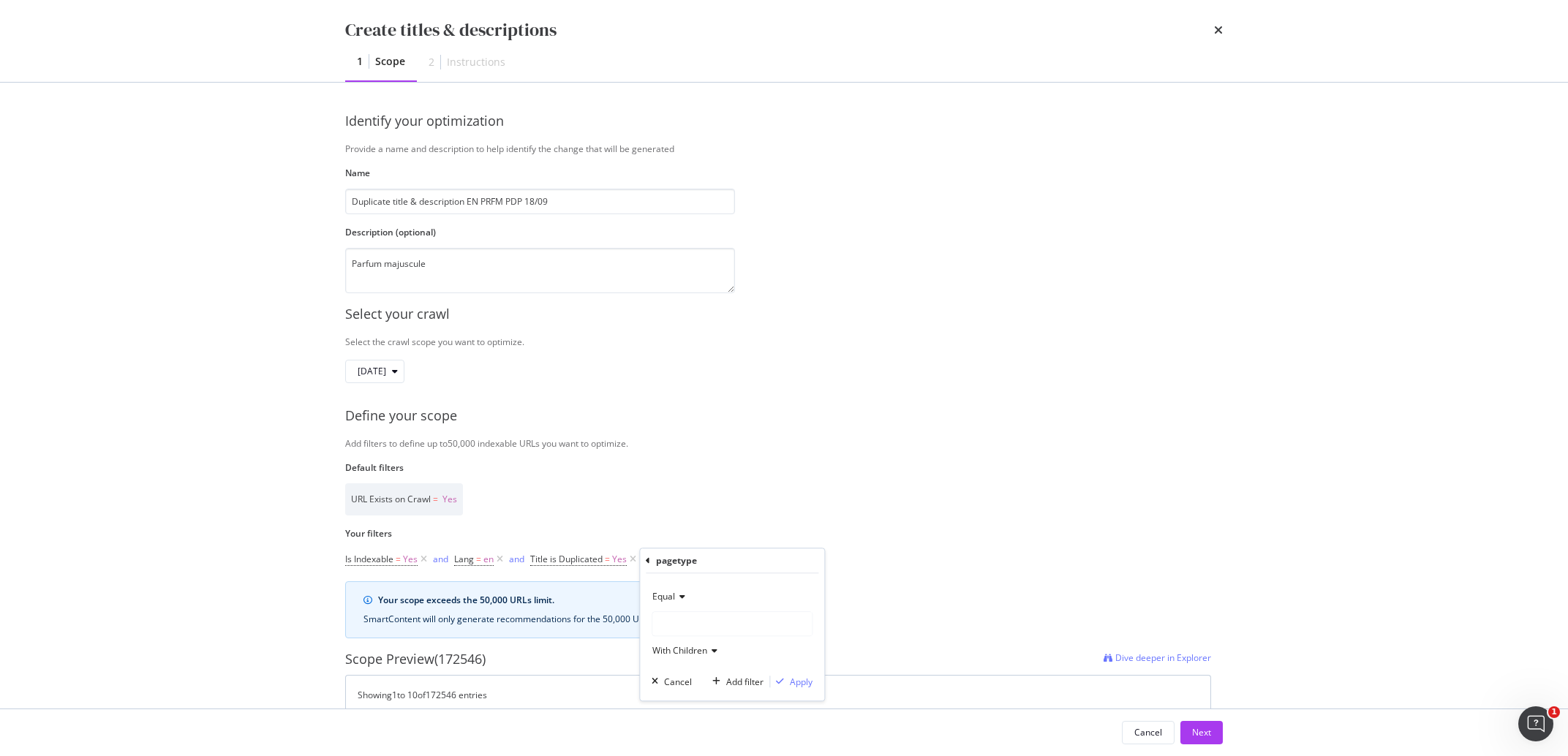
click at [692, 623] on div "modal" at bounding box center [732, 624] width 159 height 23
click at [706, 657] on span "271,027 URLS" at bounding box center [718, 654] width 60 height 13
click at [803, 686] on div "Apply" at bounding box center [801, 682] width 23 height 13
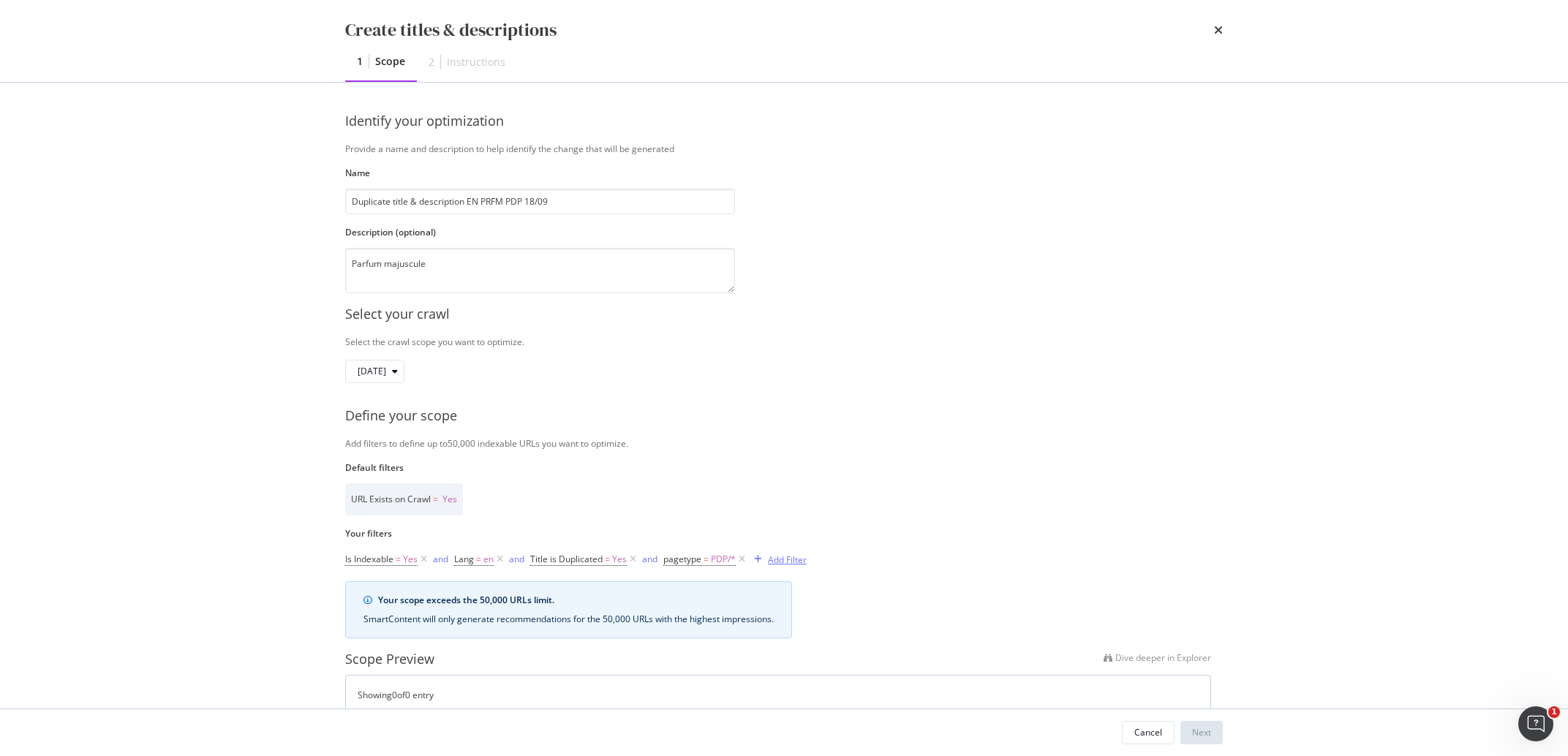
click at [791, 553] on button "Add Filter" at bounding box center [778, 559] width 59 height 17
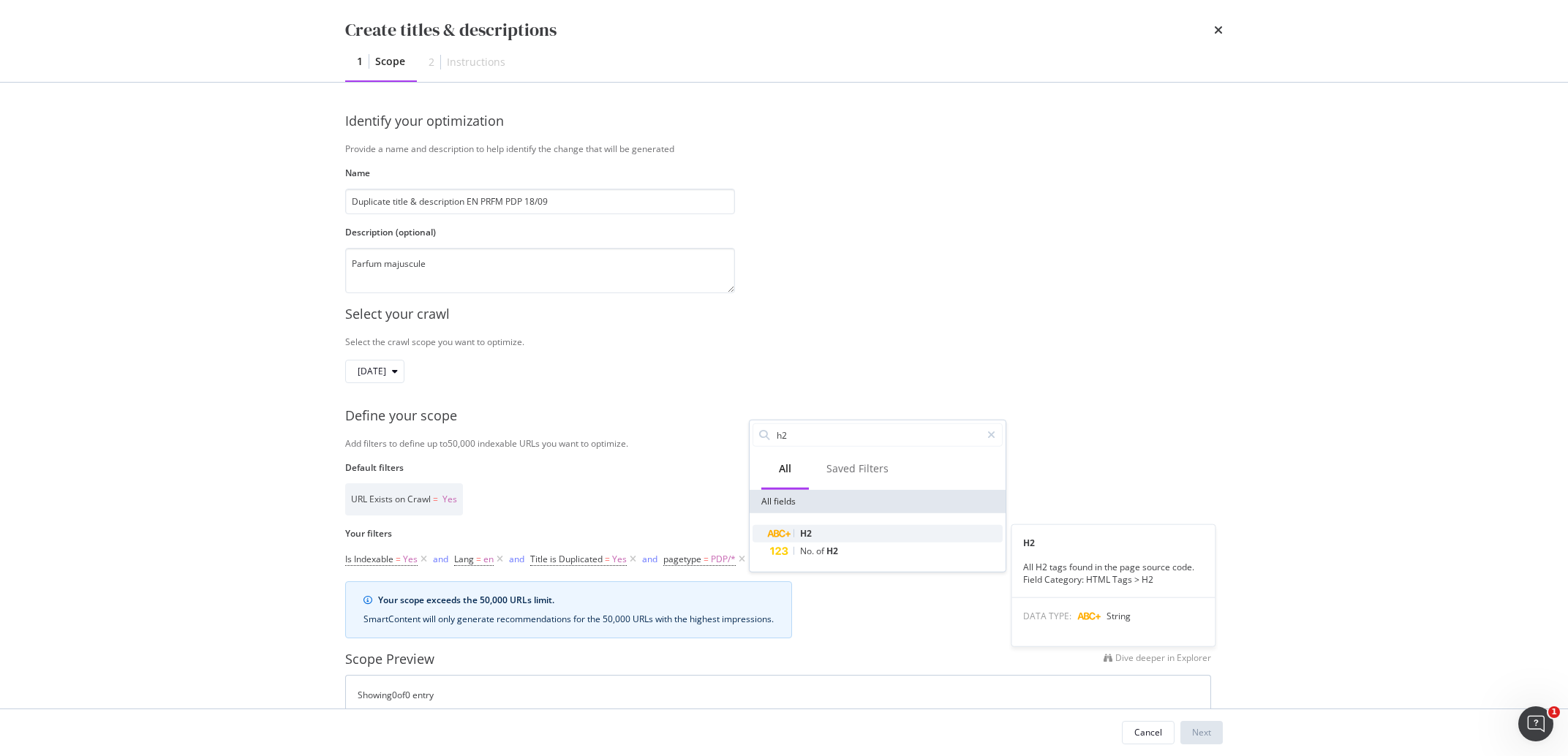
type input "h2"
click at [799, 534] on div "H2" at bounding box center [886, 534] width 233 height 17
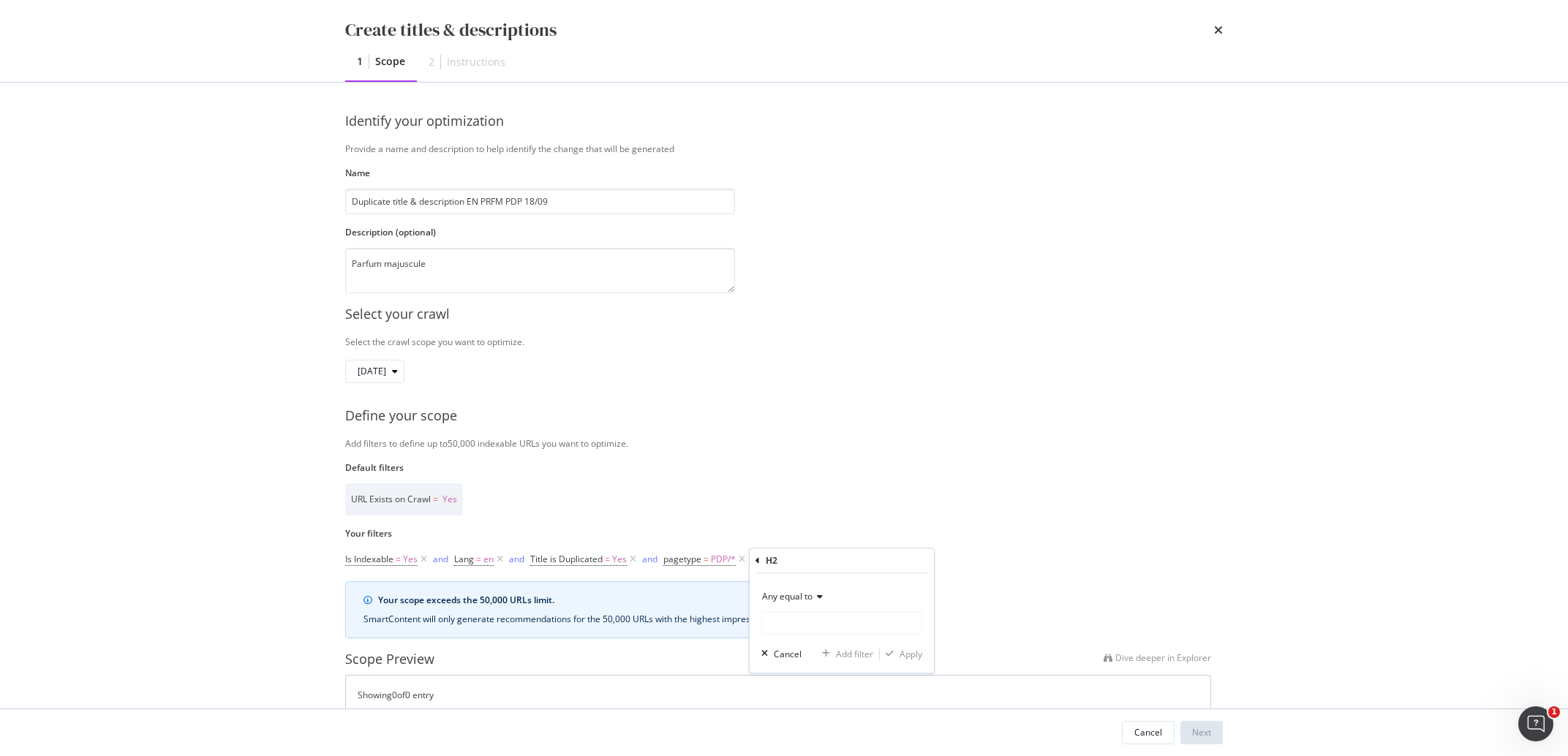
click at [803, 611] on div "Any equal to" at bounding box center [841, 610] width 161 height 50
click at [807, 614] on input "Name" at bounding box center [841, 623] width 159 height 23
click at [818, 622] on input "Name" at bounding box center [841, 623] width 159 height 23
click at [818, 605] on div "Any equal to" at bounding box center [841, 596] width 161 height 23
click at [793, 739] on span "Any contains" at bounding box center [794, 741] width 52 height 13
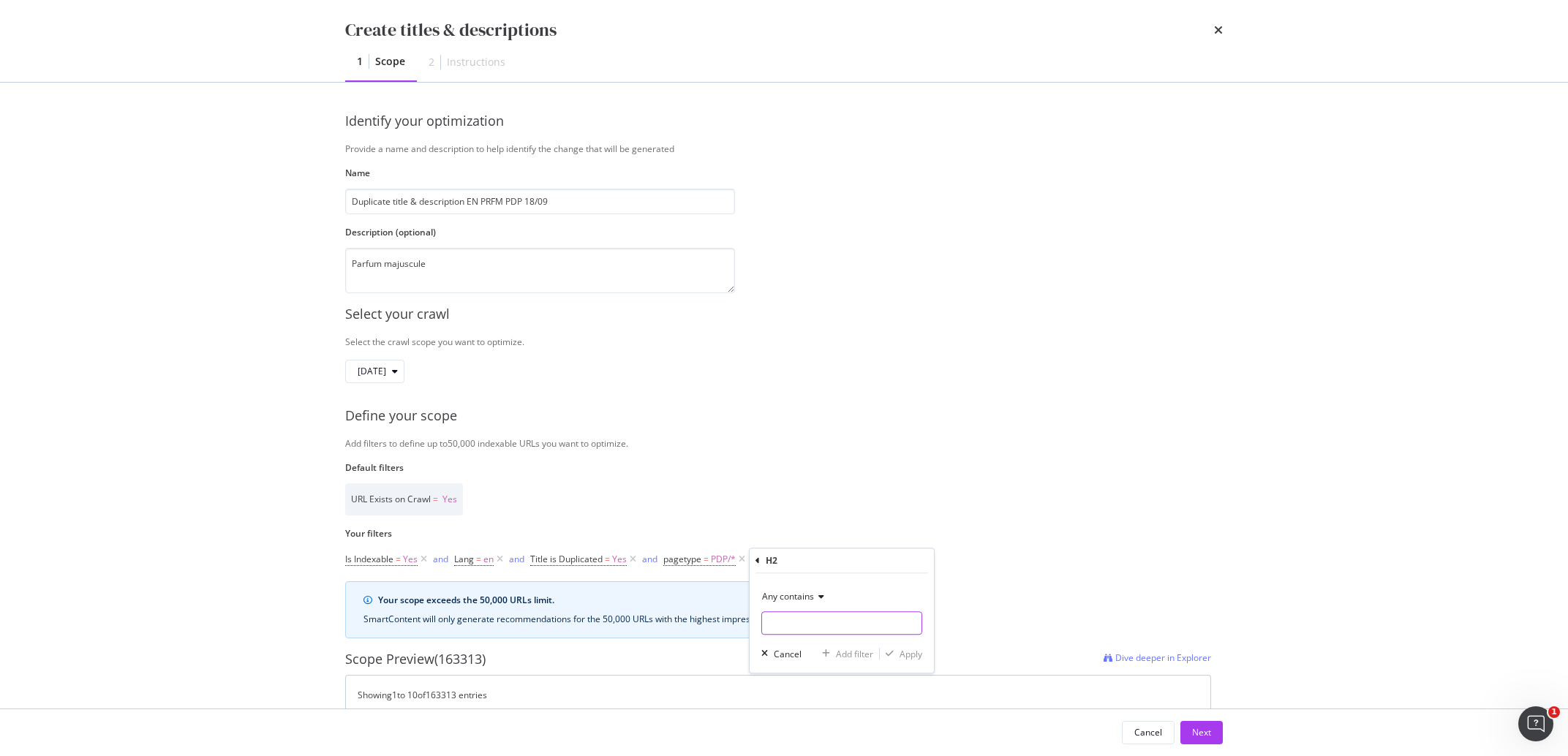
click at [793, 622] on input "Name" at bounding box center [841, 623] width 159 height 23
type input "Parfum"
click at [904, 650] on div "Apply" at bounding box center [910, 654] width 23 height 13
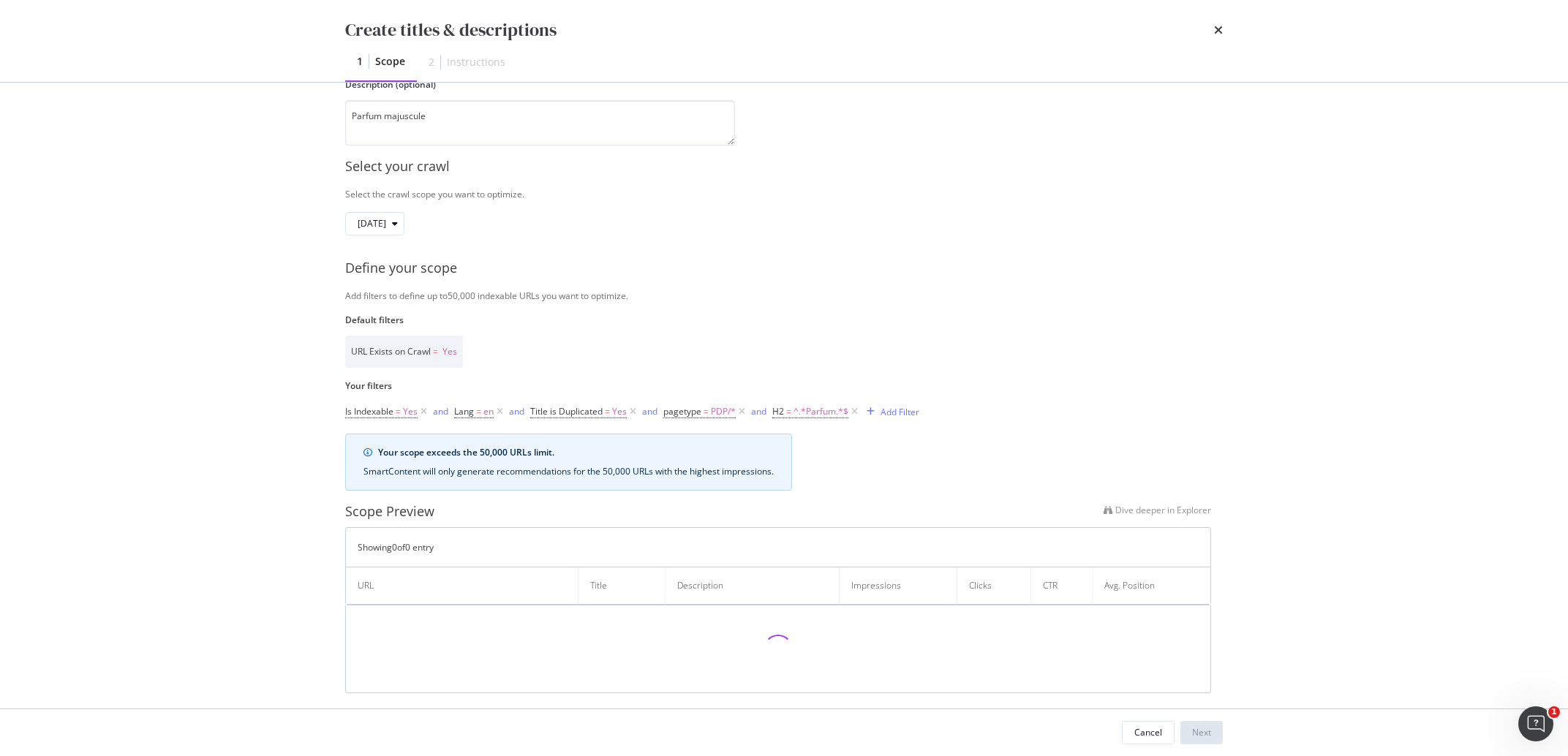
scroll to position [162, 0]
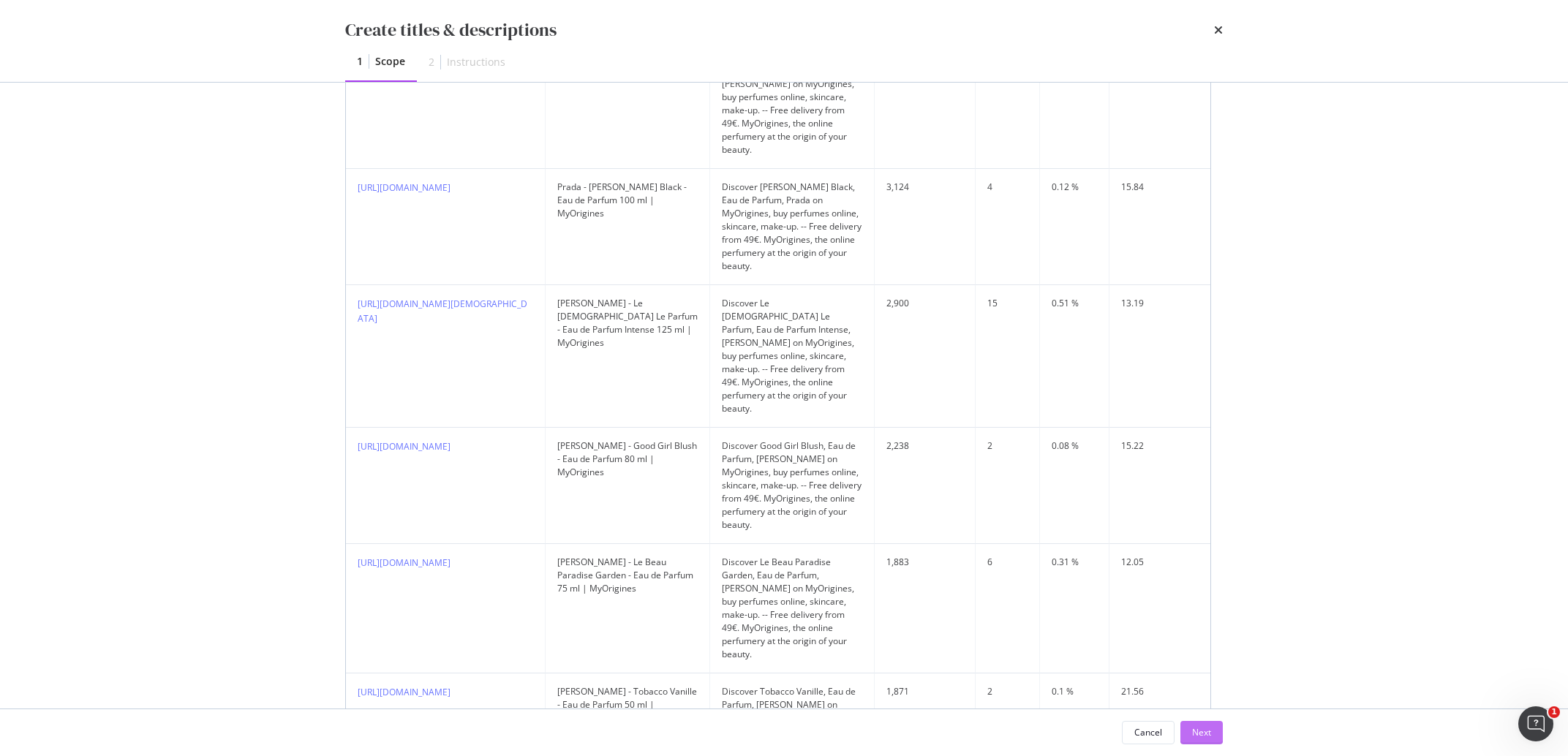
click at [1195, 733] on div "Next" at bounding box center [1201, 733] width 19 height 13
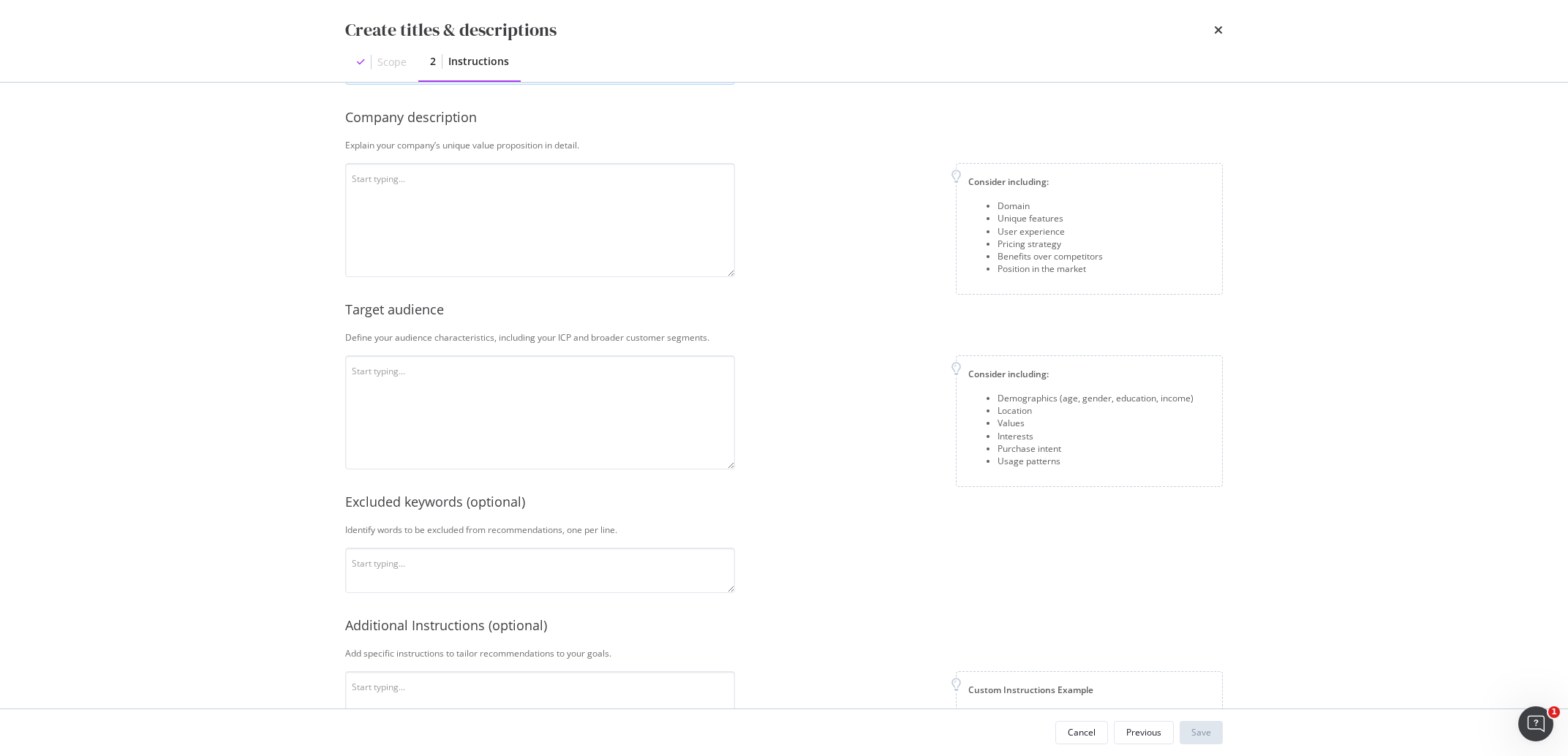
scroll to position [79, 0]
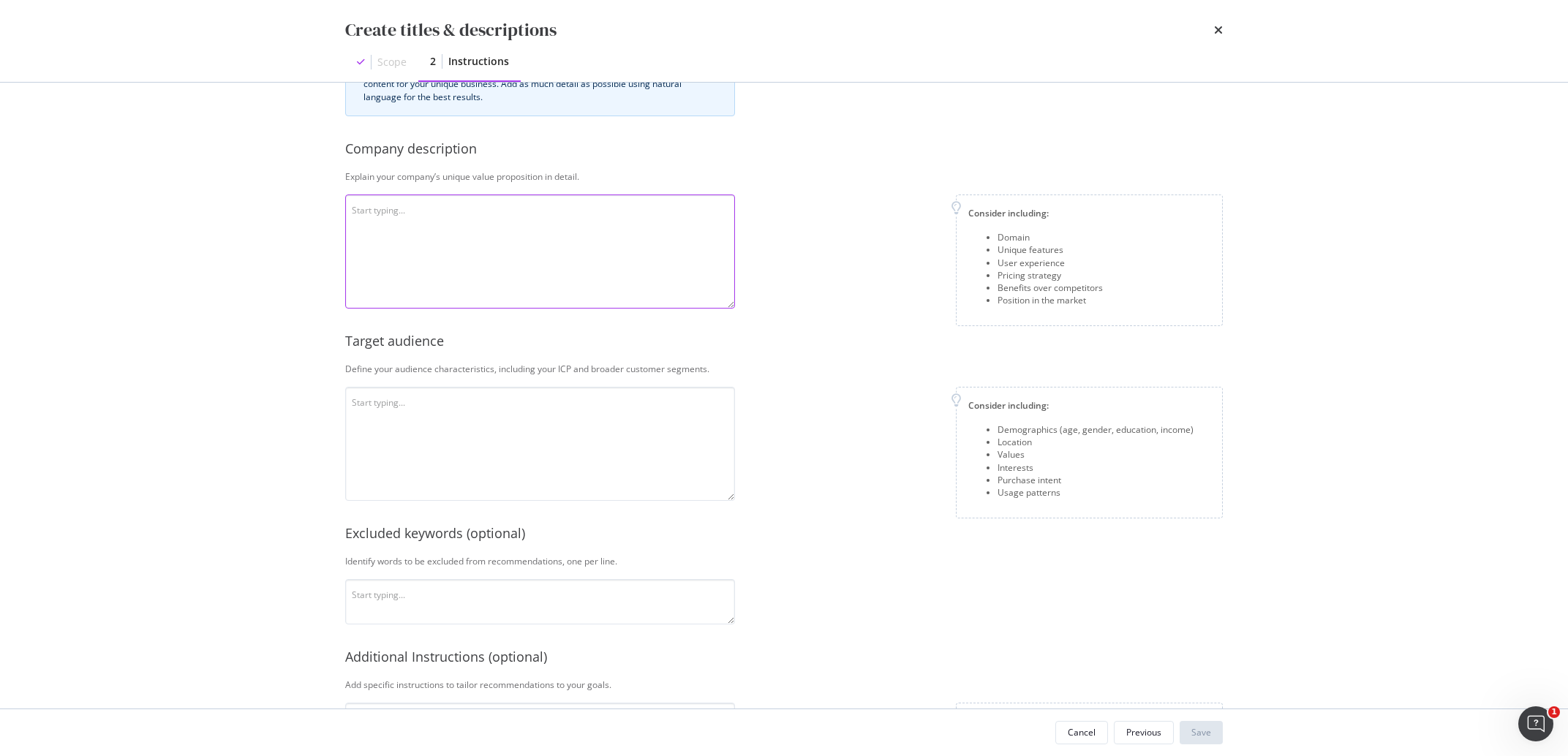
click at [439, 242] on textarea "modal" at bounding box center [540, 251] width 390 height 114
paste textarea "MyOrigines is an official beauty reseller that operates online, offering good d…"
type textarea "MyOrigines is an official beauty reseller that operates online, offering good d…"
click at [534, 435] on textarea "modal" at bounding box center [540, 444] width 390 height 114
paste textarea "The audience is based in all [GEOGRAPHIC_DATA], mostly [DEMOGRAPHIC_DATA], and …"
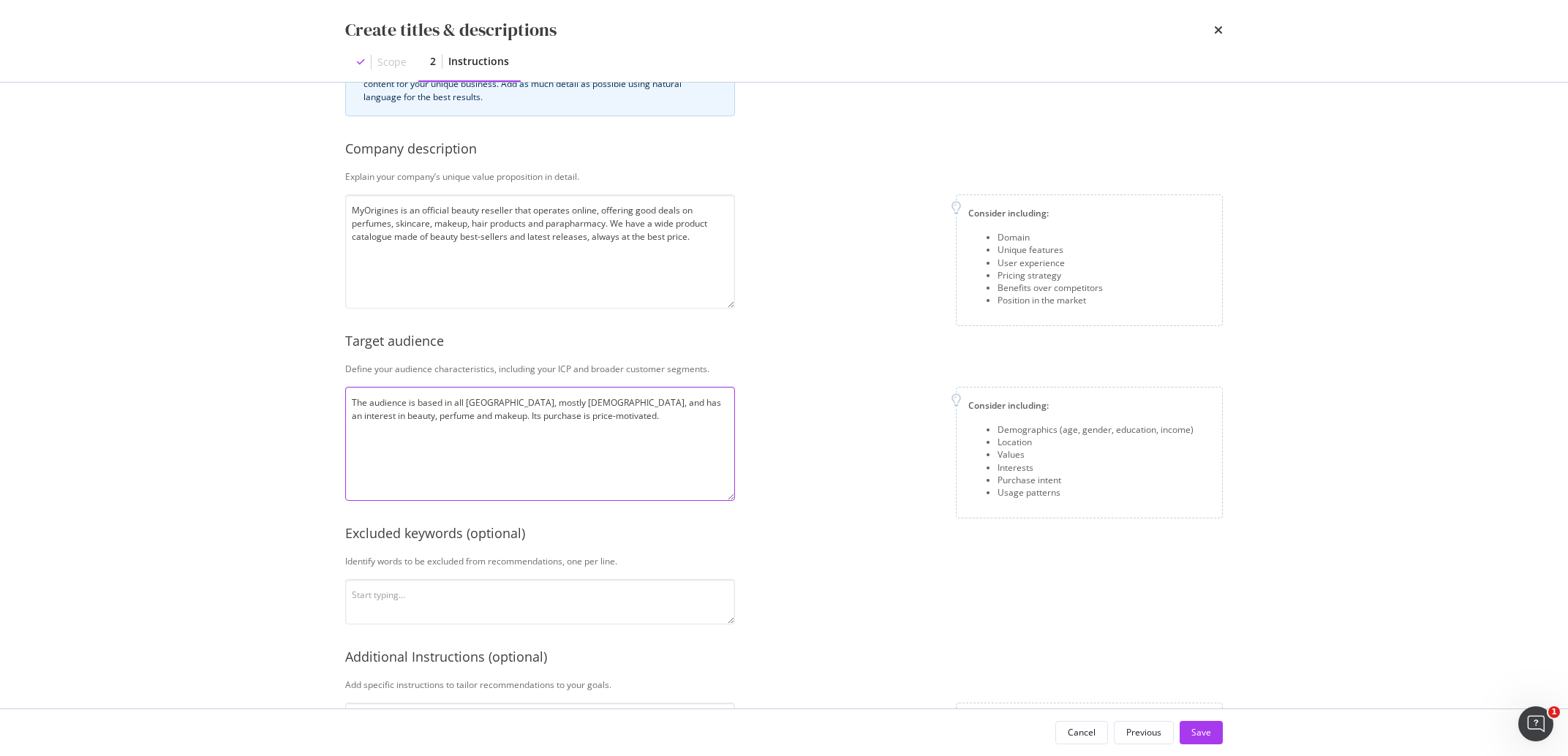
type textarea "The audience is based in all [GEOGRAPHIC_DATA], mostly [DEMOGRAPHIC_DATA], and …"
click at [548, 589] on textarea "modal" at bounding box center [540, 602] width 390 height 45
paste textarea "free, delivery"
click at [372, 595] on textarea "free, delivery" at bounding box center [540, 602] width 390 height 45
click at [403, 611] on textarea "free delivery" at bounding box center [540, 602] width 390 height 45
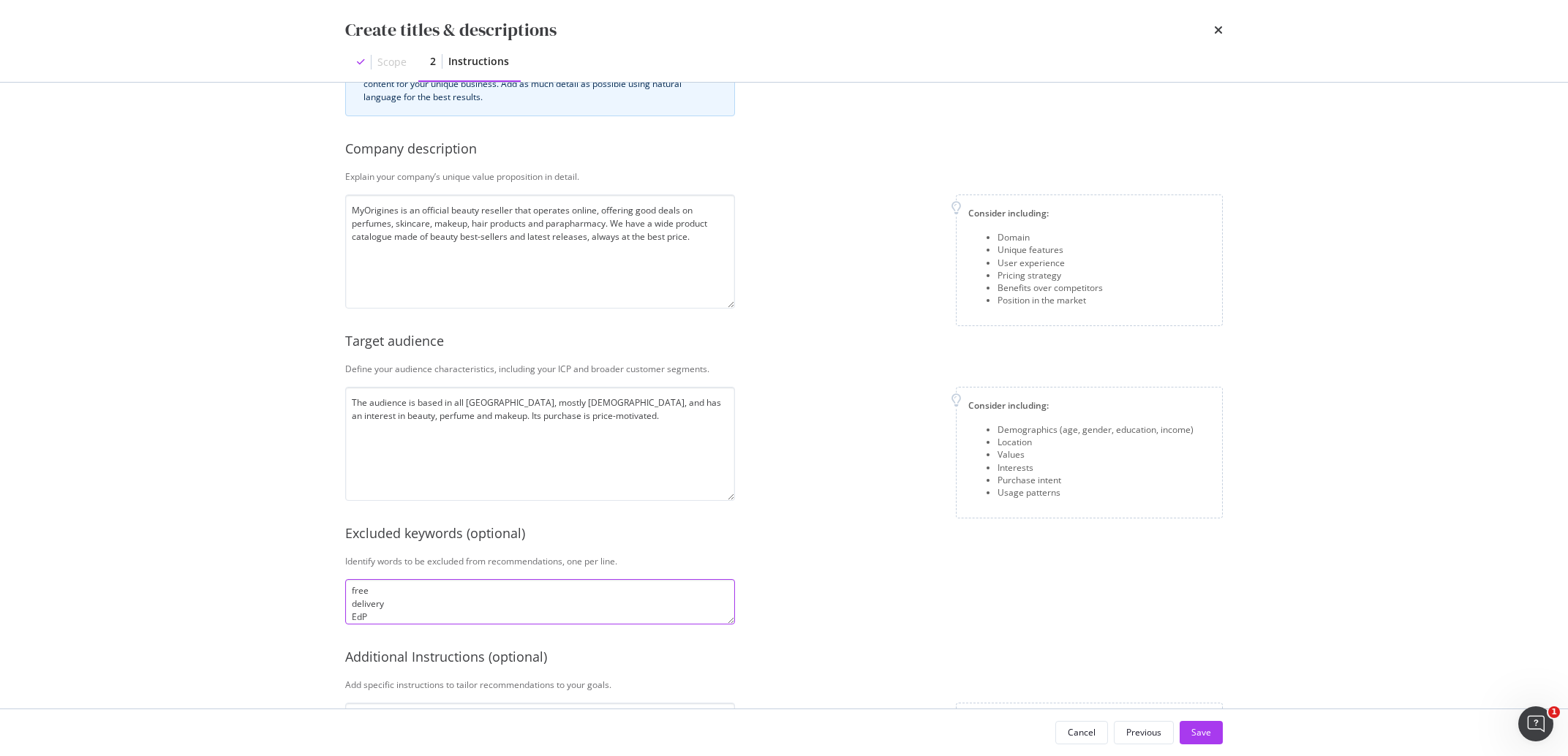
scroll to position [17, 0]
type textarea "free delivery EdP EDP"
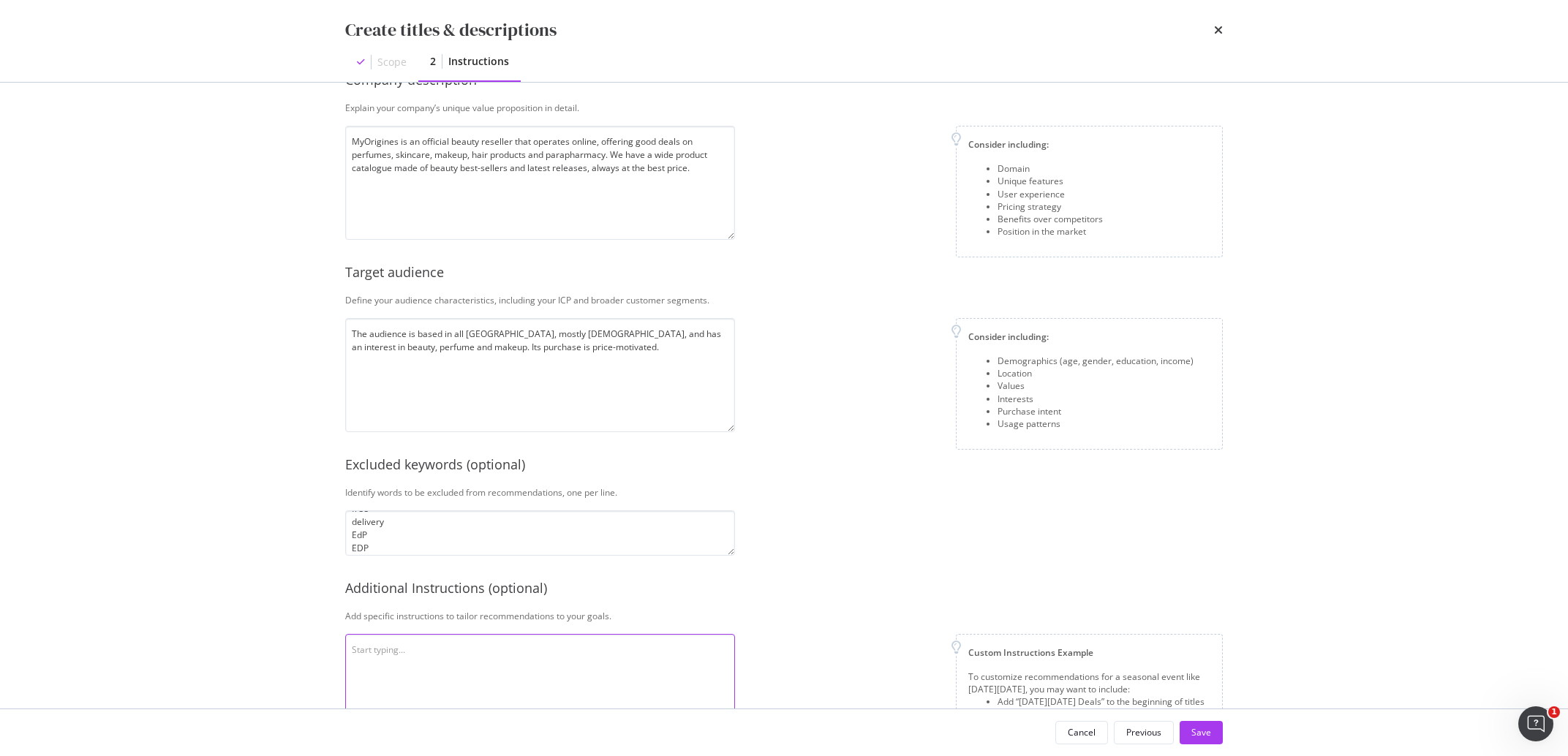
click at [519, 673] on textarea "modal" at bounding box center [540, 691] width 390 height 114
paste textarea "Use capital letters at the beginning of sentences, do not mention the prices in…"
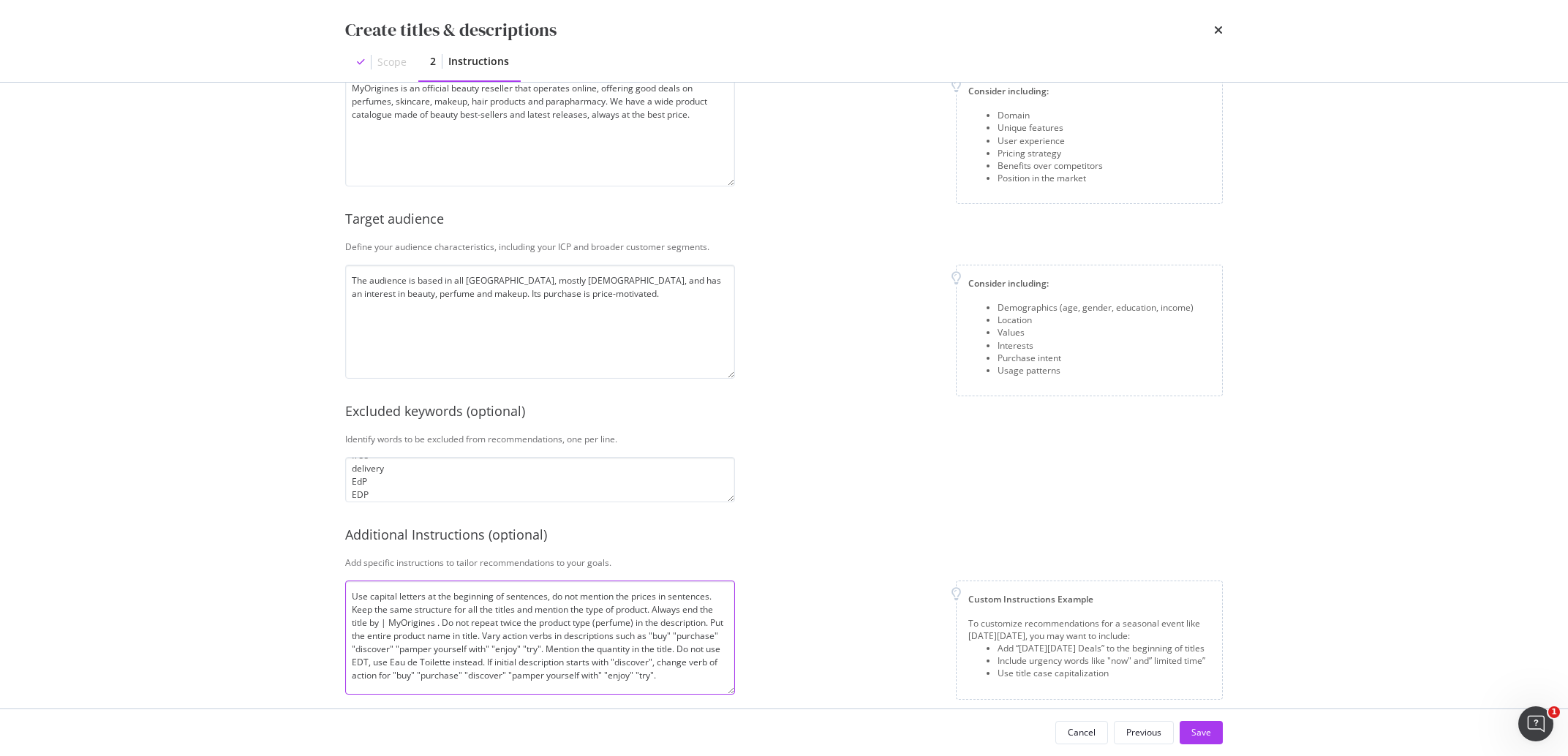
scroll to position [215, 0]
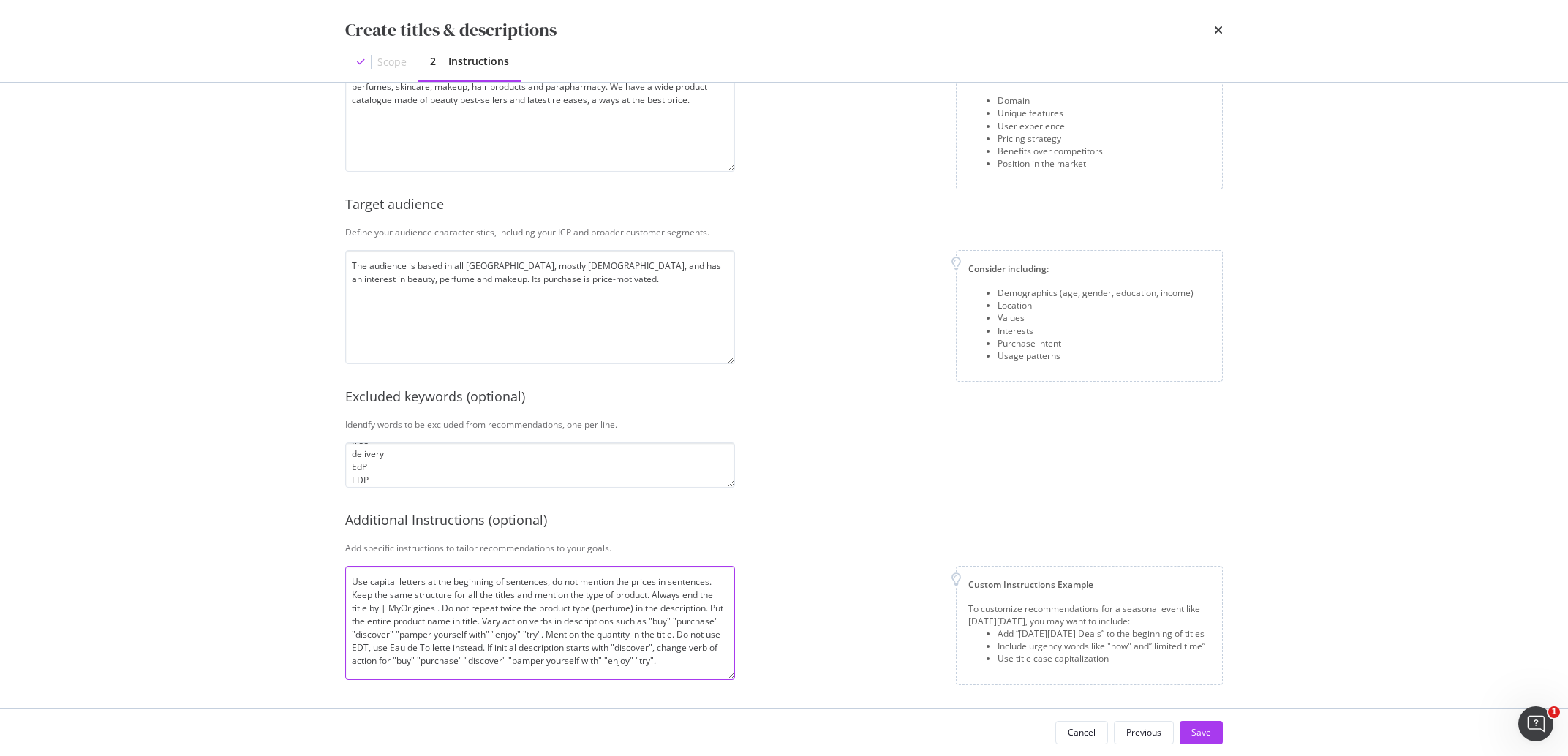
click at [615, 646] on textarea "Use capital letters at the beginning of sentences, do not mention the prices in…" at bounding box center [540, 623] width 390 height 114
click at [440, 613] on textarea "Use capital letters at the beginning of sentences, do not mention the prices in…" at bounding box center [540, 623] width 390 height 114
click at [438, 613] on textarea "Use capital letters at the beginning of sentences, do not mention the prices in…" at bounding box center [540, 623] width 390 height 114
click at [539, 640] on textarea "Use capital letters at the beginning of sentences, do not mention the prices in…" at bounding box center [540, 623] width 390 height 114
click at [435, 613] on textarea "Use capital letters at the beginning of sentences, do not mention the prices in…" at bounding box center [540, 623] width 390 height 114
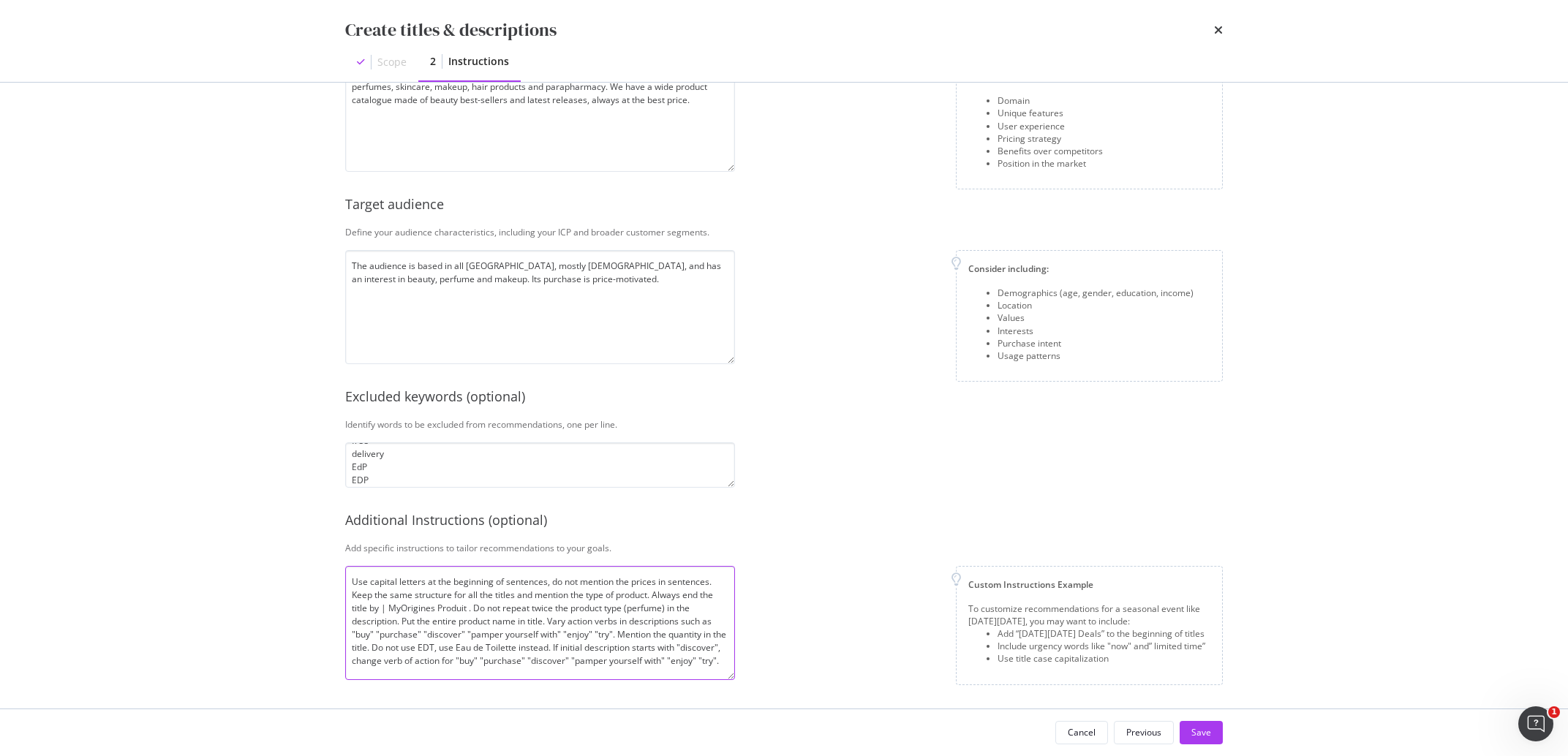
scroll to position [11, 0]
click at [568, 670] on textarea "Use capital letters at the beginning of sentences, do not mention the prices in…" at bounding box center [540, 623] width 390 height 114
type textarea "Use capital letters at the beginning of sentences, do not mention the prices in…"
click at [1211, 735] on div "Save" at bounding box center [1201, 733] width 20 height 13
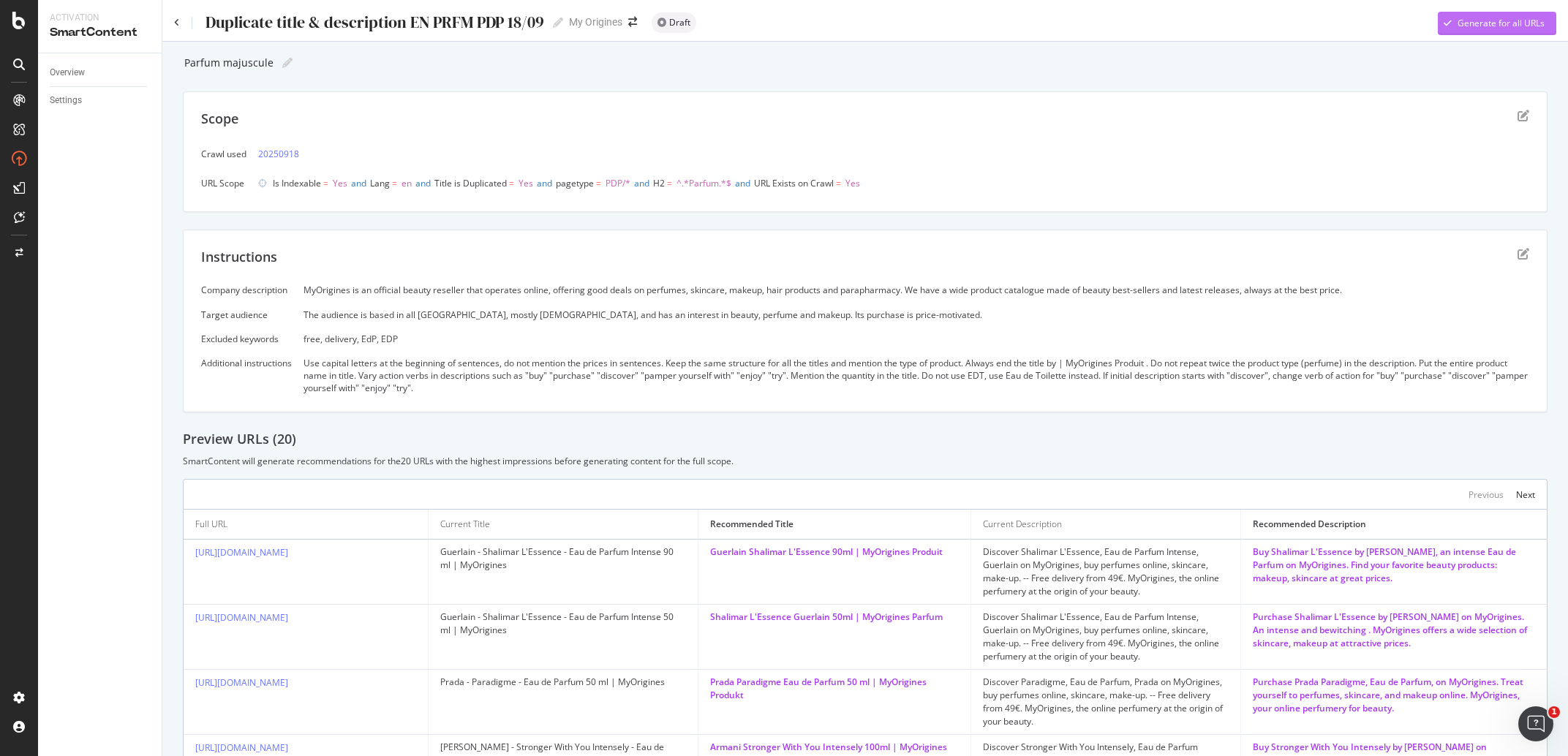
click at [1504, 17] on div "Generate for all URLs" at bounding box center [1501, 23] width 87 height 13
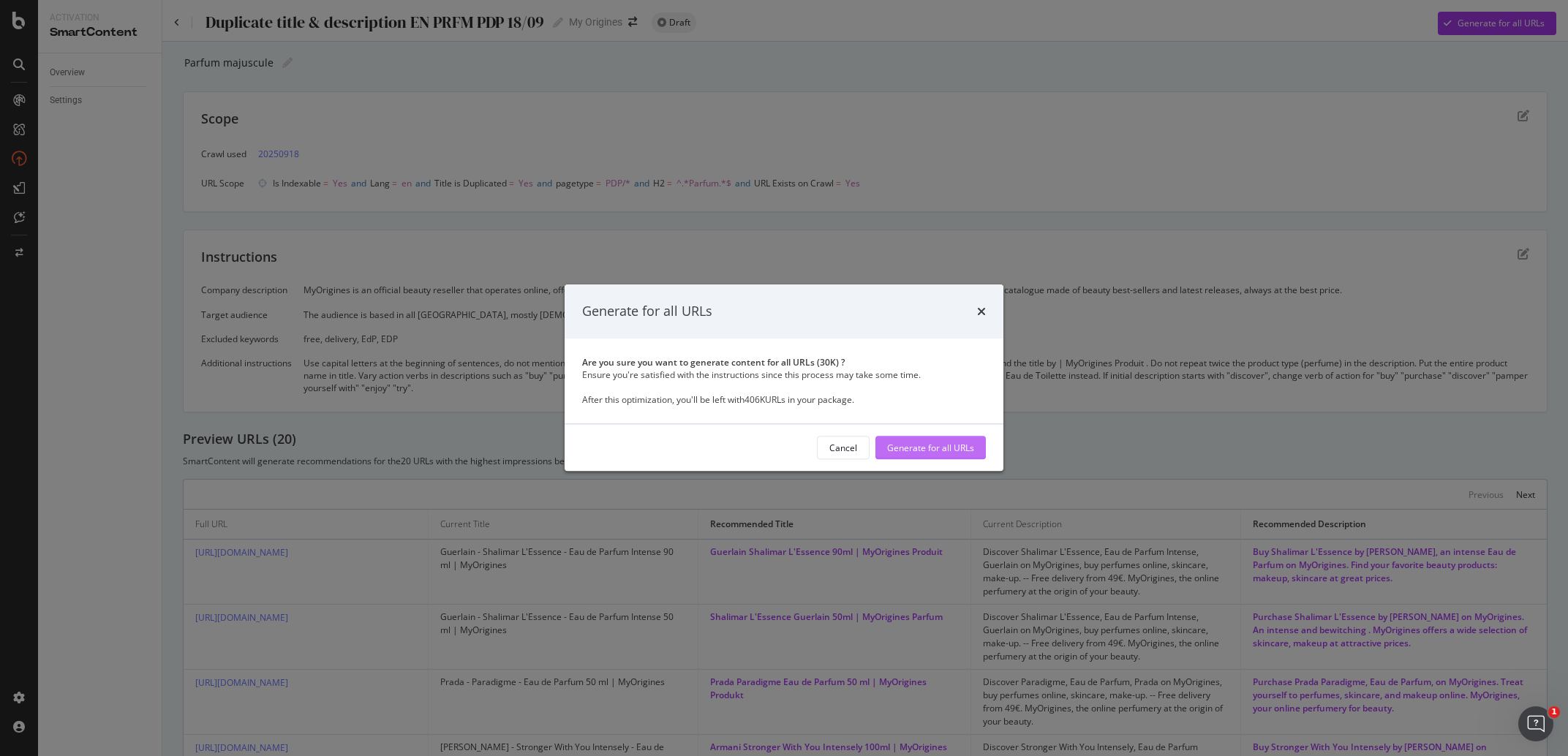
click at [960, 449] on div "Generate for all URLs" at bounding box center [931, 448] width 87 height 13
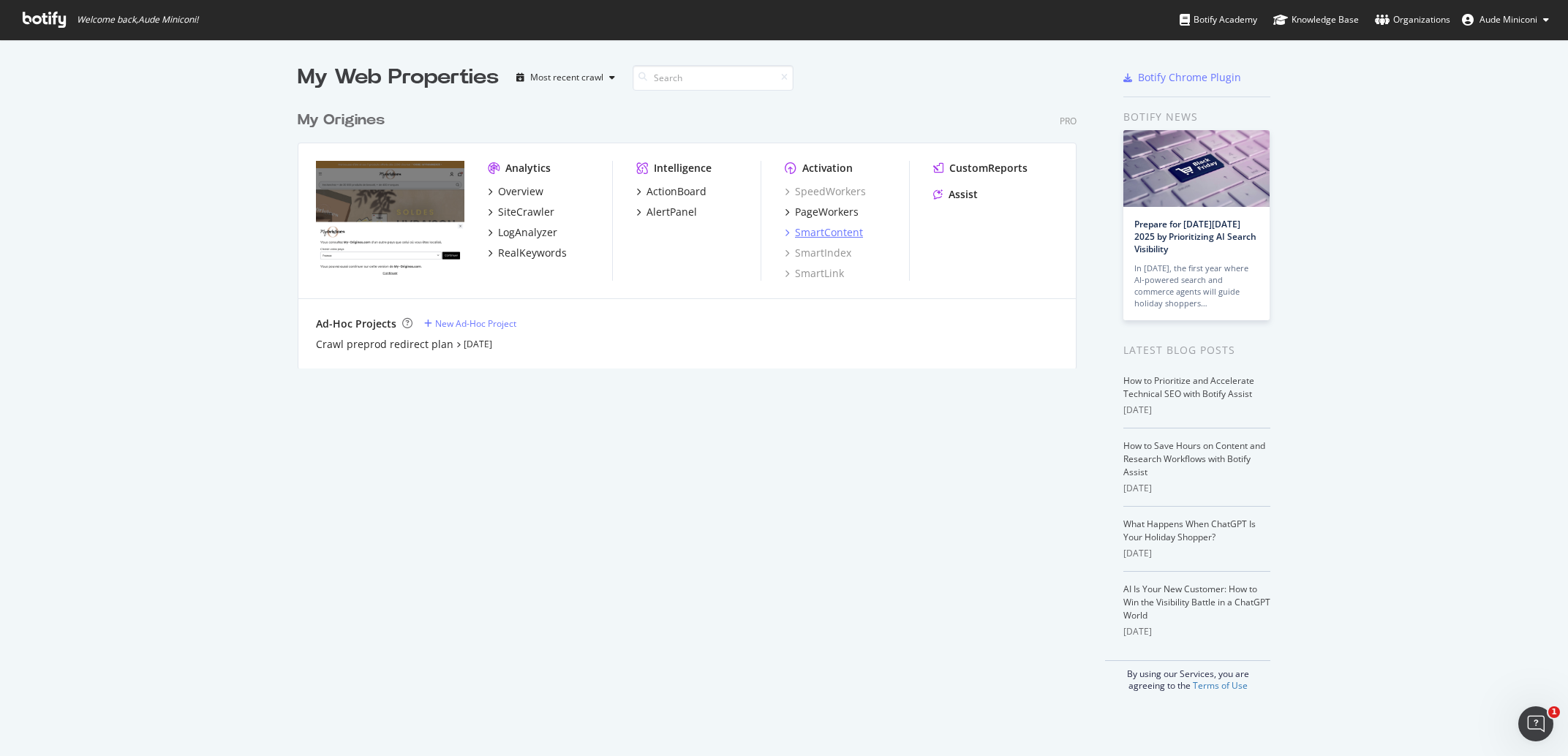
click at [818, 232] on div "SmartContent" at bounding box center [829, 232] width 68 height 14
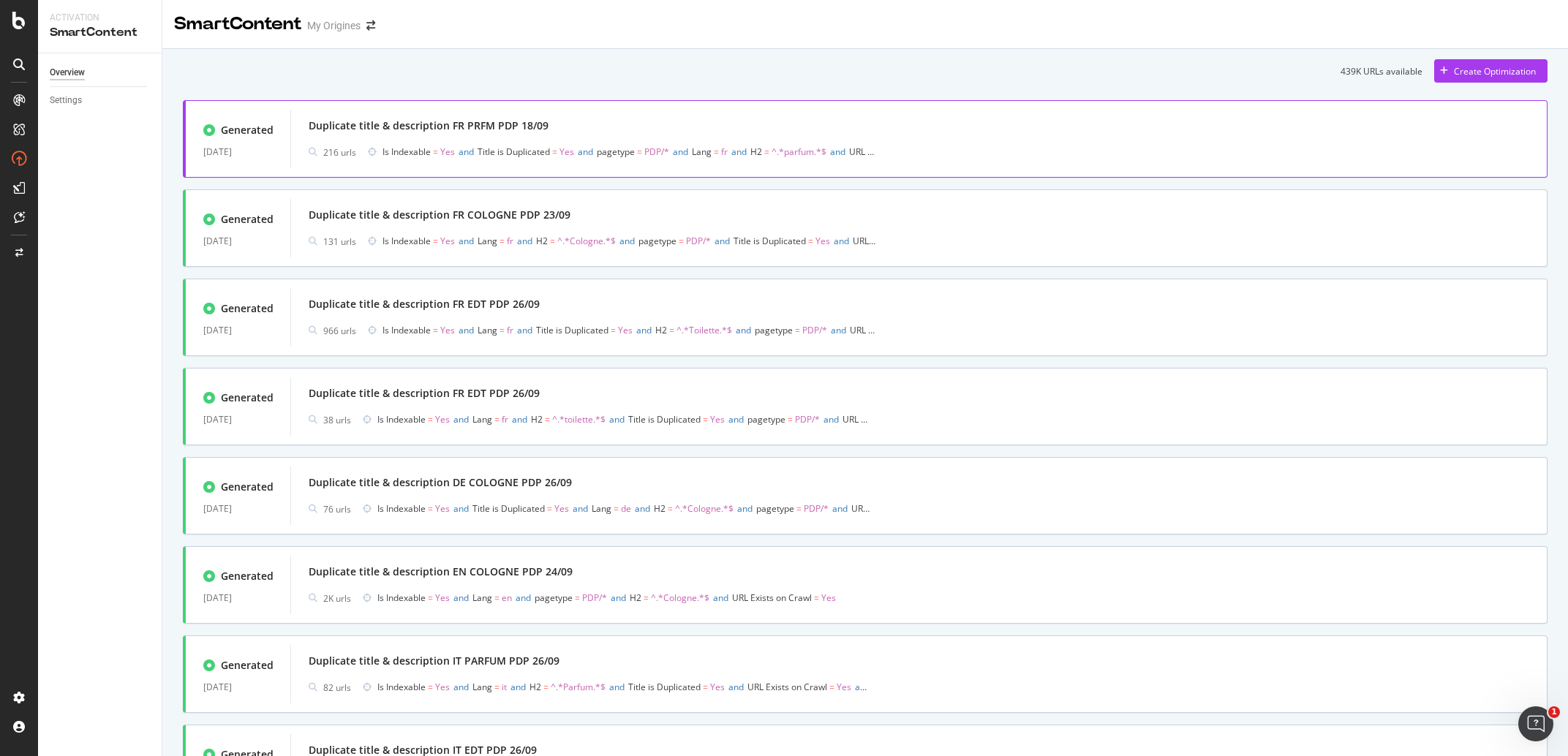
click at [506, 127] on div "Duplicate title & description FR PRFM PDP 18/09" at bounding box center [429, 125] width 240 height 14
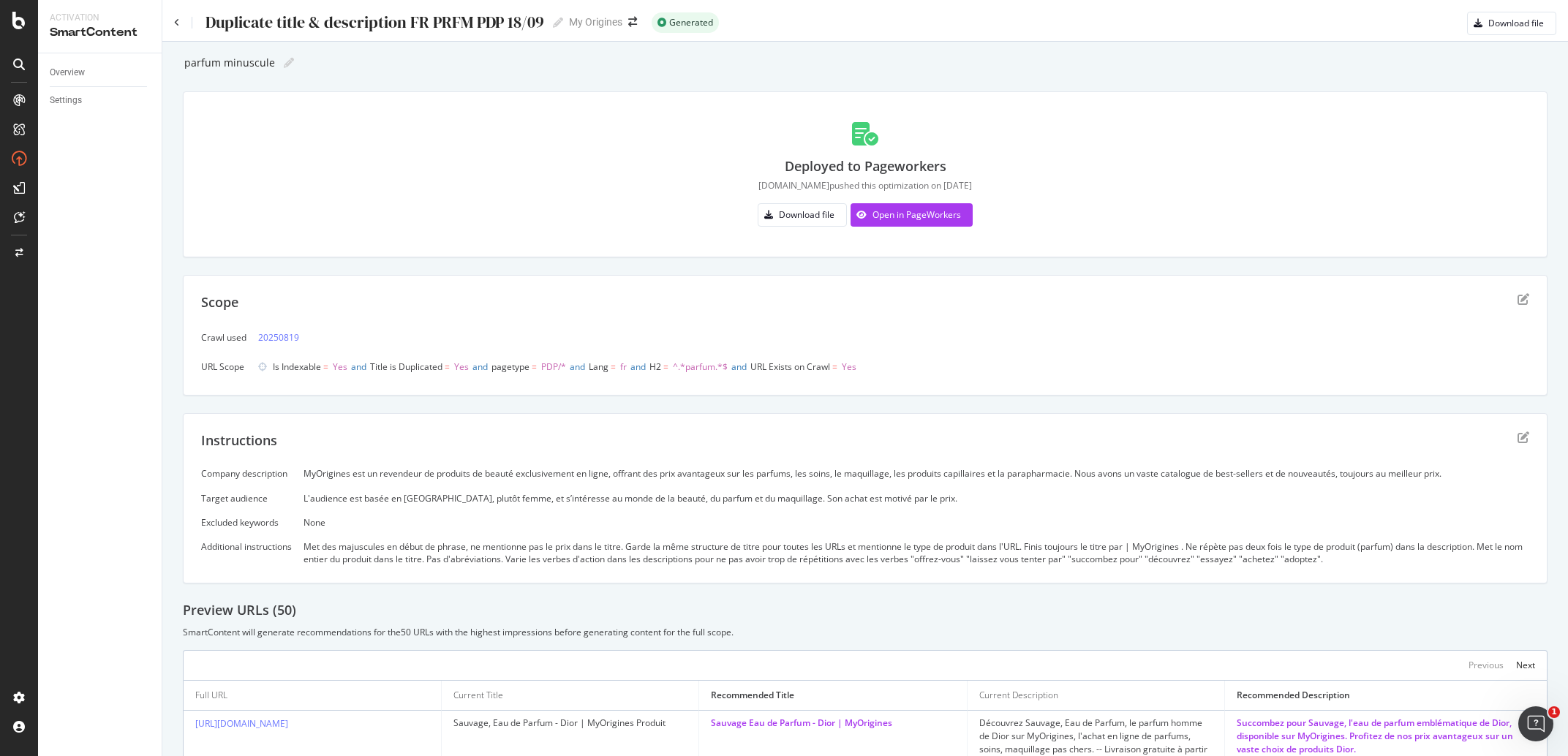
click at [348, 16] on div "Duplicate title & description FR PRFM PDP 18/09" at bounding box center [374, 23] width 340 height 18
click at [348, 16] on input "Duplicate title & description FR PRFM PDP 18/09" at bounding box center [375, 23] width 342 height 20
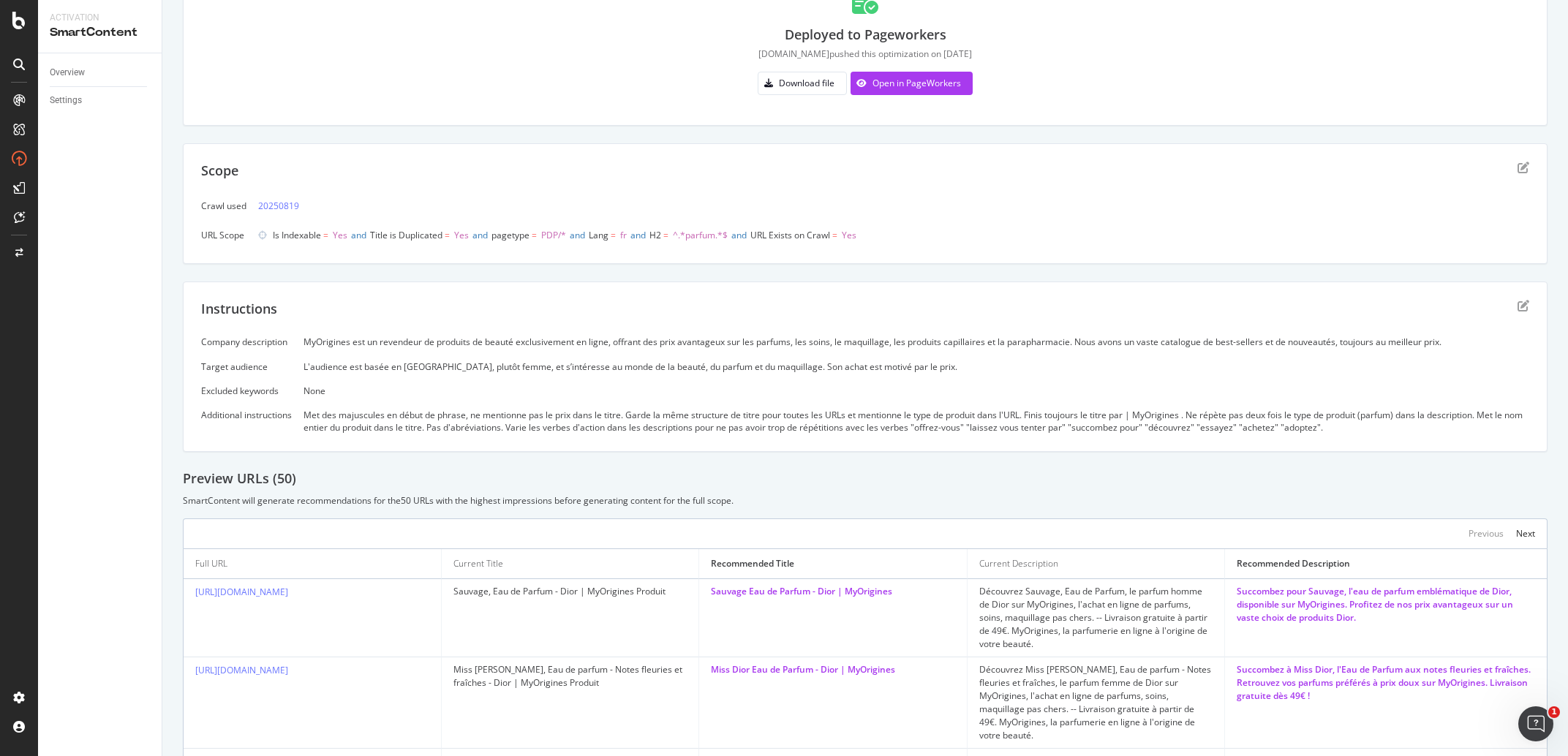
scroll to position [131, 0]
click at [471, 343] on div "MyOrigines est un revendeur de produits de beauté exclusivement en ligne, offra…" at bounding box center [916, 342] width 1226 height 13
click at [424, 362] on div "L'audience est basée en [GEOGRAPHIC_DATA], plutôt femme, et s’intéresse au mond…" at bounding box center [916, 367] width 1226 height 13
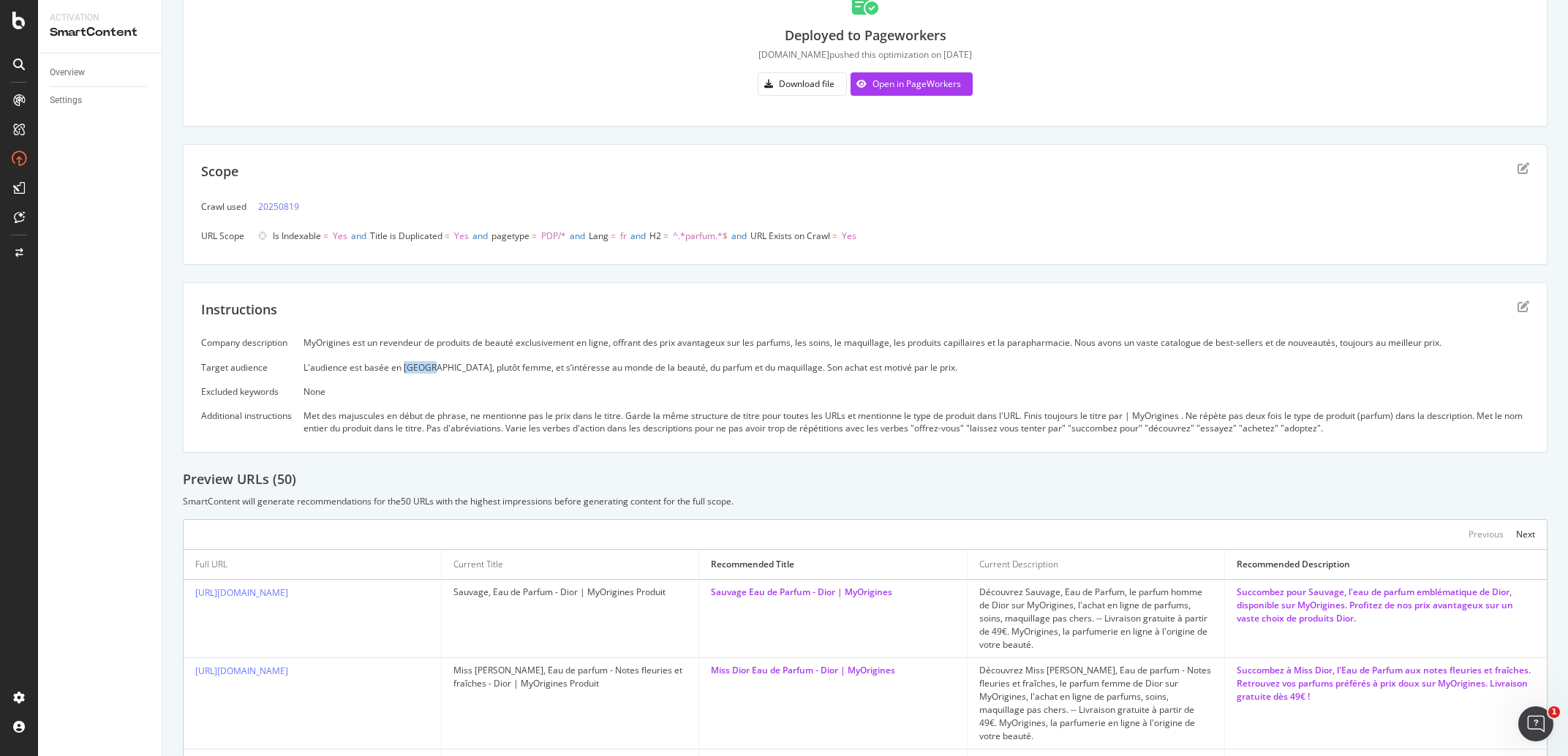
click at [424, 362] on div "L'audience est basée en [GEOGRAPHIC_DATA], plutôt femme, et s’intéresse au mond…" at bounding box center [916, 367] width 1226 height 13
click at [426, 366] on div "L'audience est basée en [GEOGRAPHIC_DATA], plutôt femme, et s’intéresse au mond…" at bounding box center [916, 367] width 1226 height 13
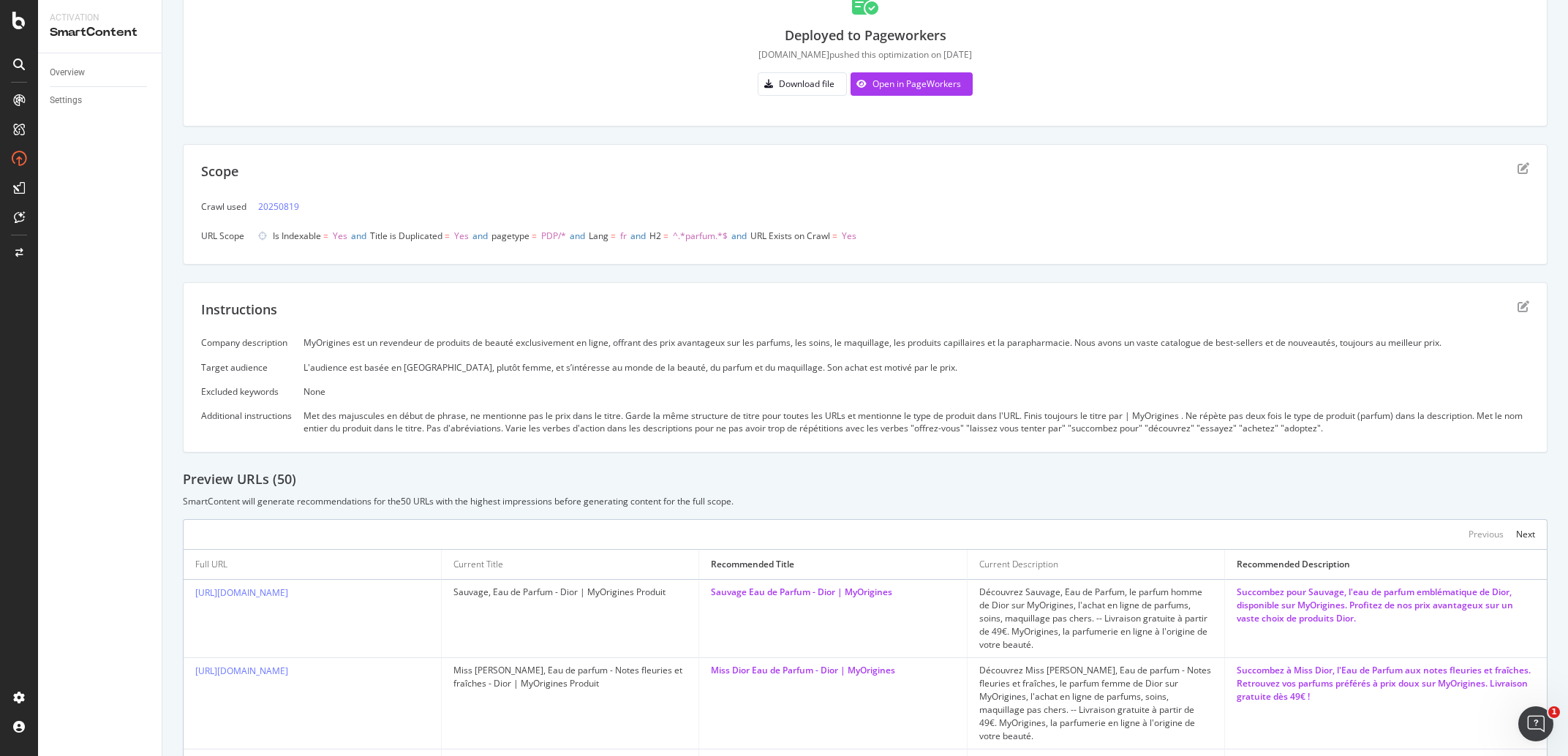
click at [519, 418] on div "Met des majuscules en début de phrase, ne mentionne pas le prix dans le titre. …" at bounding box center [916, 422] width 1226 height 25
click at [1518, 306] on icon "edit" at bounding box center [1524, 306] width 12 height 12
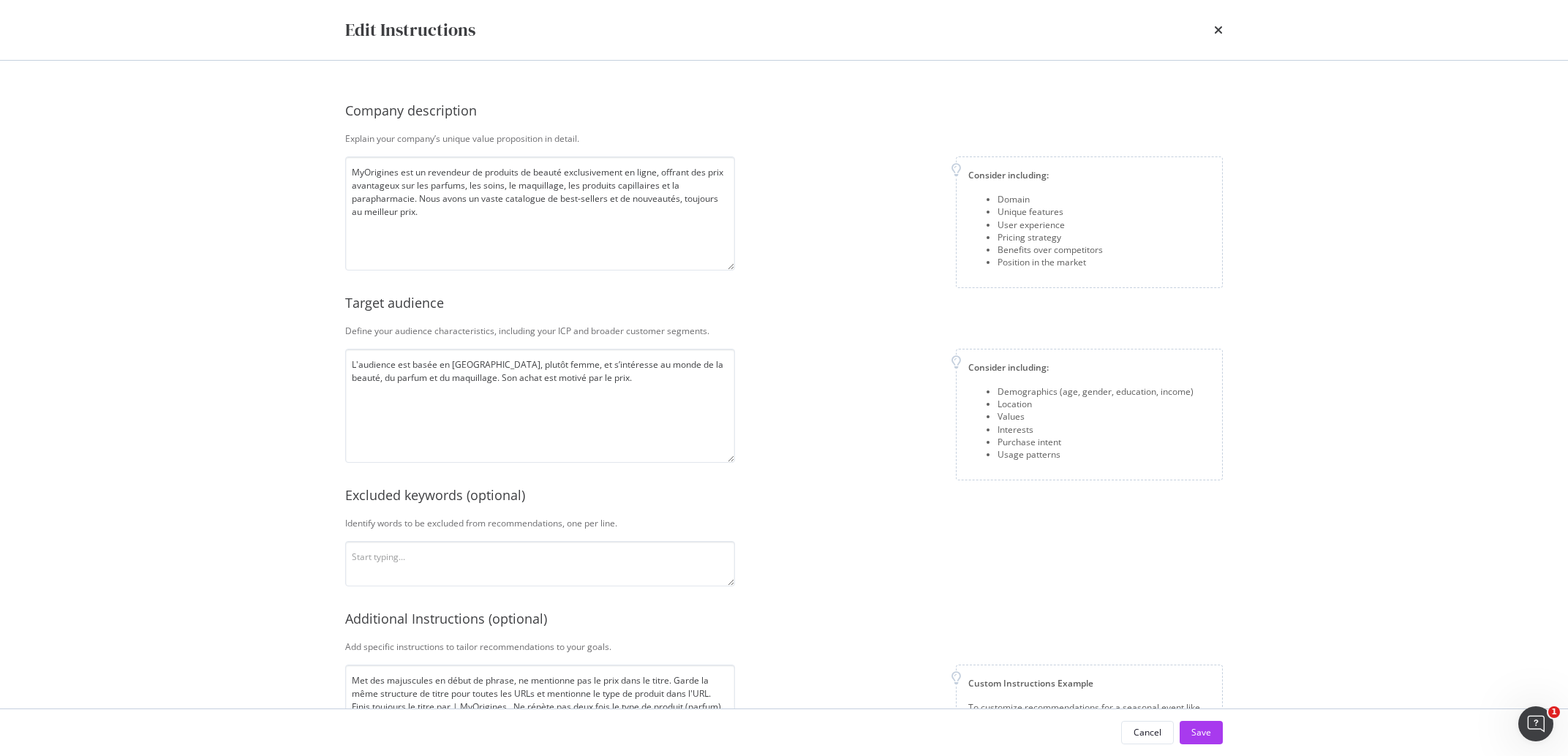
scroll to position [100, 0]
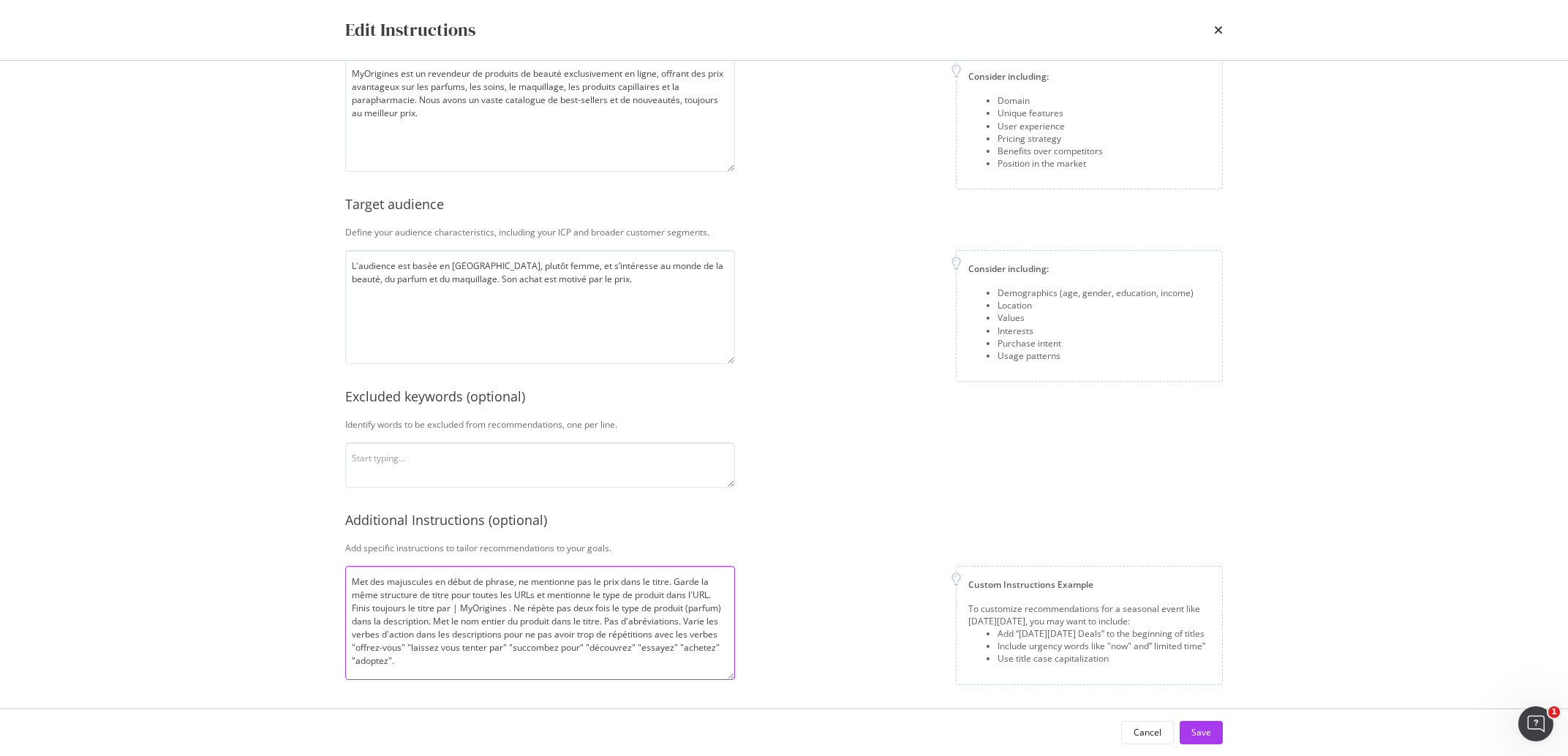
click at [518, 640] on textarea "Met des majuscules en début de phrase, ne mentionne pas le prix dans le titre. …" at bounding box center [540, 623] width 390 height 114
click at [508, 607] on textarea "Met des majuscules en début de phrase, ne mentionne pas le prix dans le titre. …" at bounding box center [540, 623] width 390 height 114
type textarea "Met des majuscules en début de phrase, ne mentionne pas le prix dans le titre. …"
click at [519, 468] on textarea "modal" at bounding box center [540, 465] width 390 height 45
type textarea "EDP EdP"
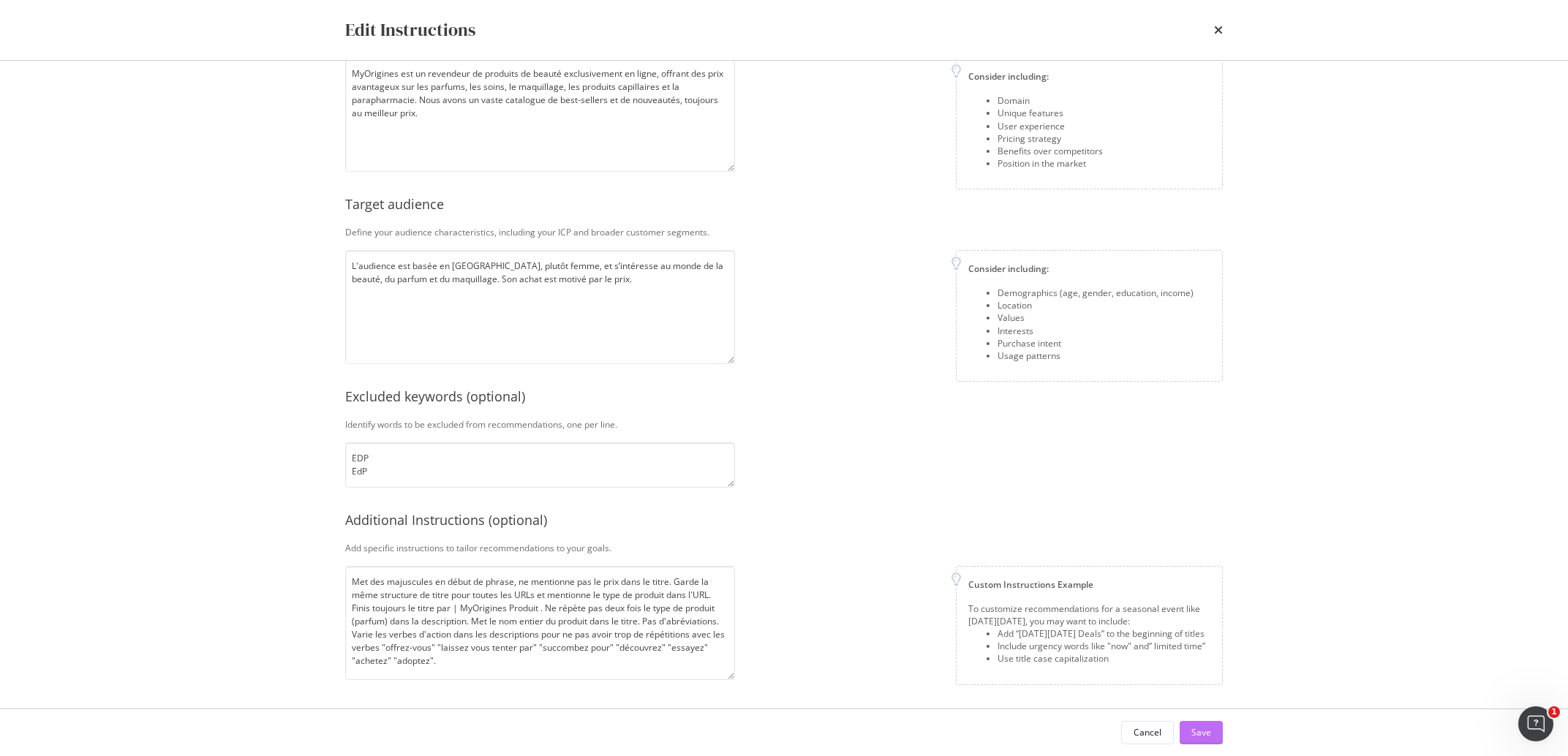
click at [1189, 732] on button "Save" at bounding box center [1201, 733] width 43 height 23
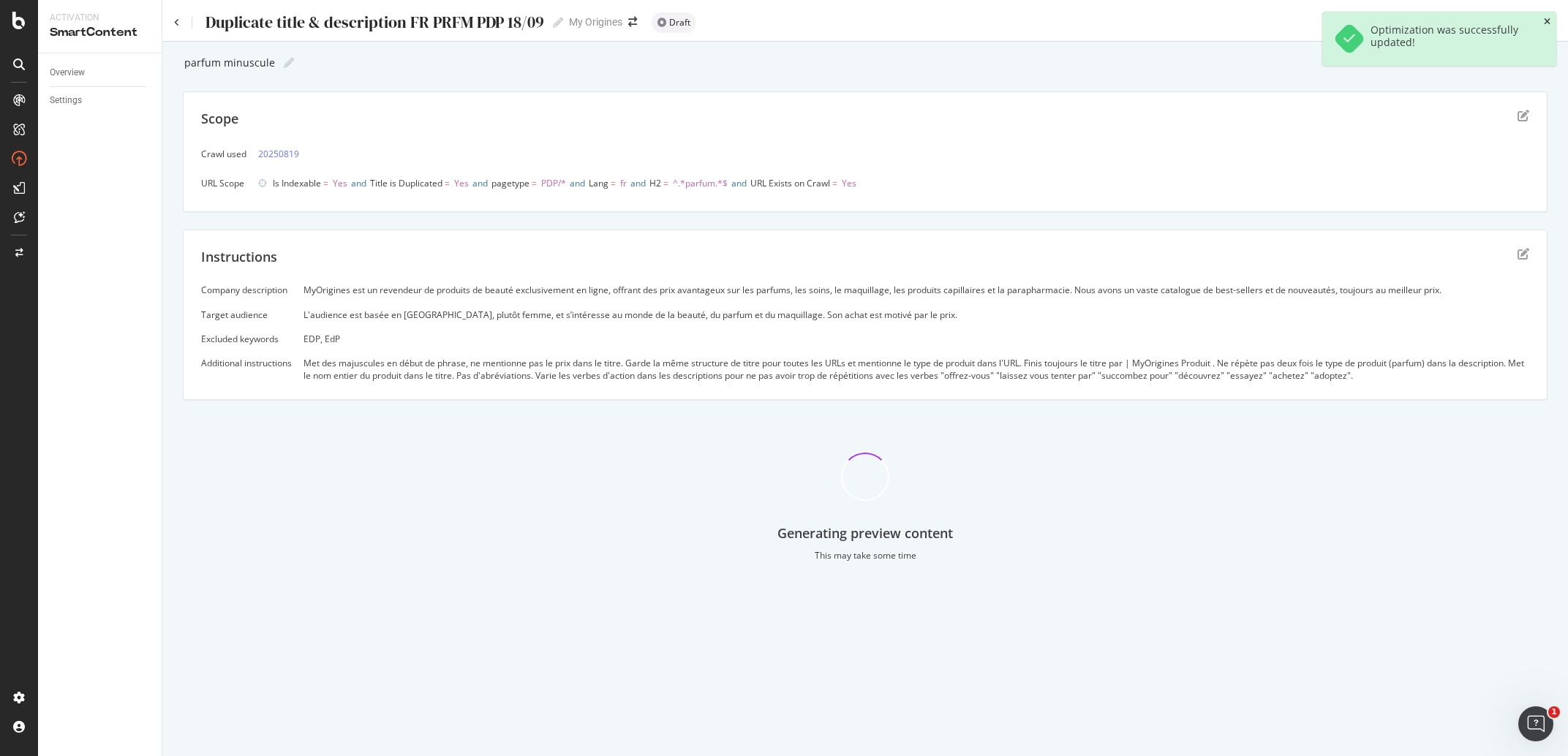
click at [1546, 22] on icon "close toast" at bounding box center [1547, 22] width 7 height 9
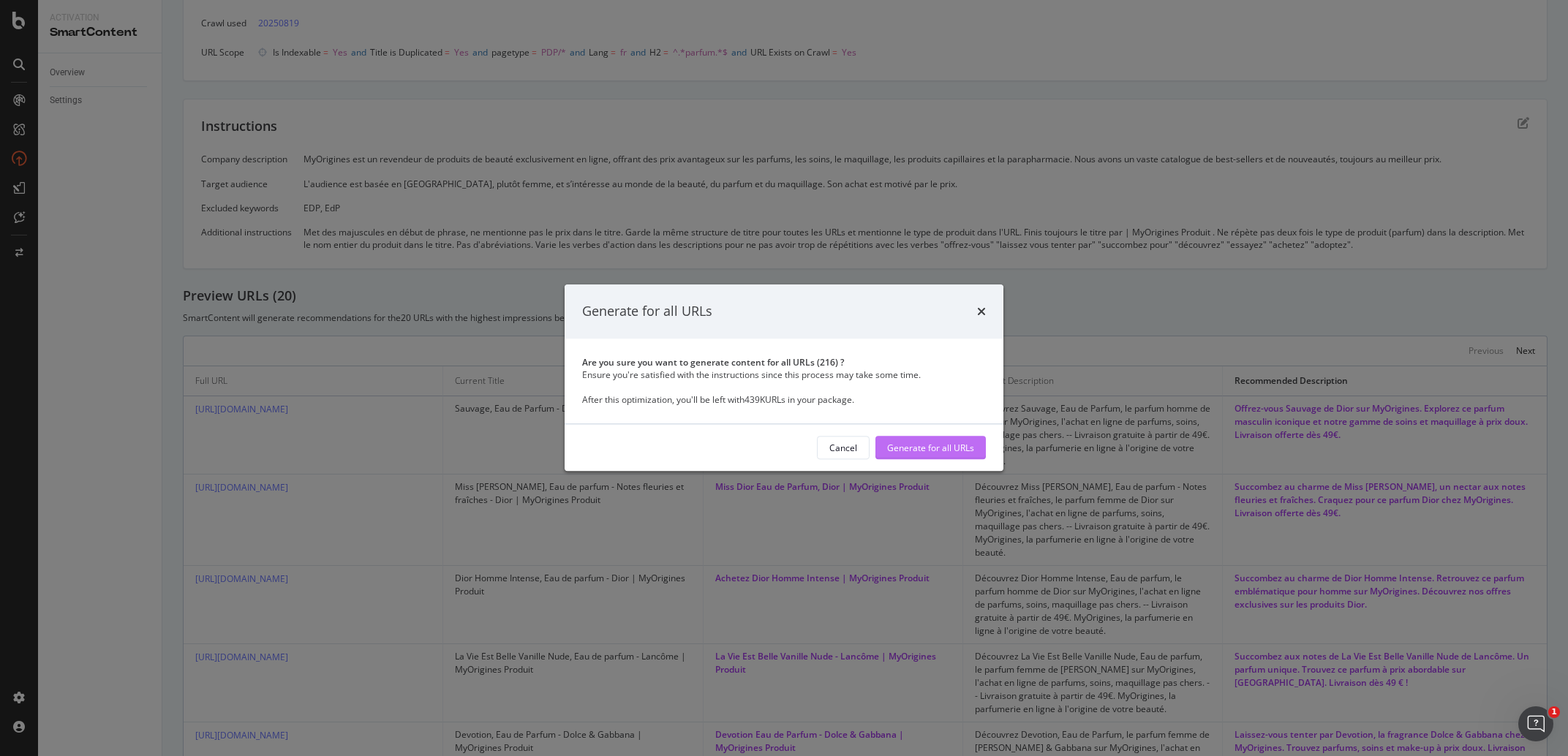
click at [953, 448] on div "Generate for all URLs" at bounding box center [931, 448] width 87 height 13
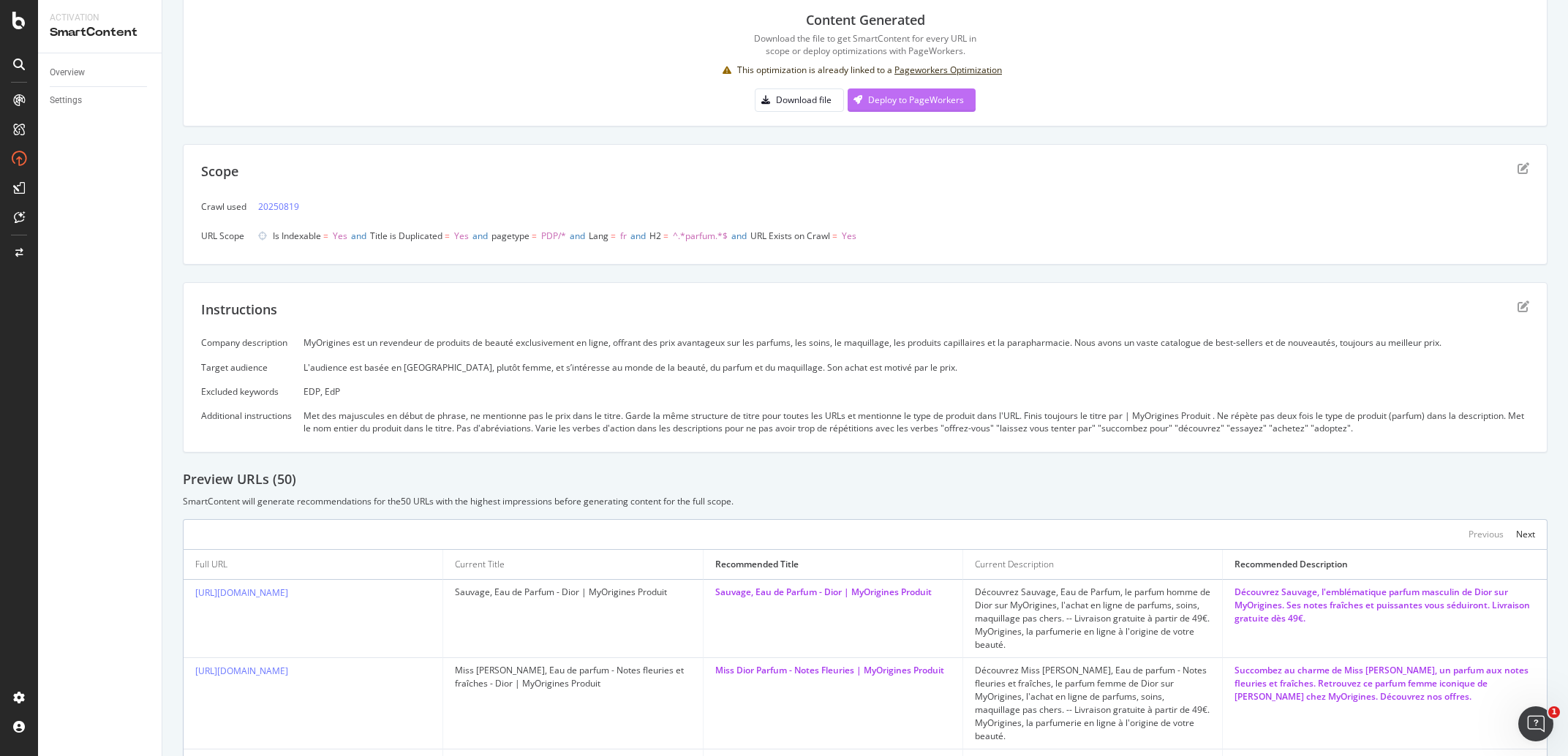
click at [874, 106] on div "Deploy to PageWorkers" at bounding box center [916, 100] width 96 height 13
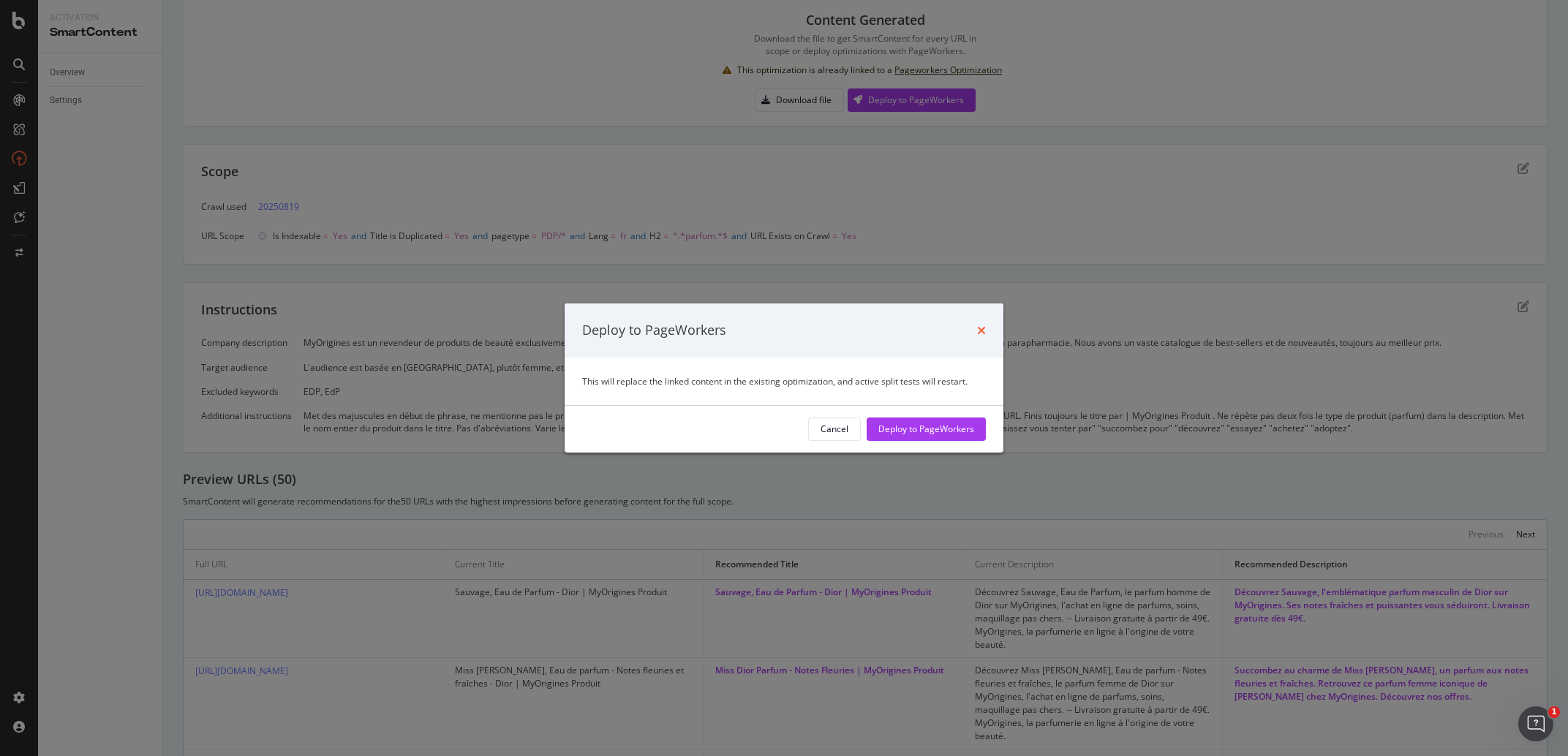
click at [981, 328] on icon "times" at bounding box center [982, 331] width 9 height 12
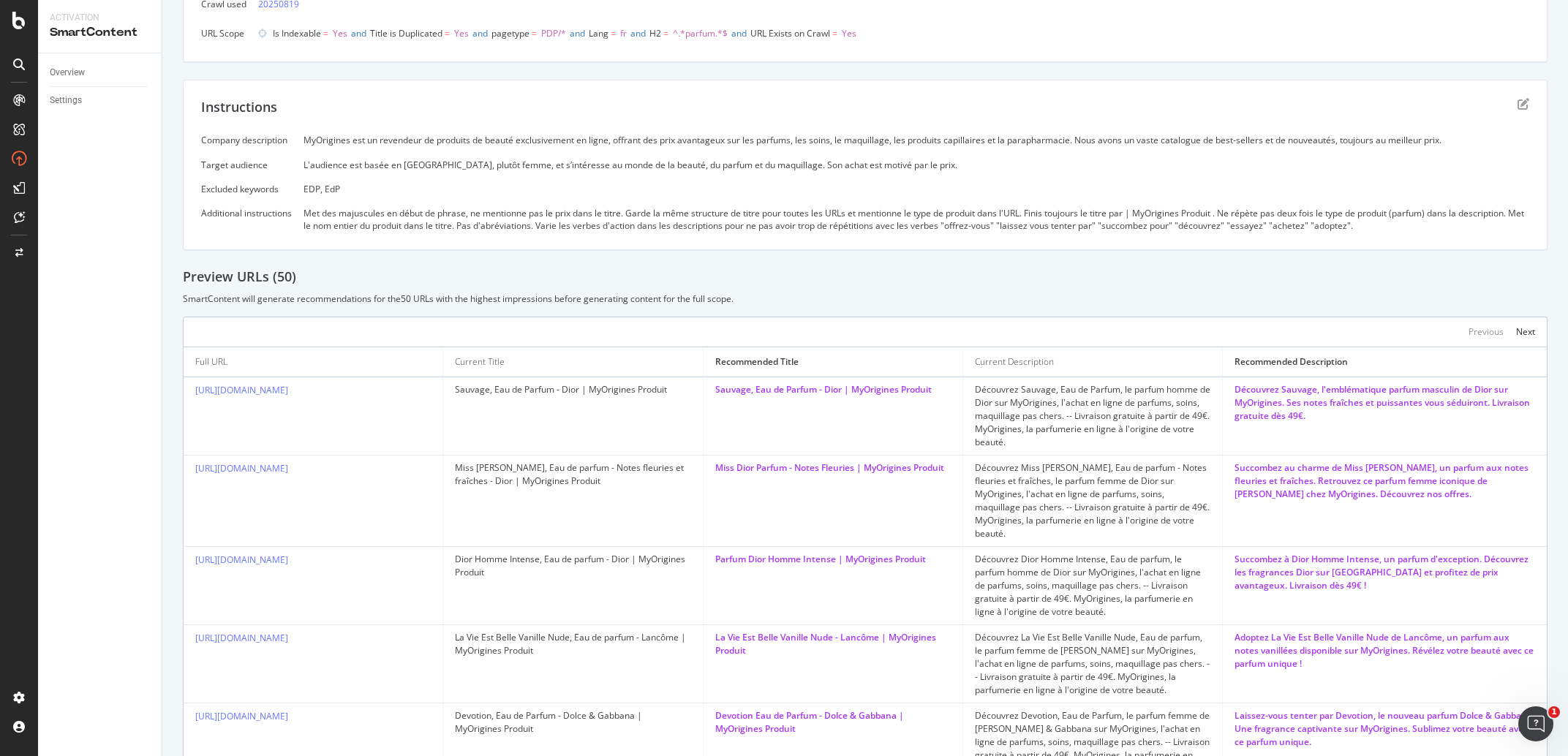
scroll to position [274, 0]
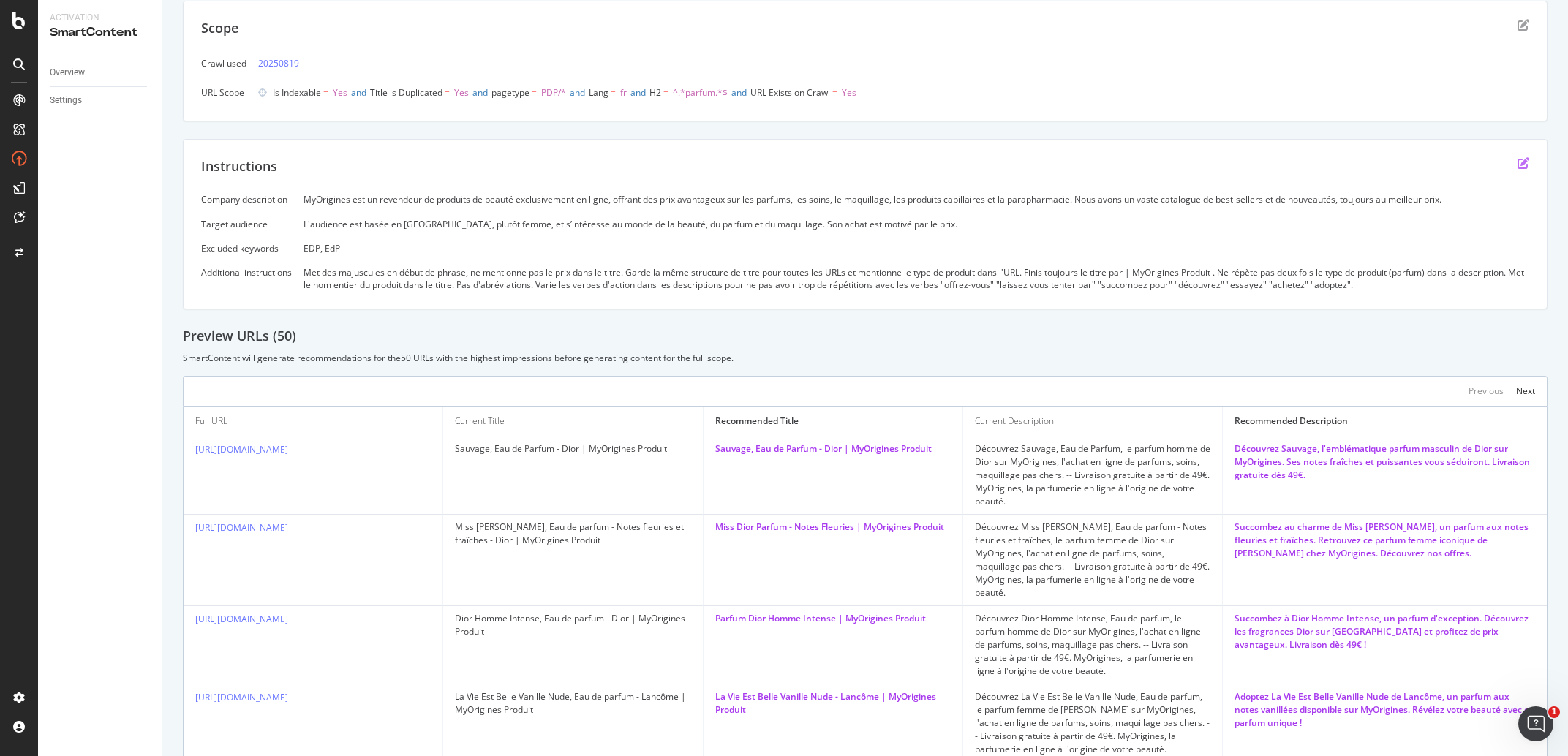
click at [1518, 161] on icon "edit" at bounding box center [1524, 163] width 12 height 12
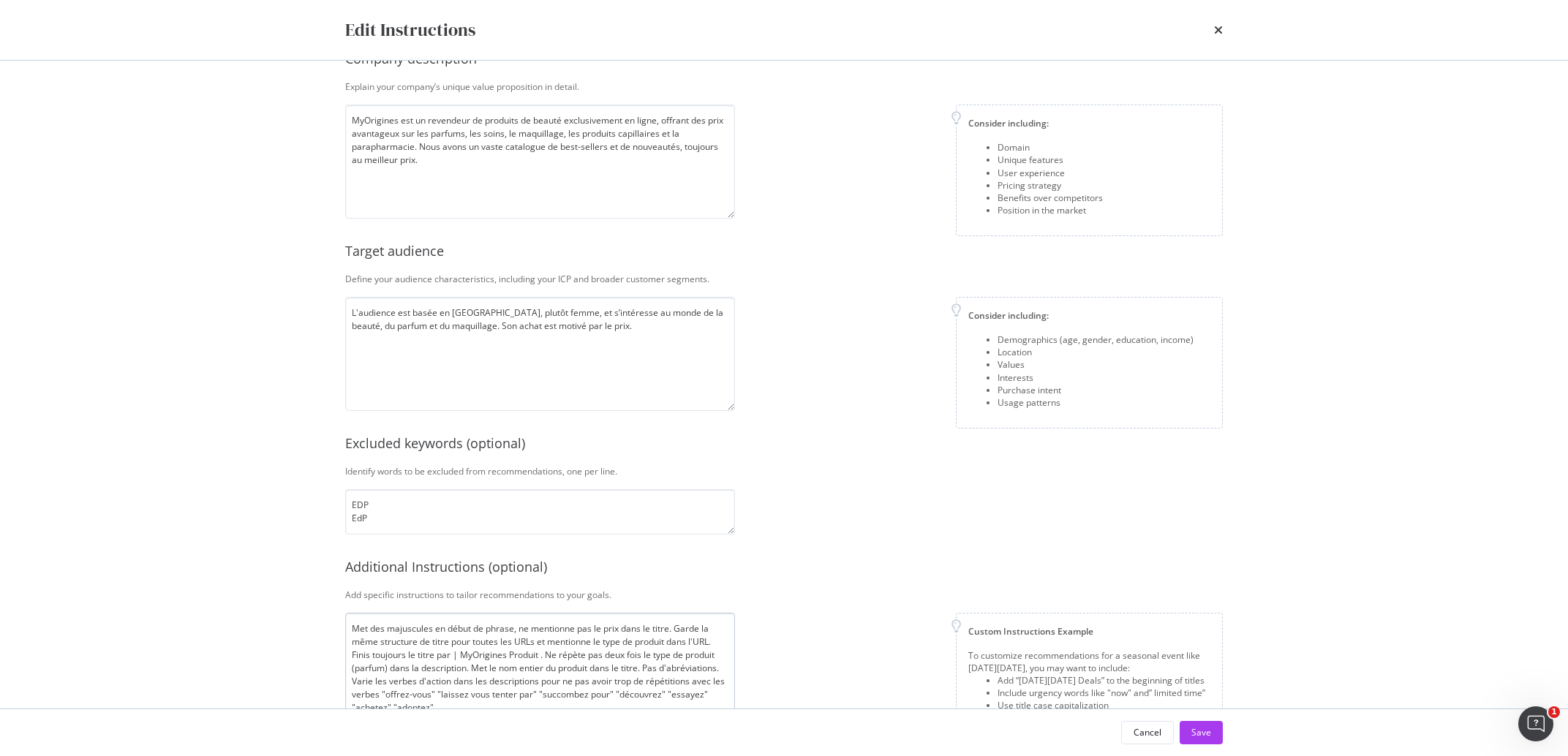
scroll to position [100, 0]
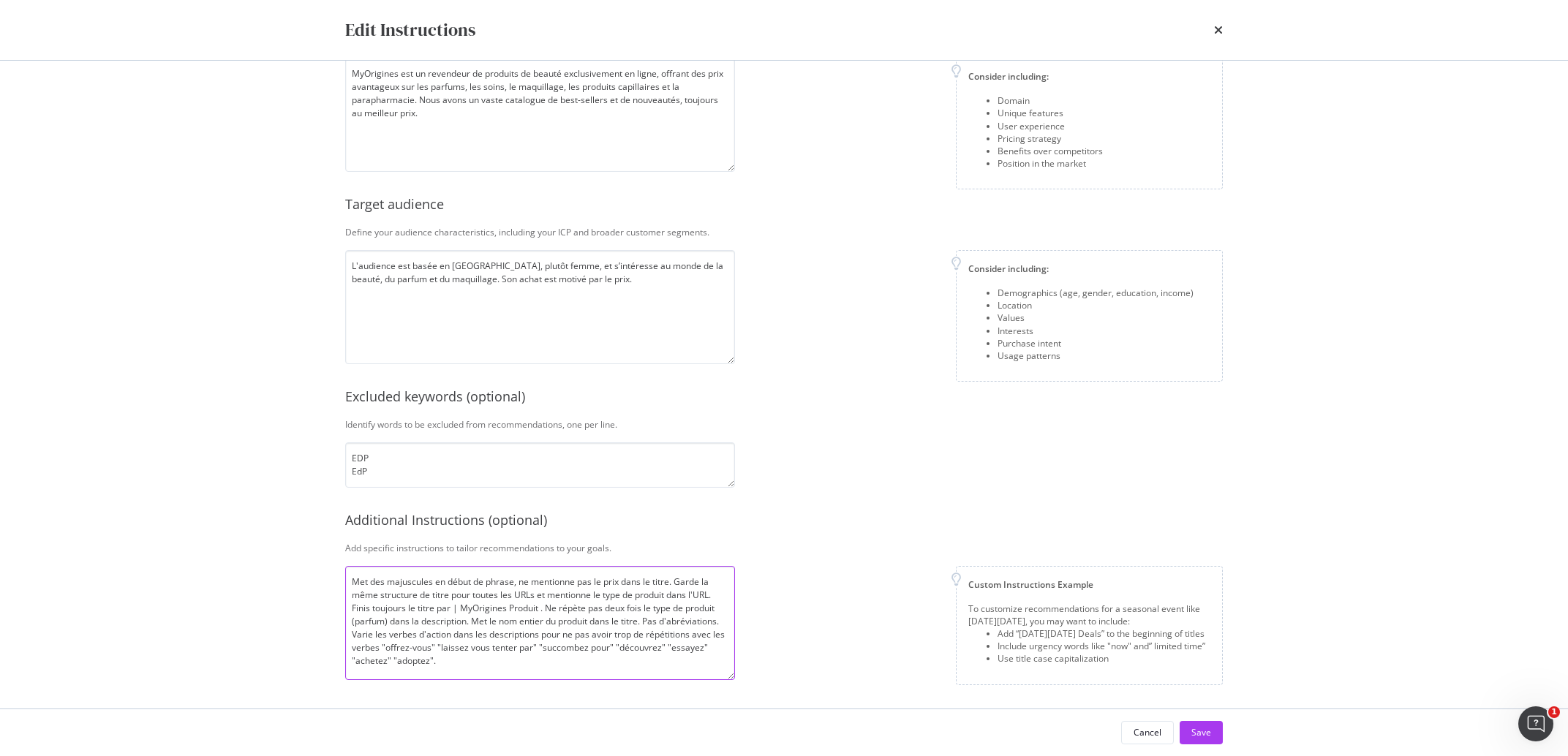
click at [517, 665] on textarea "Met des majuscules en début de phrase, ne mentionne pas le prix dans le titre. …" at bounding box center [540, 623] width 390 height 114
type textarea "Met des majuscules en début de phrase, ne mentionne pas le prix dans le titre. …"
click at [1196, 730] on div "Save" at bounding box center [1201, 733] width 20 height 13
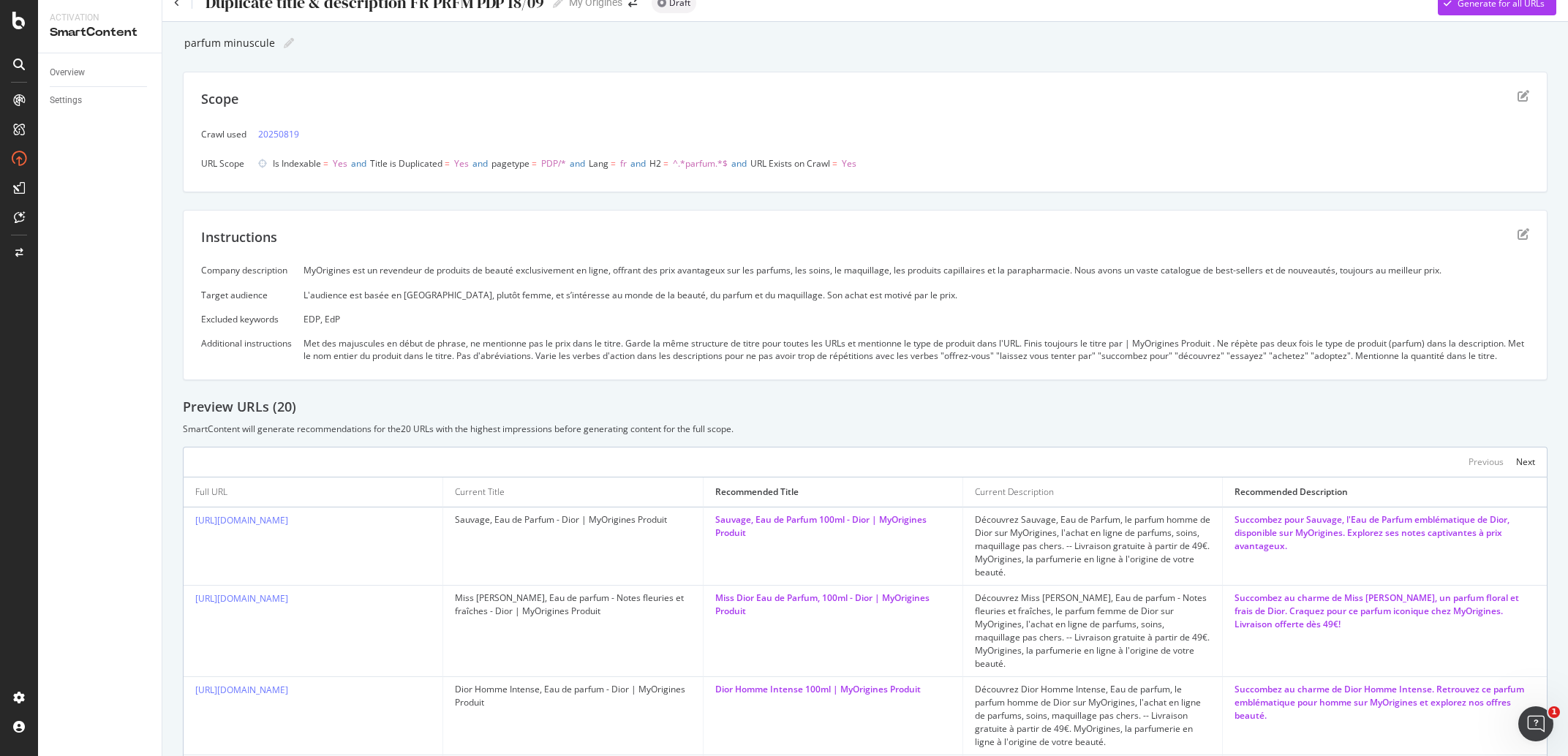
scroll to position [0, 0]
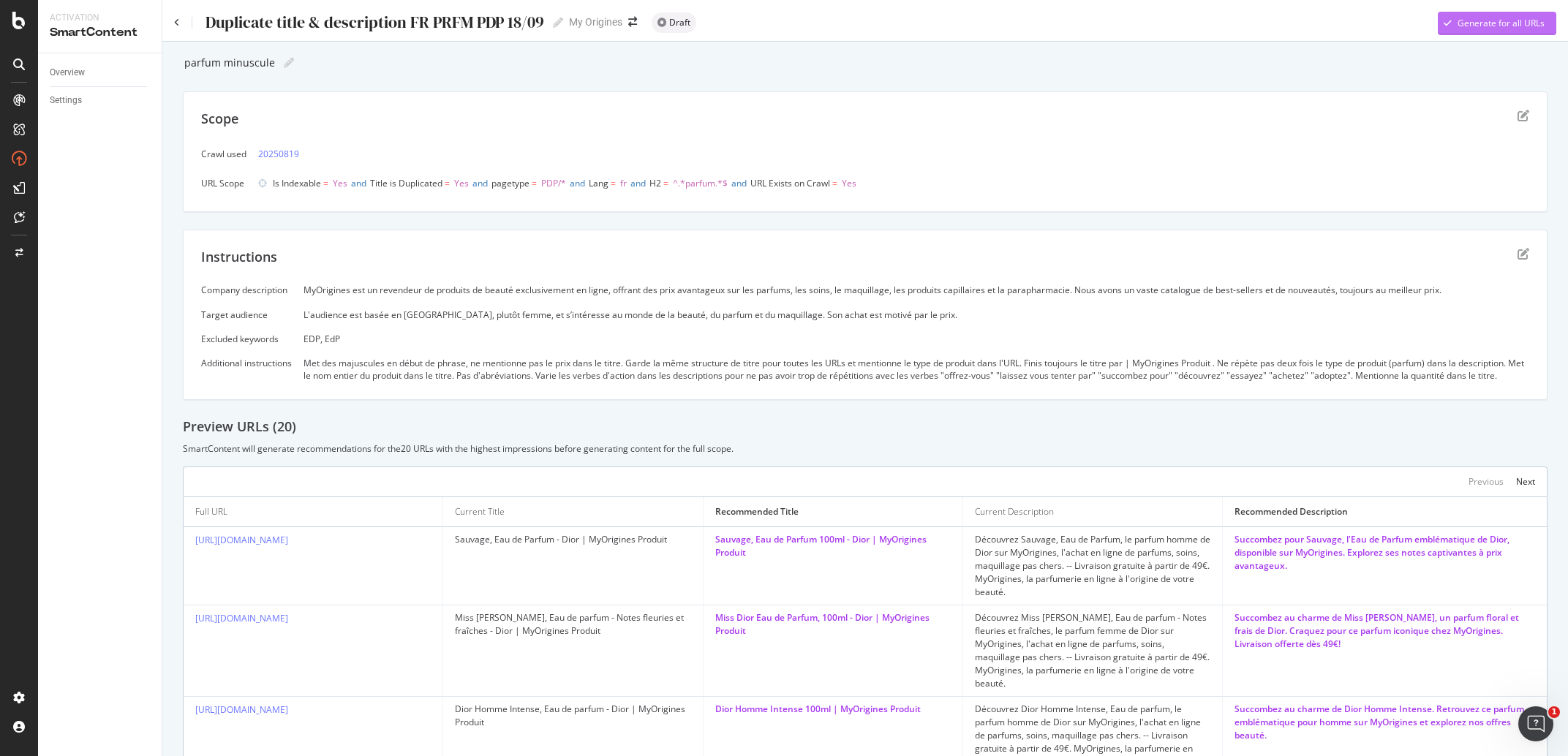
click at [1484, 20] on div "Generate for all URLs" at bounding box center [1501, 23] width 87 height 13
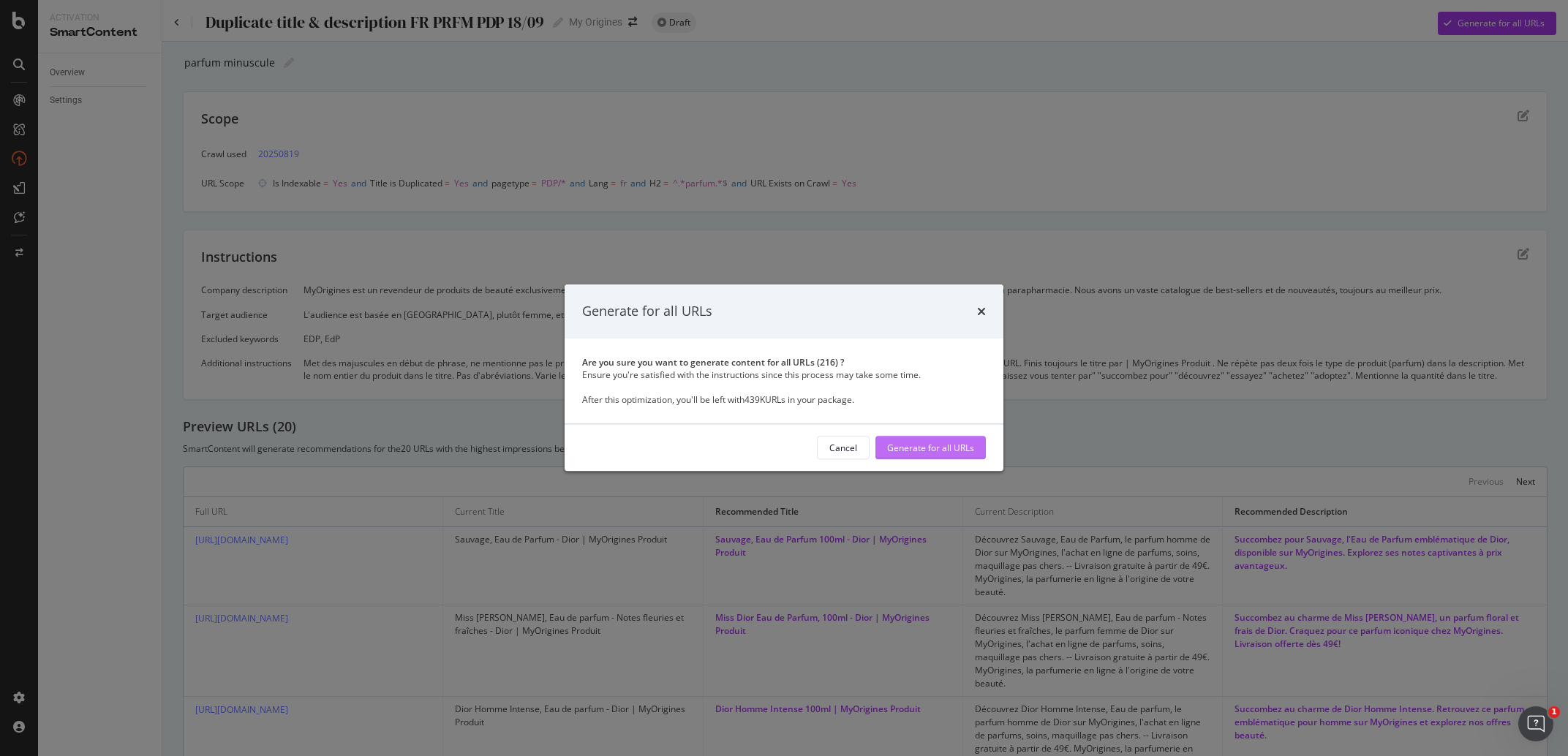
click at [953, 448] on div "Generate for all URLs" at bounding box center [931, 448] width 87 height 13
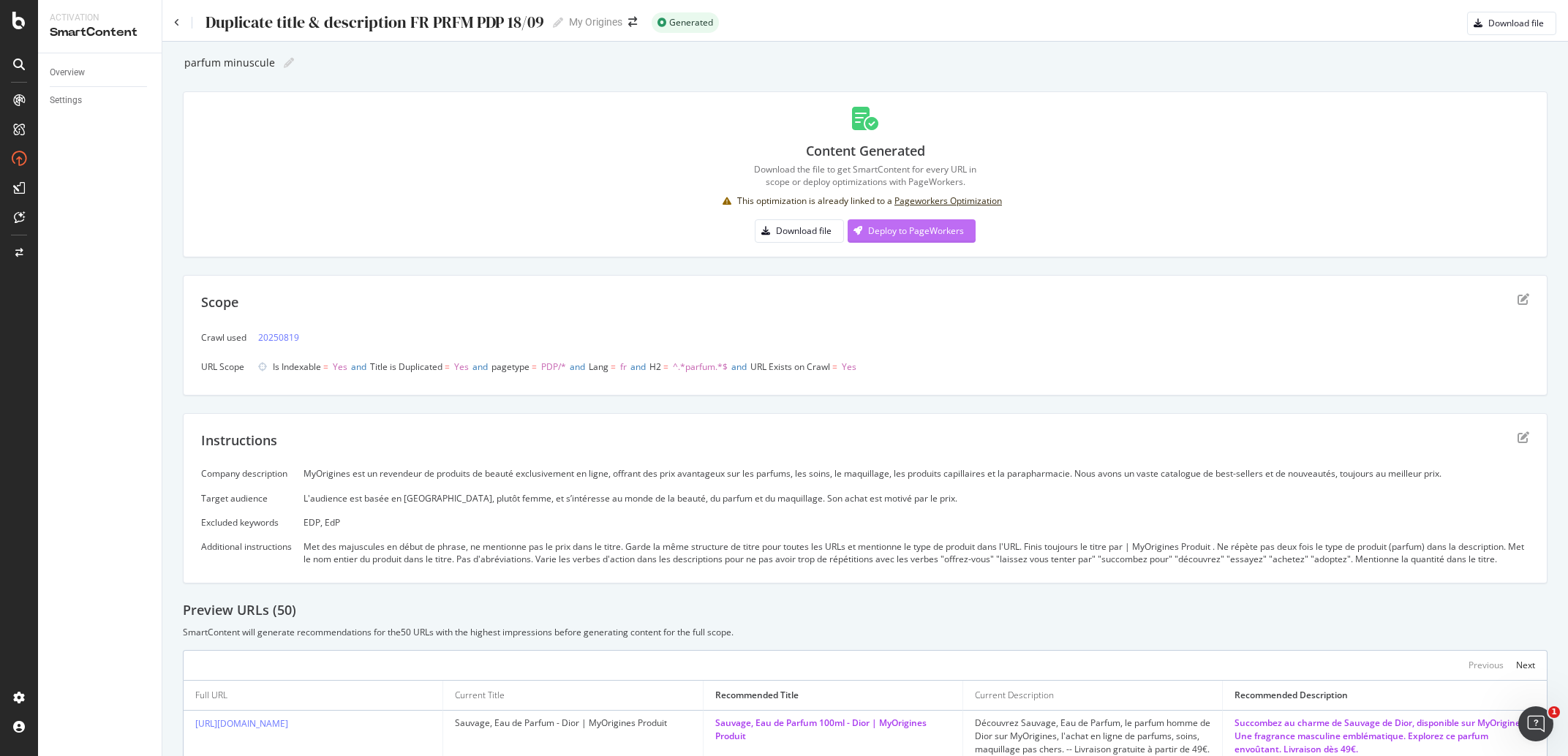
click at [910, 236] on div "Deploy to PageWorkers" at bounding box center [916, 230] width 96 height 13
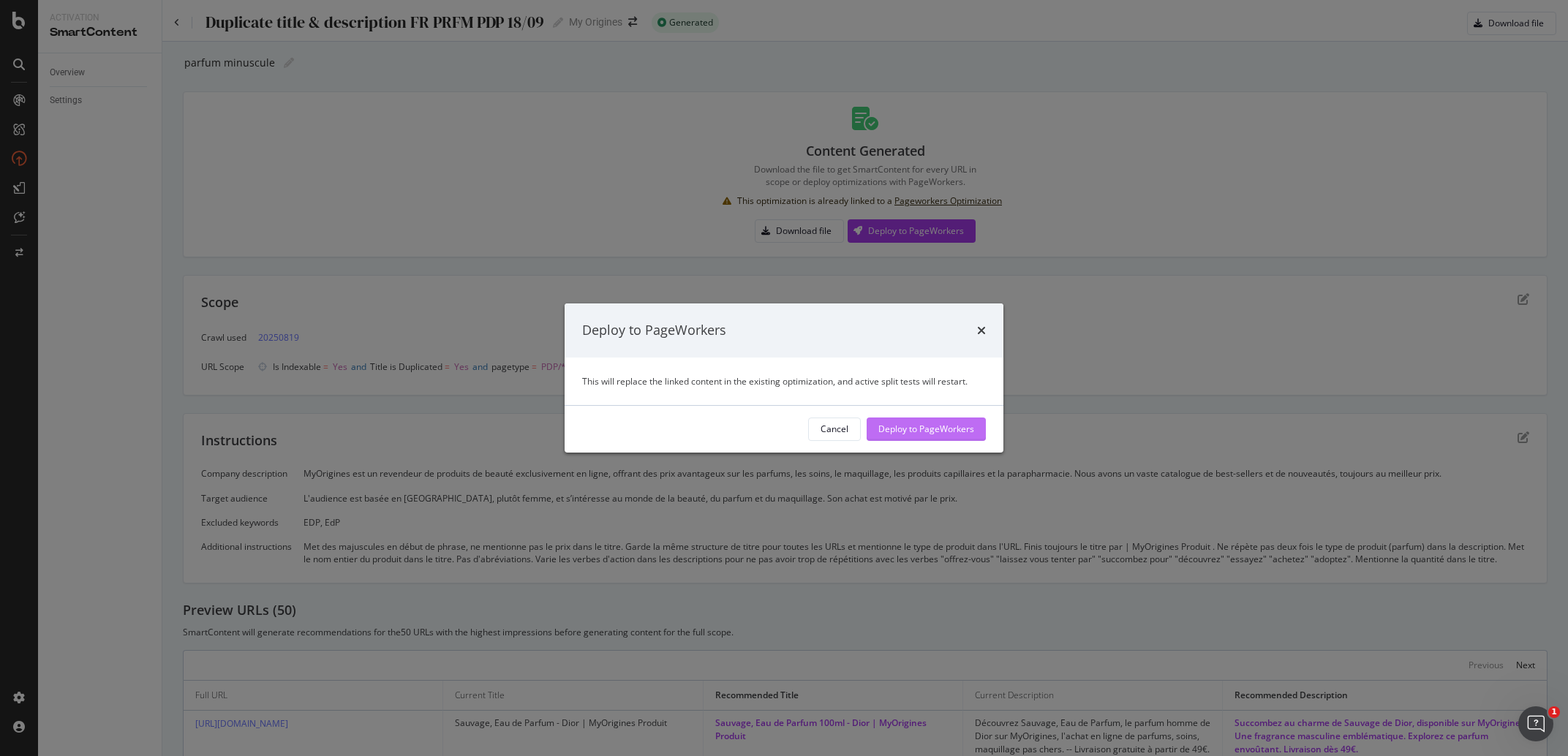
click at [928, 435] on div "Deploy to PageWorkers" at bounding box center [926, 429] width 96 height 13
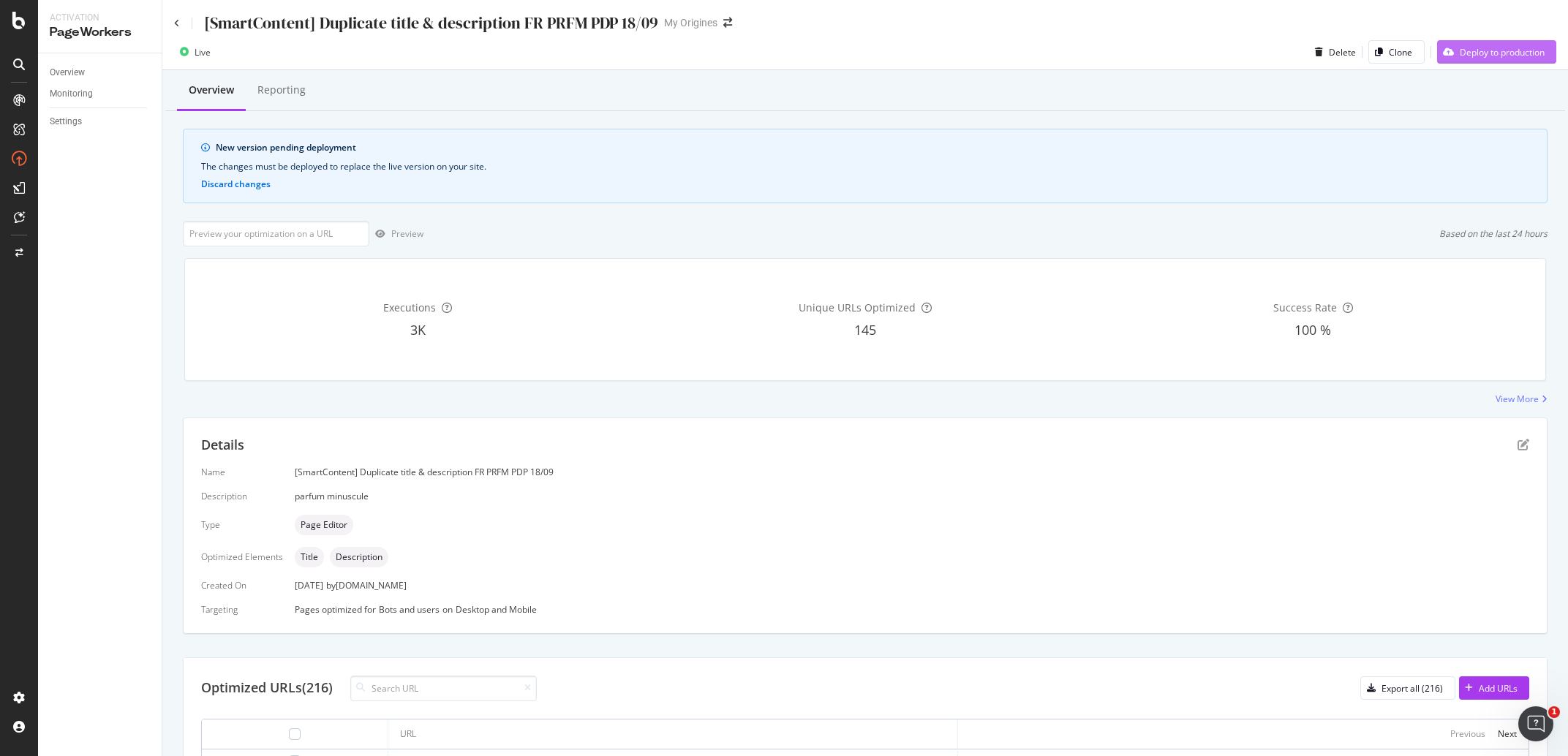
click at [1461, 62] on div "Deploy to production" at bounding box center [1491, 52] width 107 height 22
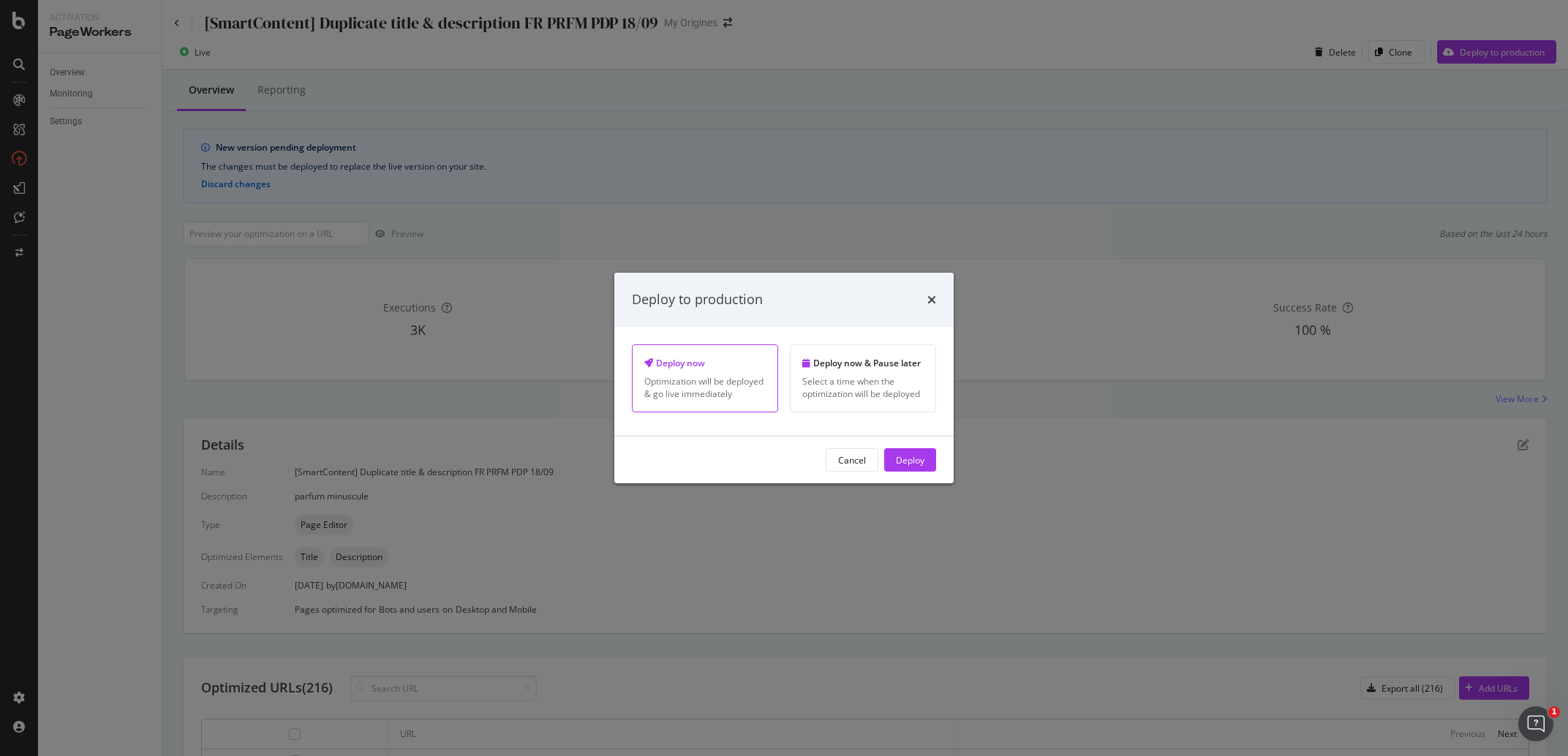
click at [918, 481] on div "Cancel Deploy" at bounding box center [784, 460] width 339 height 47
click at [918, 471] on button "Deploy" at bounding box center [910, 459] width 52 height 23
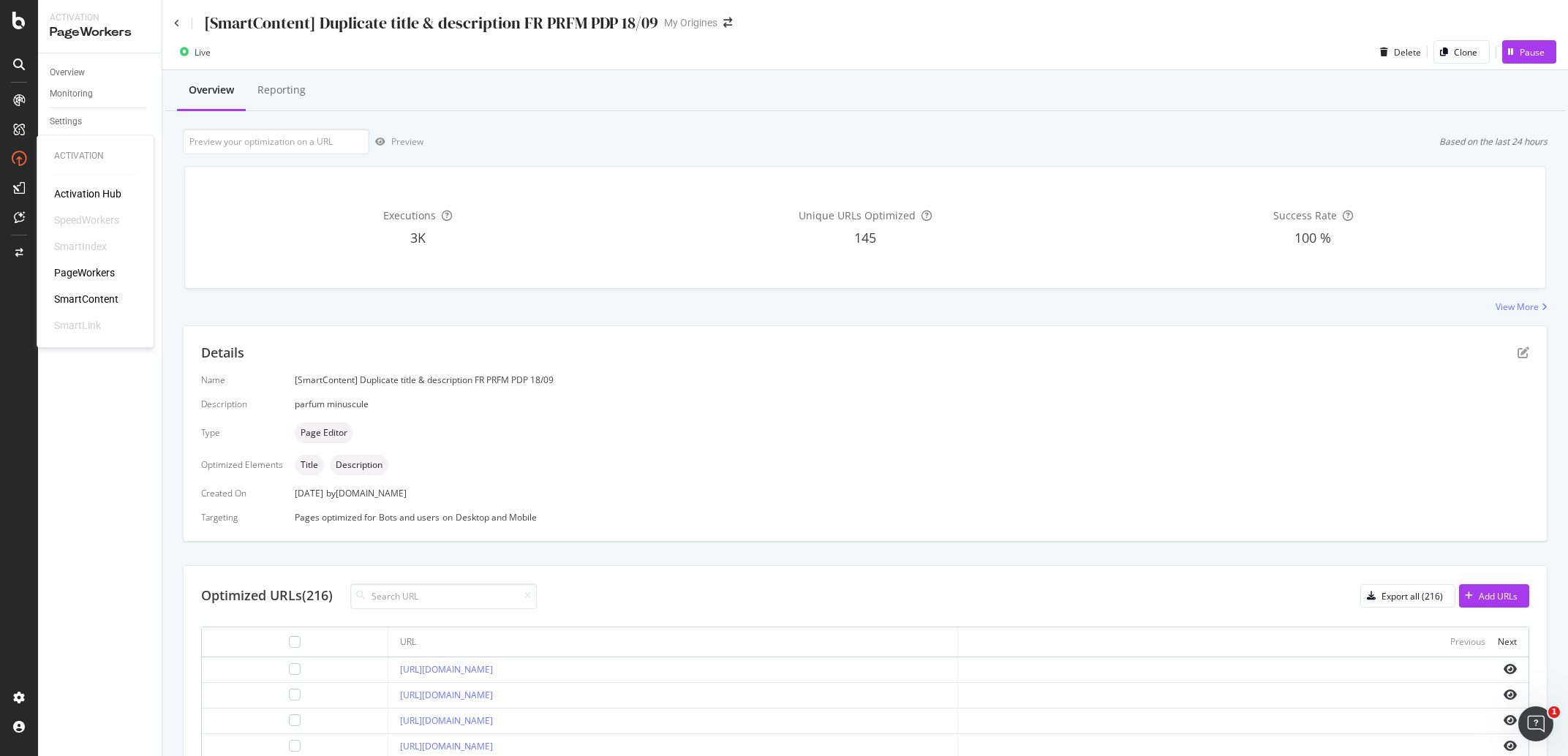
click at [100, 300] on div "SmartContent" at bounding box center [86, 300] width 65 height 14
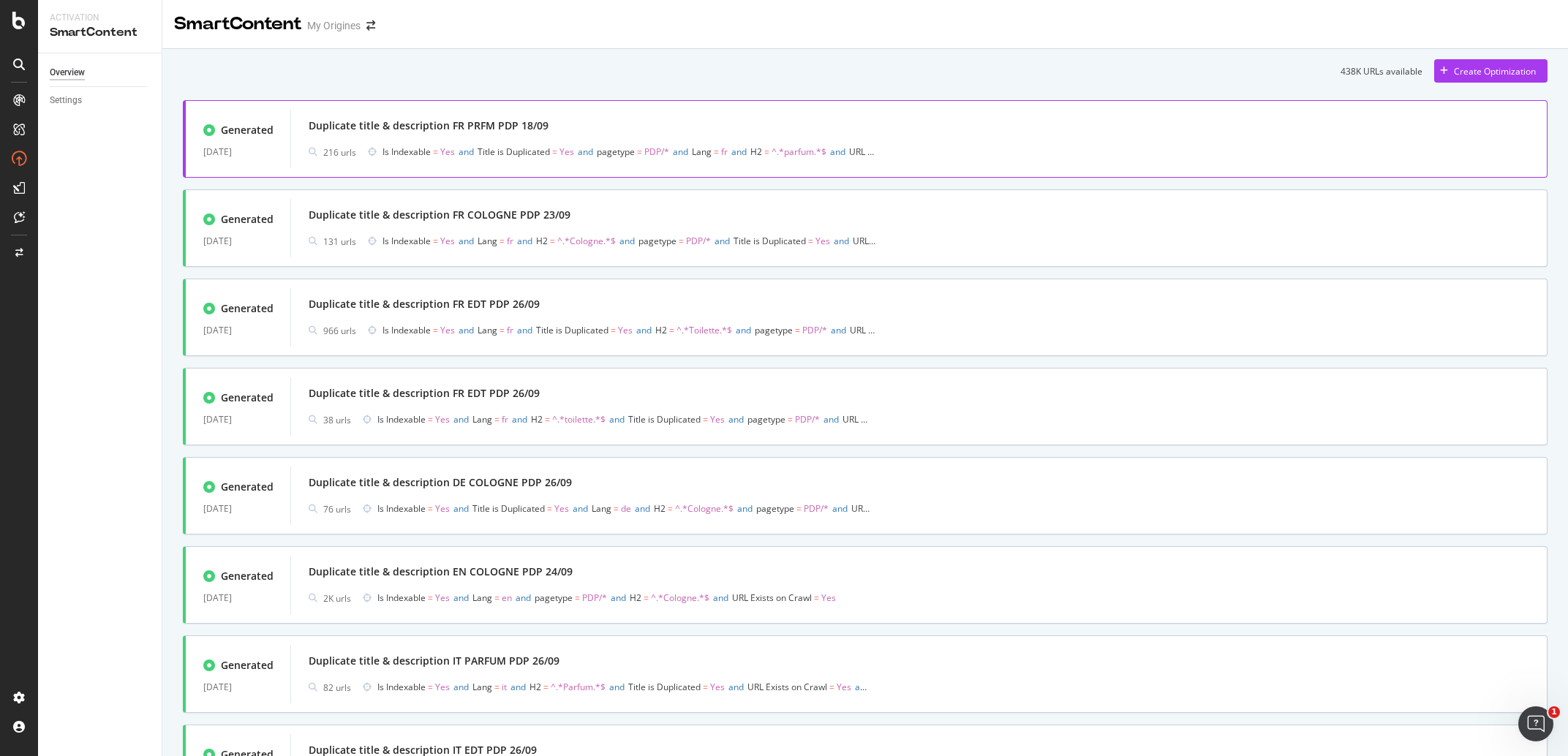
click at [685, 126] on div "Duplicate title & description FR PRFM PDP 18/09" at bounding box center [919, 125] width 1220 height 20
click at [836, 311] on div "Duplicate title & description FR EDT PDP 26/09" at bounding box center [919, 304] width 1220 height 20
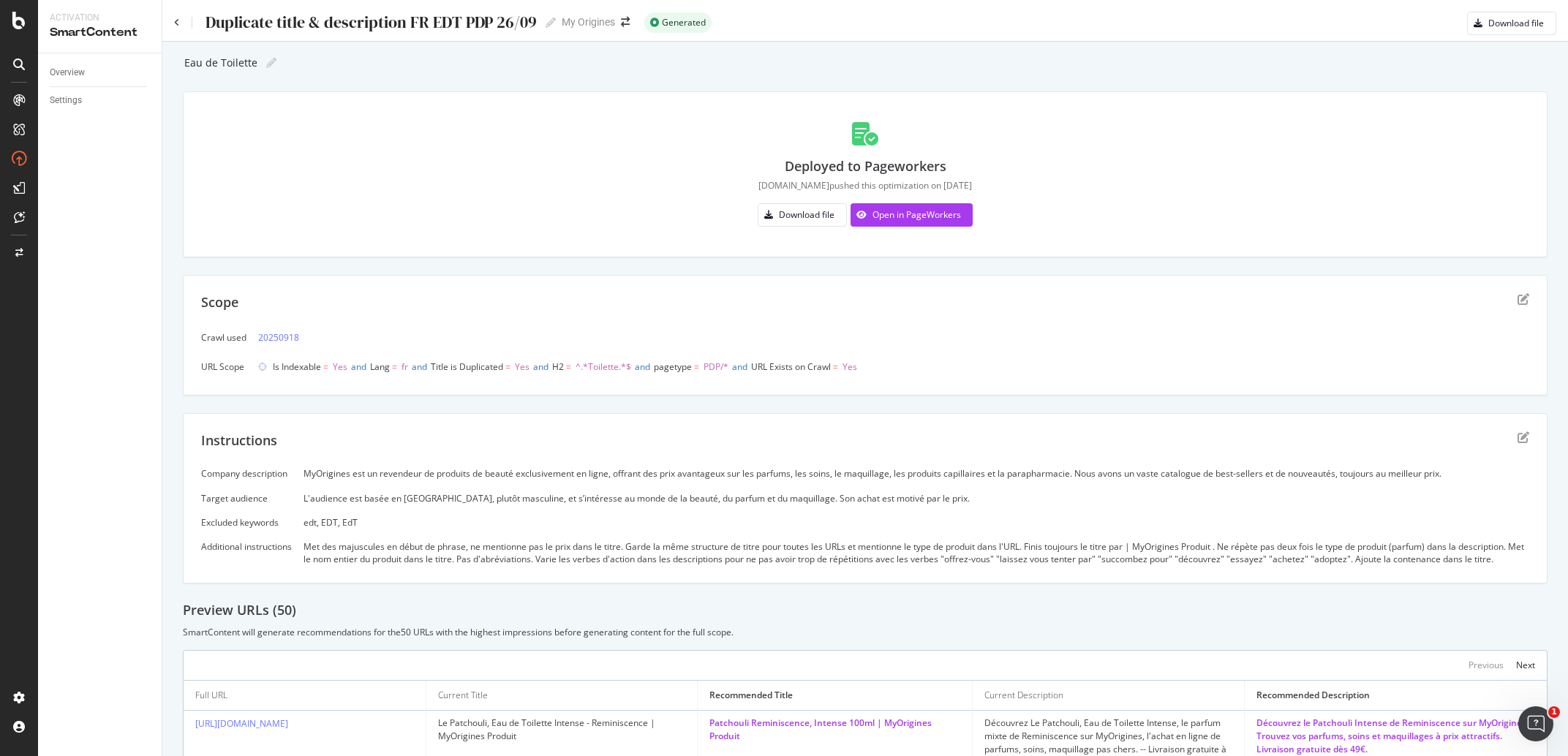
click at [181, 27] on div "Duplicate title & description FR EDT PDP 26/09 Duplicate title & description FR…" at bounding box center [365, 23] width 382 height 22
click at [177, 25] on icon at bounding box center [177, 23] width 6 height 9
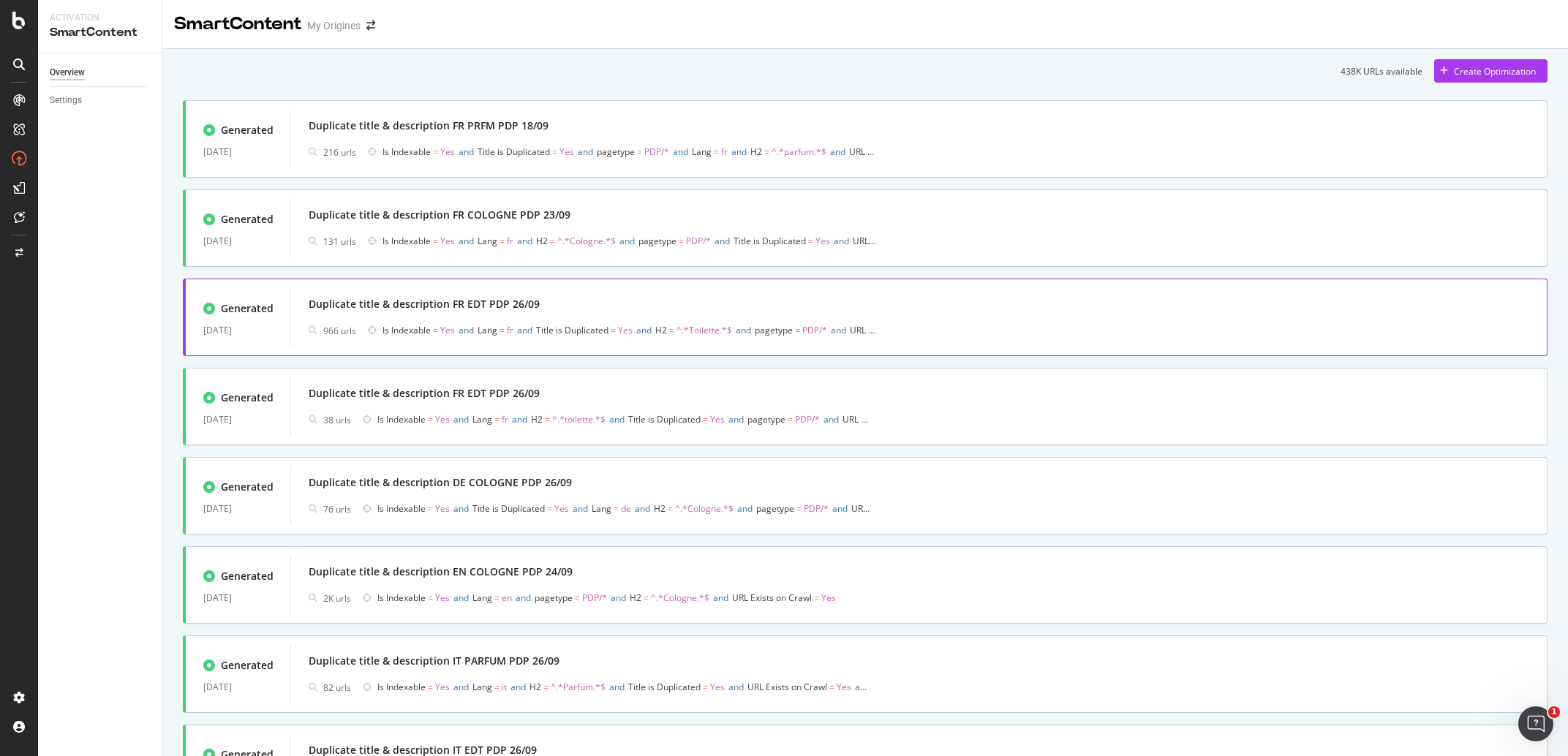
click at [442, 290] on div "Duplicate title & description FR EDT PDP 26/09 966 urls Is Indexable = Yes and …" at bounding box center [919, 318] width 1257 height 59
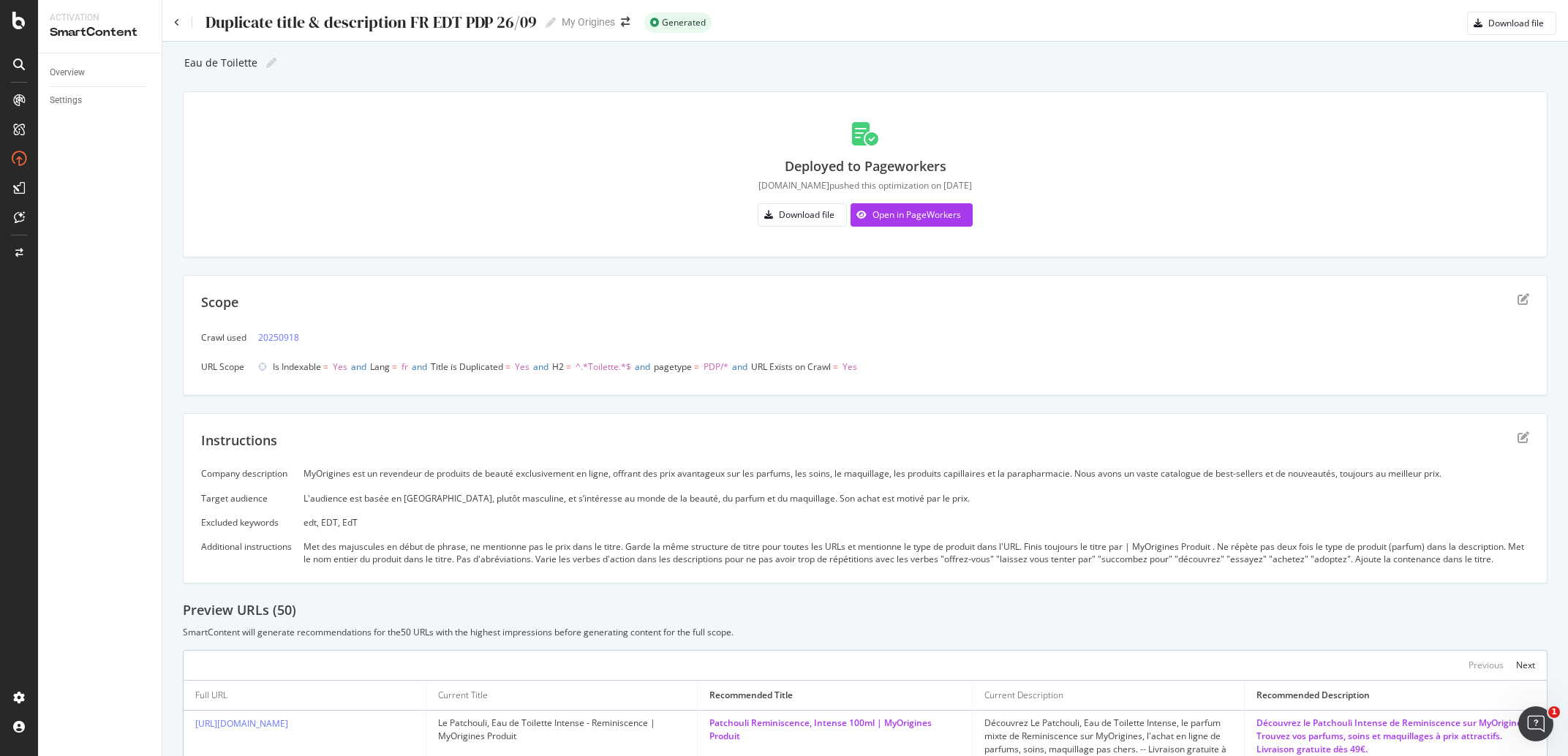
click at [270, 25] on div "Duplicate title & description FR EDT PDP 26/09" at bounding box center [370, 23] width 333 height 18
click at [270, 25] on input "Duplicate title & description FR EDT PDP 26/09" at bounding box center [371, 23] width 334 height 20
click at [530, 474] on div "MyOrigines est un revendeur de produits de beauté exclusivement en ligne, offra…" at bounding box center [916, 474] width 1226 height 13
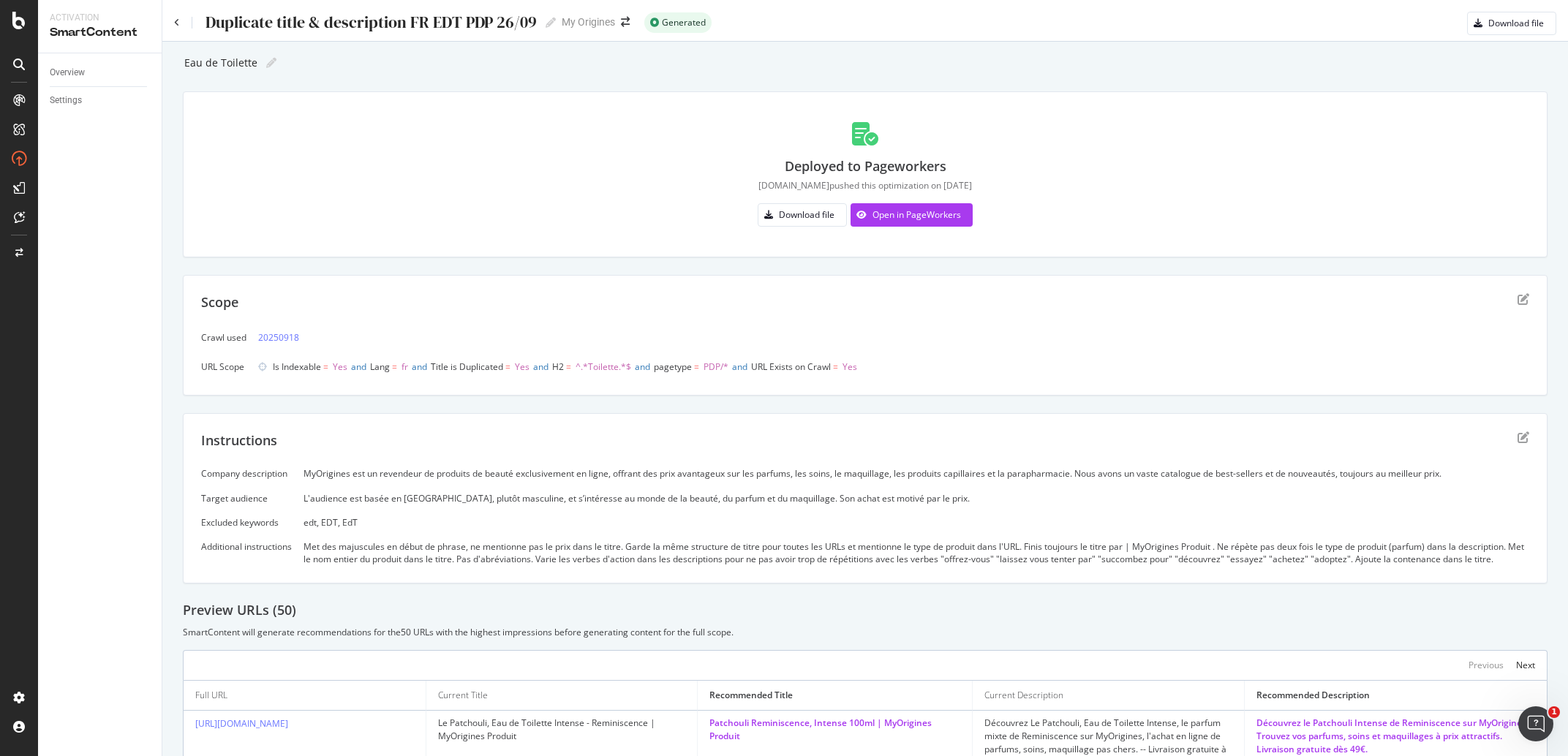
click at [468, 491] on div "Company description MyOrigines est un revendeur de produits de beauté exclusive…" at bounding box center [865, 517] width 1328 height 98
click at [320, 518] on div "edt, EDT, EdT" at bounding box center [916, 523] width 1226 height 13
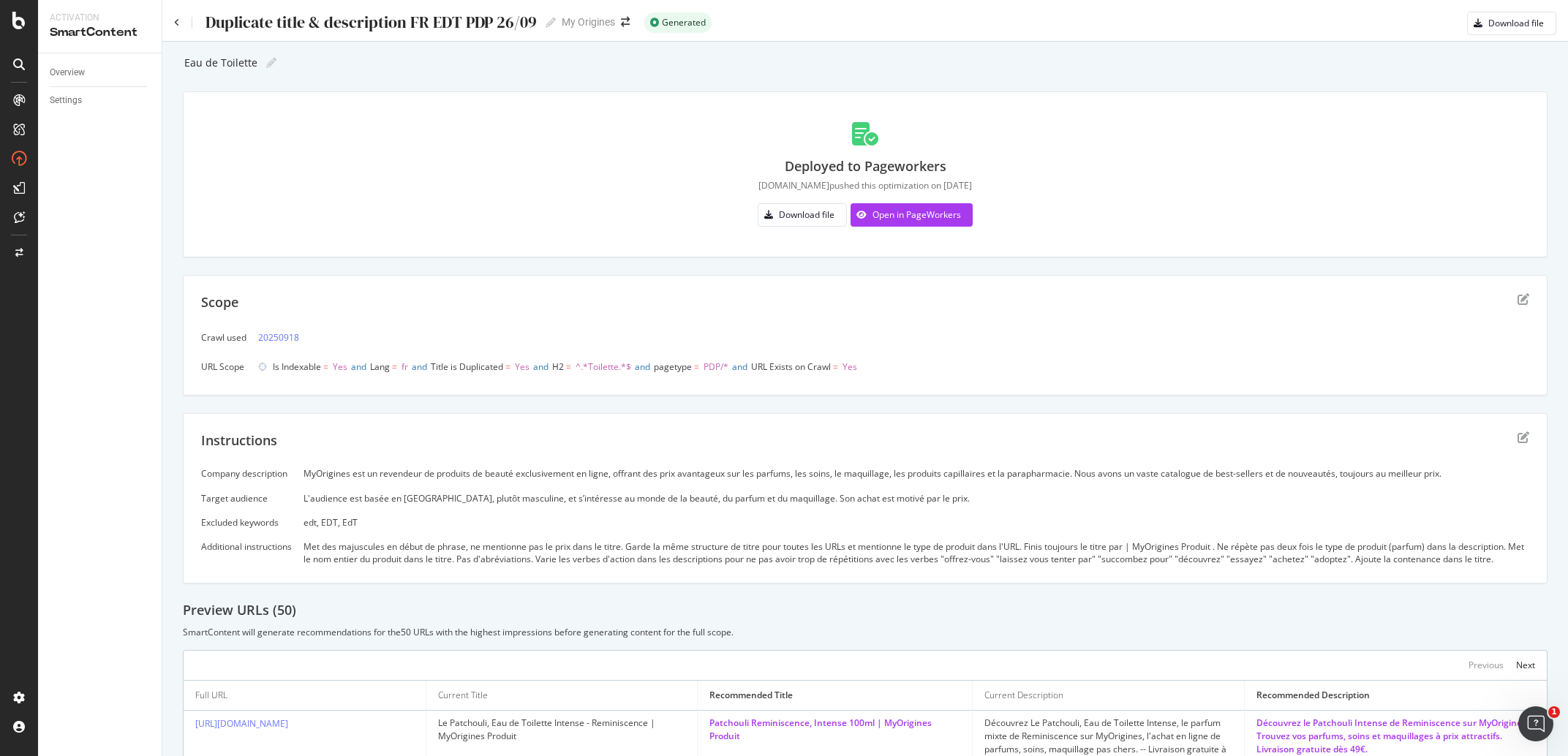
click at [320, 518] on div "edt, EDT, EdT" at bounding box center [916, 523] width 1226 height 13
click at [503, 580] on div "Instructions Company description MyOrigines est un revendeur de produits de bea…" at bounding box center [865, 498] width 1365 height 170
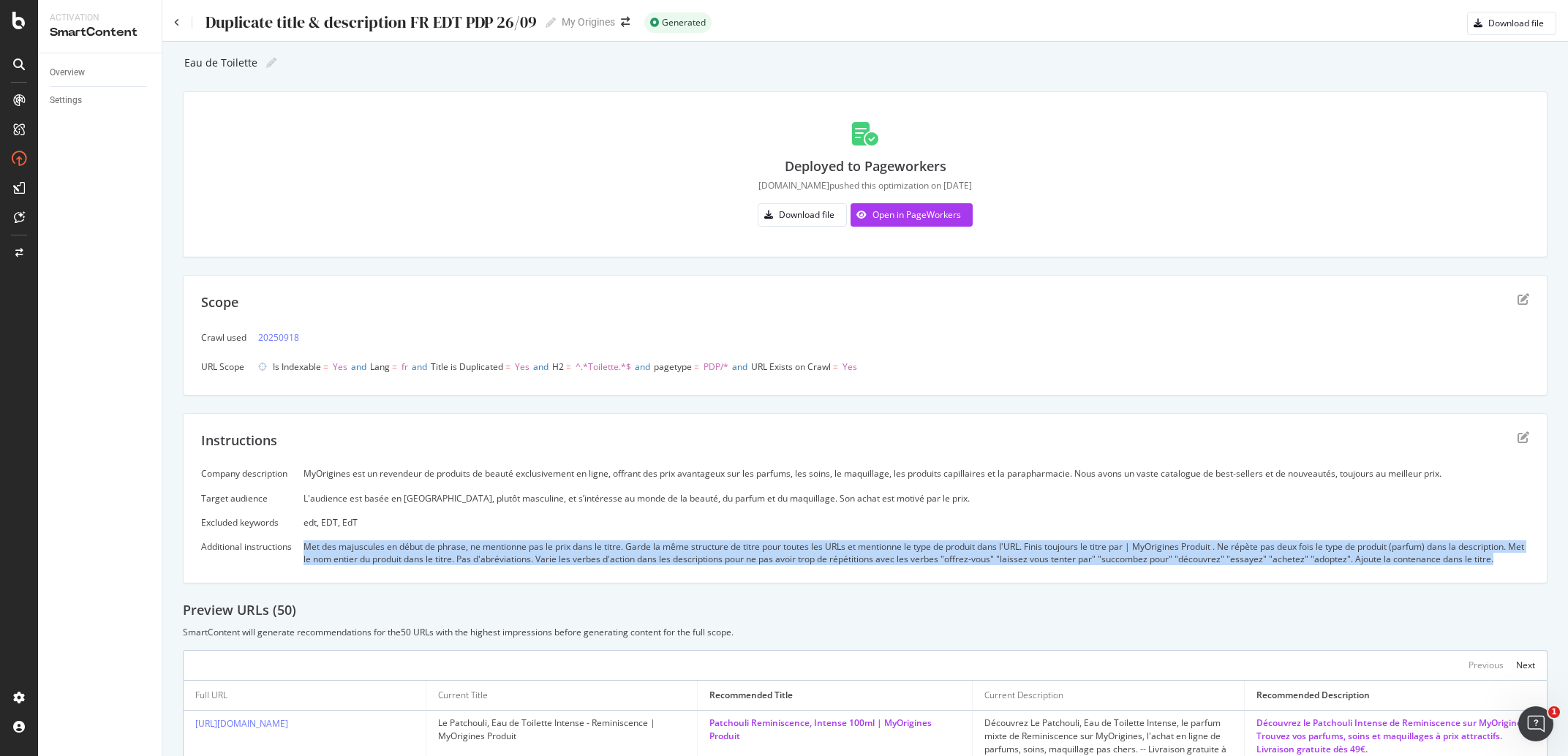
drag, startPoint x: 405, startPoint y: 567, endPoint x: 306, endPoint y: 538, distance: 103.2
click at [306, 538] on div "Company description MyOrigines est un revendeur de produits de beauté exclusive…" at bounding box center [865, 517] width 1328 height 98
copy div "Met des majuscules en début de phrase, ne mentionne pas le prix dans le titre. …"
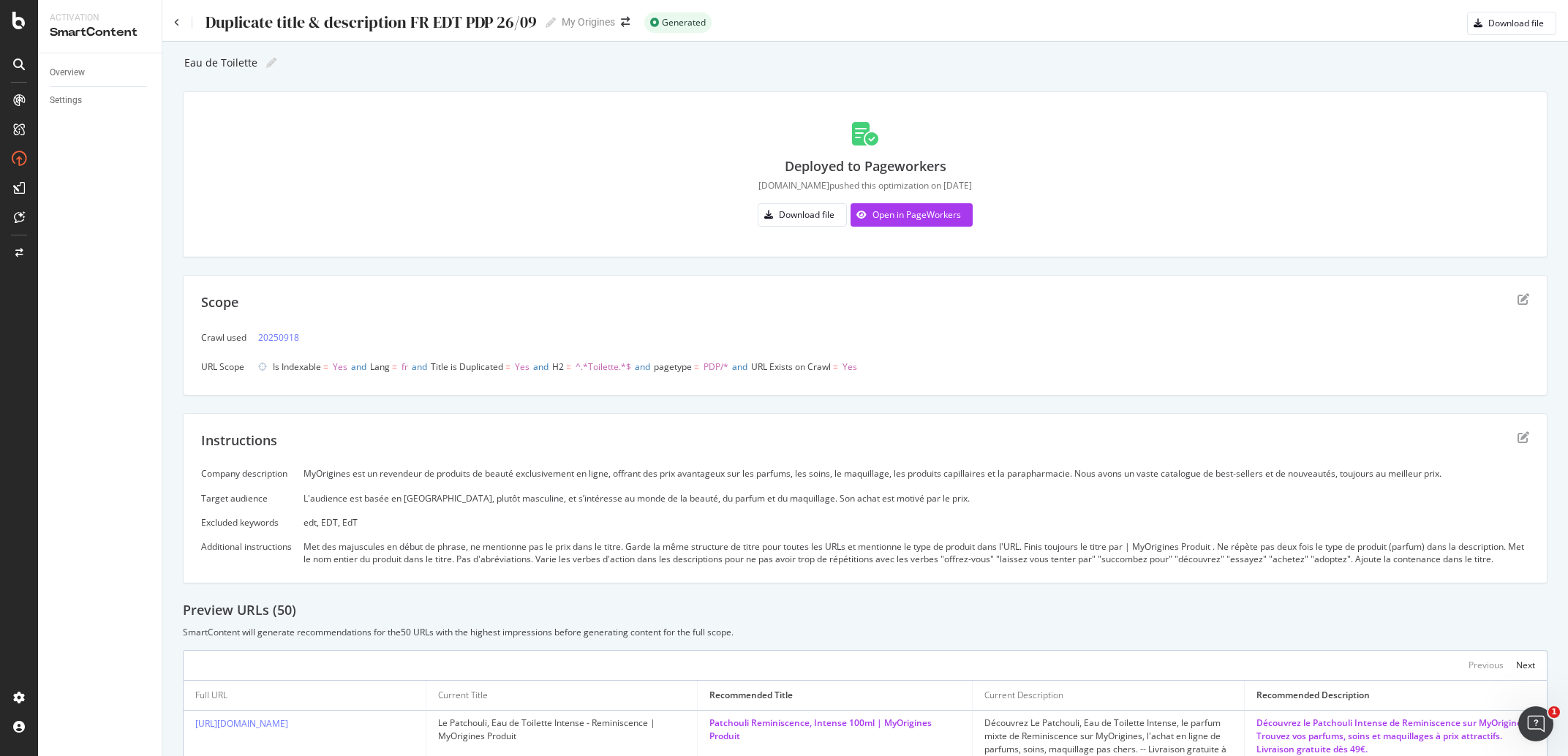
click at [179, 29] on div "Duplicate title & description FR EDT PDP 26/09 Duplicate title & description FR…" at bounding box center [365, 23] width 382 height 22
click at [179, 26] on icon at bounding box center [177, 23] width 6 height 9
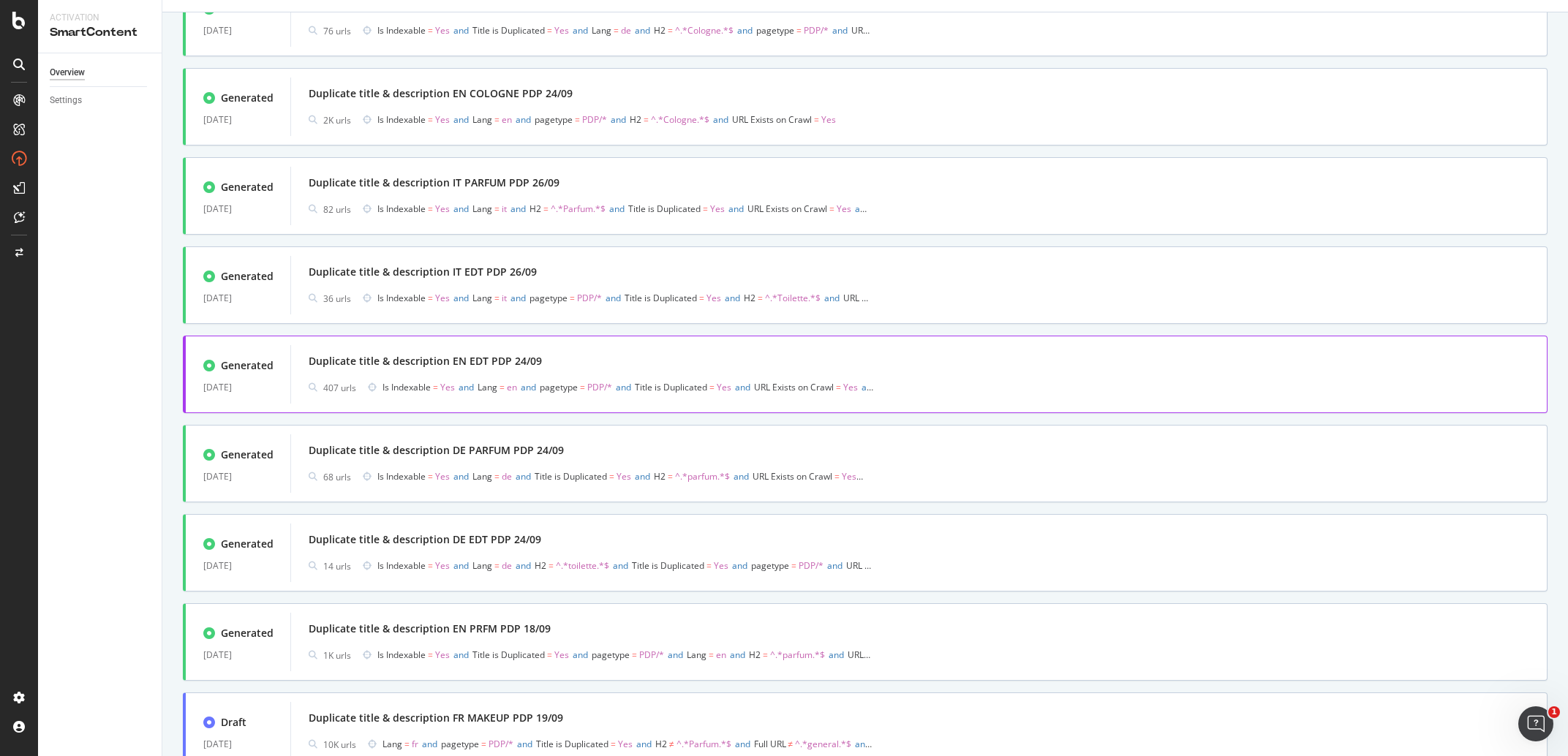
scroll to position [480, 0]
click at [653, 362] on div "Duplicate title & description EN EDT PDP 24/09" at bounding box center [919, 360] width 1220 height 20
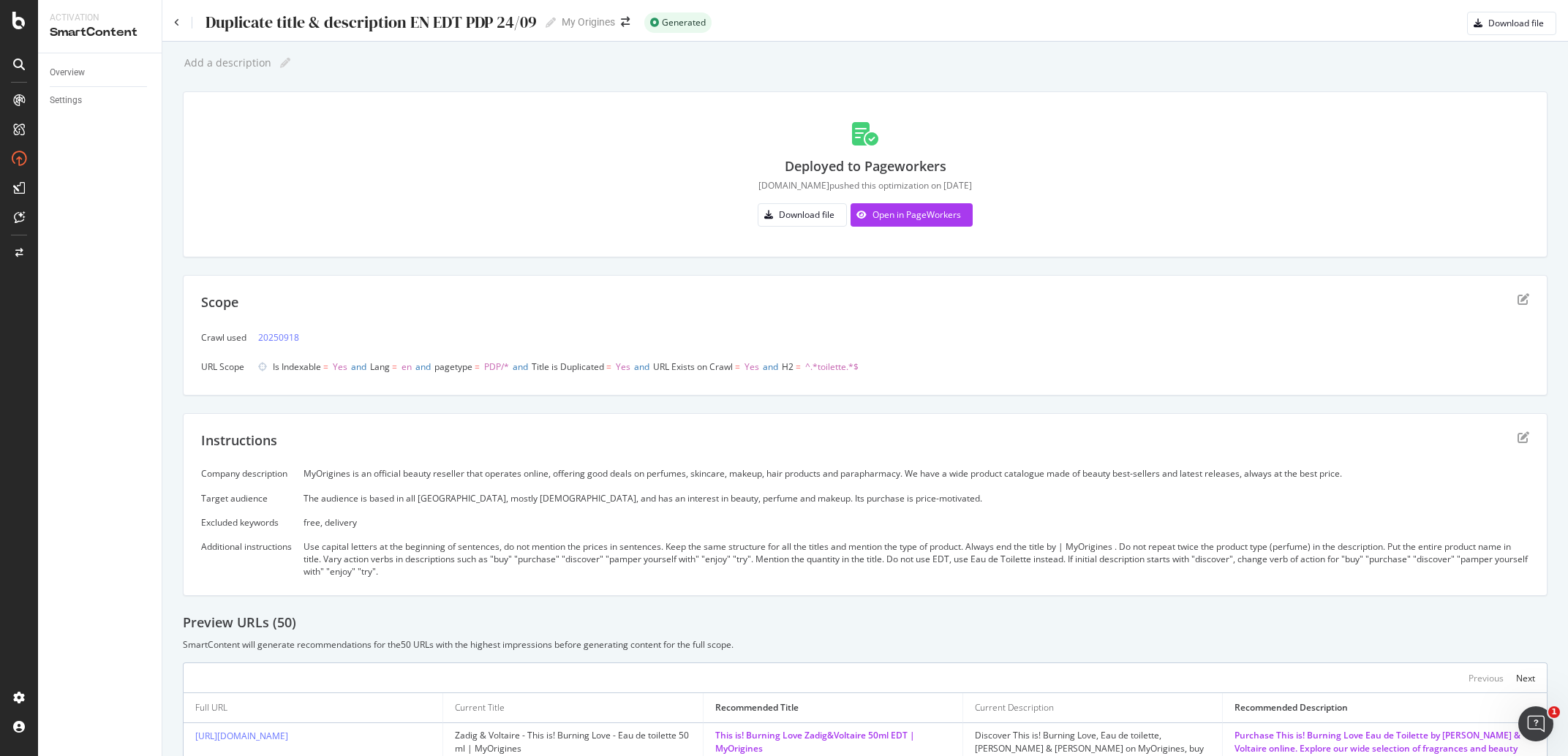
click at [384, 484] on div "Company description MyOrigines is an official beauty reseller that operates onl…" at bounding box center [865, 523] width 1328 height 110
click at [383, 470] on div "MyOrigines is an official beauty reseller that operates online, offering good d…" at bounding box center [916, 474] width 1226 height 13
click at [366, 490] on div "Company description MyOrigines is an official beauty reseller that operates onl…" at bounding box center [865, 523] width 1328 height 110
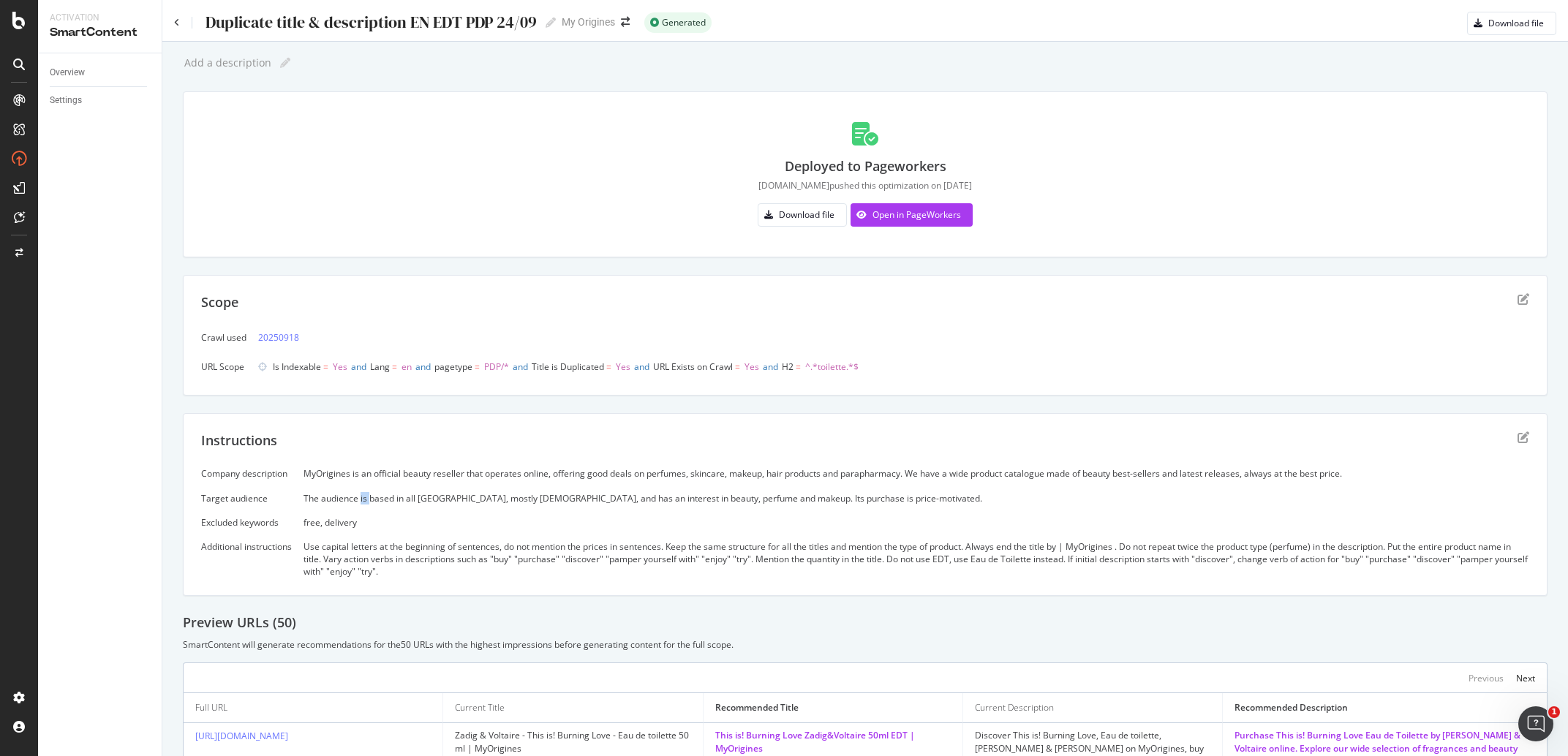
click at [366, 490] on div "Company description MyOrigines is an official beauty reseller that operates onl…" at bounding box center [865, 523] width 1328 height 110
click at [360, 521] on div "free, delivery" at bounding box center [916, 523] width 1226 height 13
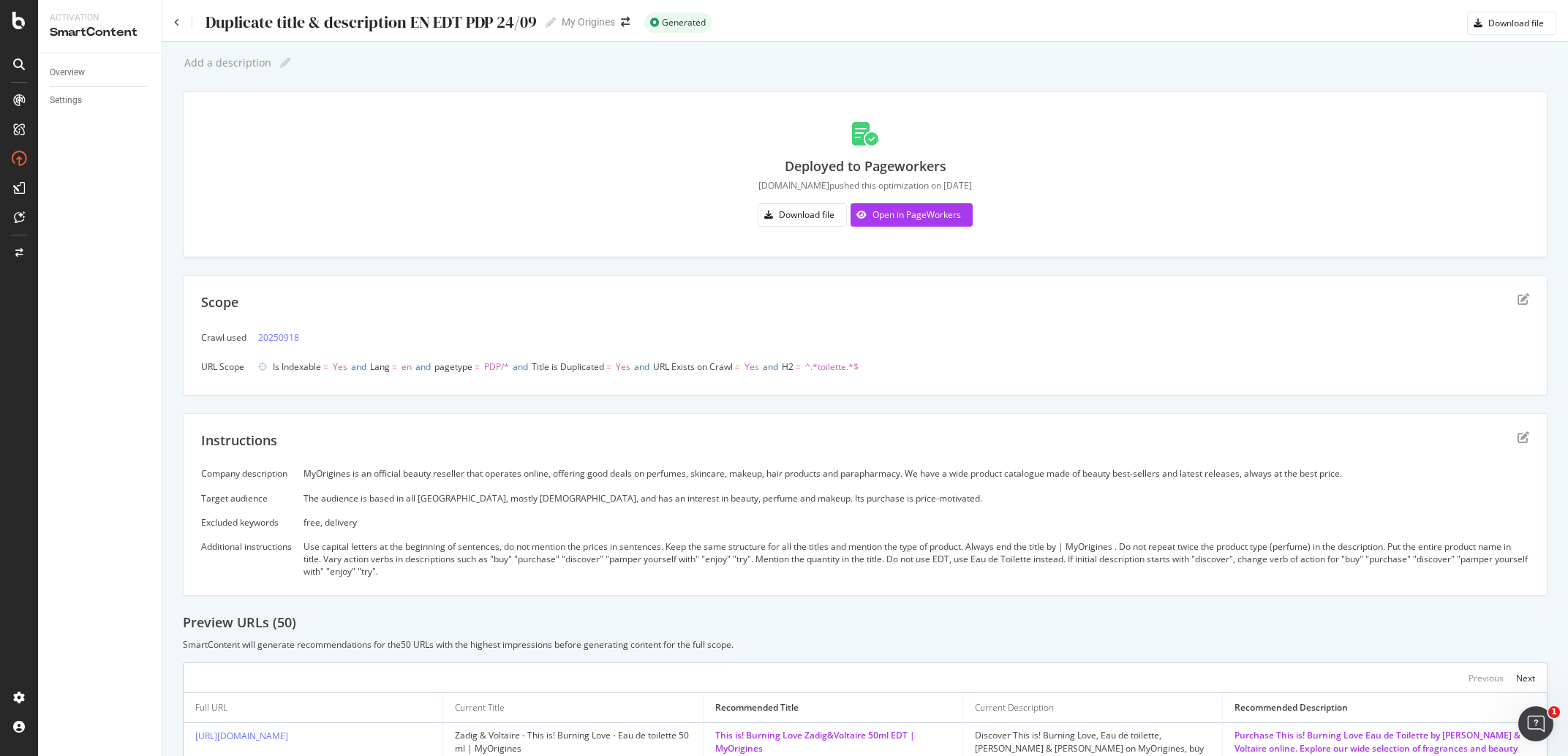
click at [338, 562] on div "Use capital letters at the beginning of sentences, do not mention the prices in…" at bounding box center [916, 559] width 1226 height 38
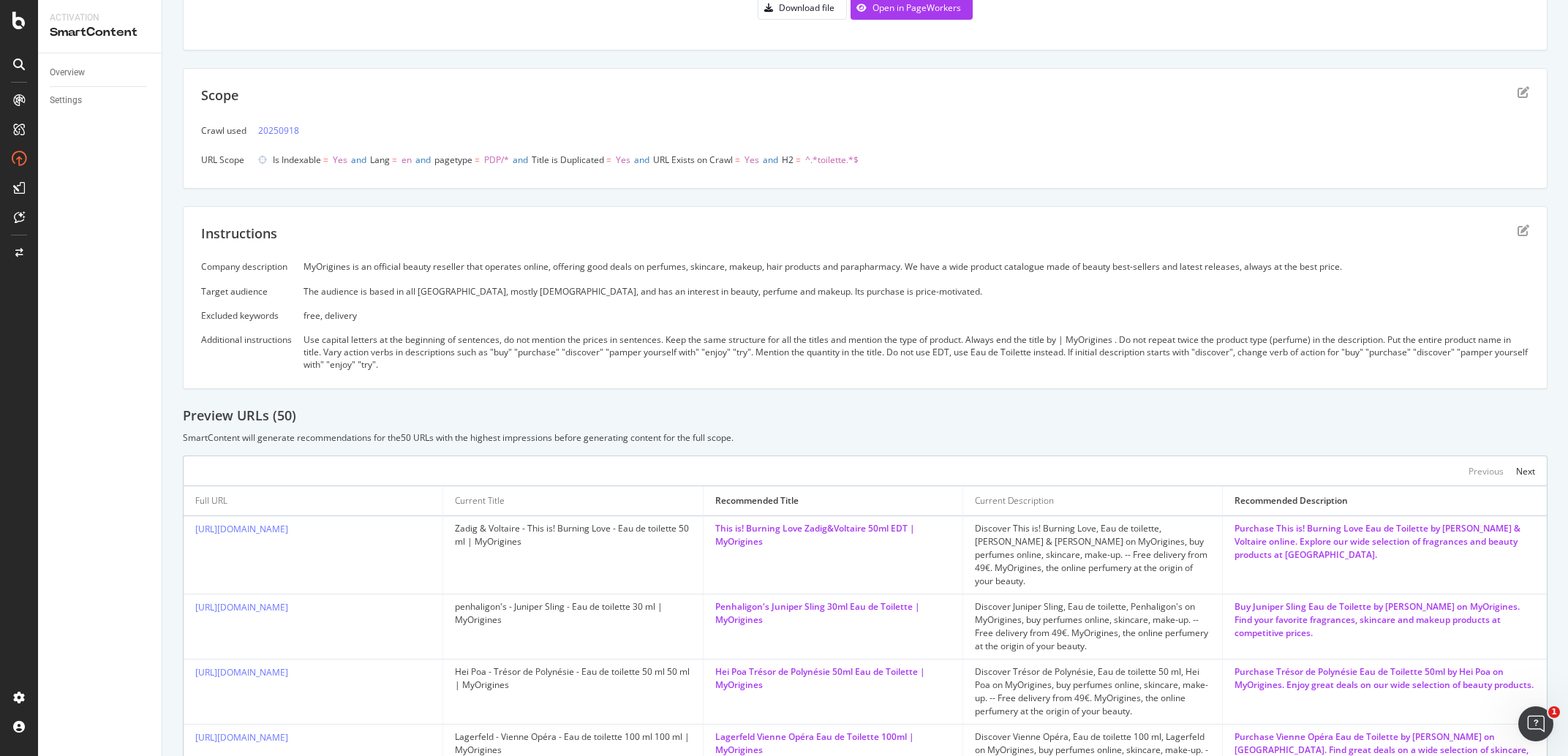
scroll to position [343, 0]
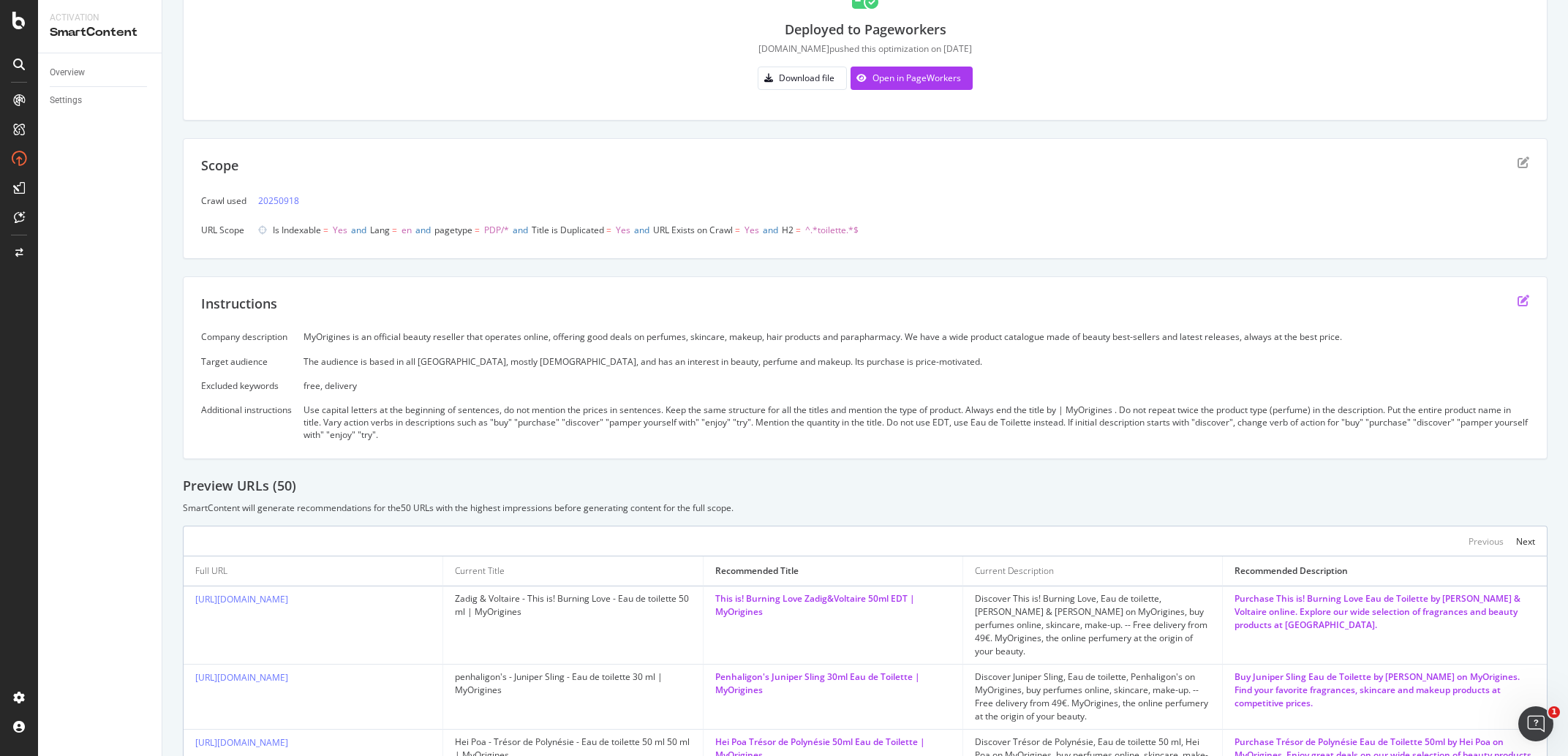
click at [1518, 297] on icon "edit" at bounding box center [1524, 301] width 12 height 12
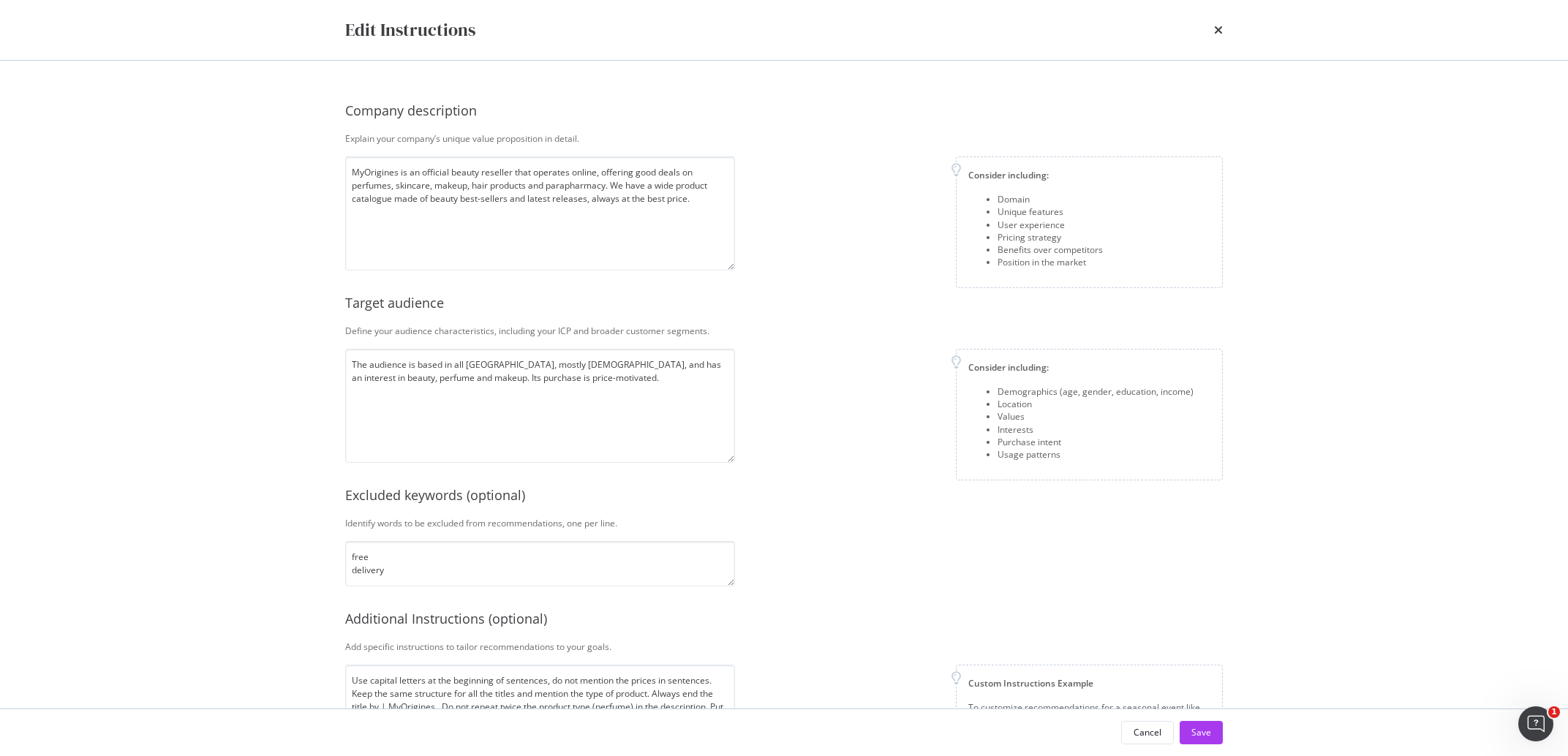
scroll to position [52, 0]
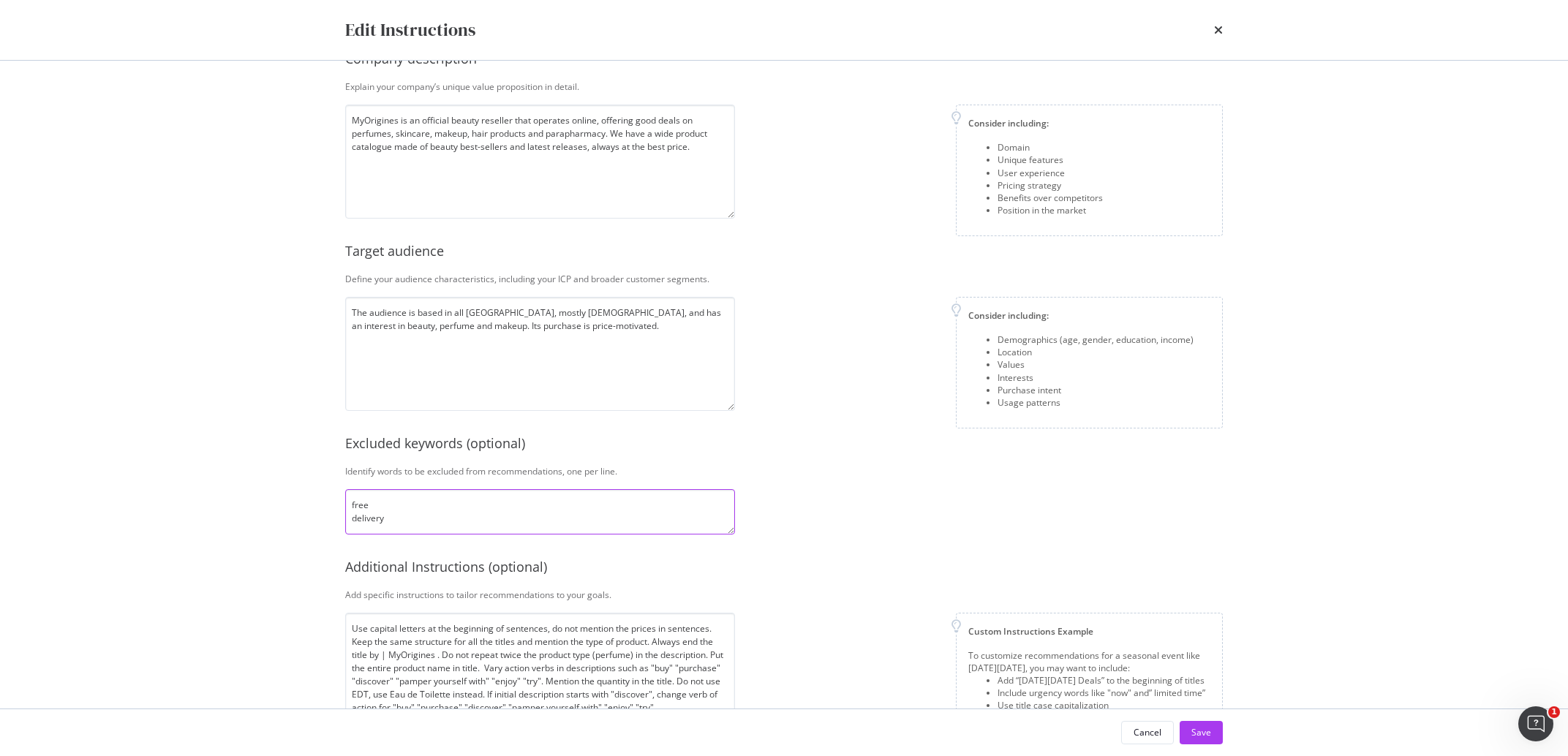
click at [430, 528] on textarea "free delivery" at bounding box center [540, 512] width 390 height 45
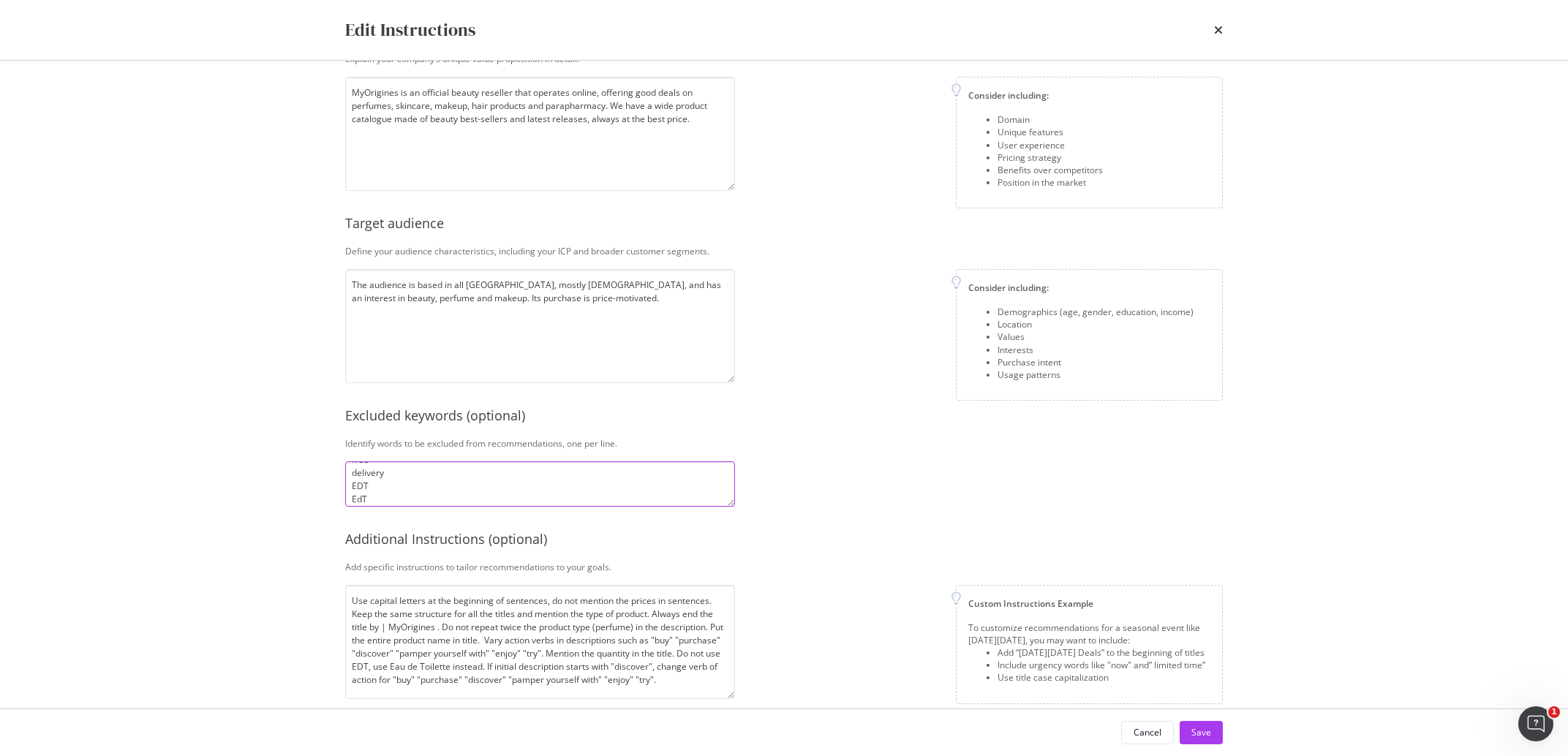
scroll to position [100, 0]
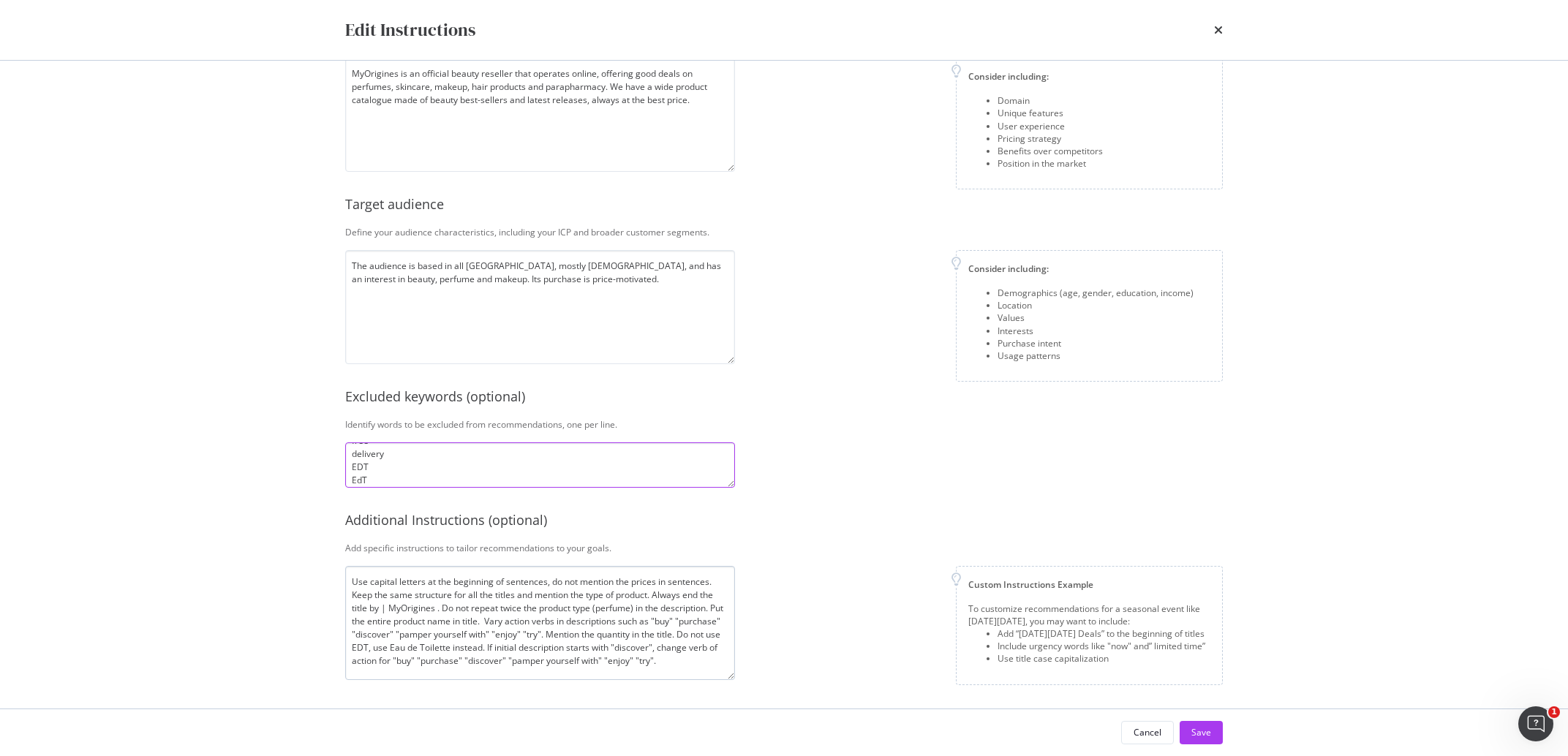
type textarea "free delivery EDT EdT"
click at [536, 618] on textarea "Use capital letters at the beginning of sentences, do not mention the prices in…" at bounding box center [540, 623] width 390 height 114
click at [434, 612] on textarea "Use capital letters at the beginning of sentences, do not mention the prices in…" at bounding box center [540, 623] width 390 height 114
type textarea "Use capital letters at the beginning of sentences, do not mention the prices in…"
click at [1199, 730] on div "Save" at bounding box center [1201, 733] width 20 height 13
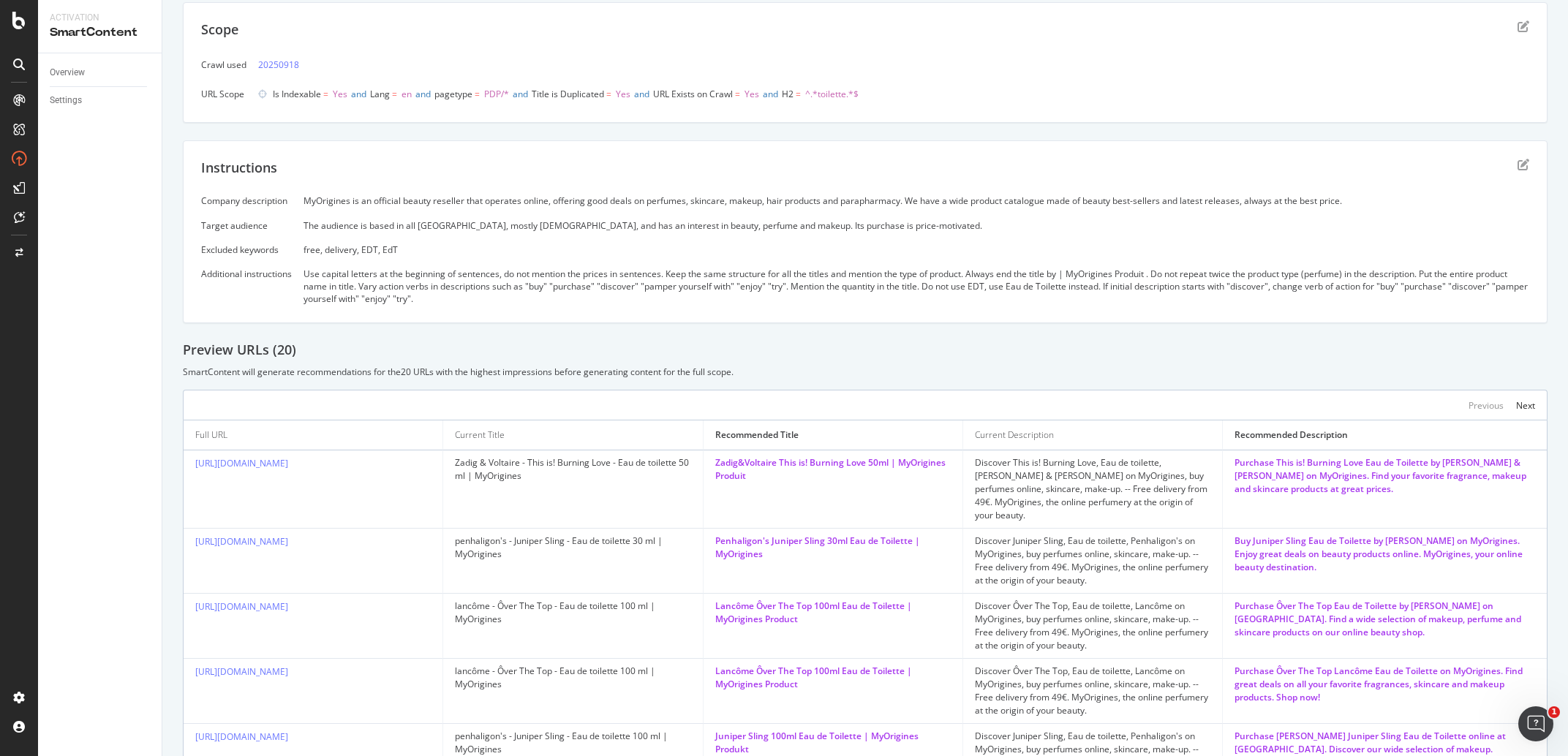
scroll to position [137, 0]
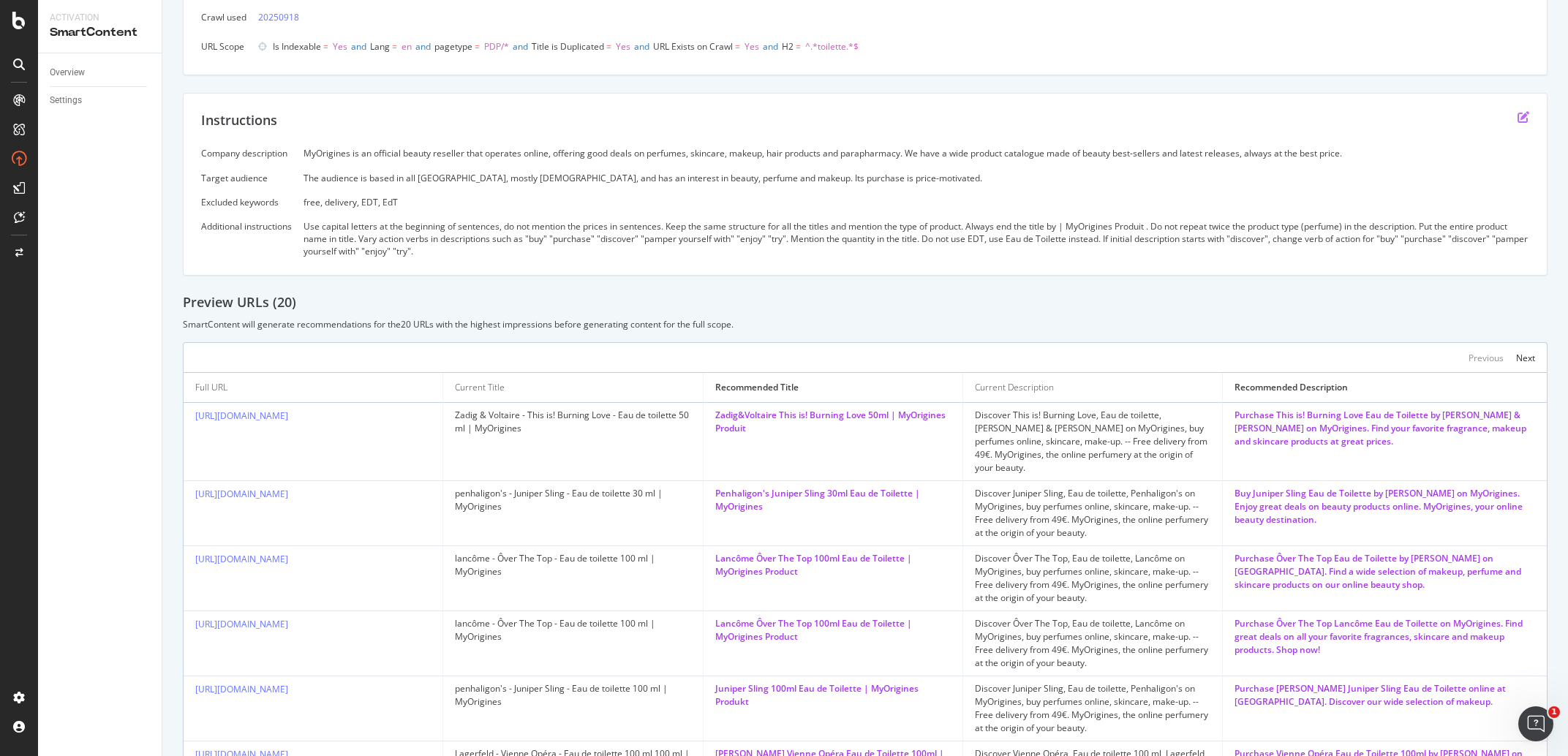
click at [1518, 114] on icon "edit" at bounding box center [1524, 117] width 12 height 12
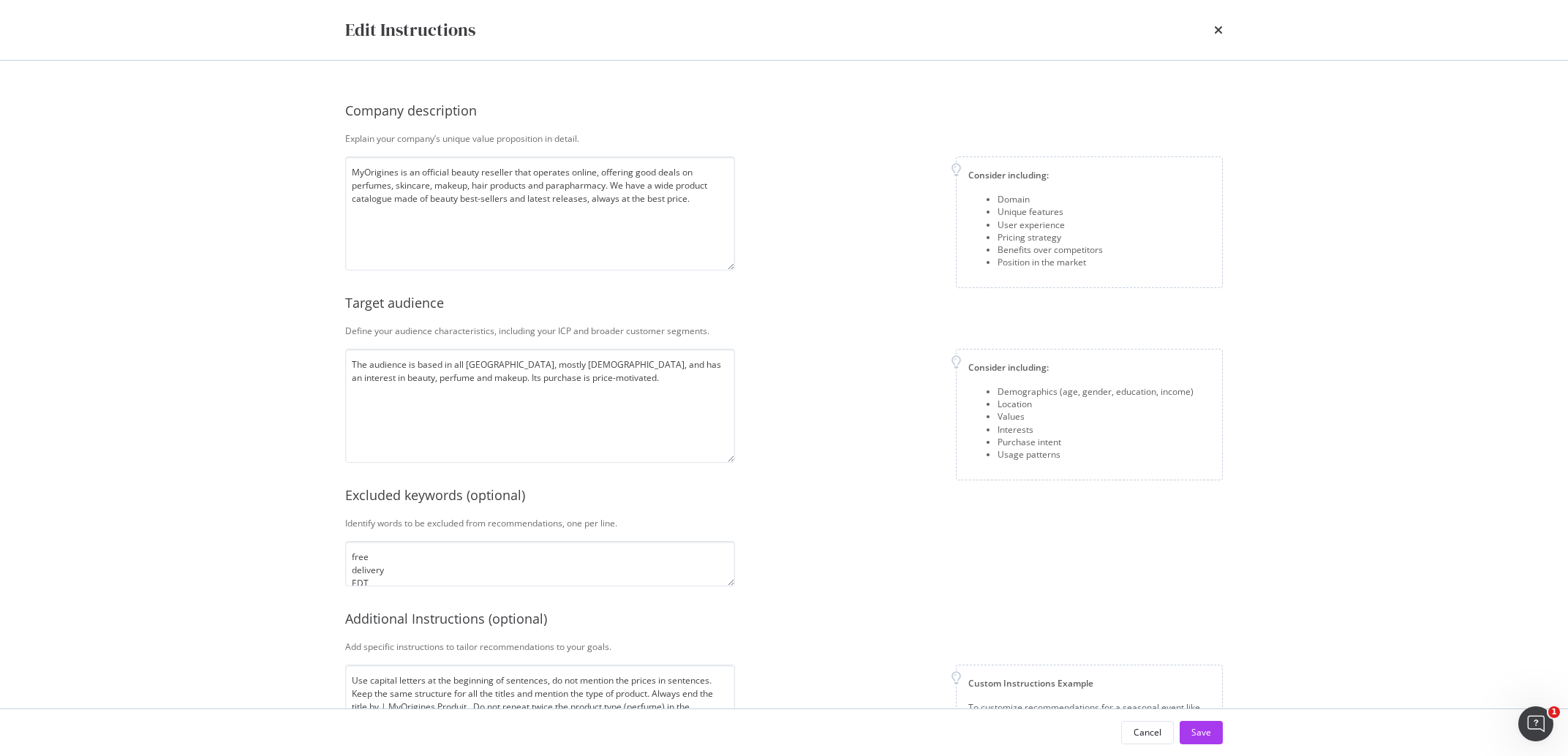
scroll to position [52, 0]
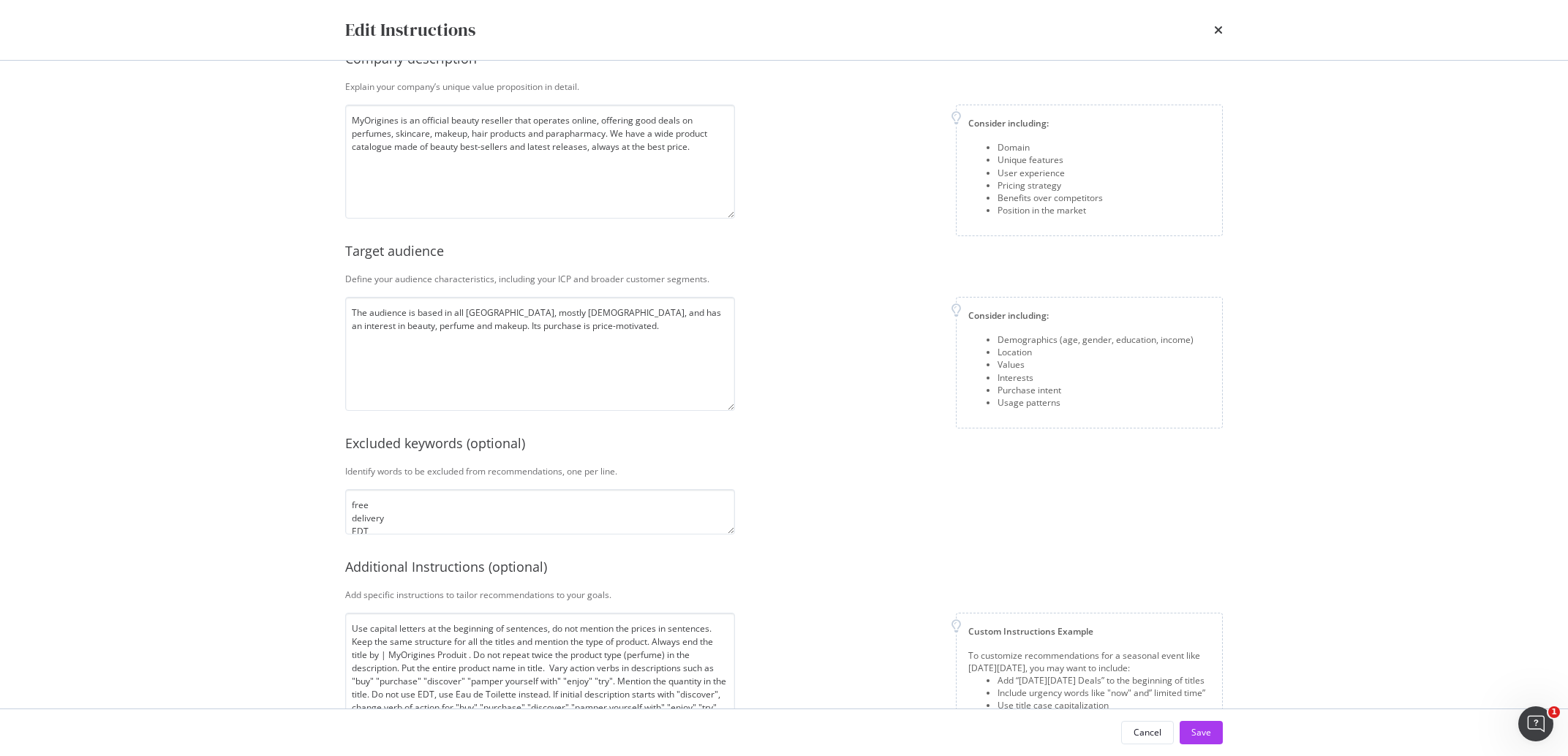
click at [469, 536] on div "Company description Explain your company’s unique value proposition in detail. …" at bounding box center [784, 382] width 877 height 688
click at [473, 526] on textarea "free delivery EDT EdT" at bounding box center [540, 512] width 390 height 45
click at [483, 517] on textarea "free delivery EDT EdT" at bounding box center [540, 512] width 390 height 45
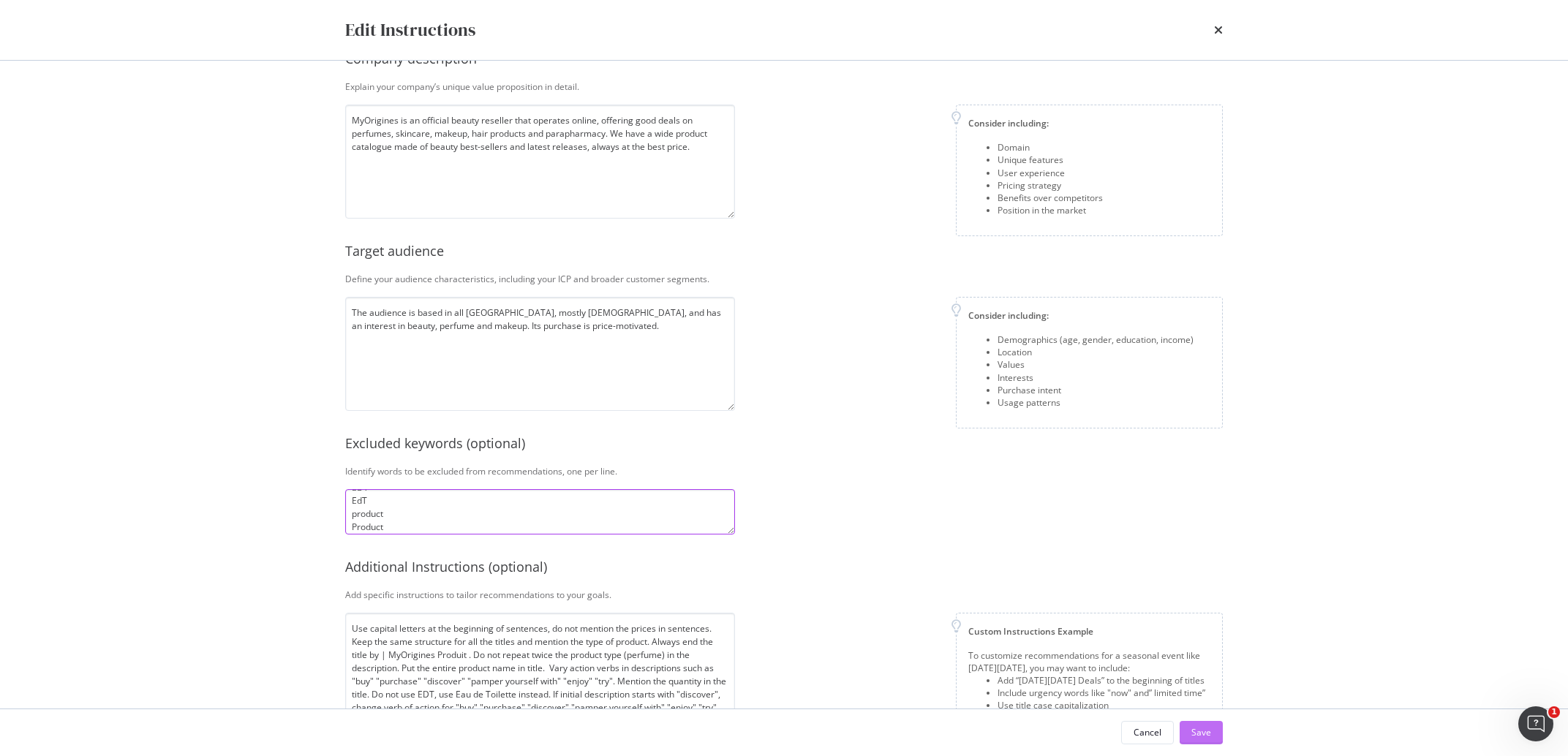
type textarea "free delivery EDT EdT product Product"
click at [1193, 744] on button "Save" at bounding box center [1201, 733] width 43 height 23
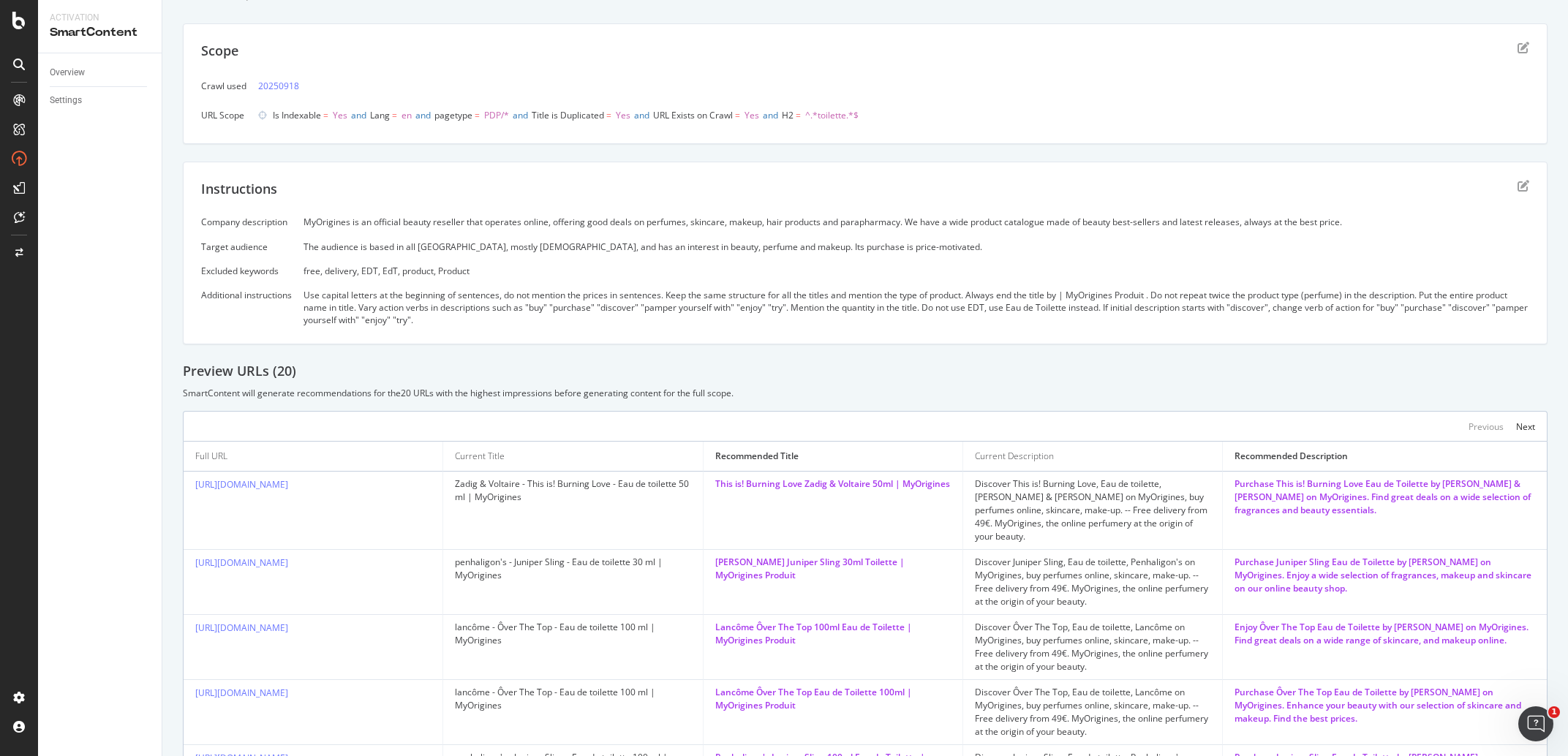
scroll to position [0, 0]
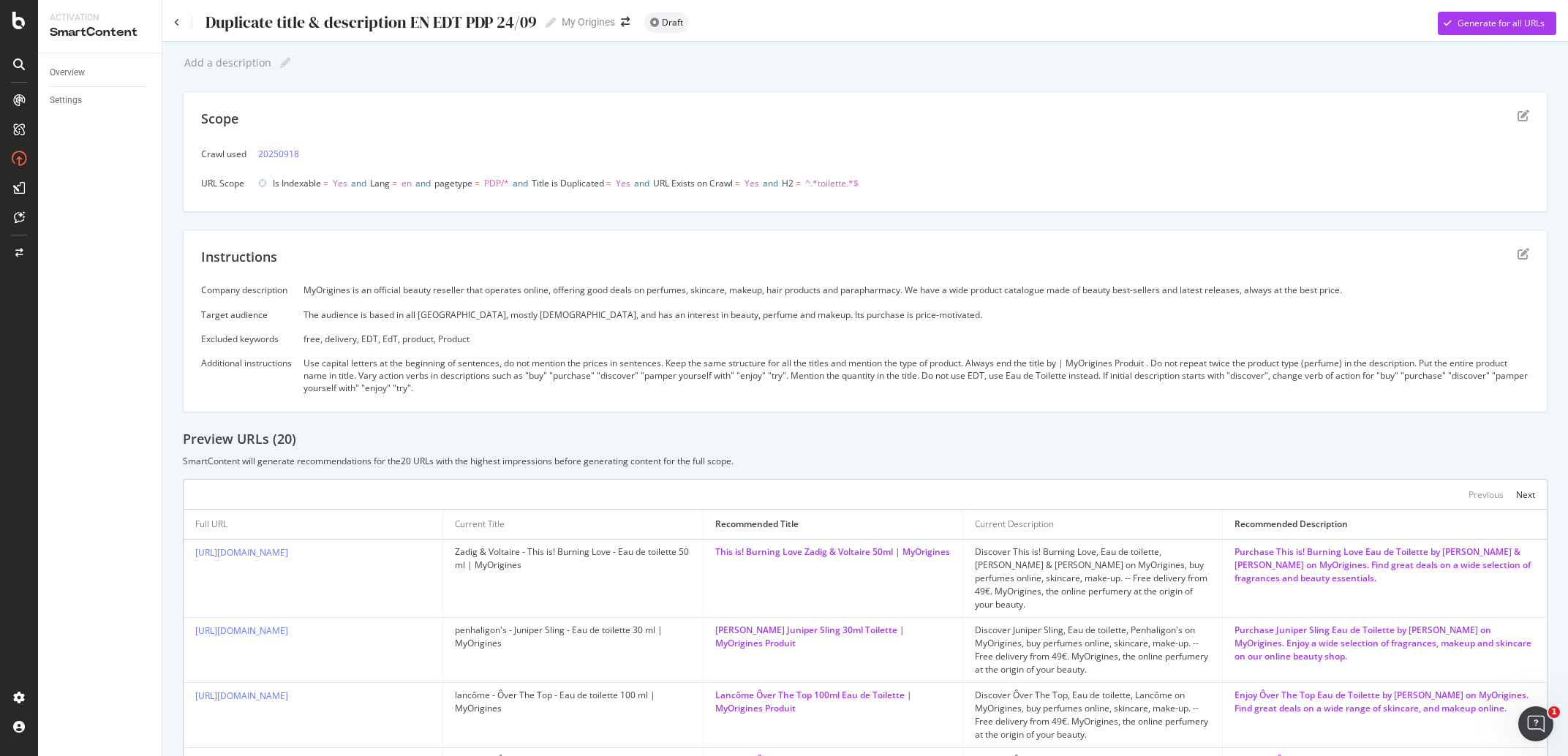
click at [1520, 246] on div "Instructions Company description MyOrigines is an official beauty reseller that…" at bounding box center [865, 321] width 1365 height 184
click at [1518, 251] on icon "edit" at bounding box center [1524, 254] width 12 height 12
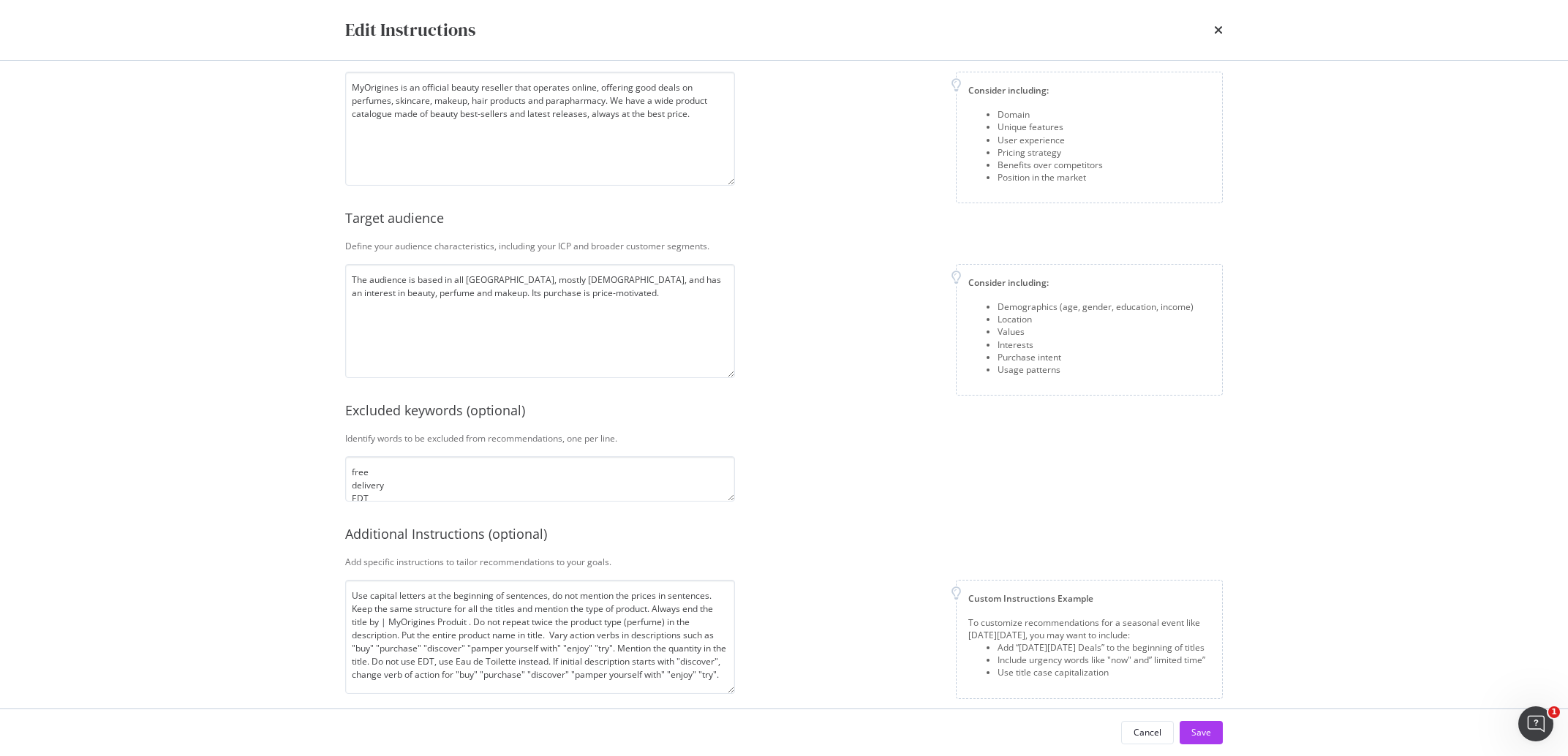
scroll to position [100, 0]
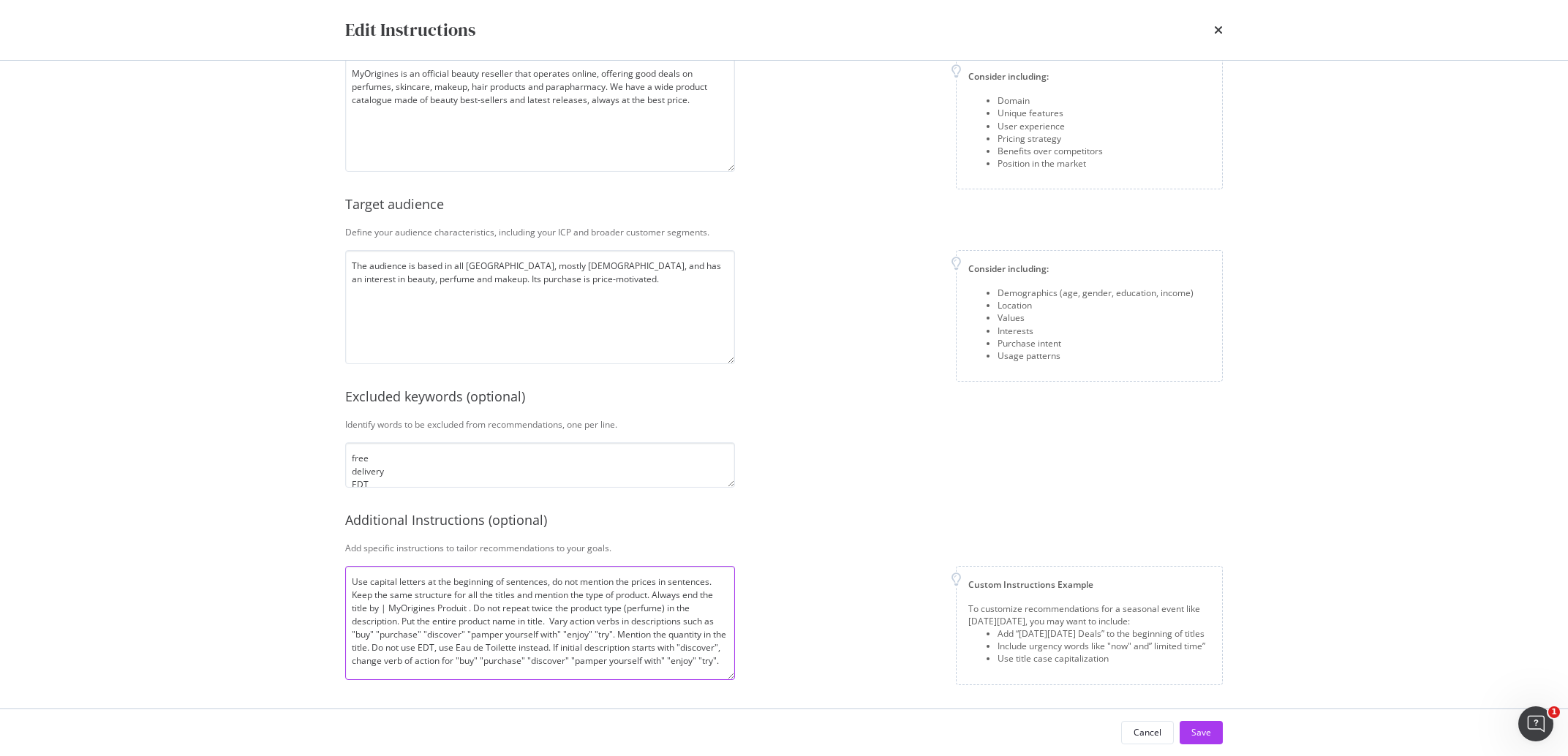
click at [560, 632] on textarea "Use capital letters at the beginning of sentences, do not mention the prices in…" at bounding box center [540, 623] width 390 height 114
click at [510, 468] on textarea "free delivery EDT EdT product Product" at bounding box center [540, 465] width 390 height 45
click at [488, 610] on textarea "Use capital letters at the beginning of sentences, do not mention the prices in…" at bounding box center [540, 623] width 390 height 114
click at [487, 609] on textarea "Use capital letters at the beginning of sentences, do not mention the prices in…" at bounding box center [540, 623] width 390 height 114
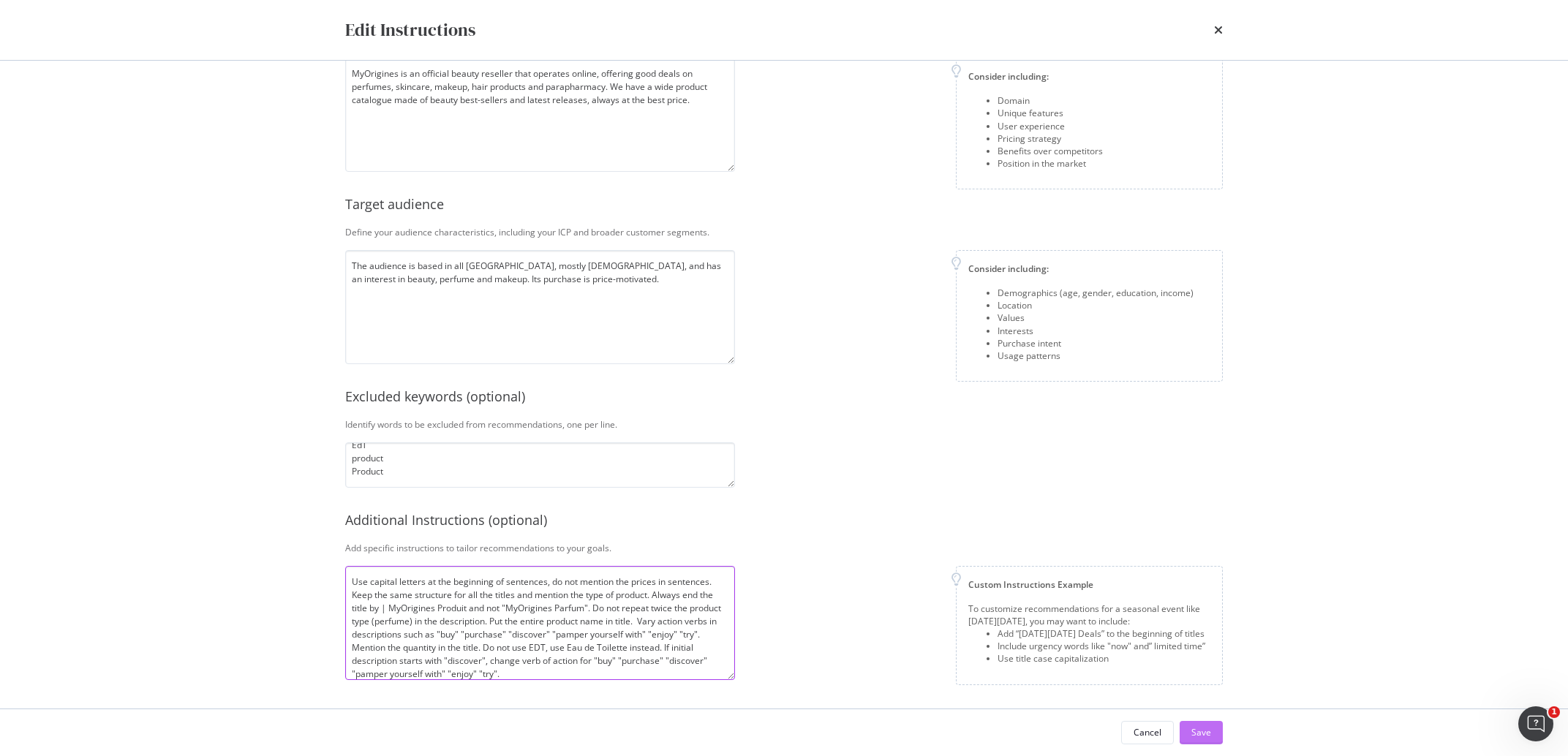
type textarea "Use capital letters at the beginning of sentences, do not mention the prices in…"
click at [1196, 728] on div "Save" at bounding box center [1201, 733] width 20 height 13
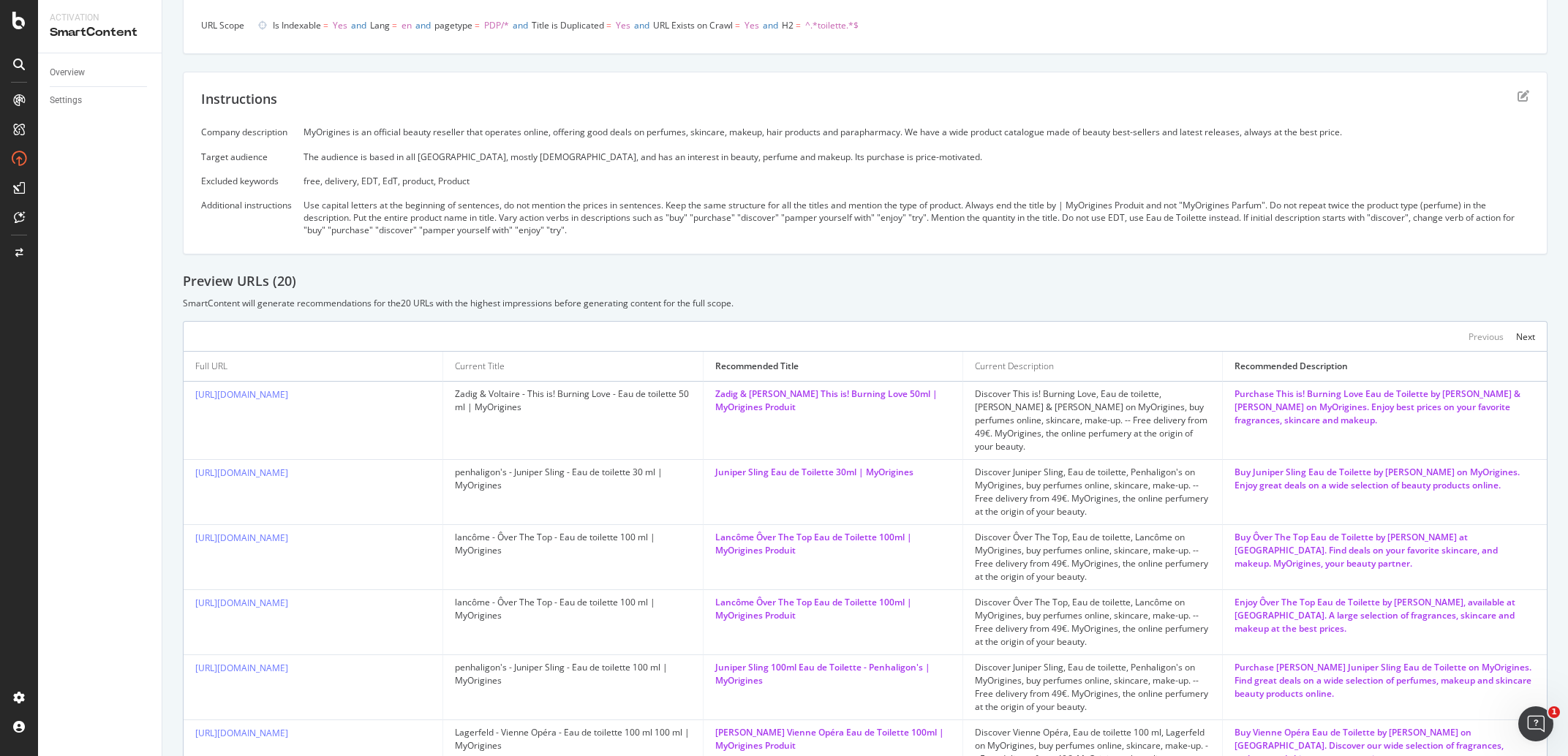
scroll to position [0, 0]
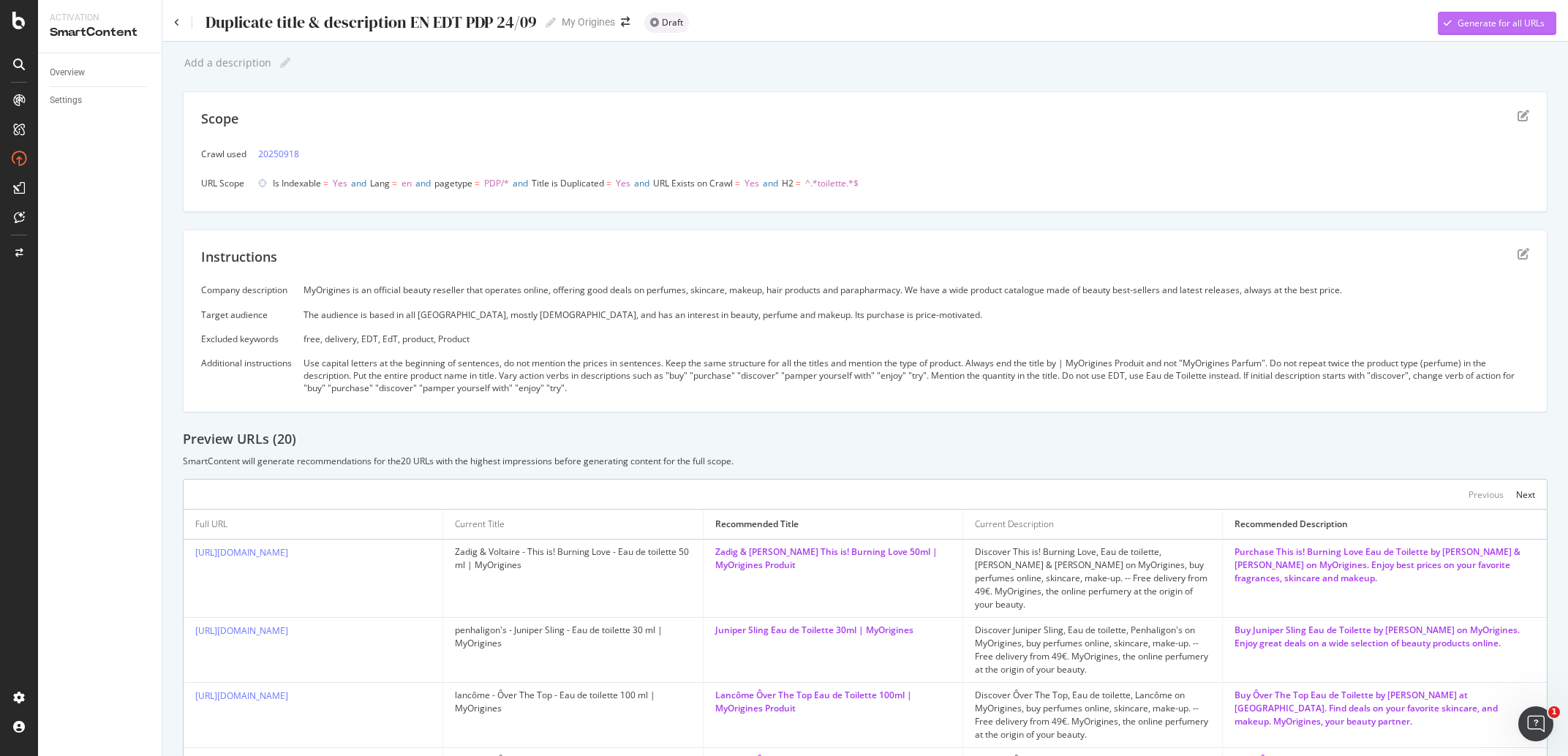
click at [1502, 33] on div "Generate for all URLs" at bounding box center [1491, 23] width 107 height 22
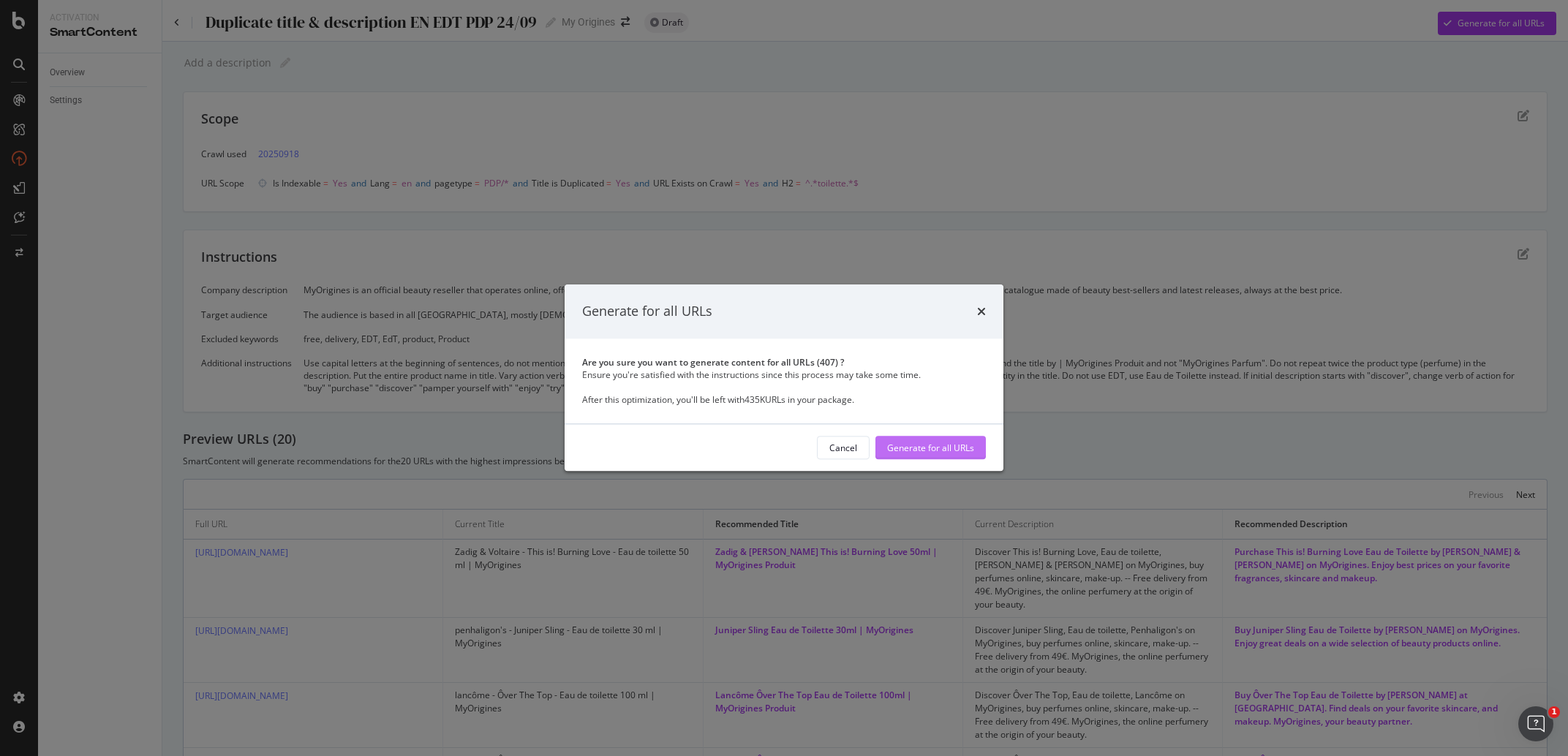
click at [928, 454] on div "Generate for all URLs" at bounding box center [931, 448] width 87 height 13
